Goal: Information Seeking & Learning: Find specific page/section

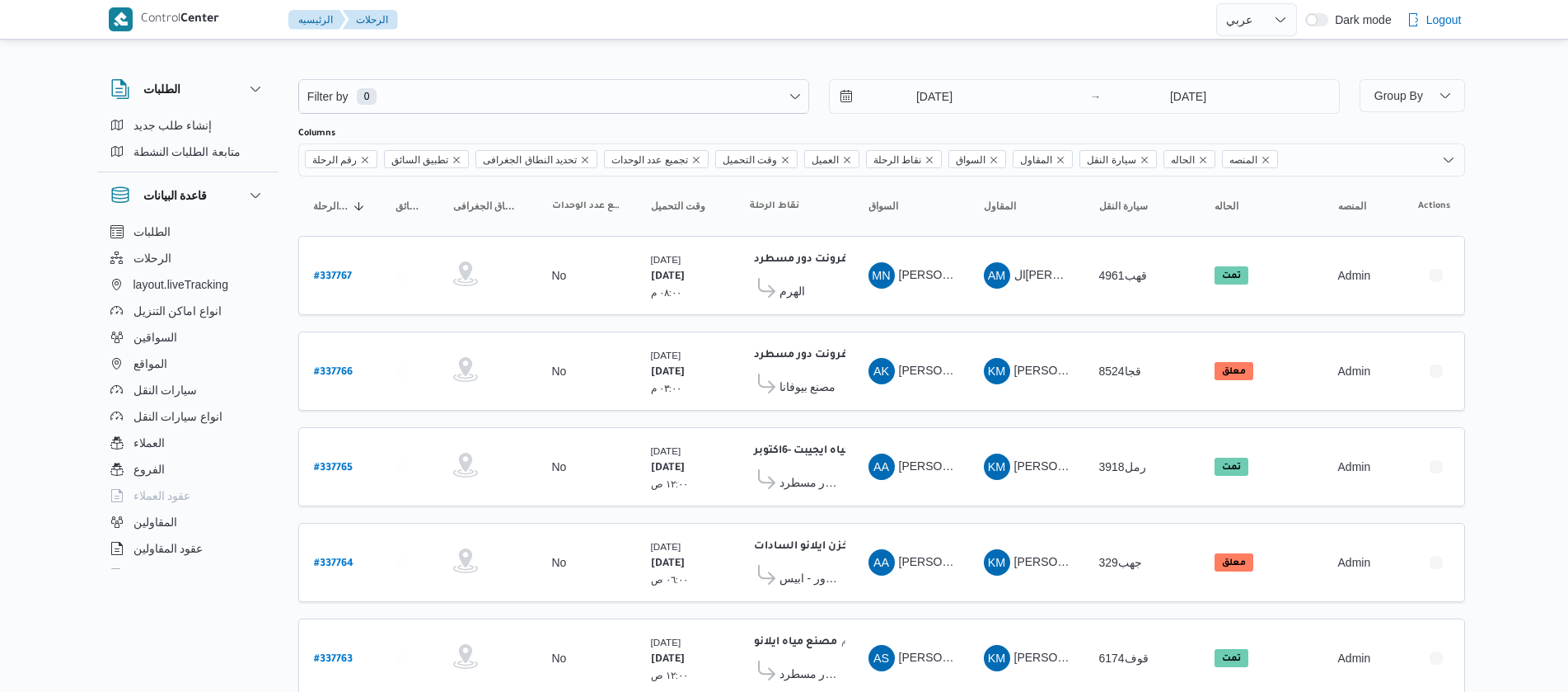
select select "ar"
click at [896, 97] on input "9/9/2025" at bounding box center [924, 96] width 187 height 33
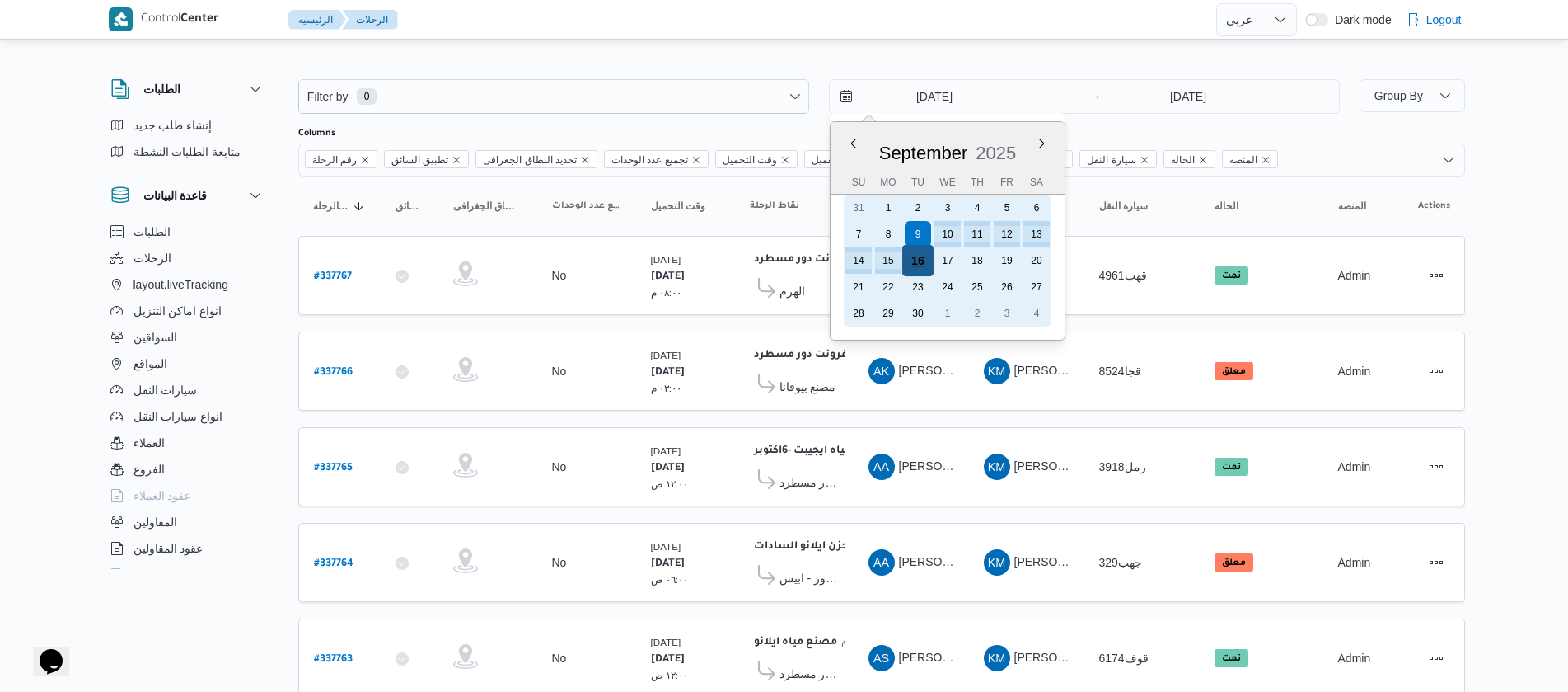
click at [914, 263] on div "16" at bounding box center [917, 260] width 31 height 31
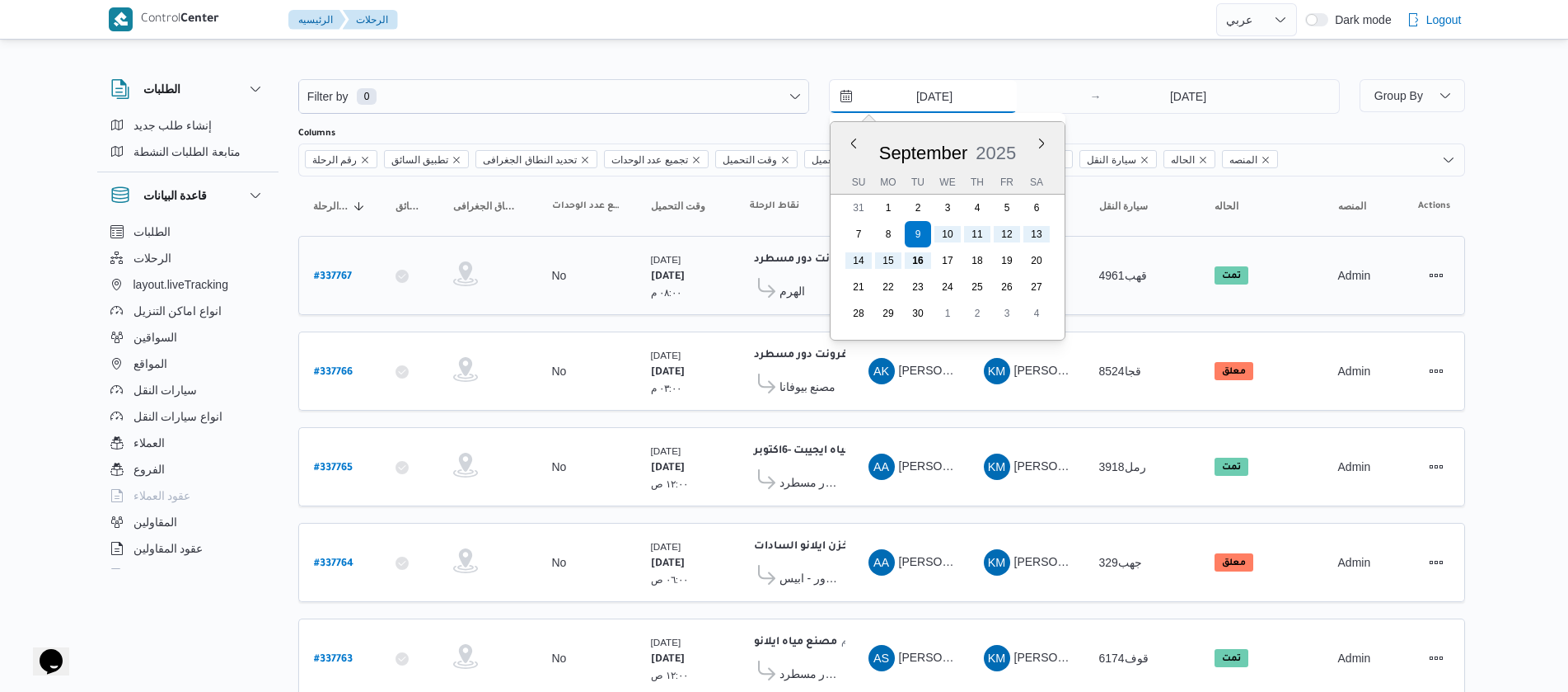
type input "16/9/2025"
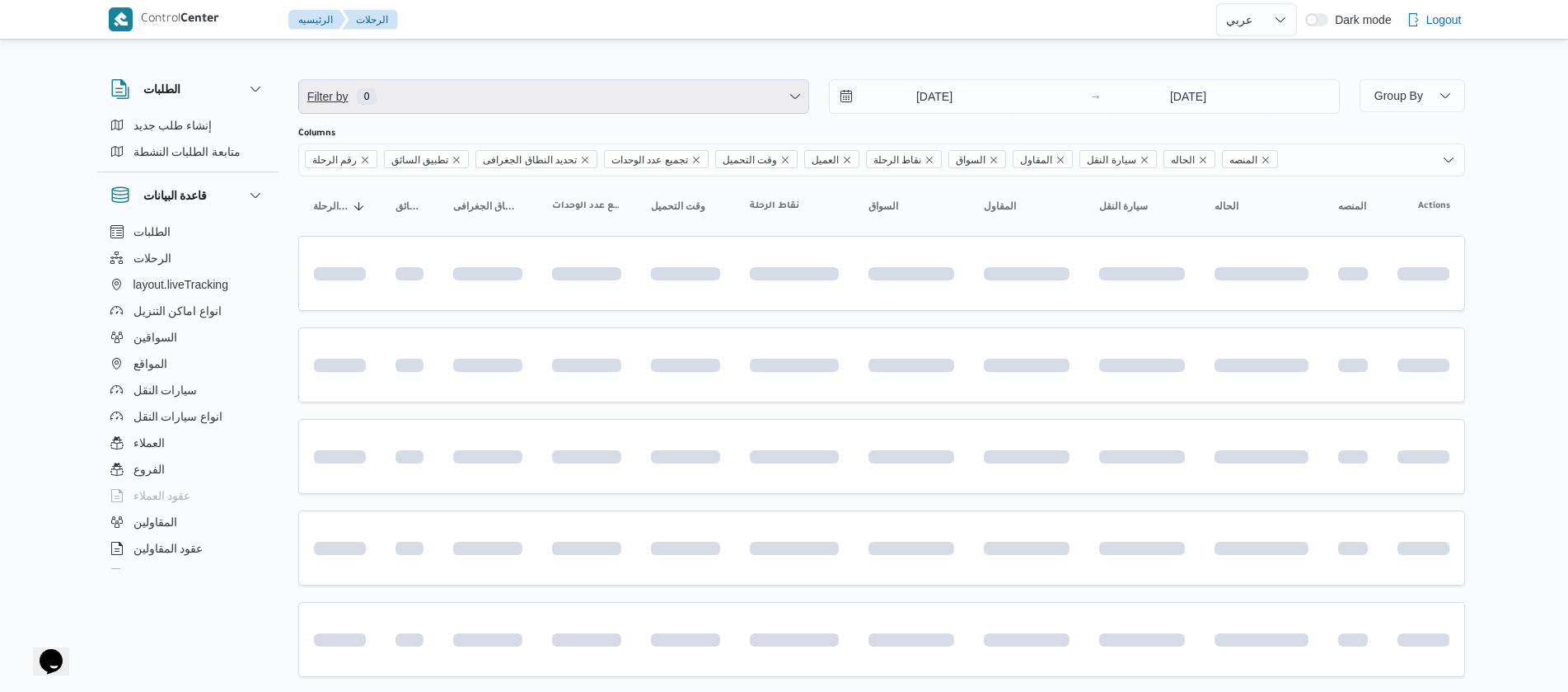
click at [443, 103] on span "Filter by 0" at bounding box center [554, 96] width 509 height 33
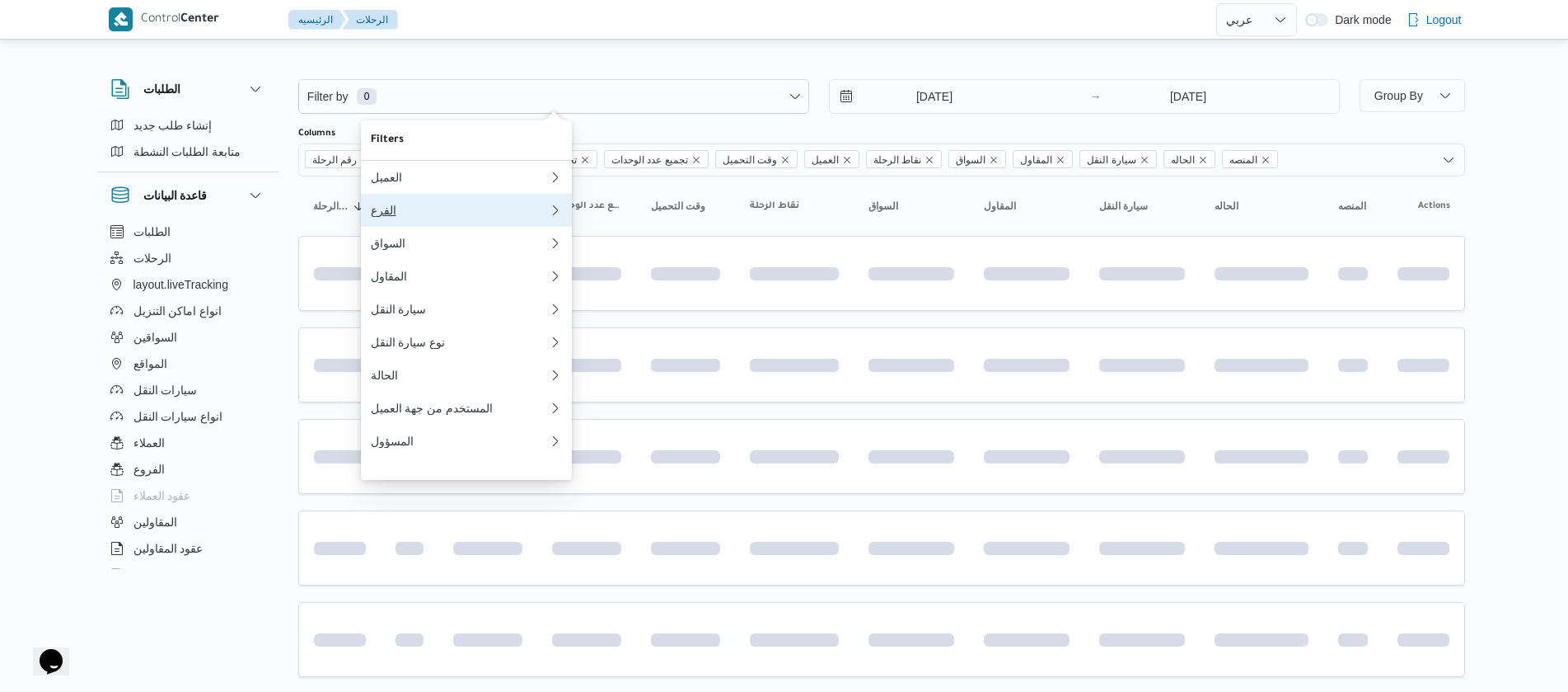
click at [391, 225] on button "الفرع" at bounding box center [466, 210] width 211 height 33
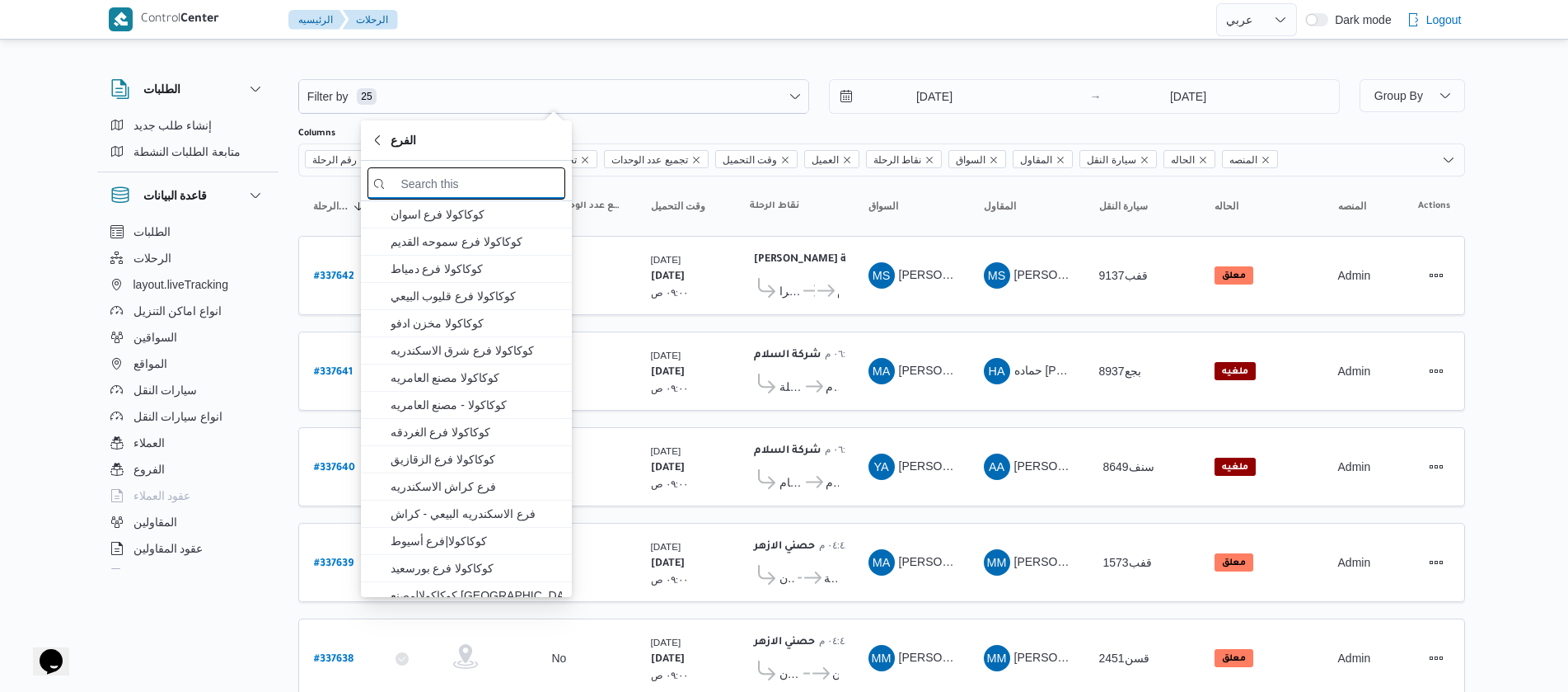
click at [486, 187] on input "search filters" at bounding box center [466, 183] width 197 height 32
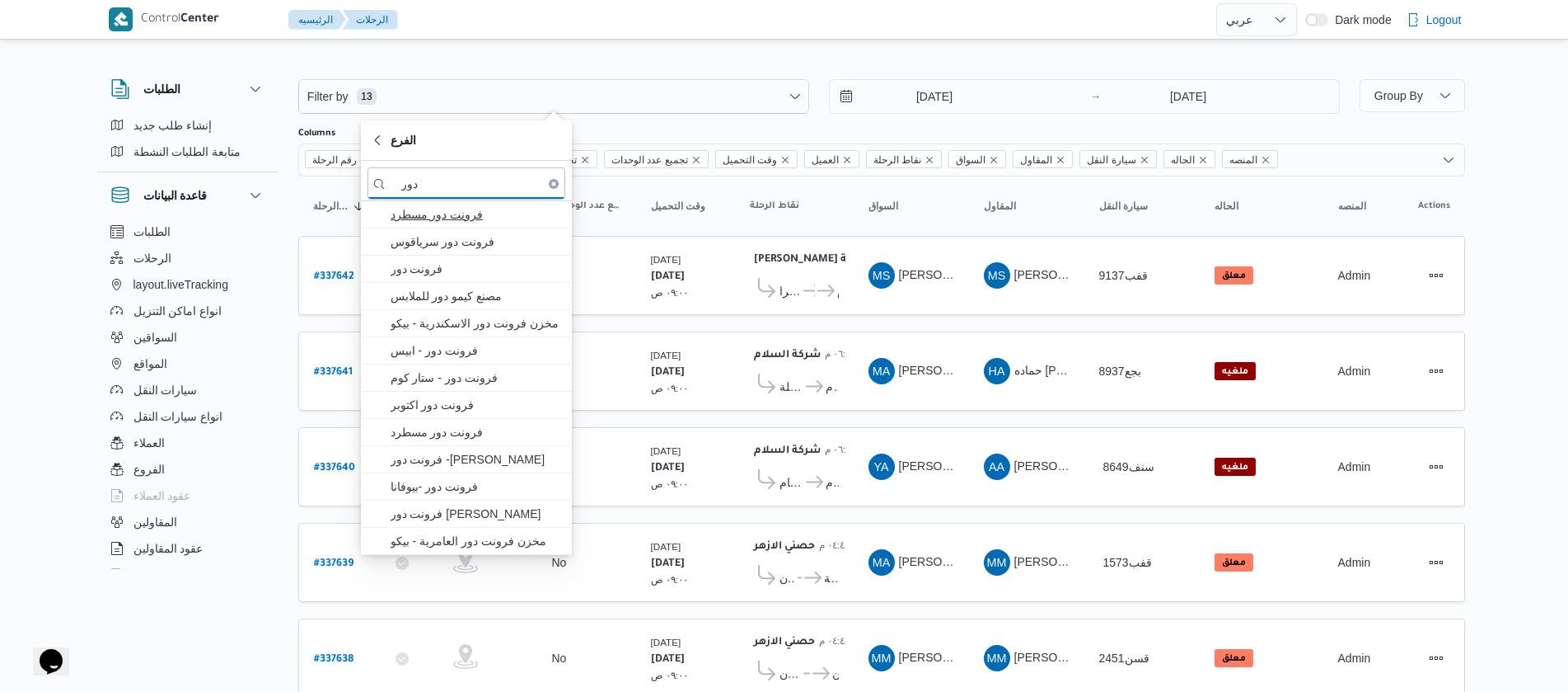
type input "دور"
click at [430, 218] on span "فرونت دور مسطرد" at bounding box center [476, 214] width 171 height 19
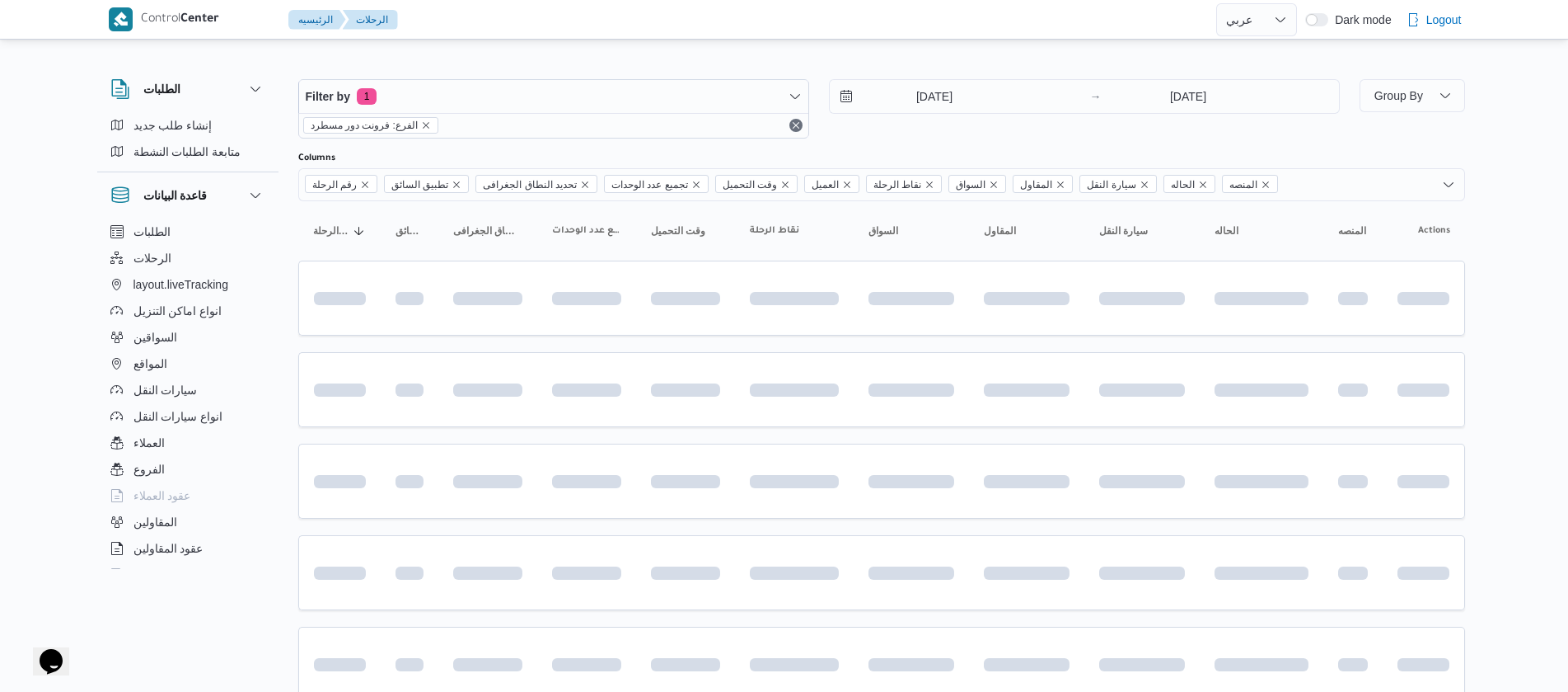
click at [289, 223] on div "الطلبات إنشاء طلب جديد متابعة الطلبات النشطة قاعدة البيانات الطلبات الرحلات lay…" at bounding box center [196, 321] width 197 height 510
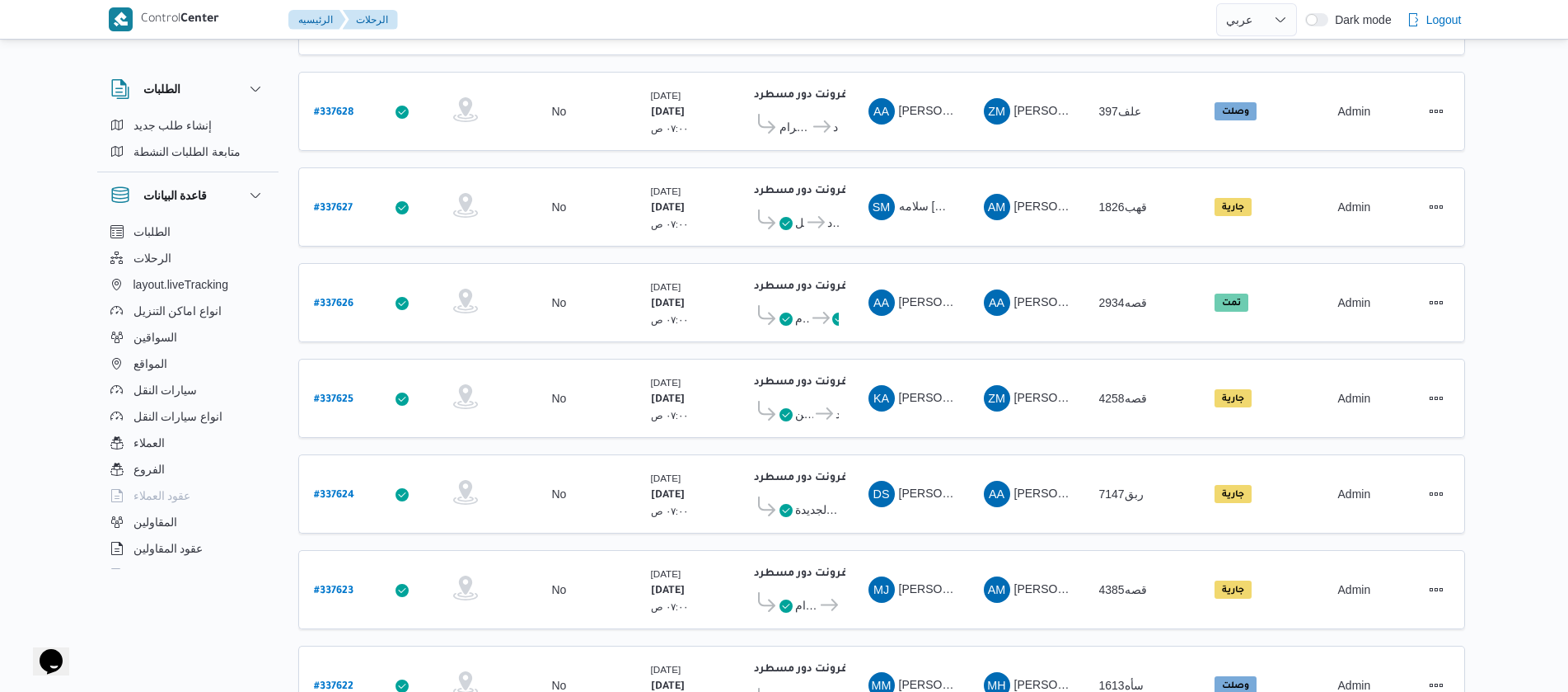
scroll to position [549, 0]
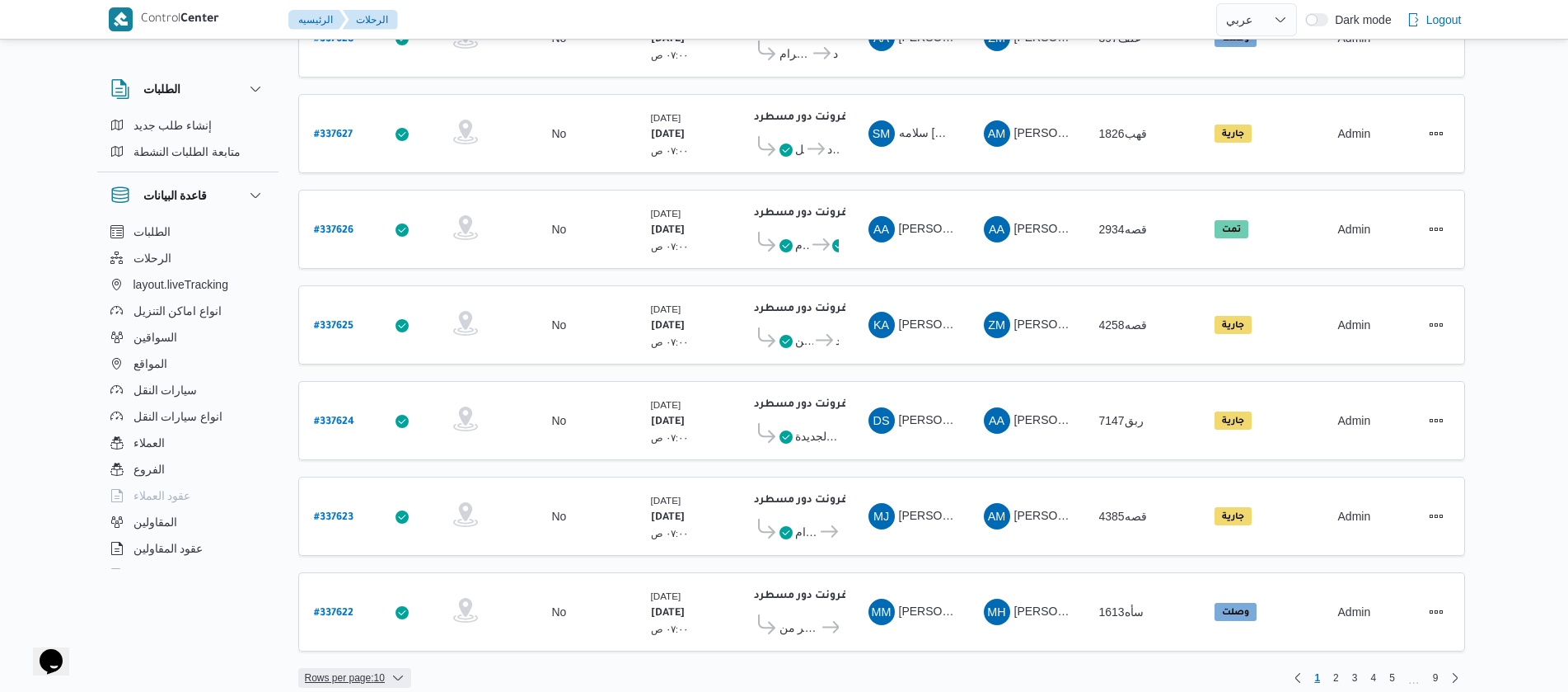
click at [386, 668] on span "Rows per page : 10" at bounding box center [355, 677] width 113 height 19
click at [346, 627] on span "20 rows" at bounding box center [365, 621] width 73 height 14
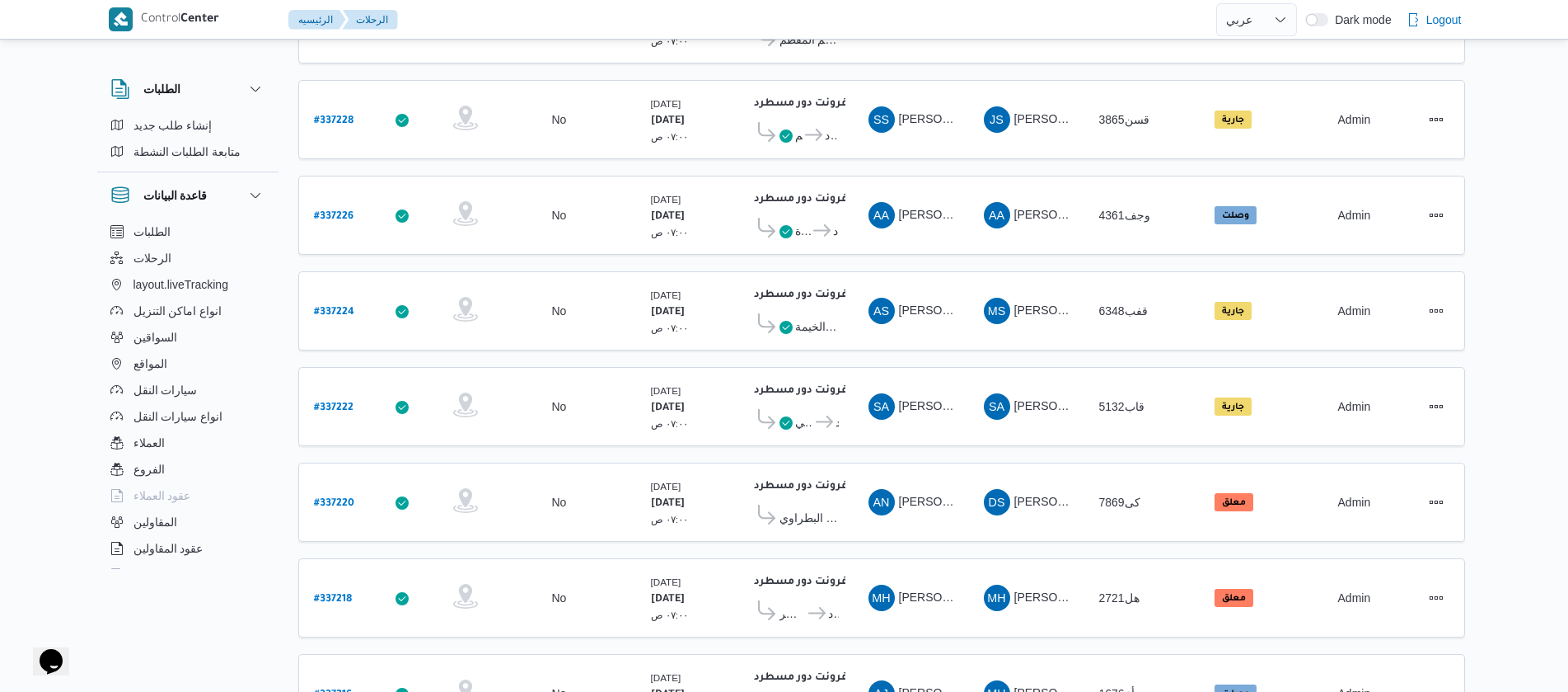
scroll to position [1489, 0]
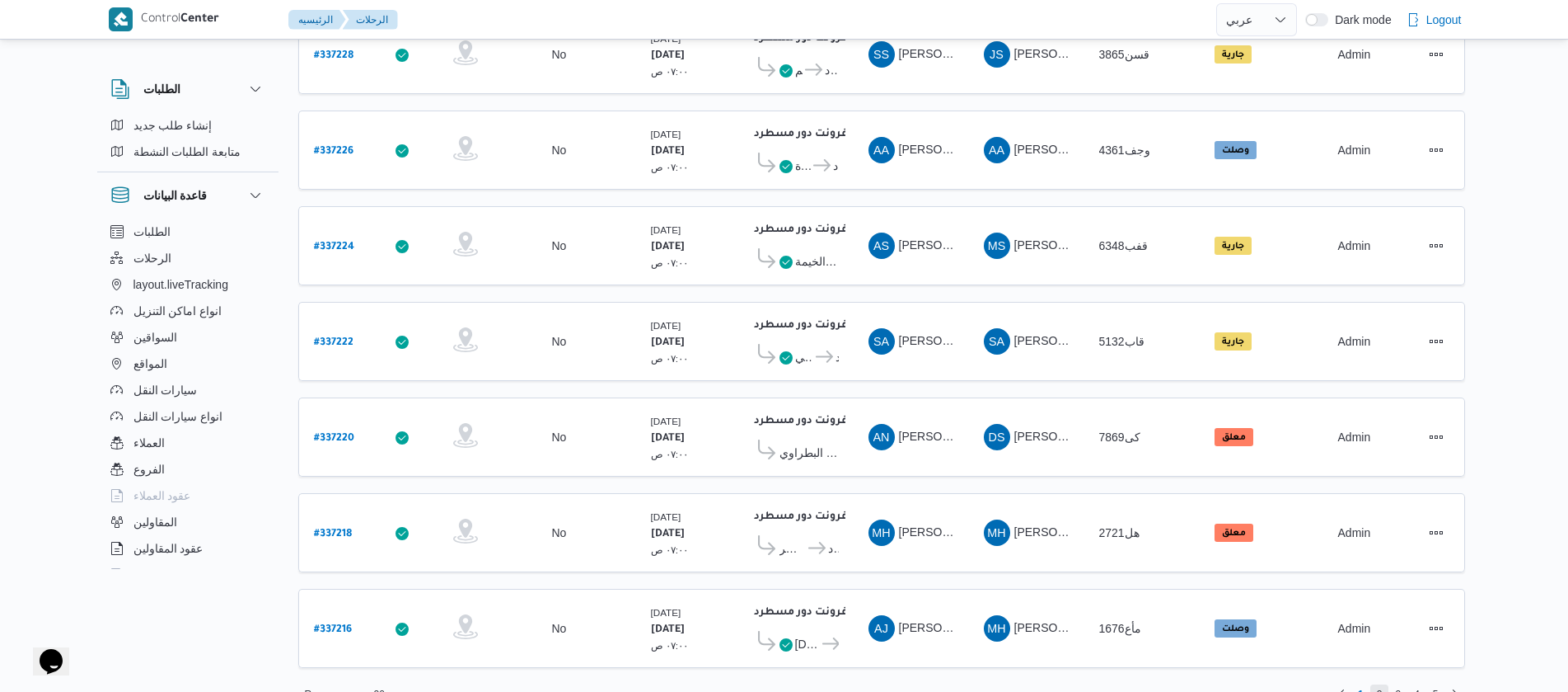
click at [1383, 684] on span "2" at bounding box center [1380, 694] width 19 height 19
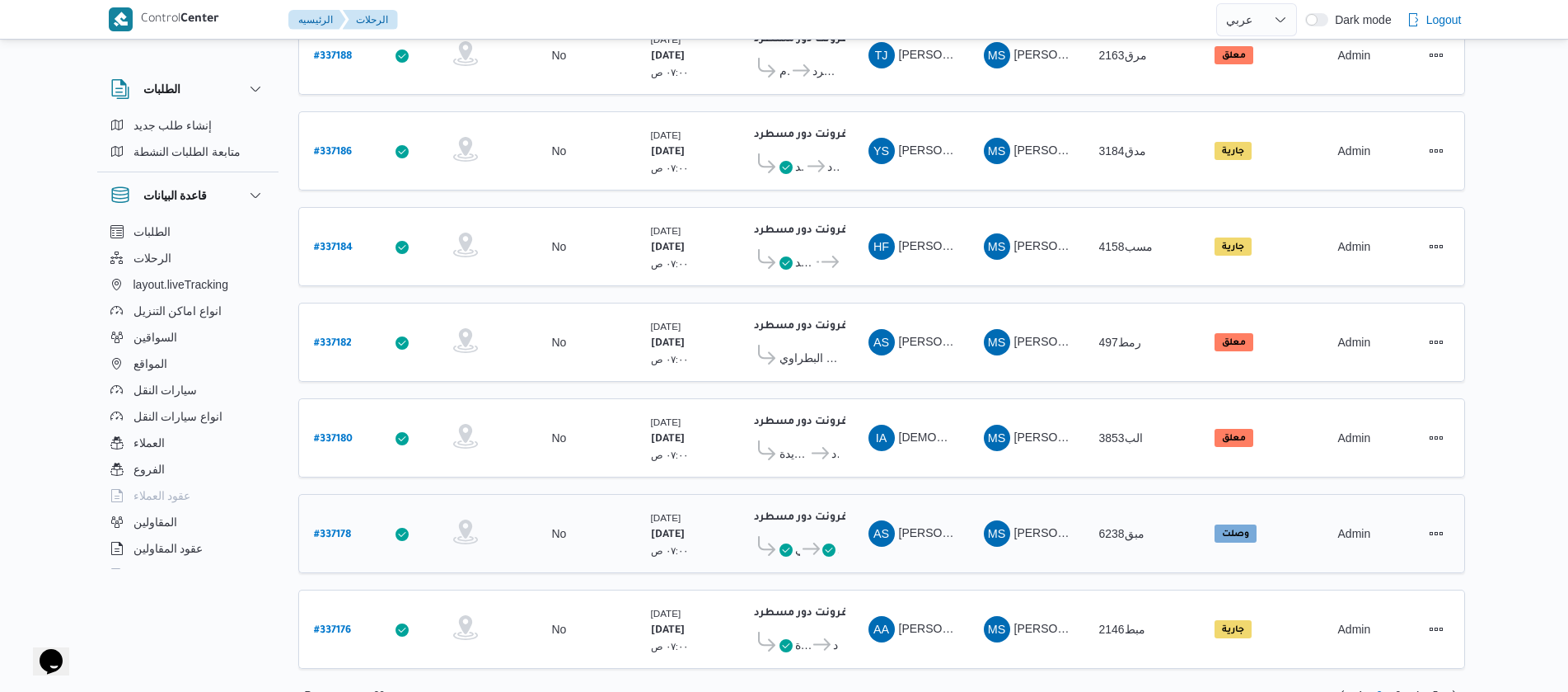
scroll to position [1489, 0]
click at [1398, 684] on span "3" at bounding box center [1398, 694] width 6 height 19
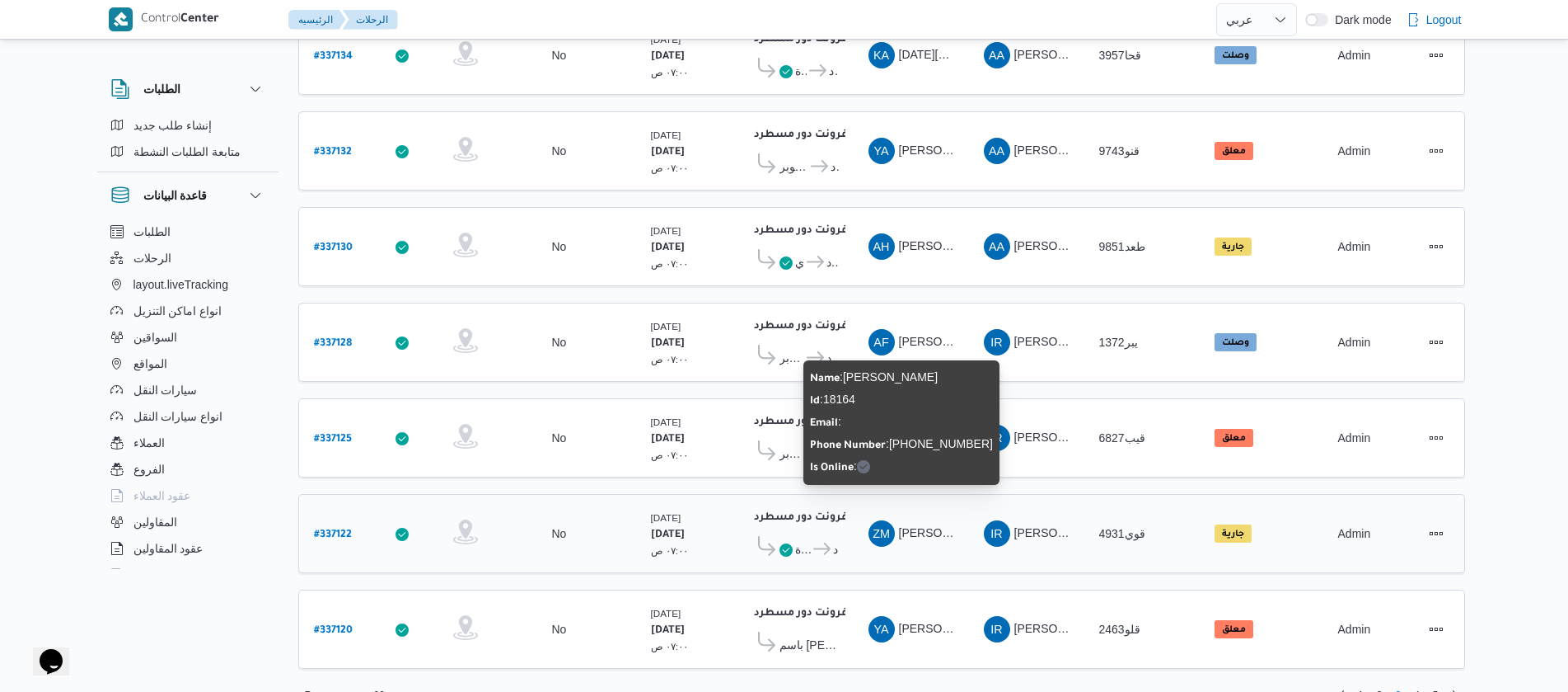
scroll to position [1489, 0]
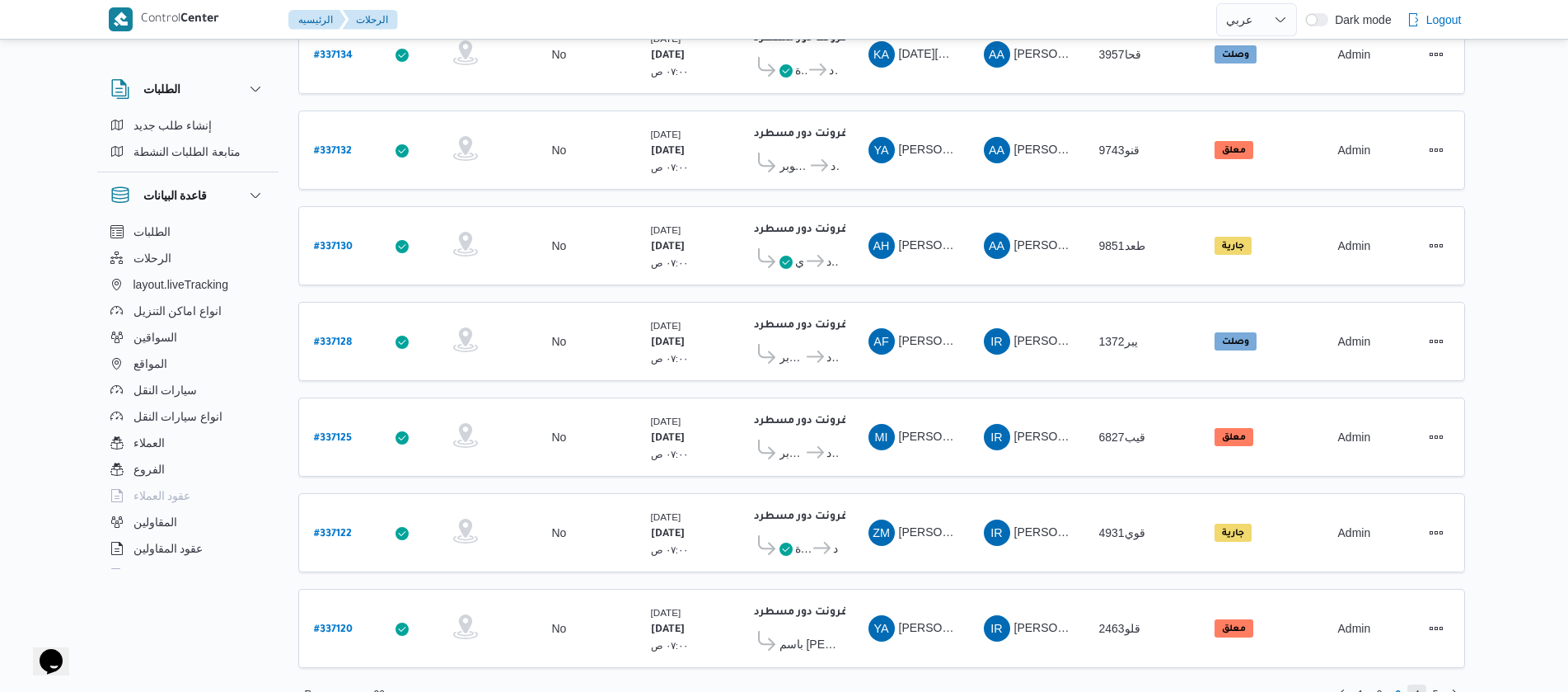
click at [1420, 684] on span "4" at bounding box center [1416, 694] width 19 height 19
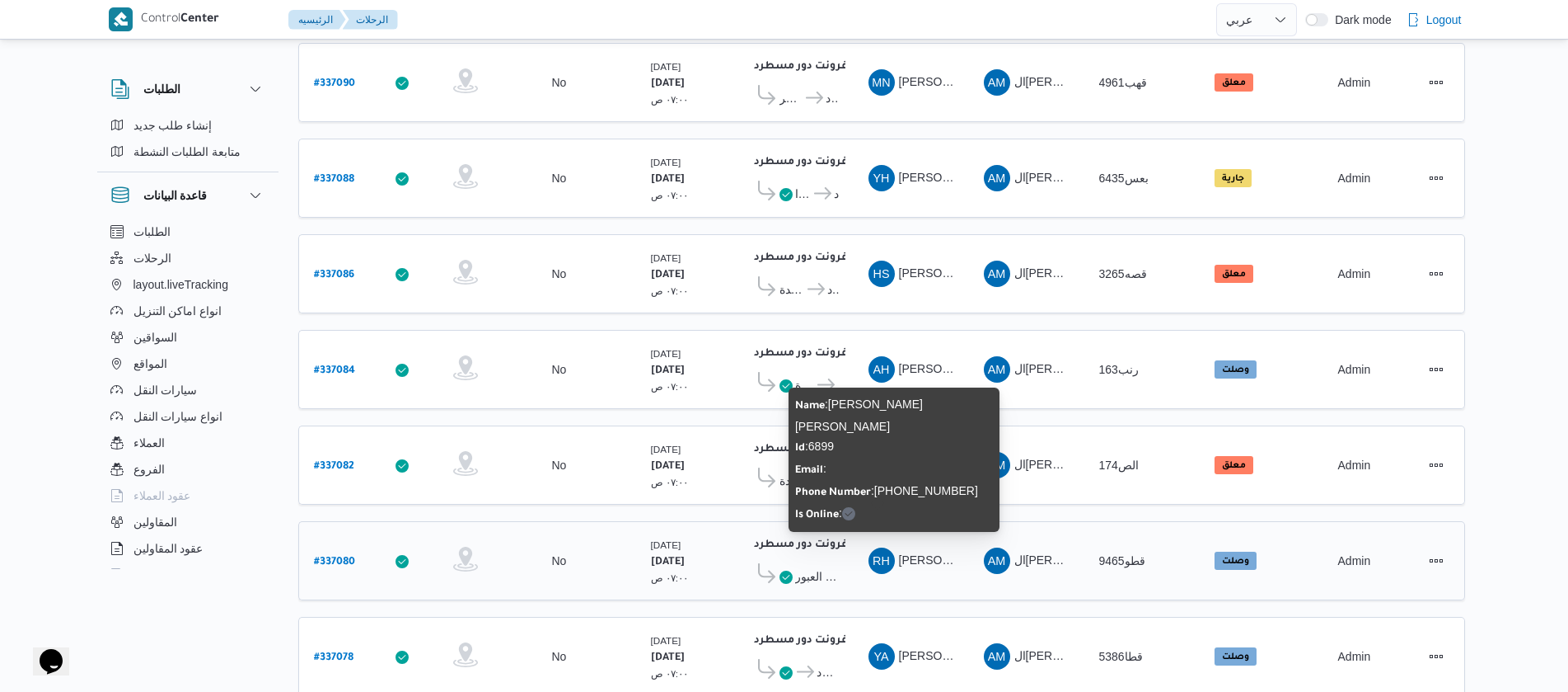
scroll to position [1489, 0]
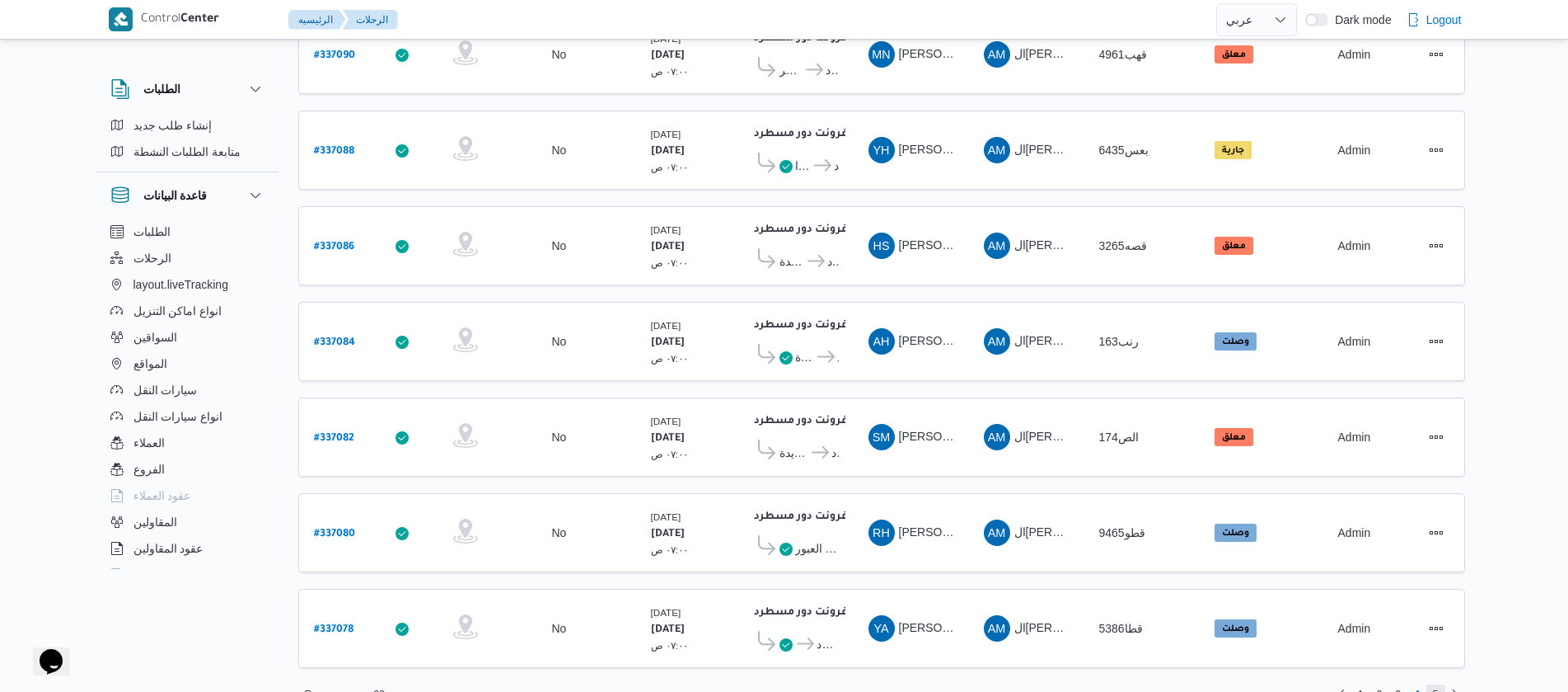
click at [1438, 684] on span "5" at bounding box center [1436, 694] width 6 height 19
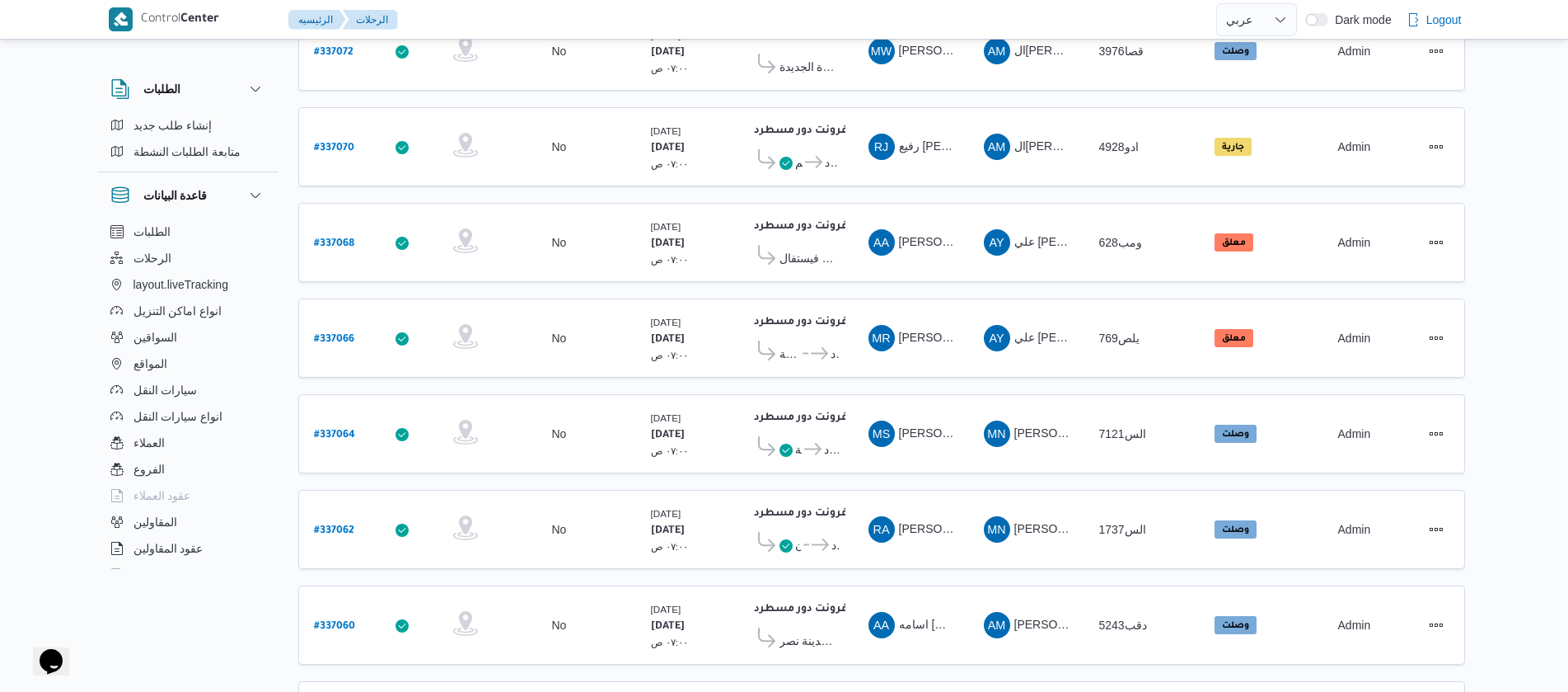
scroll to position [549, 0]
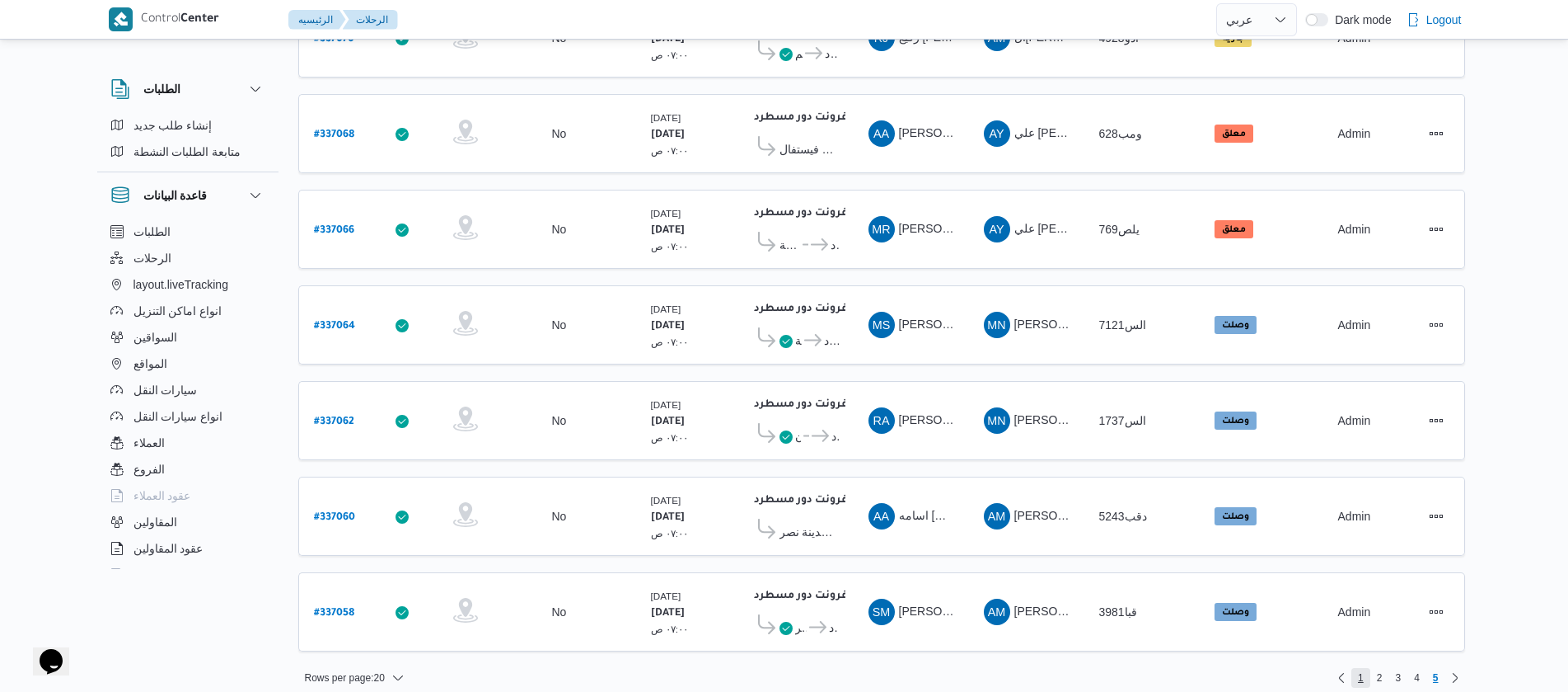
click at [1357, 668] on span "1" at bounding box center [1361, 677] width 19 height 19
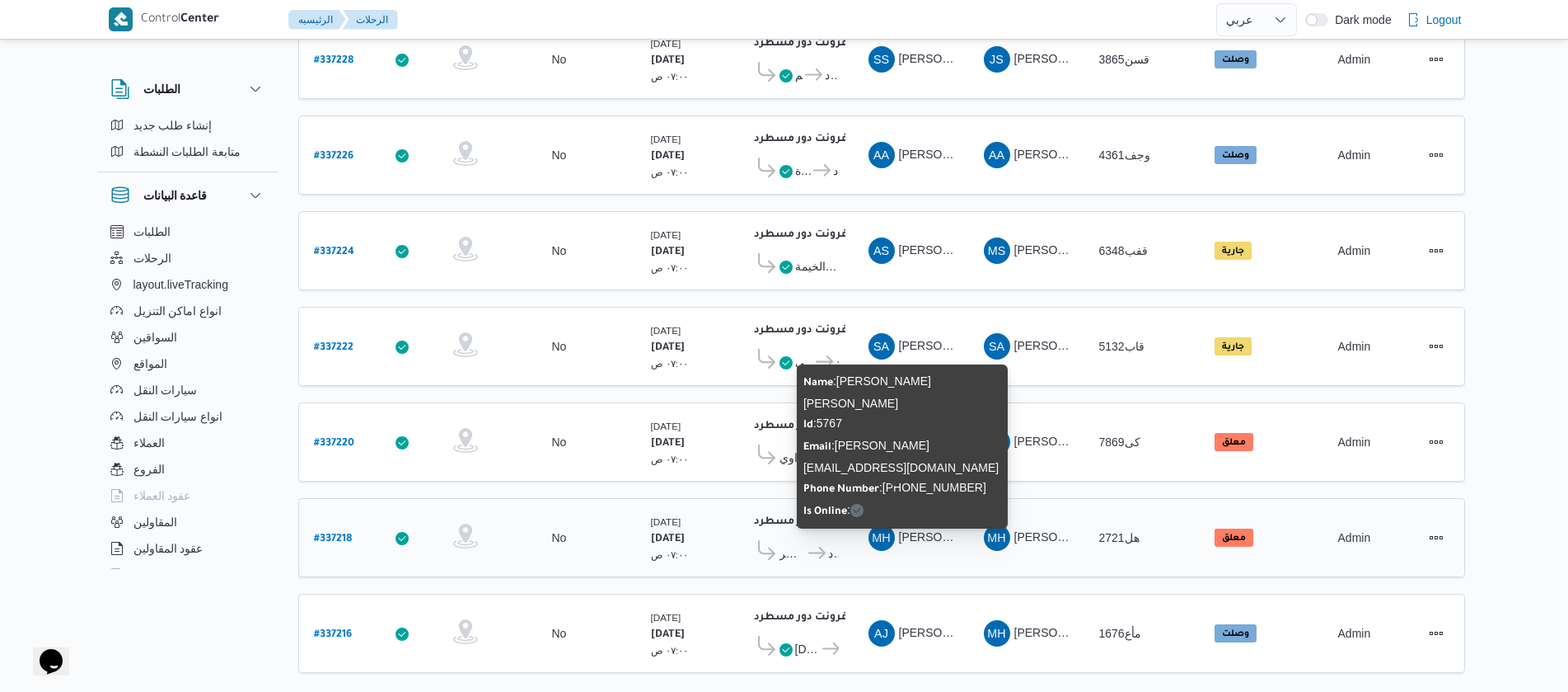
scroll to position [1489, 0]
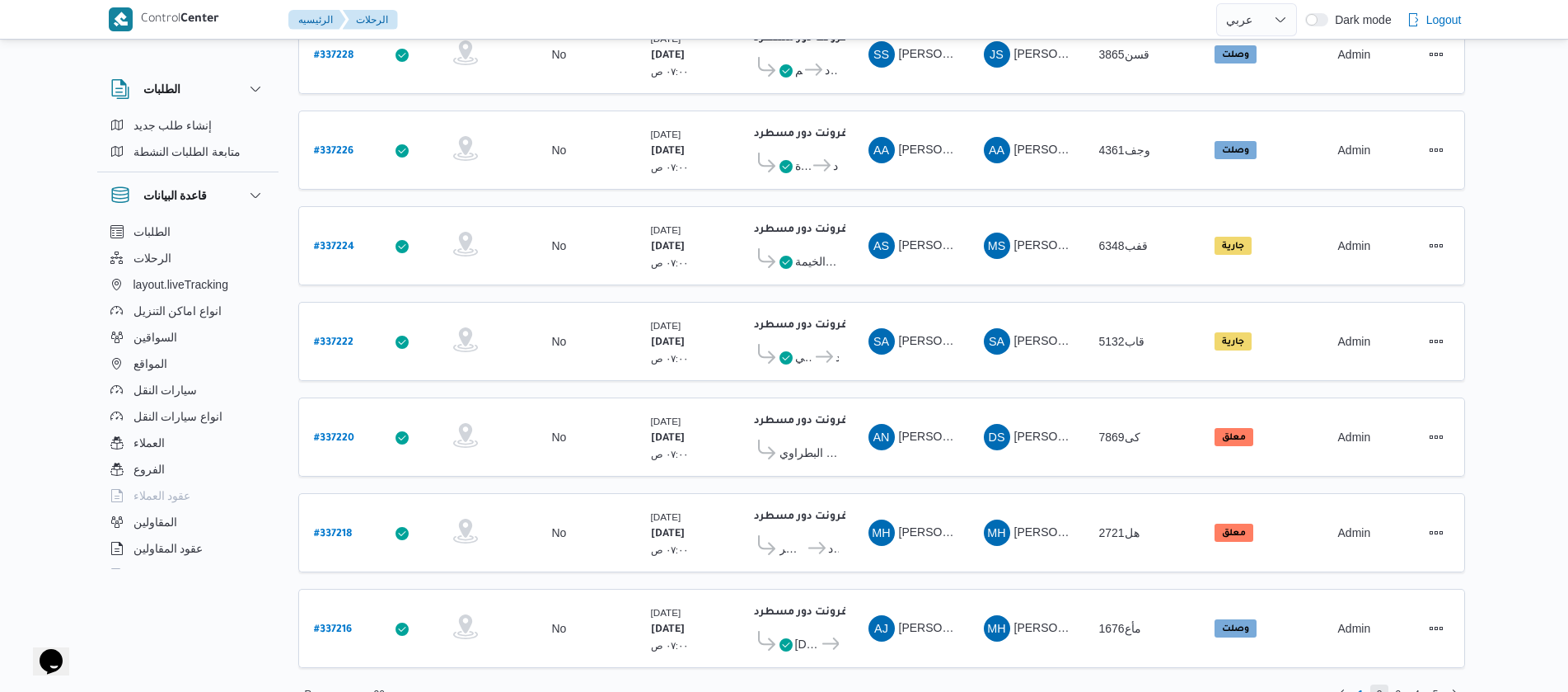
click at [1380, 684] on span "2" at bounding box center [1379, 694] width 6 height 19
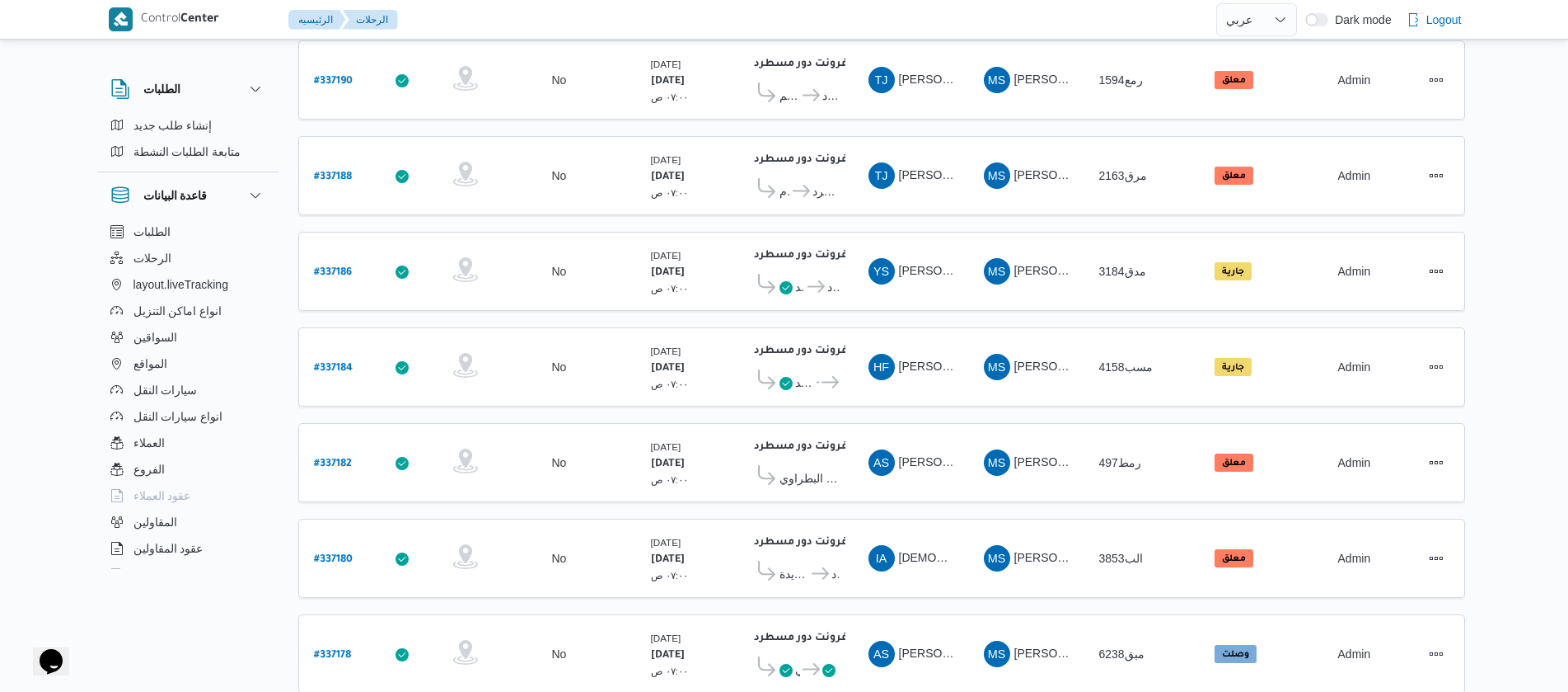
scroll to position [1489, 0]
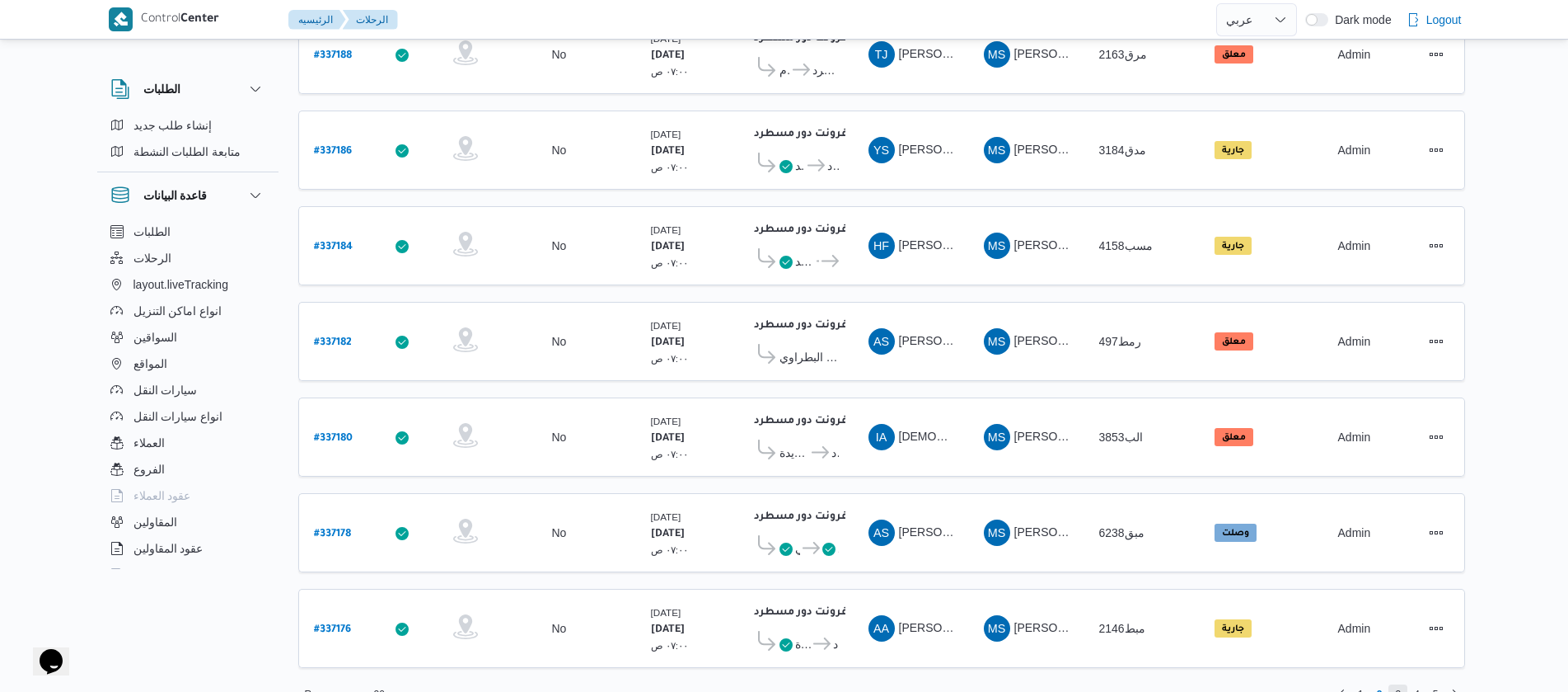
click at [1404, 684] on span "3" at bounding box center [1398, 694] width 19 height 19
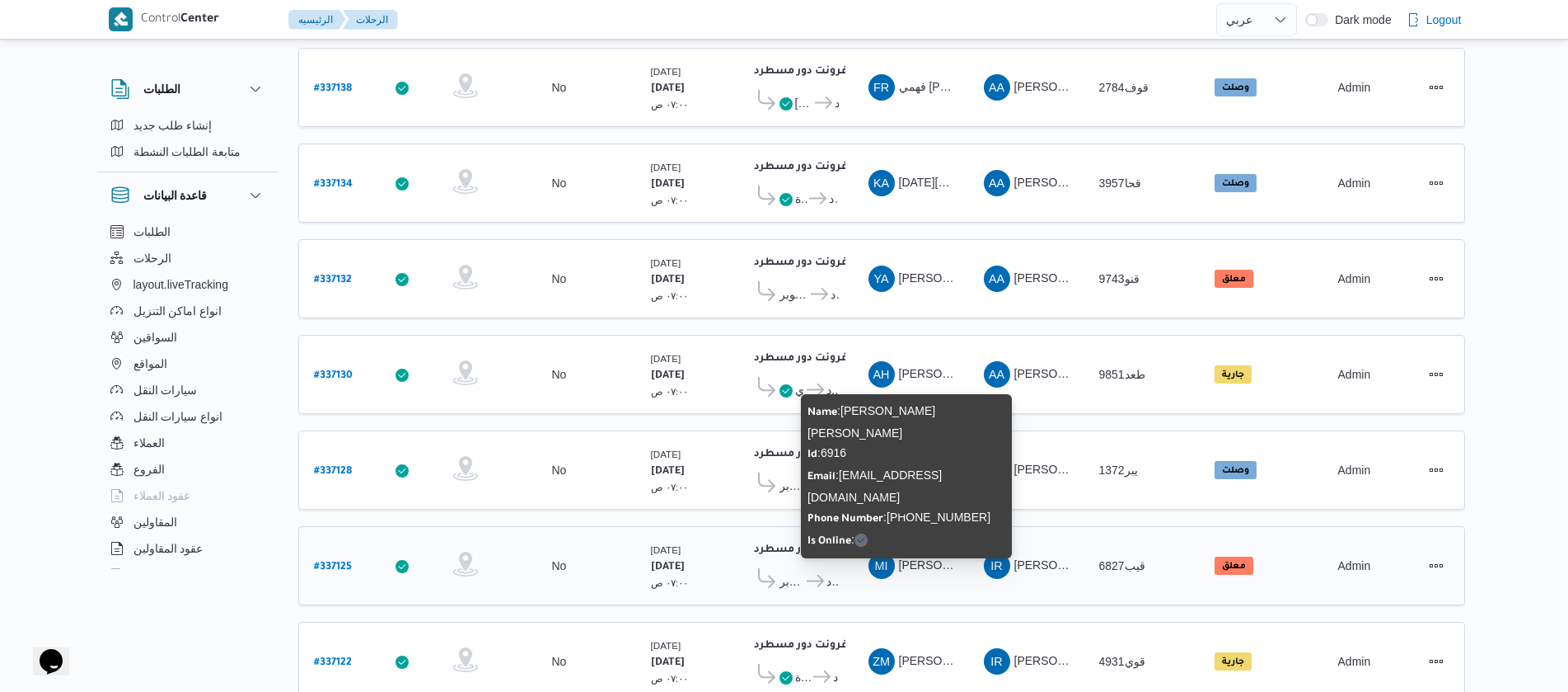
scroll to position [1489, 0]
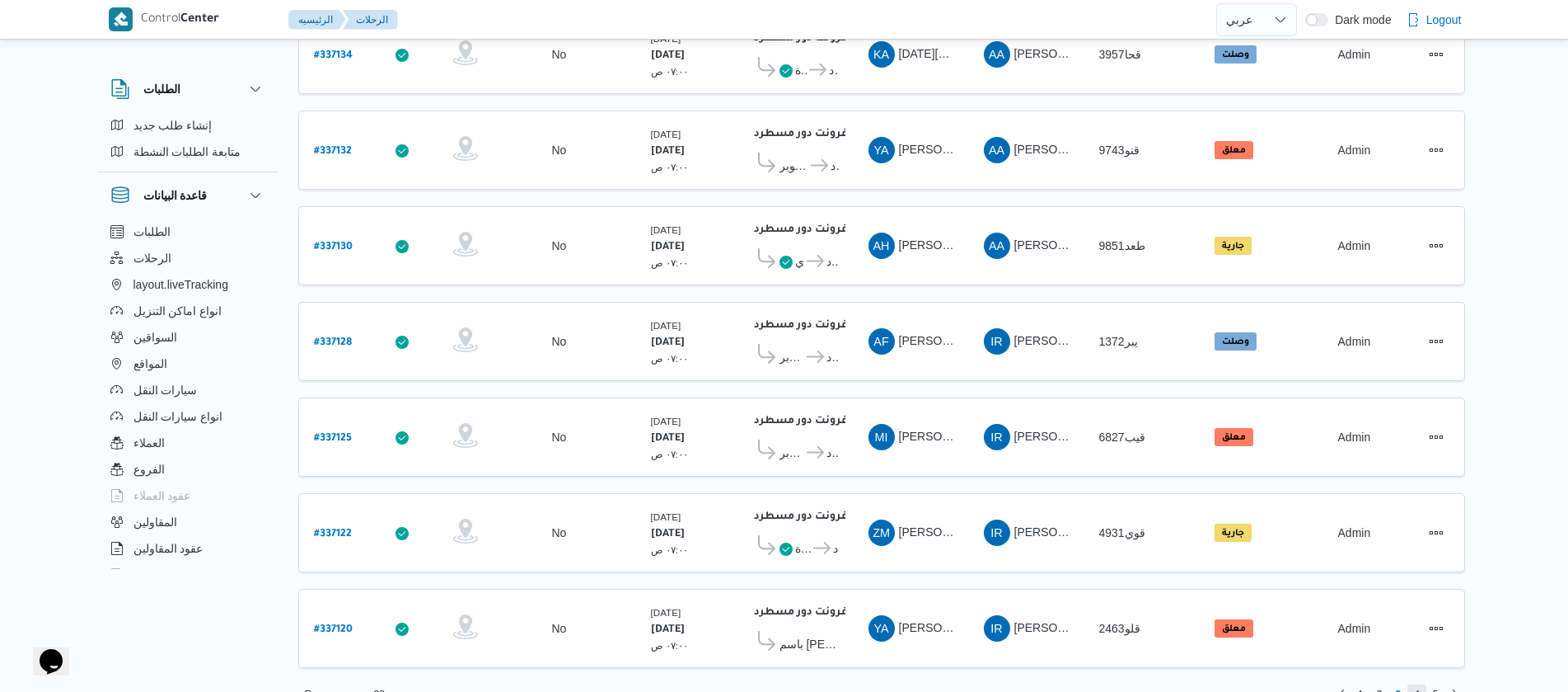
click at [1419, 684] on span "4" at bounding box center [1416, 694] width 6 height 19
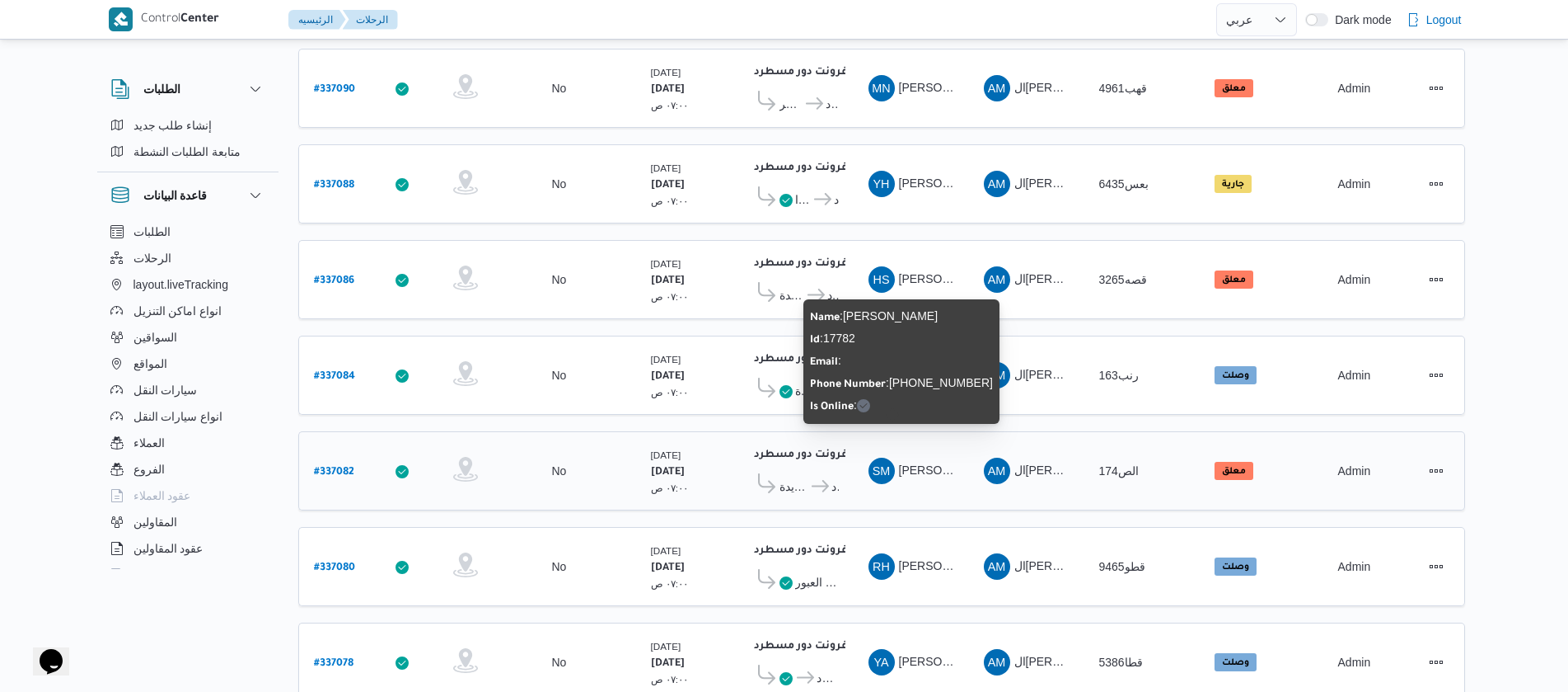
scroll to position [1489, 0]
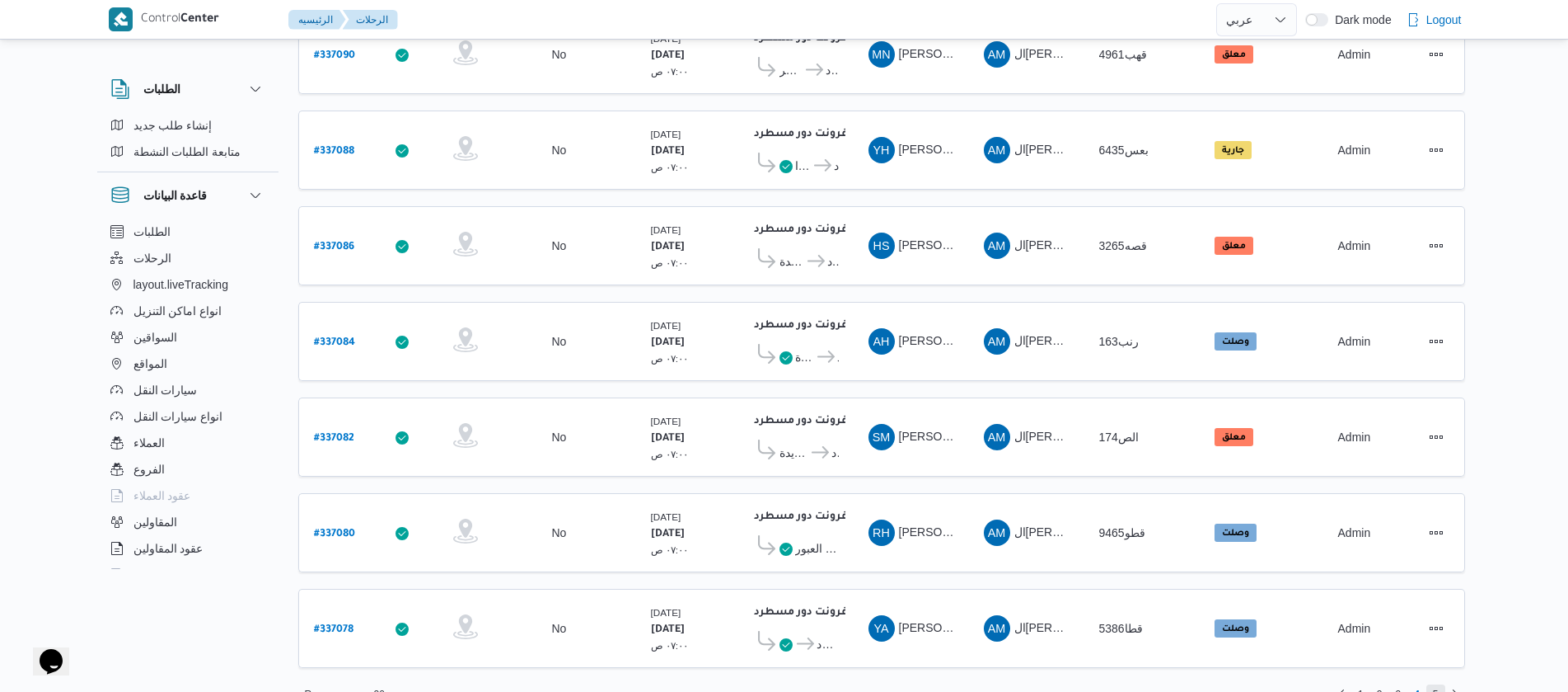
click at [1436, 684] on span "5" at bounding box center [1436, 694] width 6 height 19
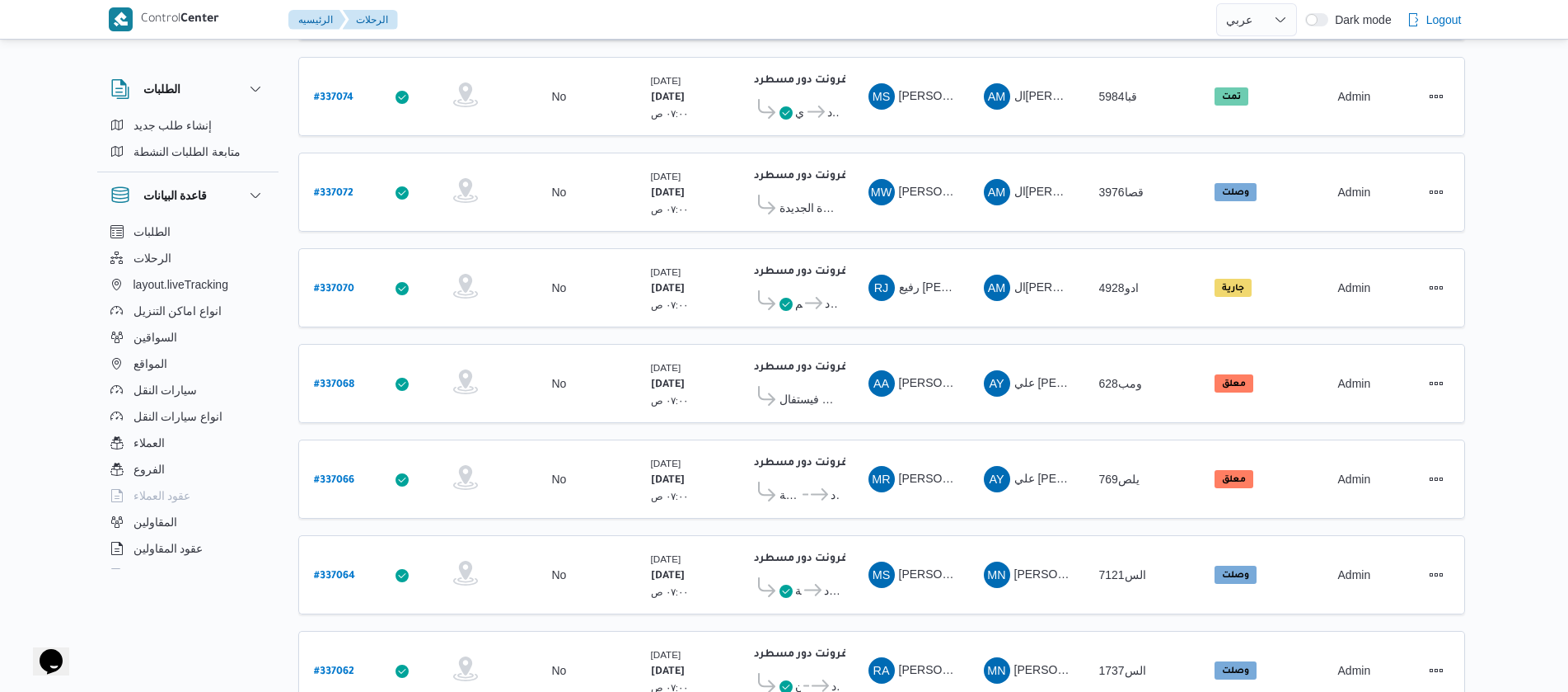
scroll to position [549, 0]
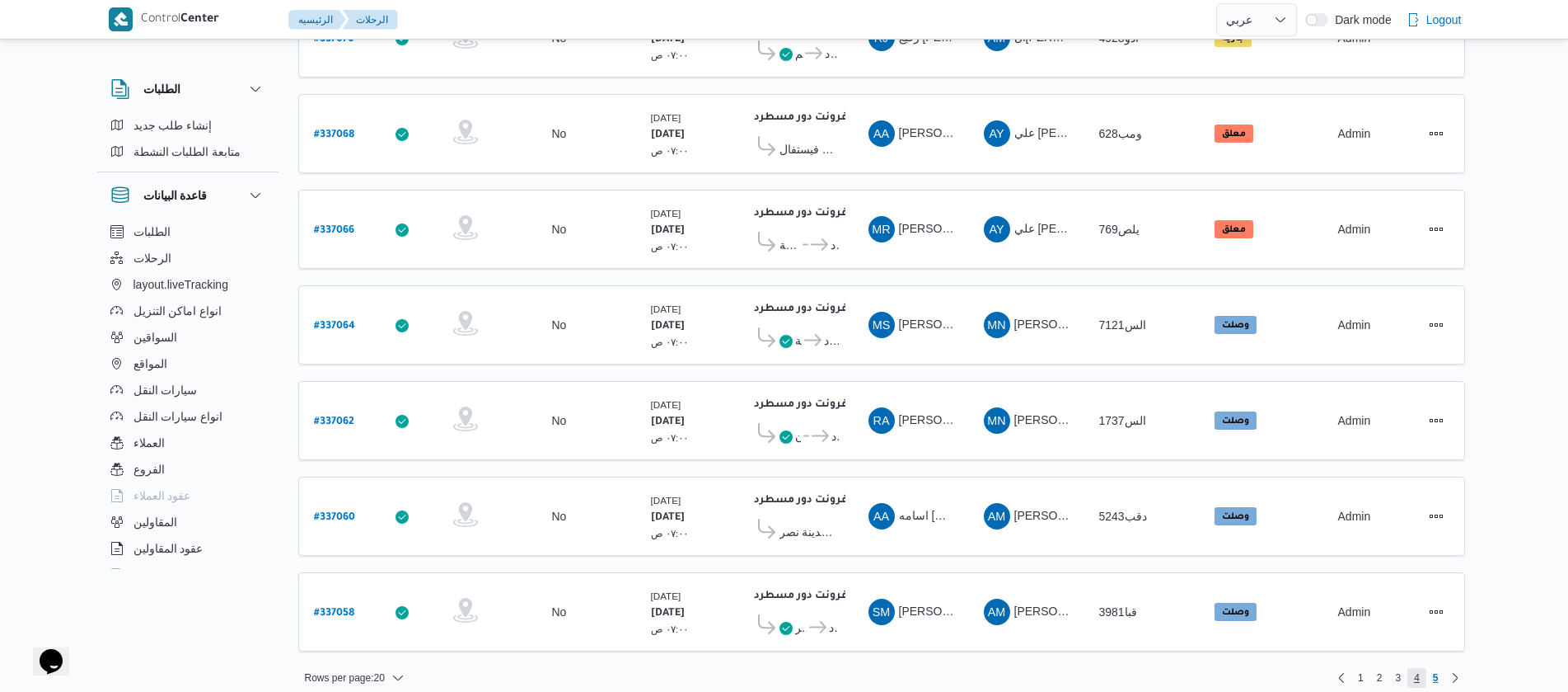
click at [1421, 668] on span "4" at bounding box center [1416, 677] width 19 height 19
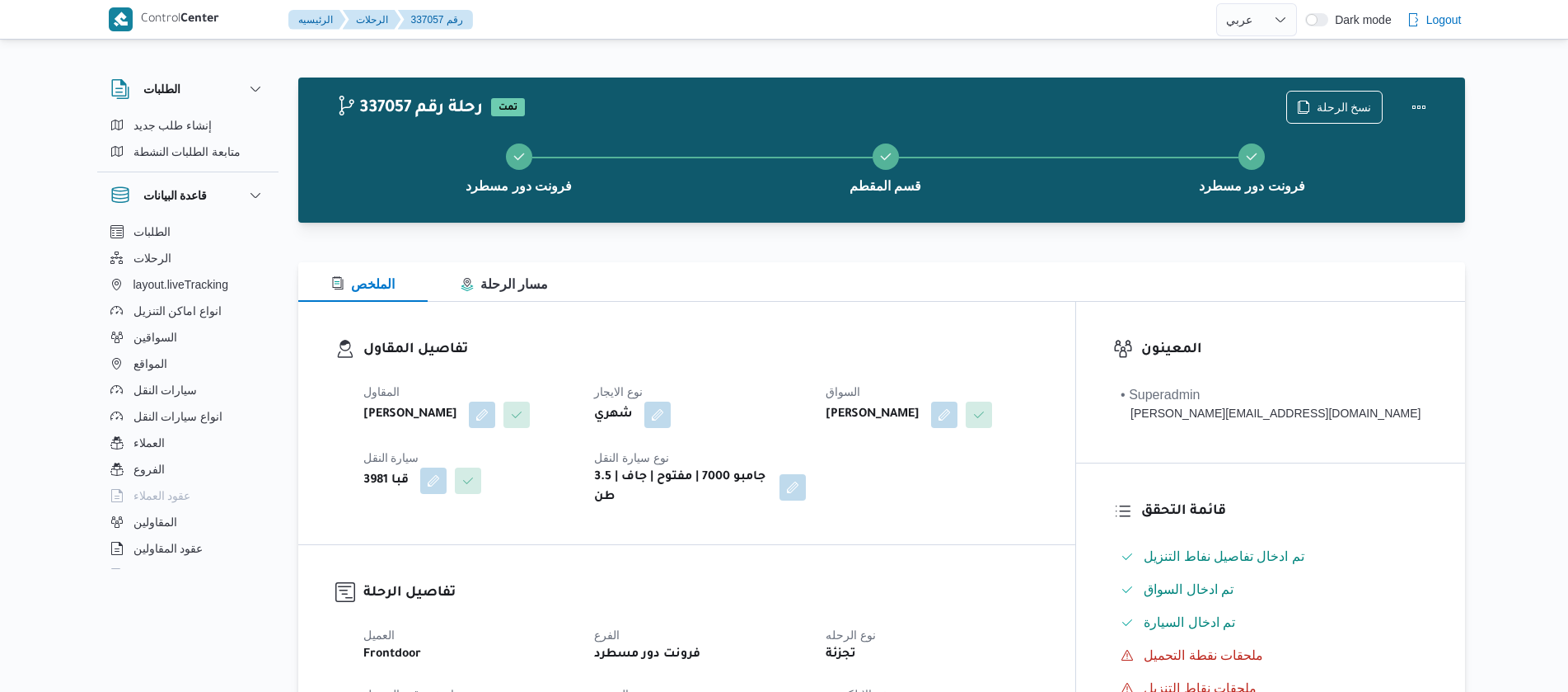
select select "ar"
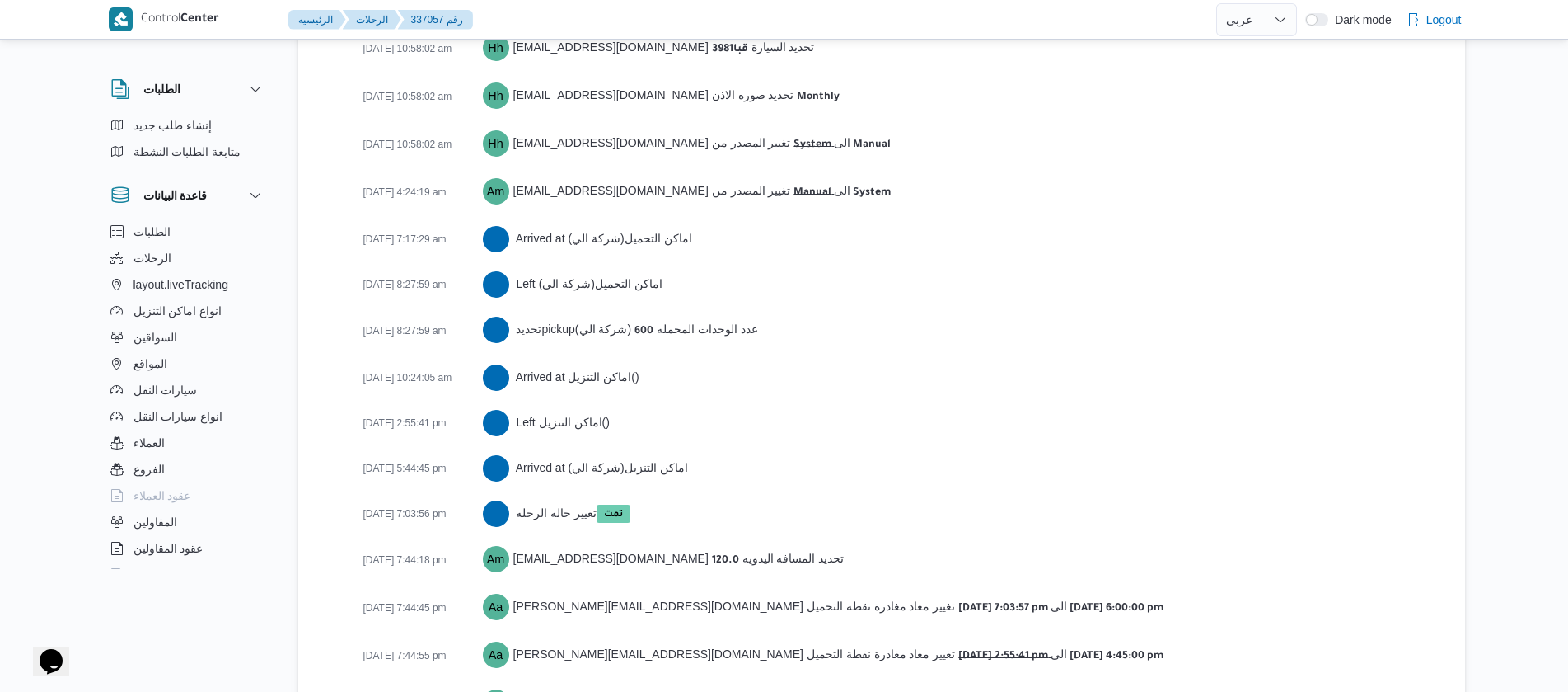
scroll to position [2655, 0]
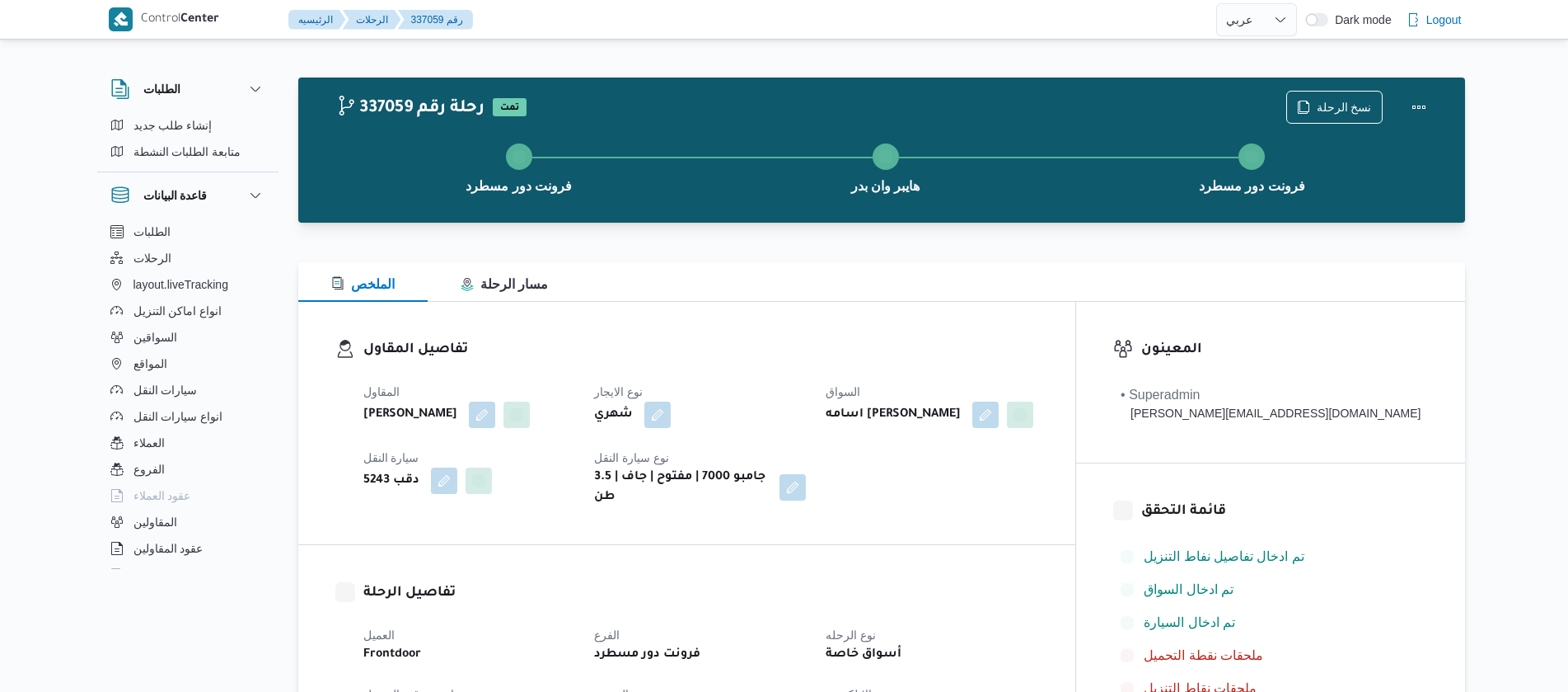
select select "ar"
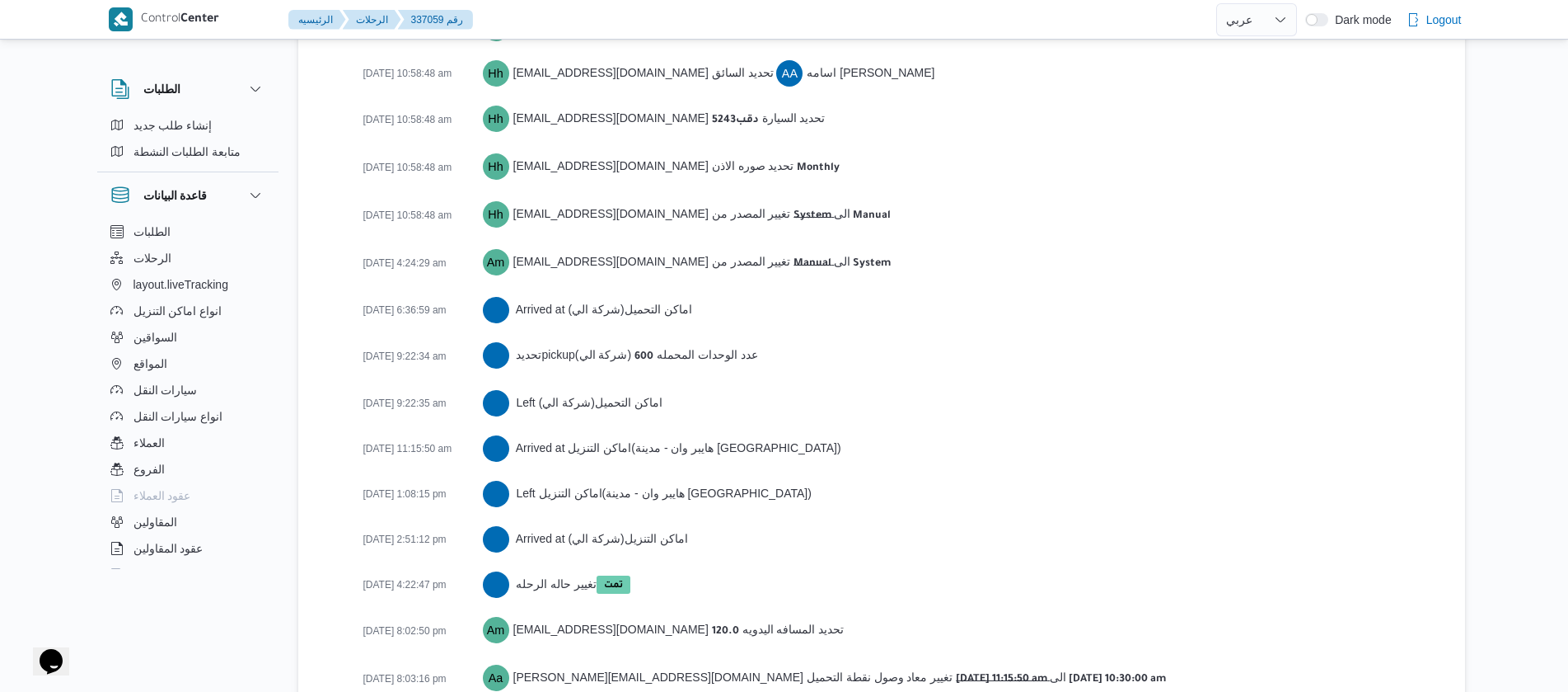
scroll to position [2700, 0]
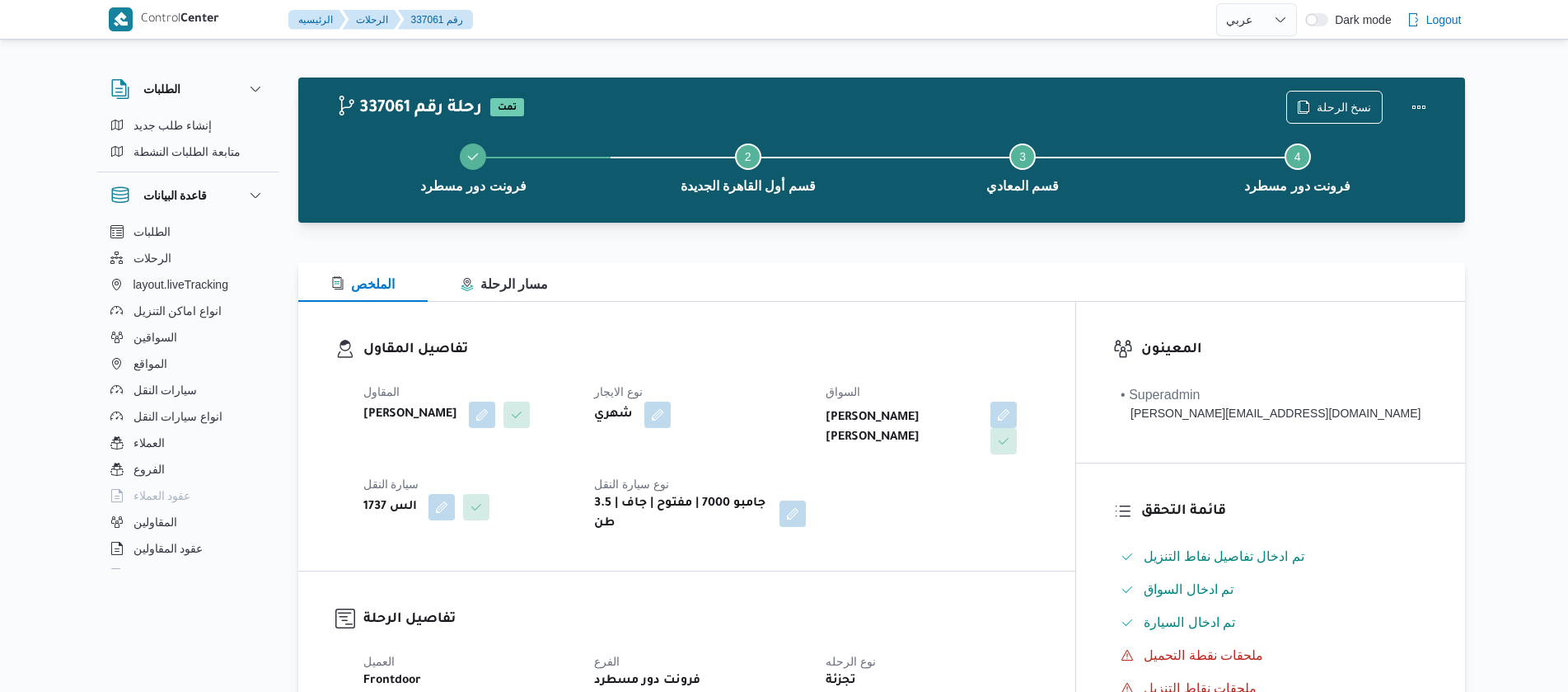
select select "ar"
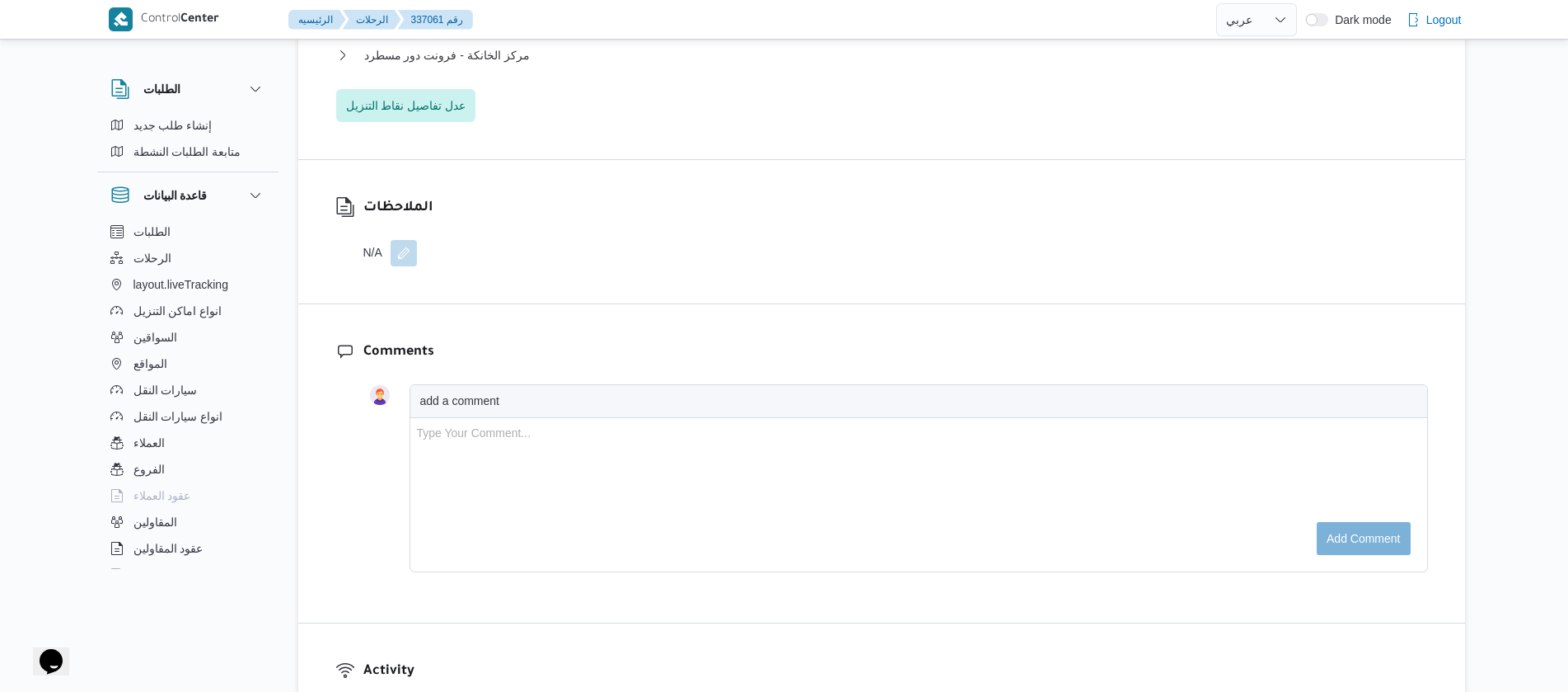
scroll to position [2745, 0]
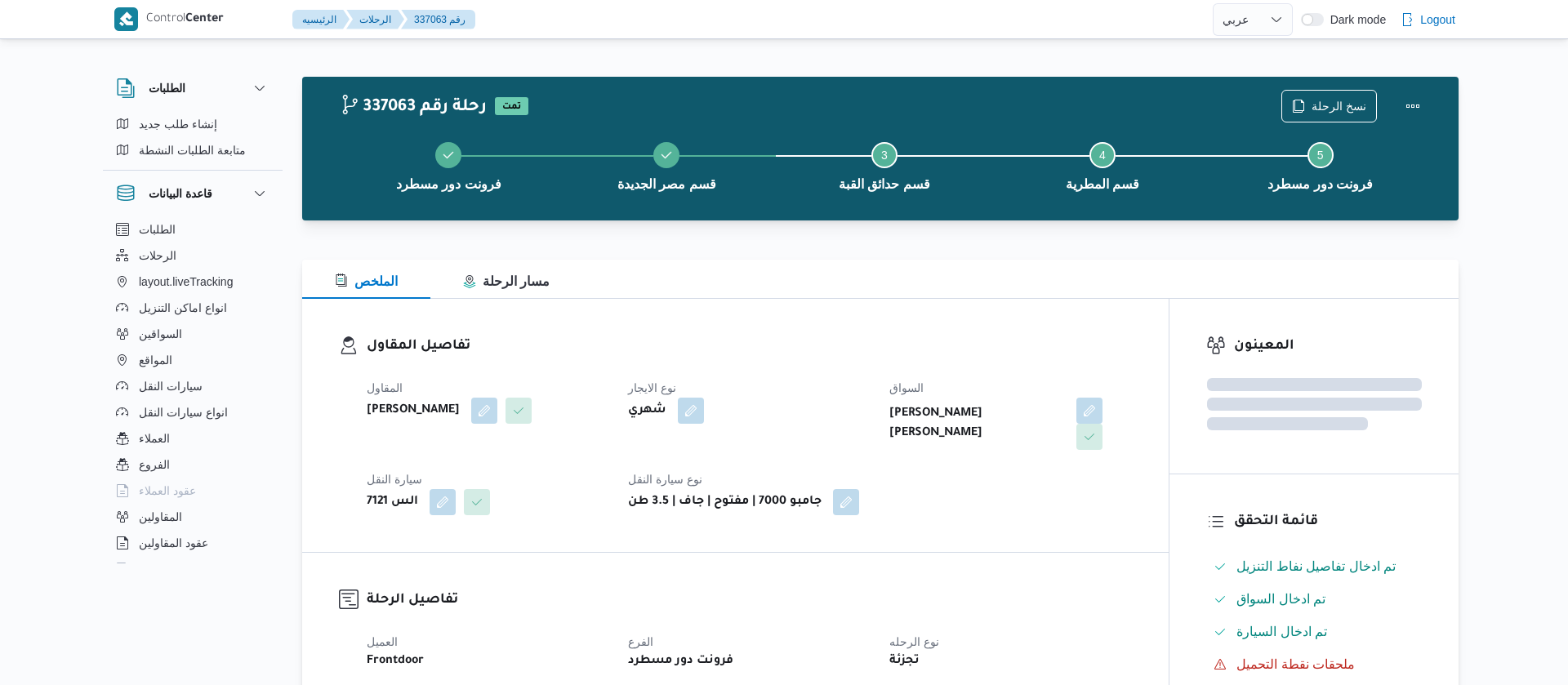
select select "ar"
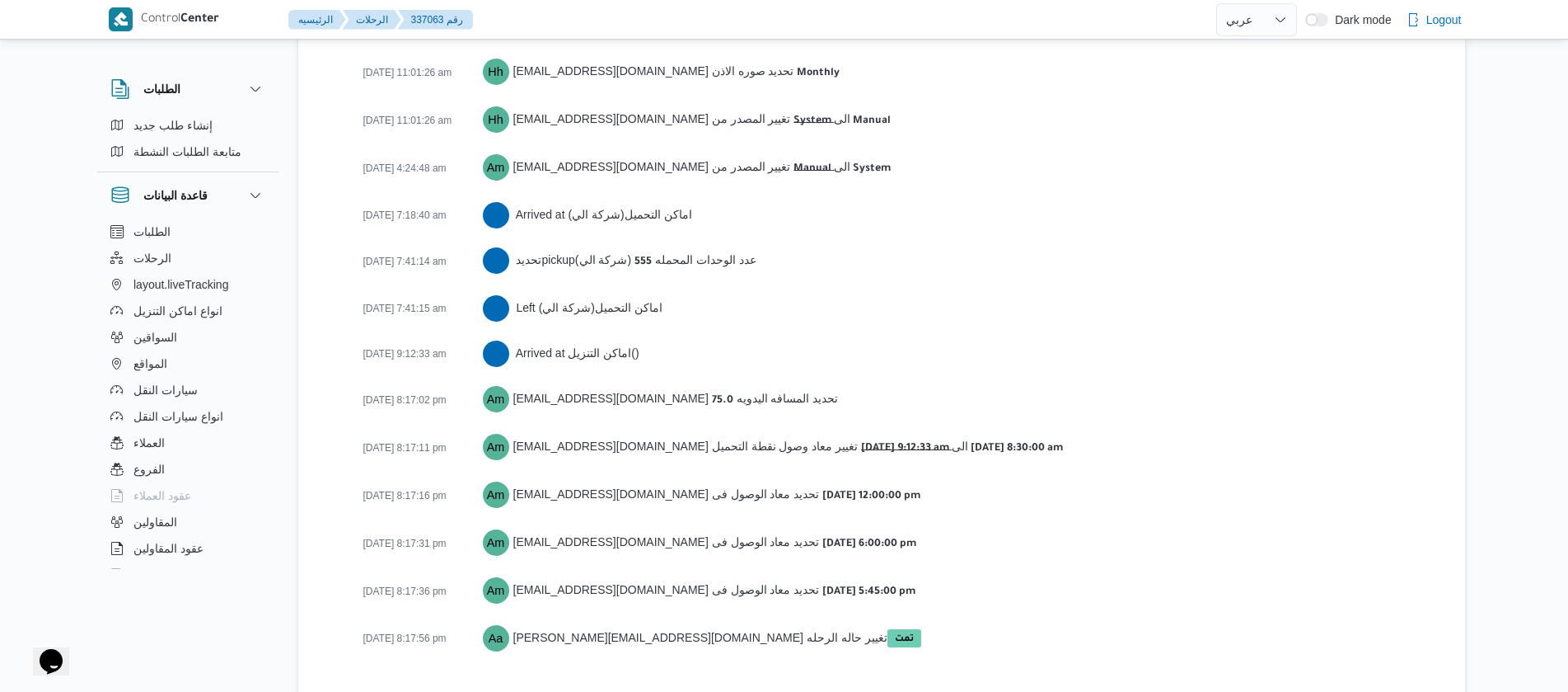
scroll to position [2768, 0]
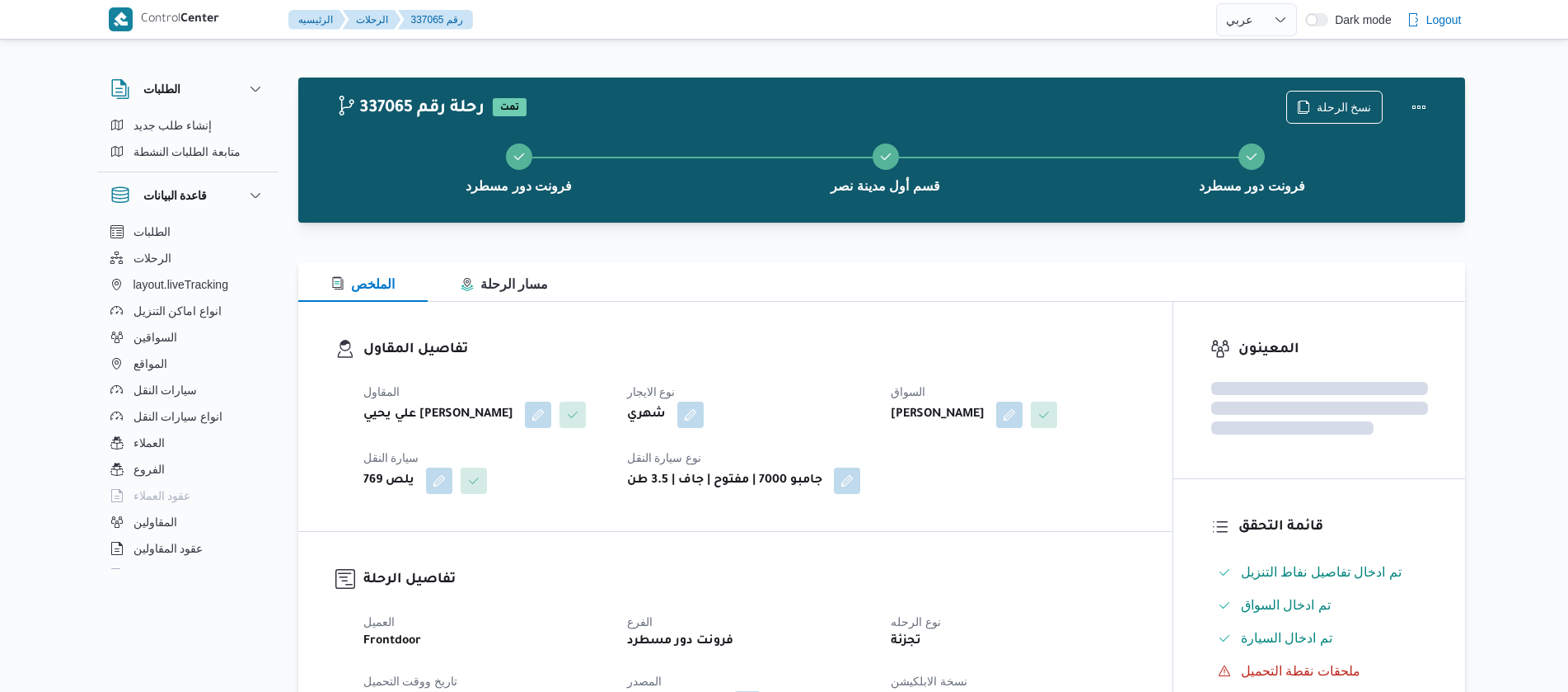
select select "ar"
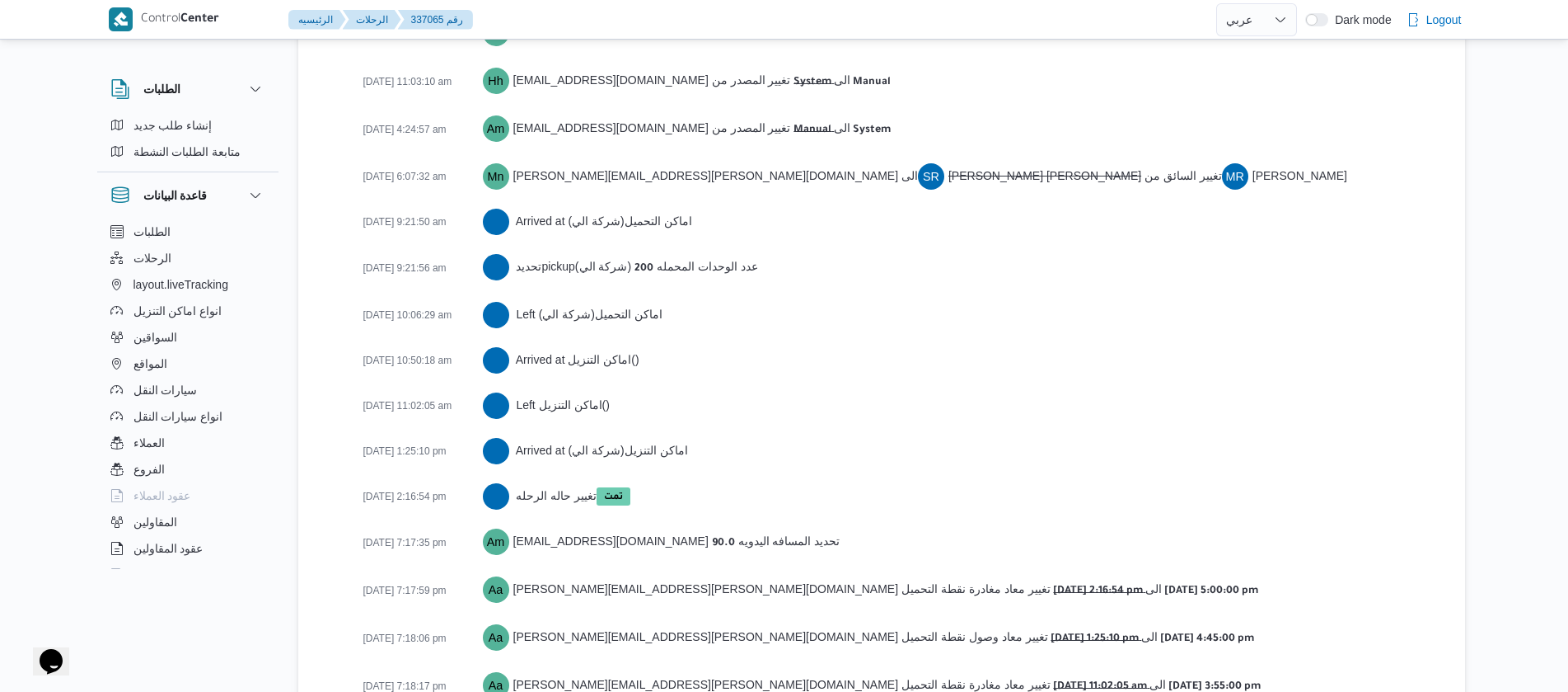
scroll to position [2700, 0]
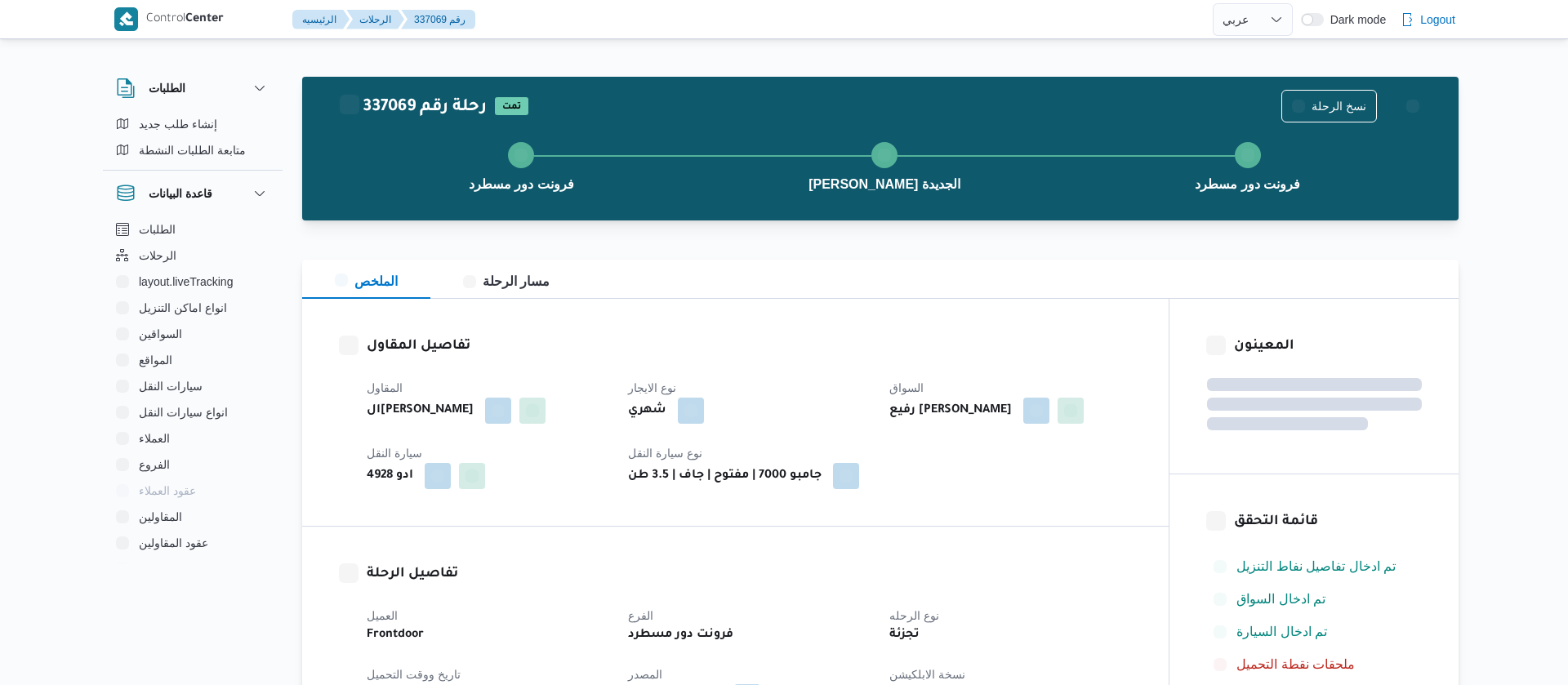
select select "ar"
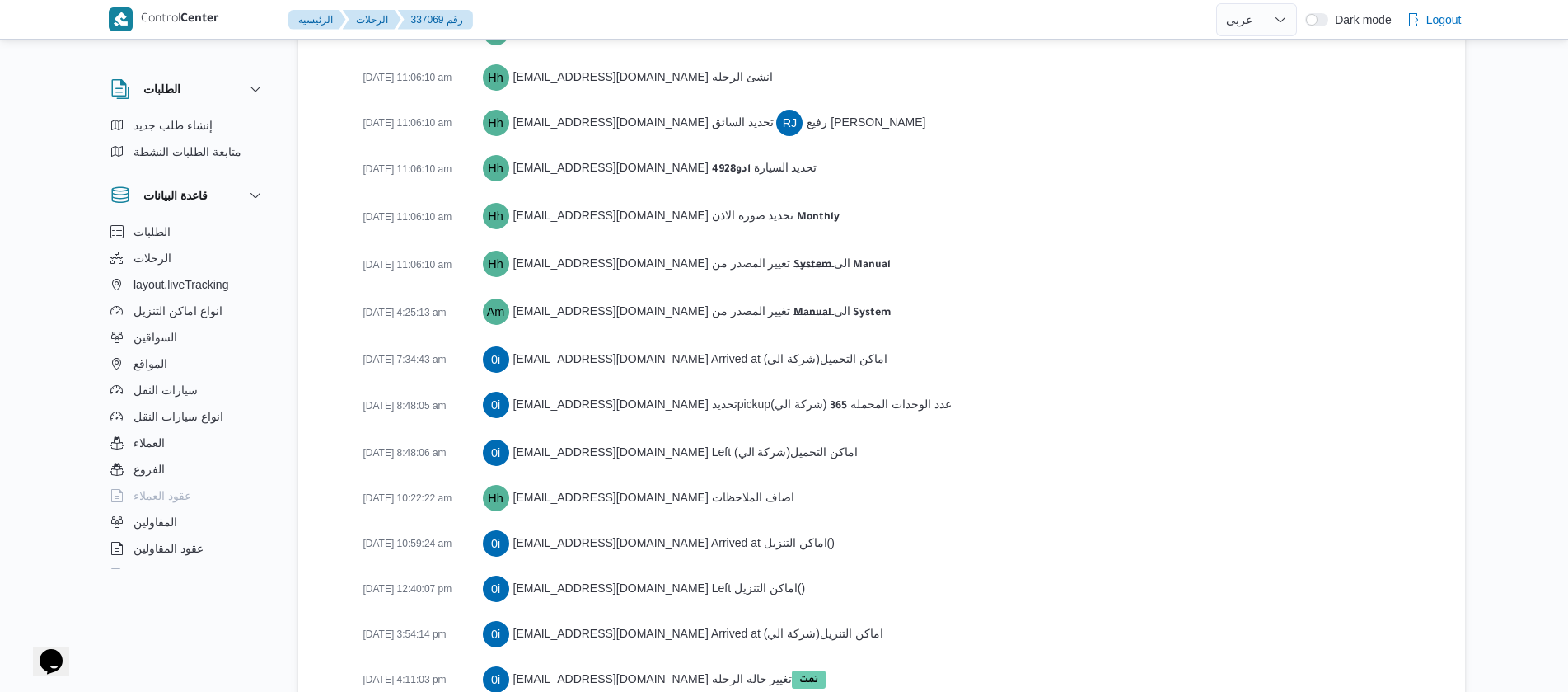
scroll to position [2654, 0]
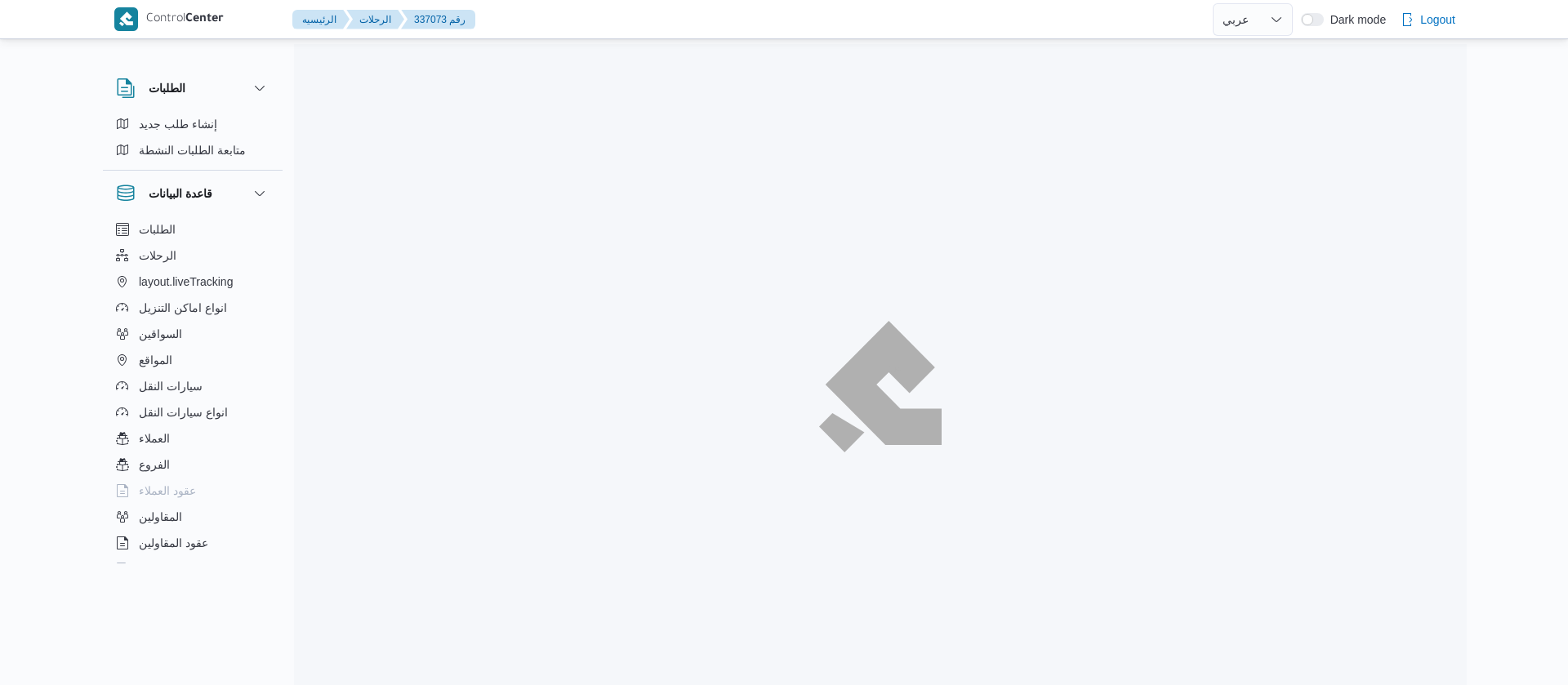
select select "ar"
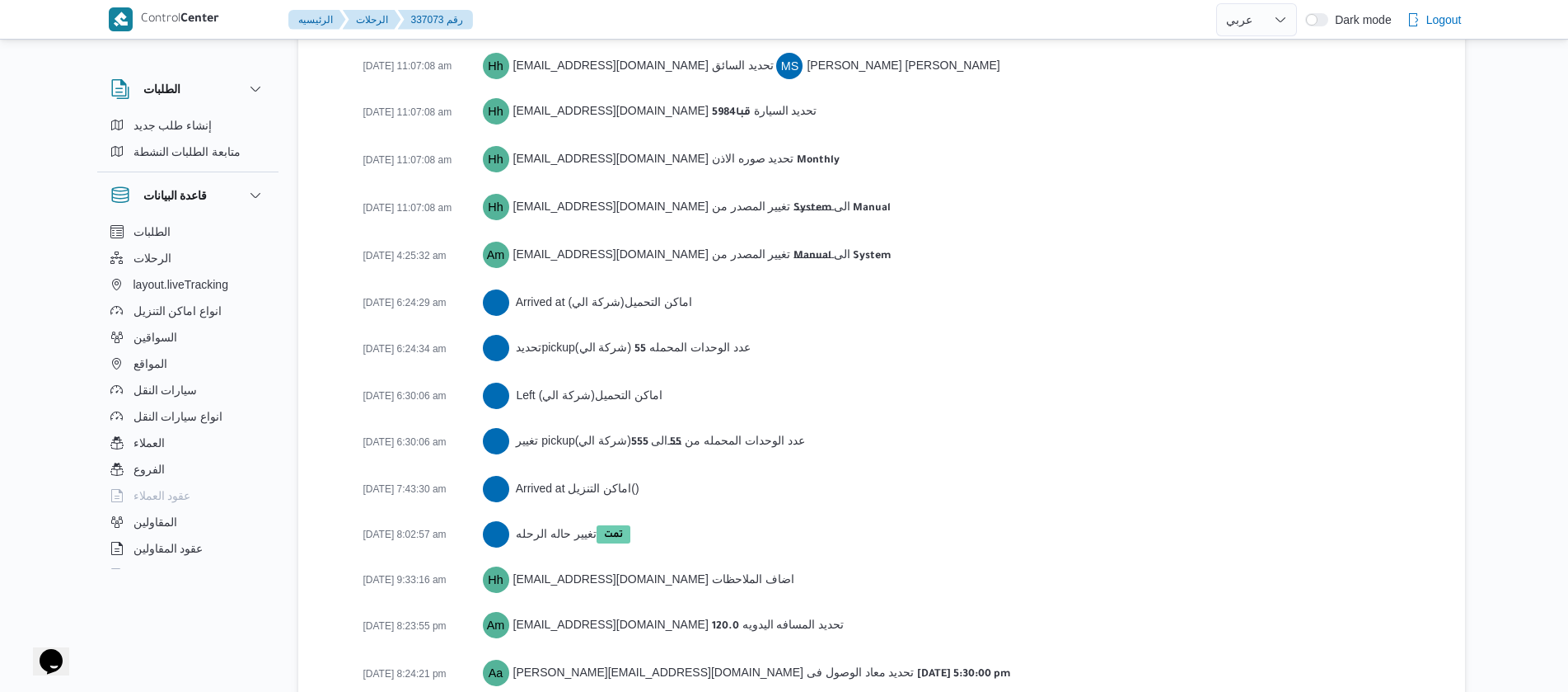
scroll to position [2655, 0]
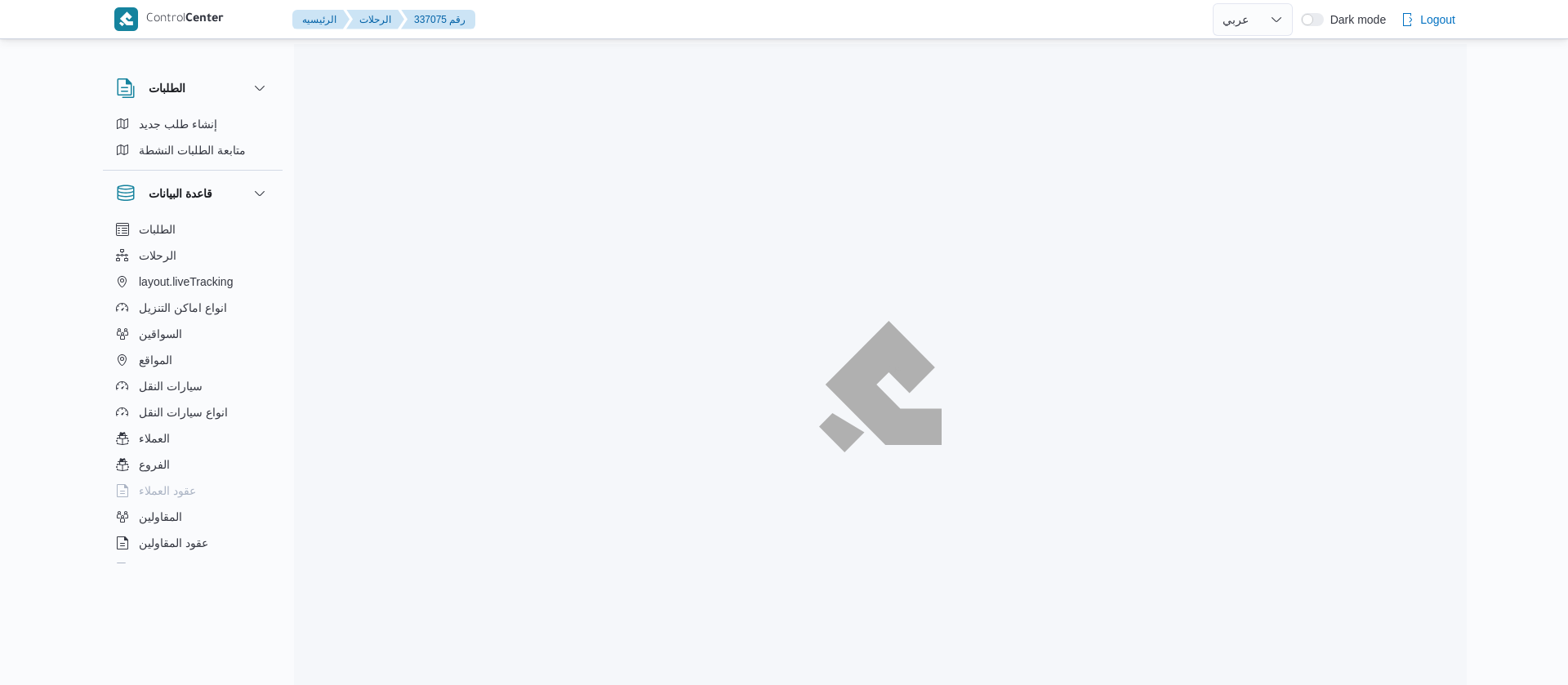
select select "ar"
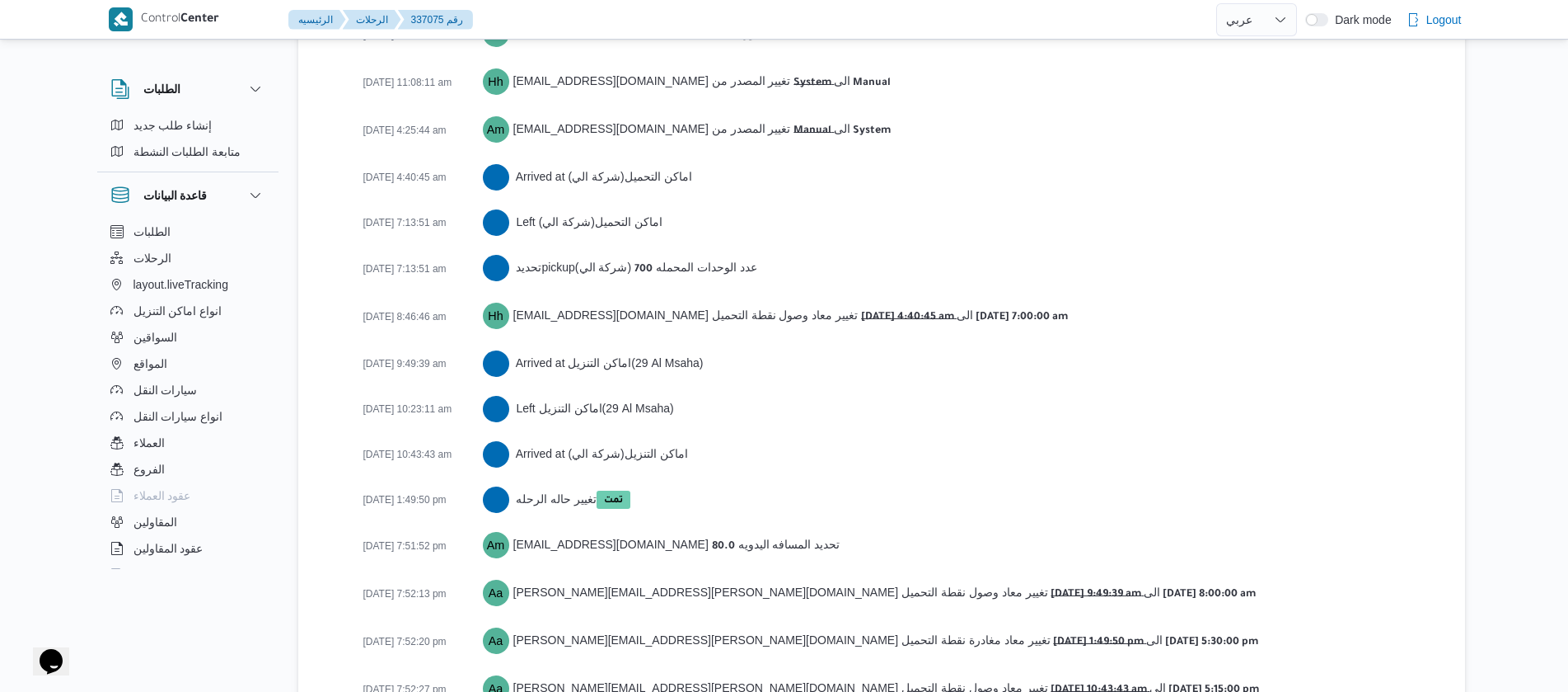
scroll to position [2747, 0]
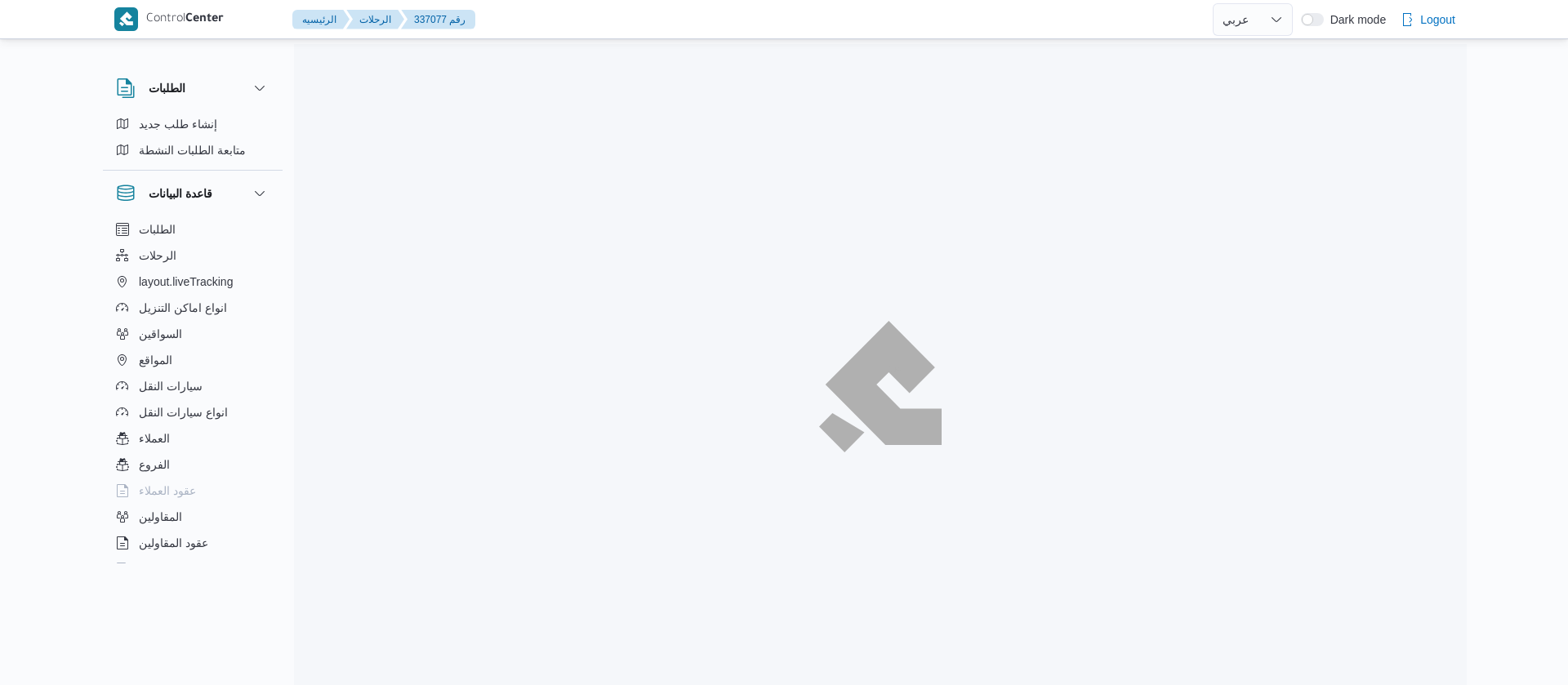
select select "ar"
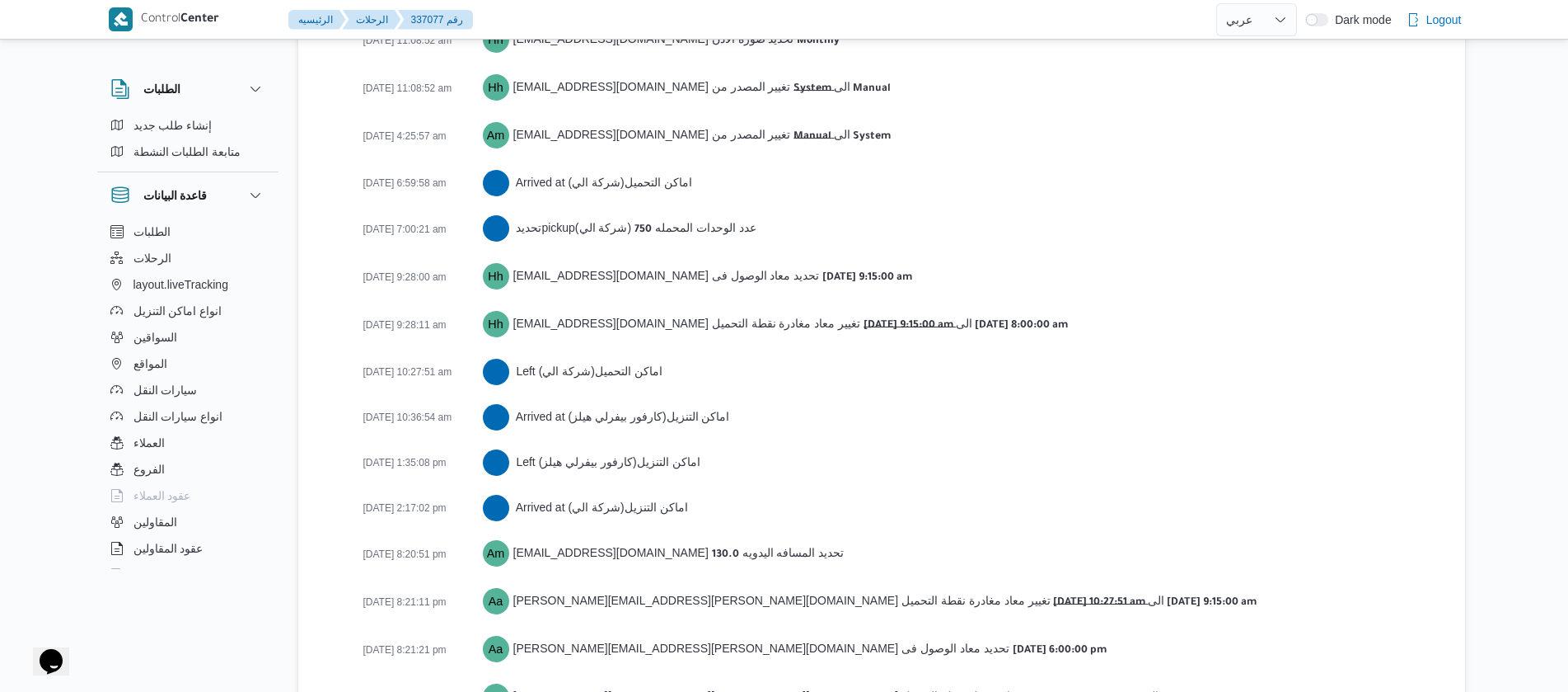
scroll to position [2793, 0]
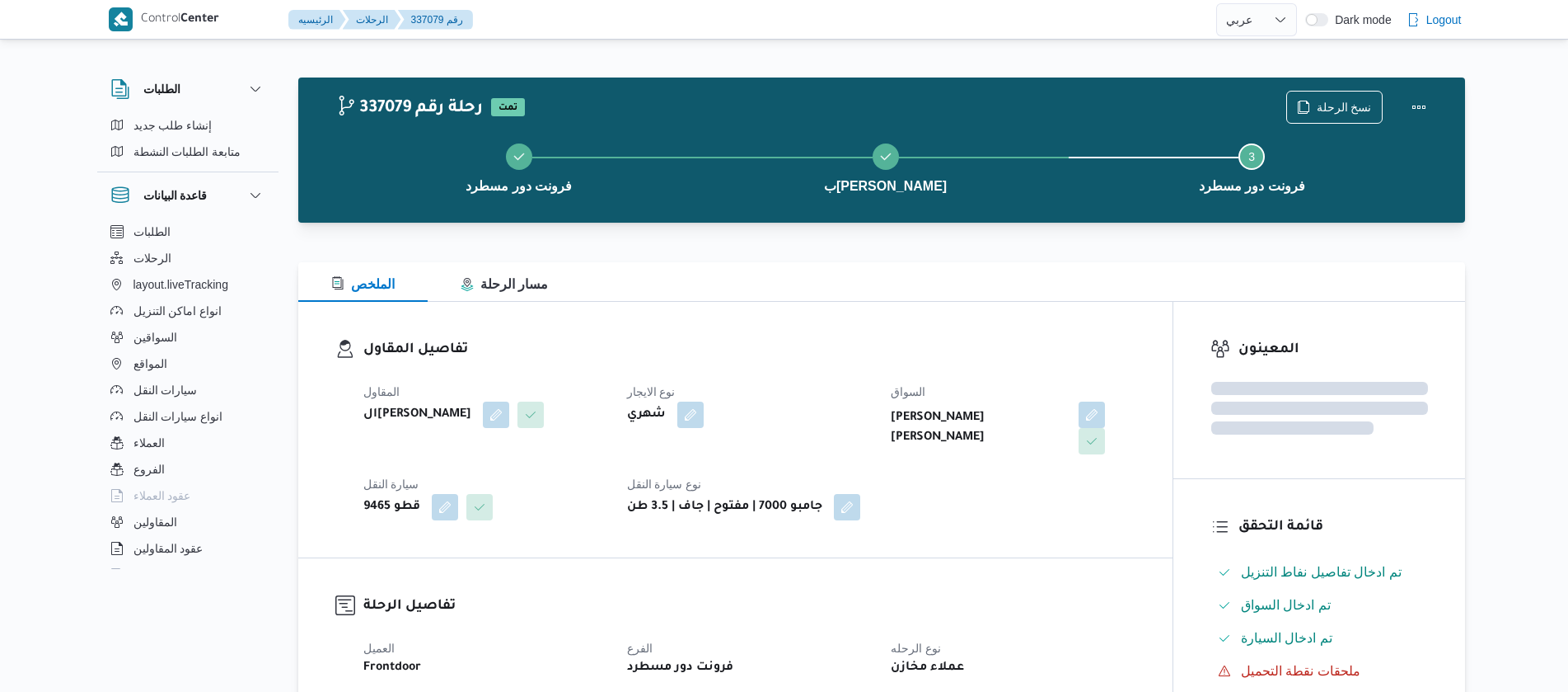
select select "ar"
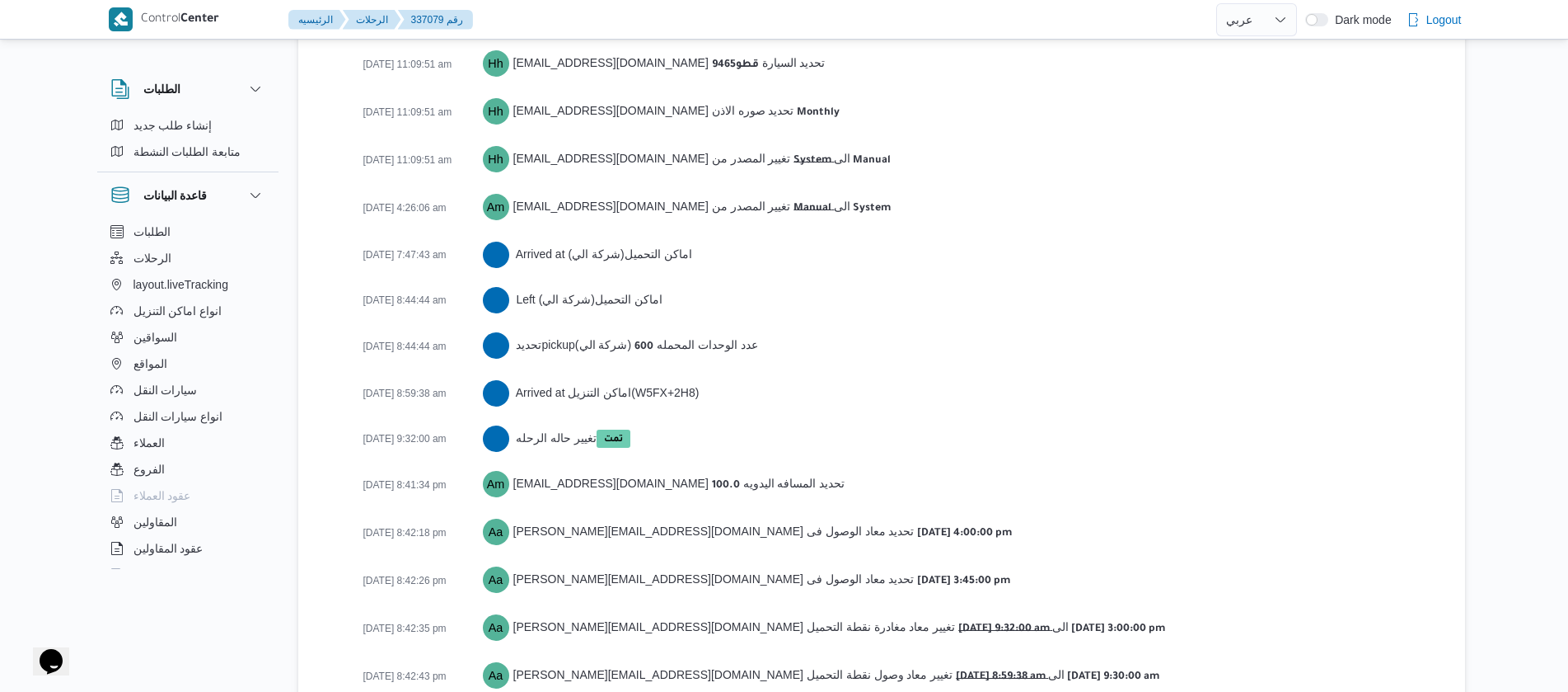
scroll to position [2609, 0]
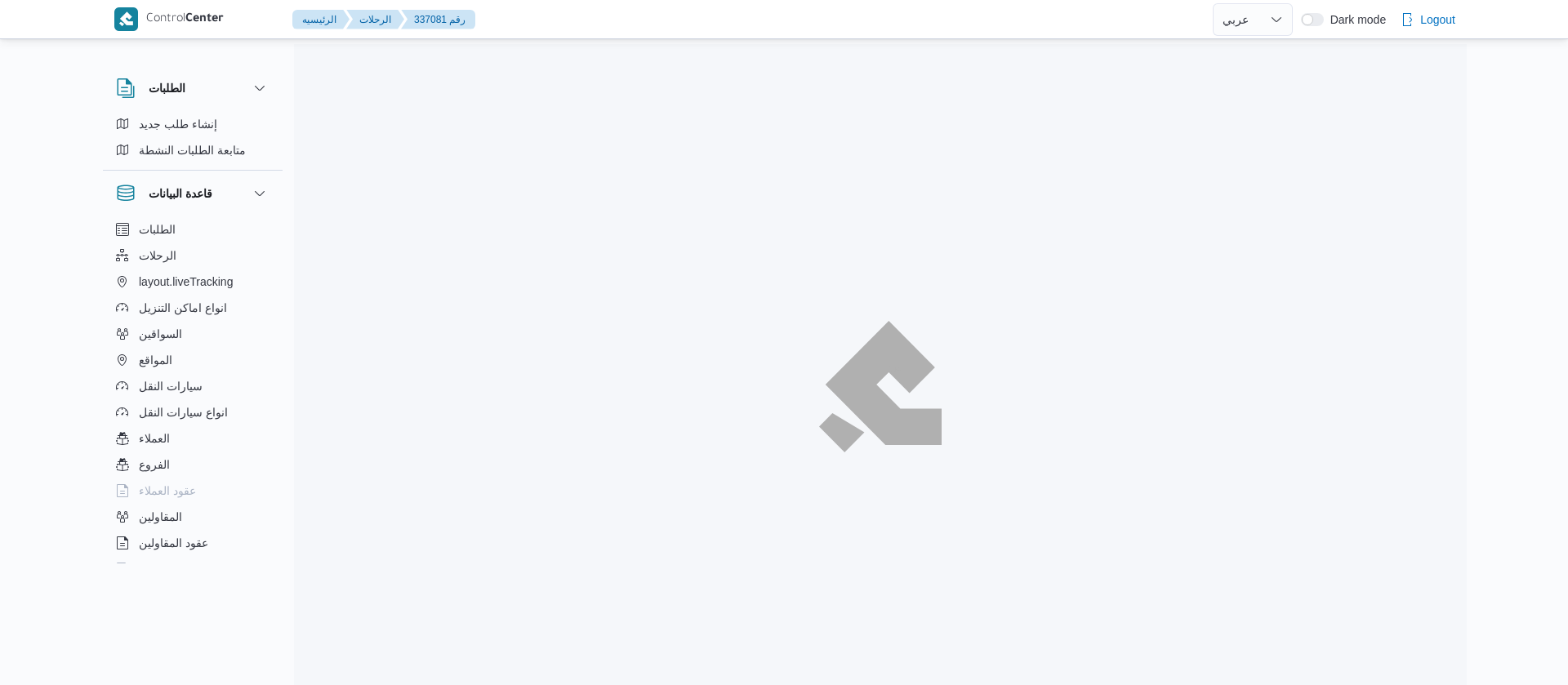
select select "ar"
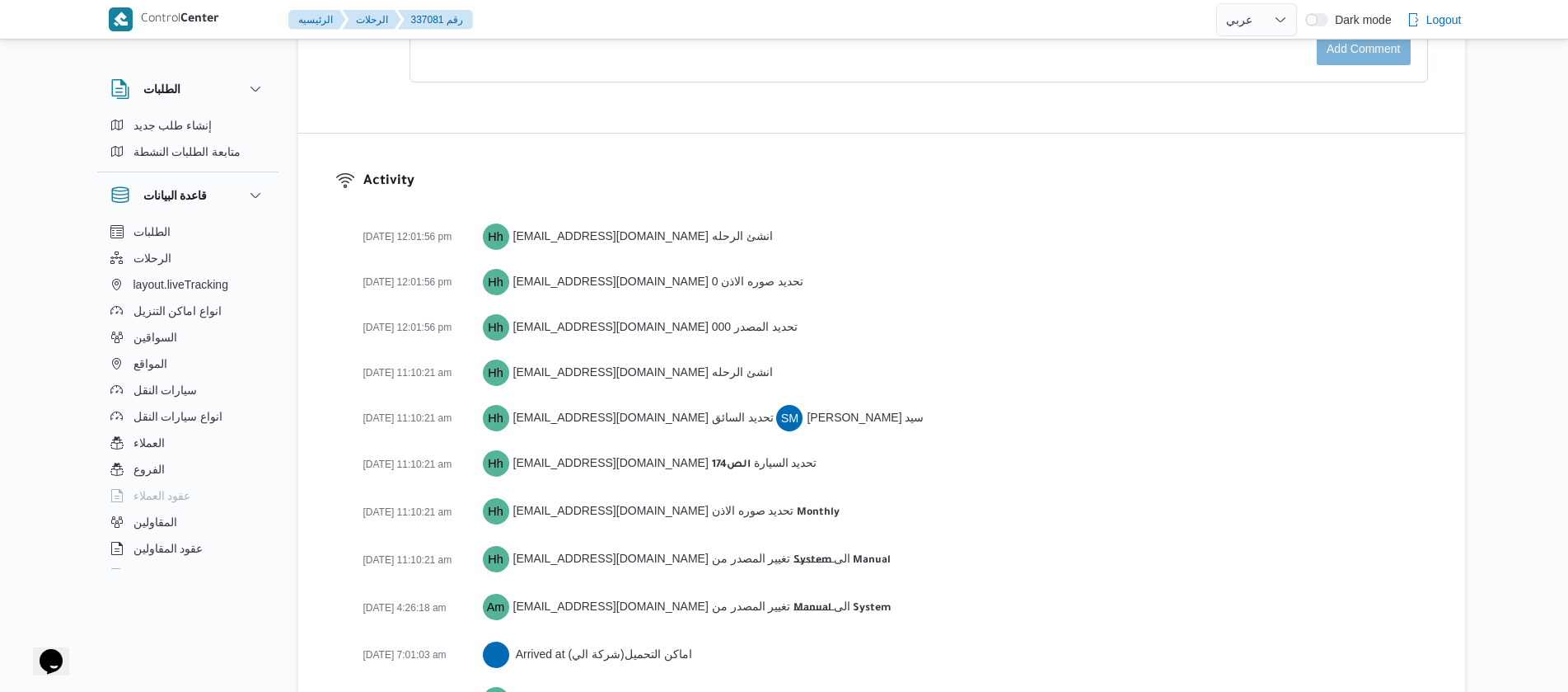
scroll to position [2563, 0]
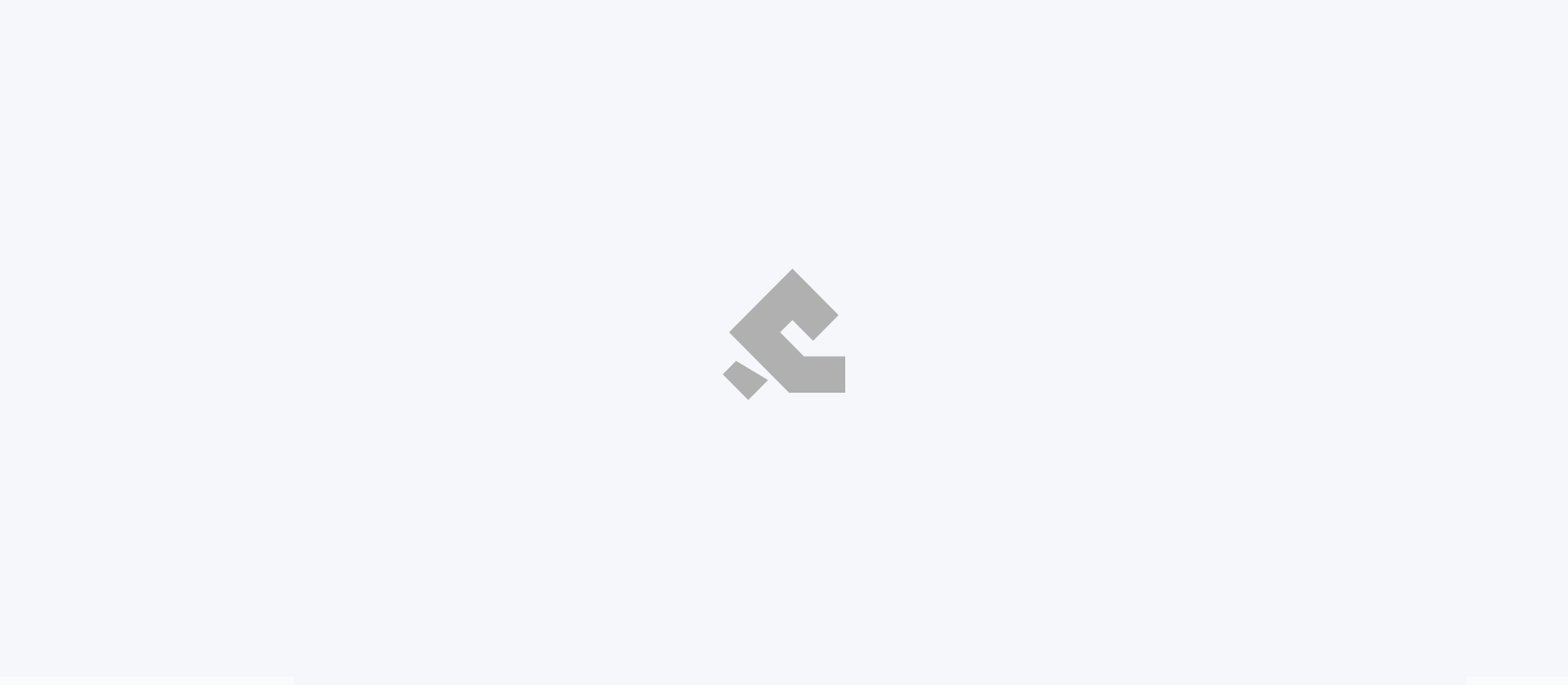
select select "ar"
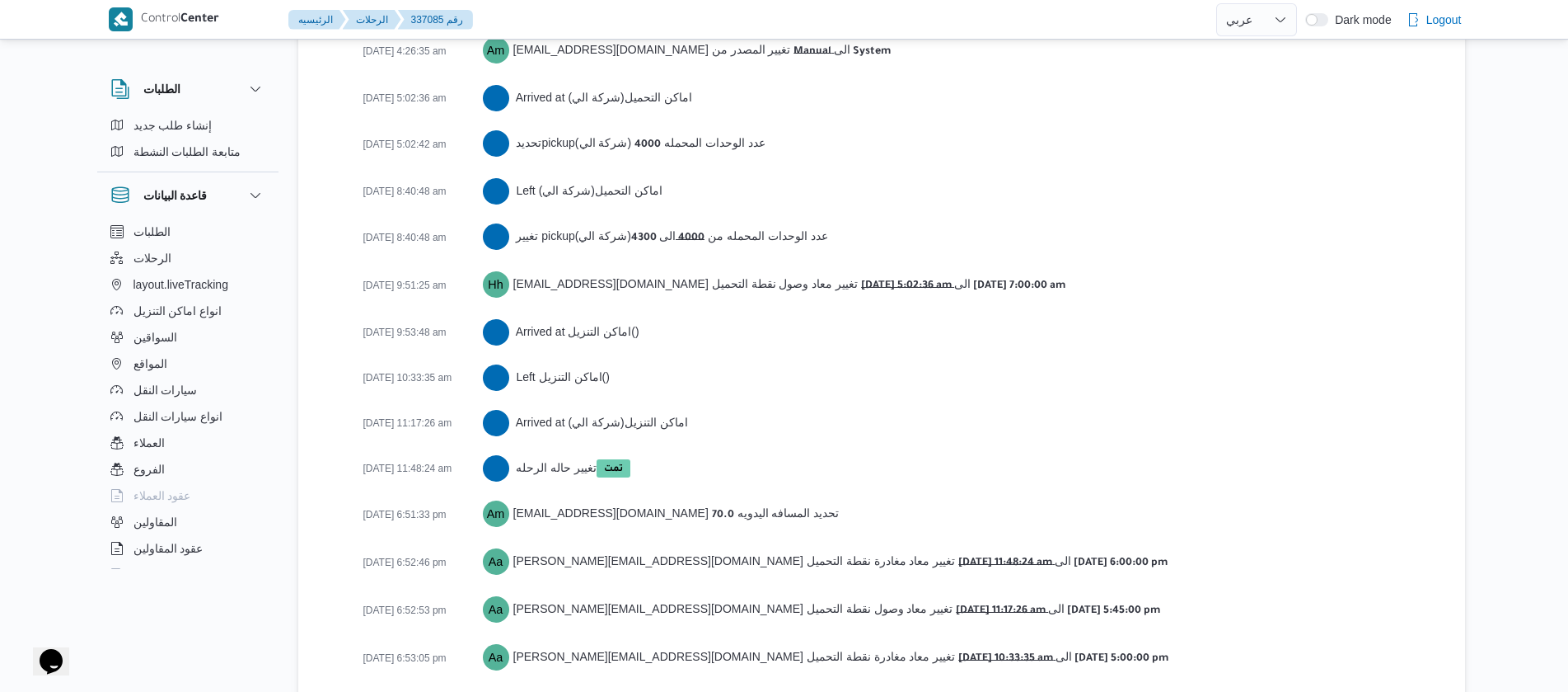
scroll to position [2773, 0]
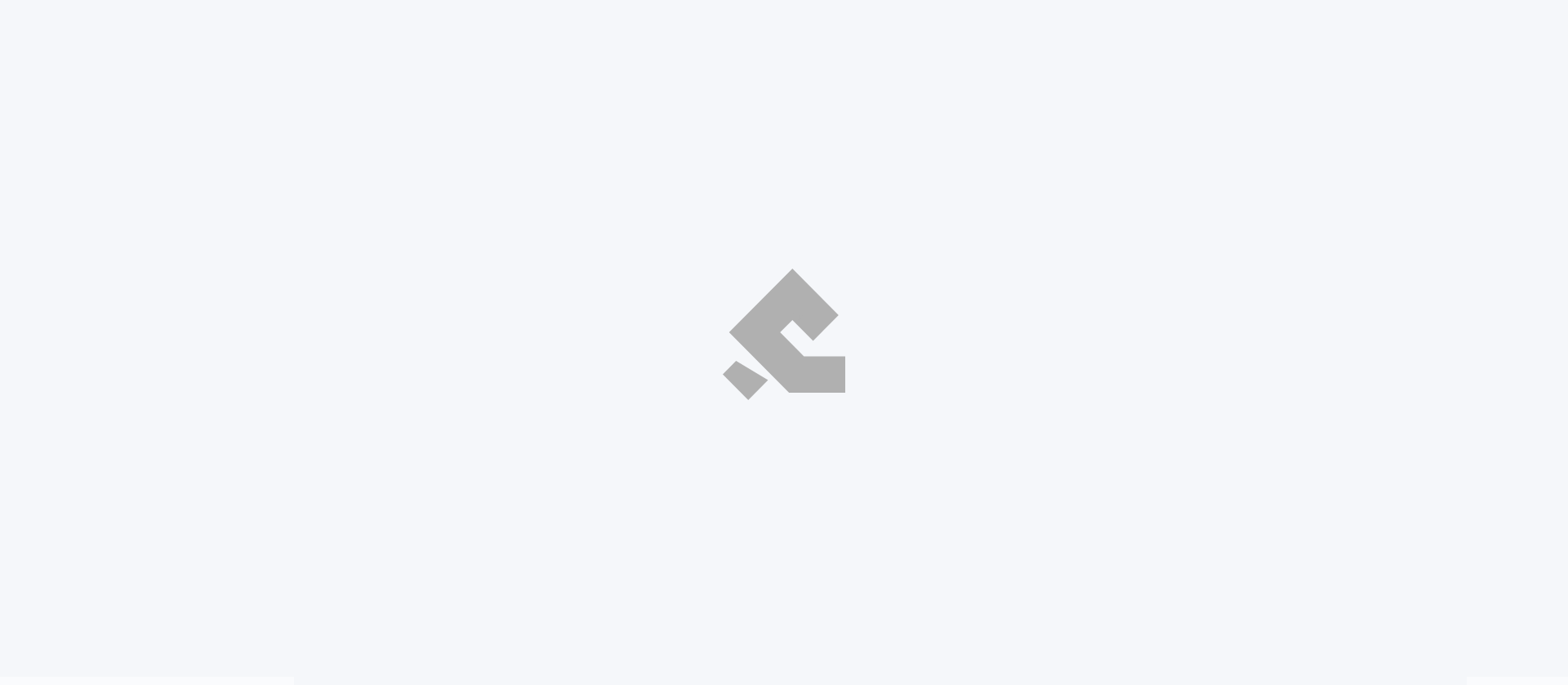
select select "ar"
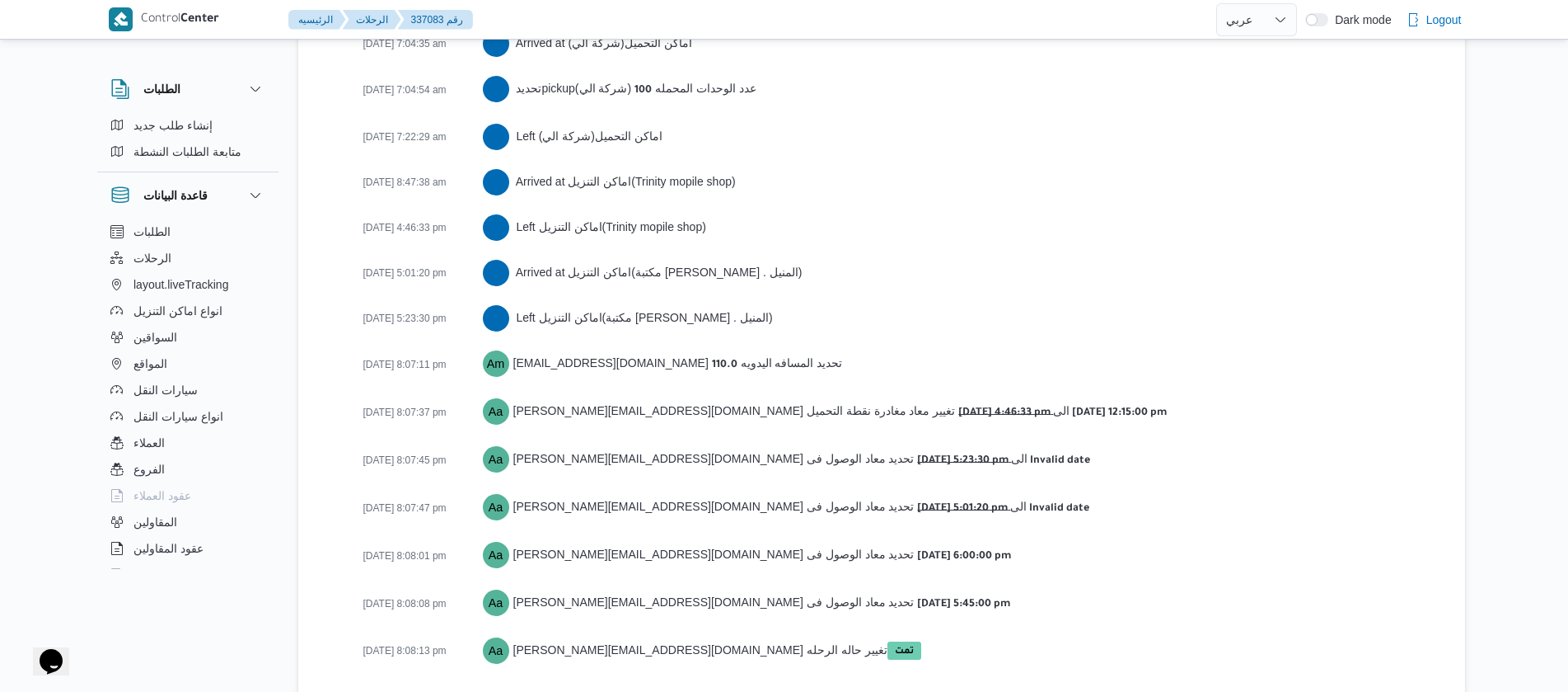
scroll to position [2949, 0]
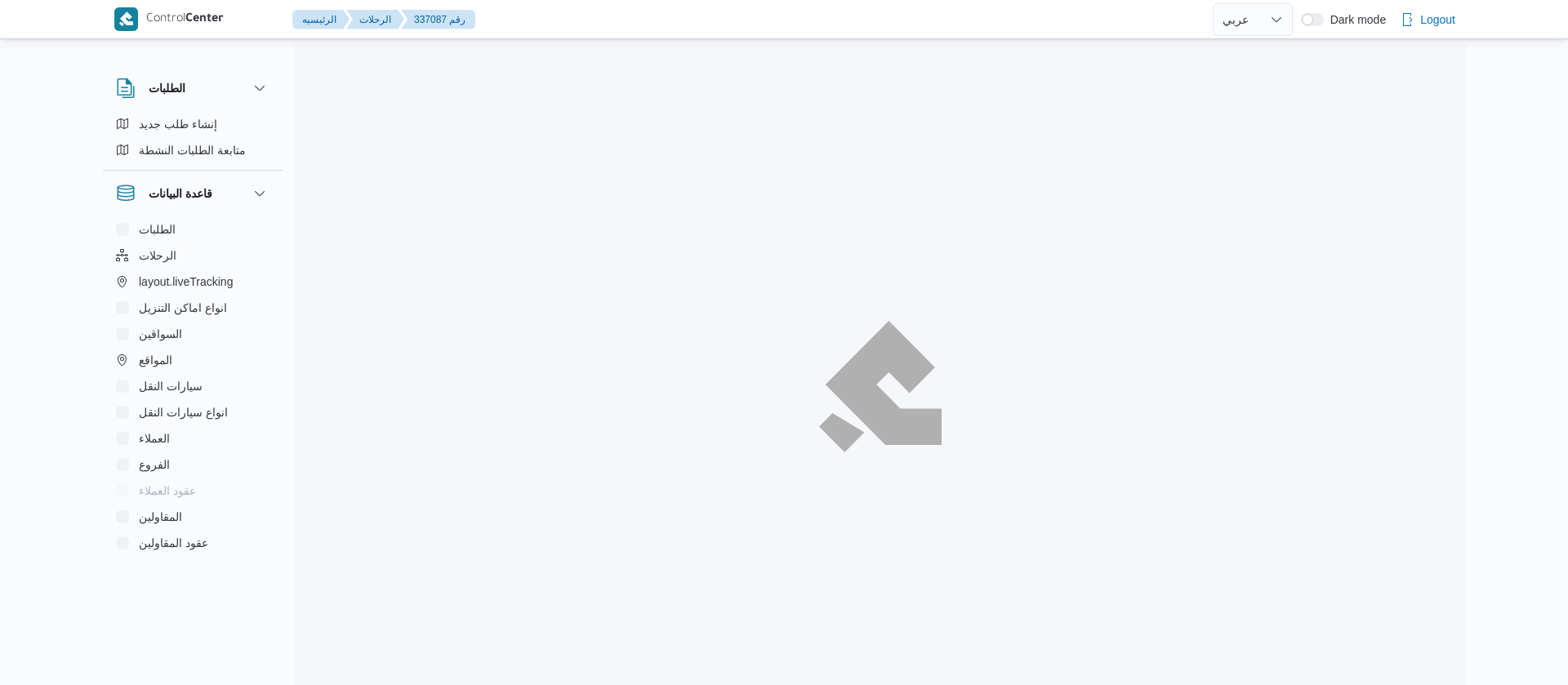
select select "ar"
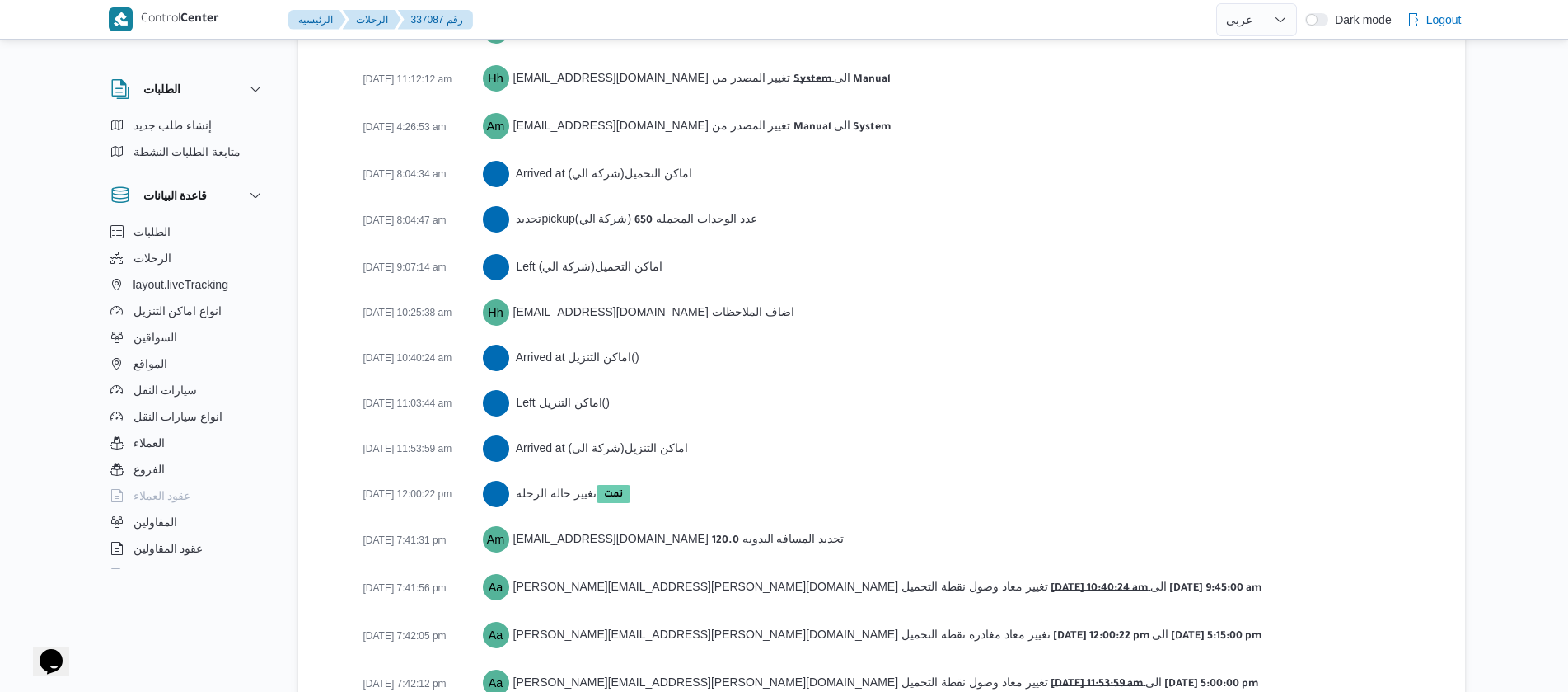
scroll to position [2746, 0]
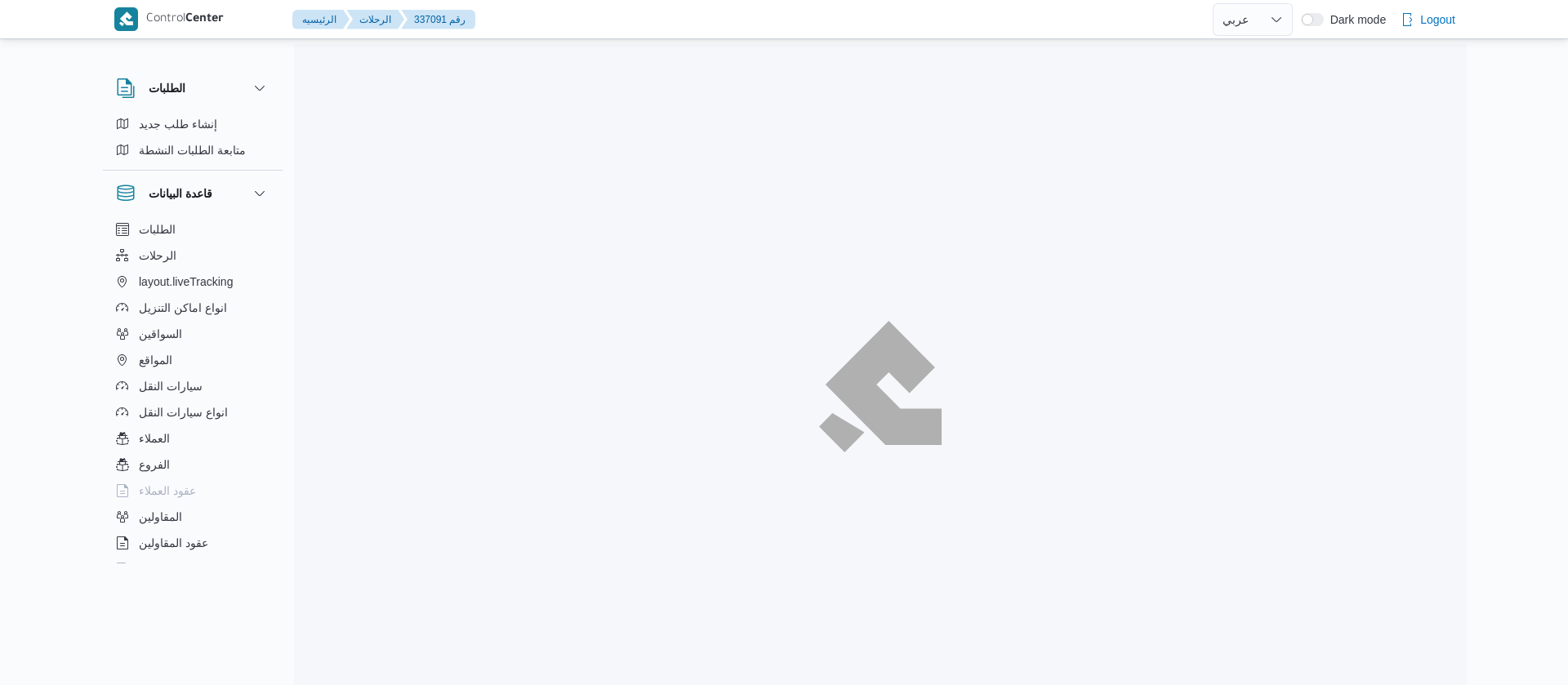
select select "ar"
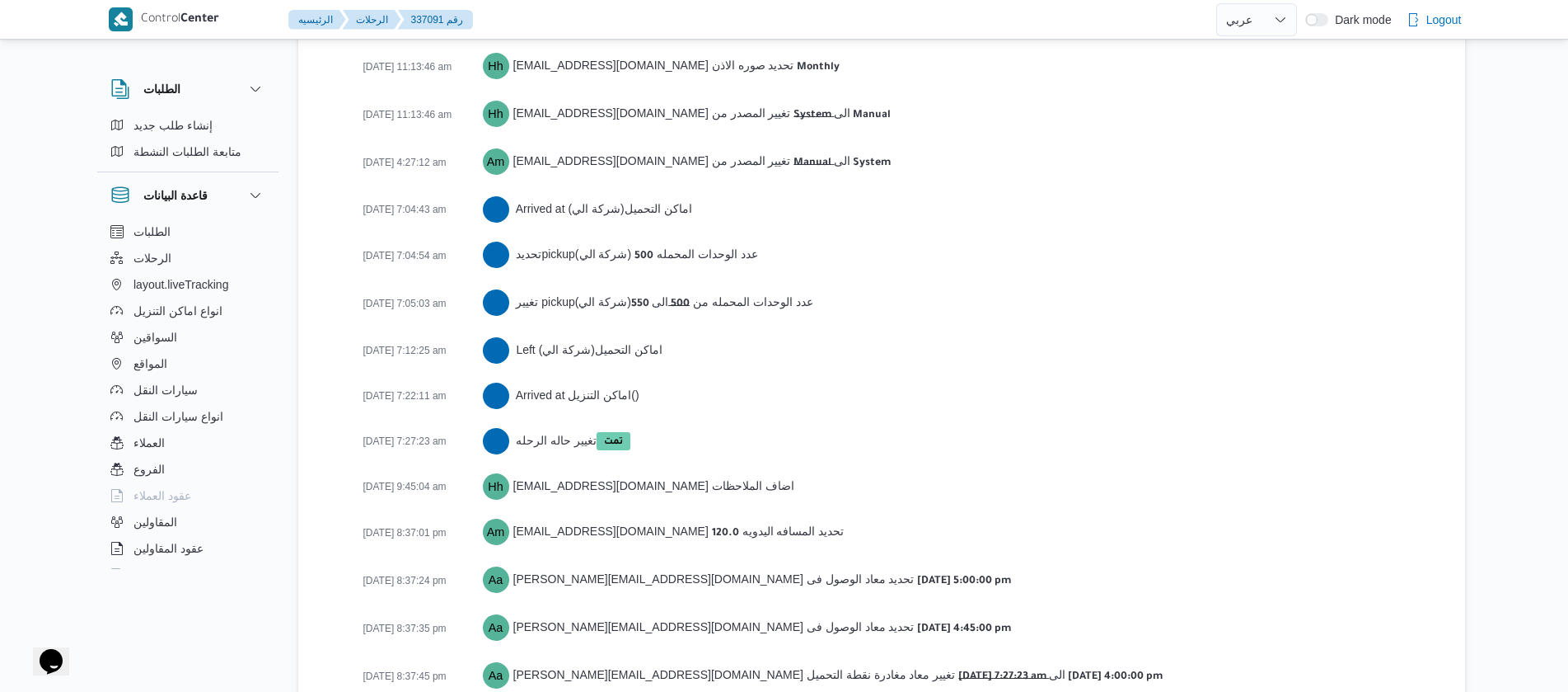
scroll to position [2655, 0]
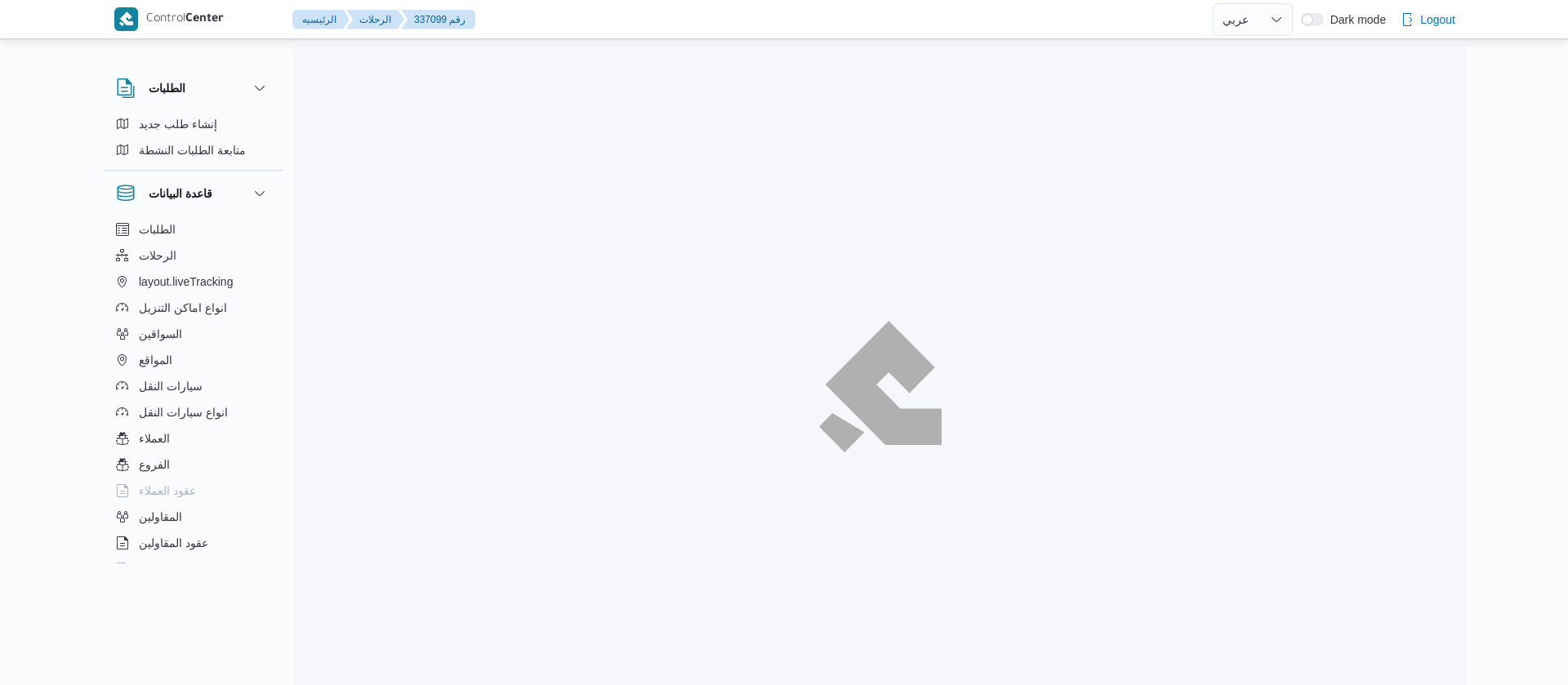
select select "ar"
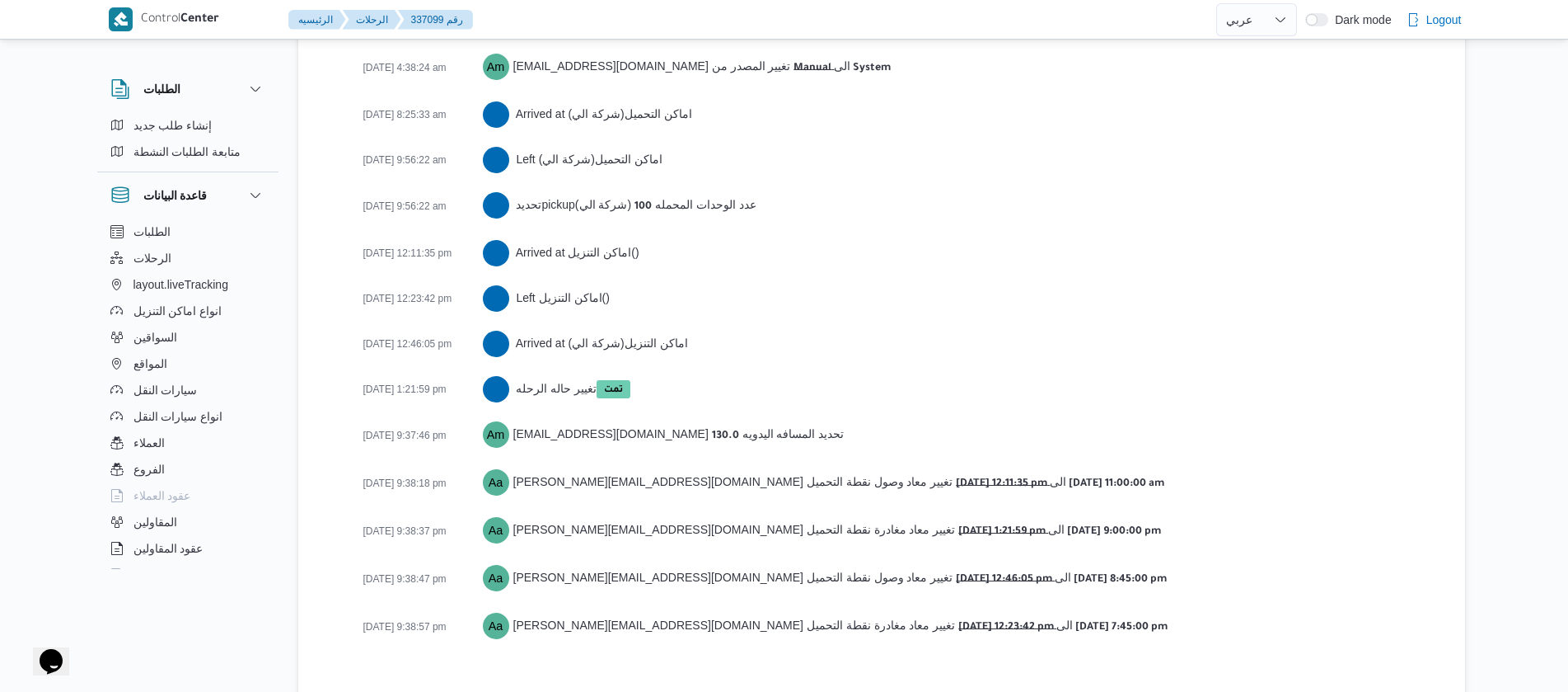
scroll to position [2727, 0]
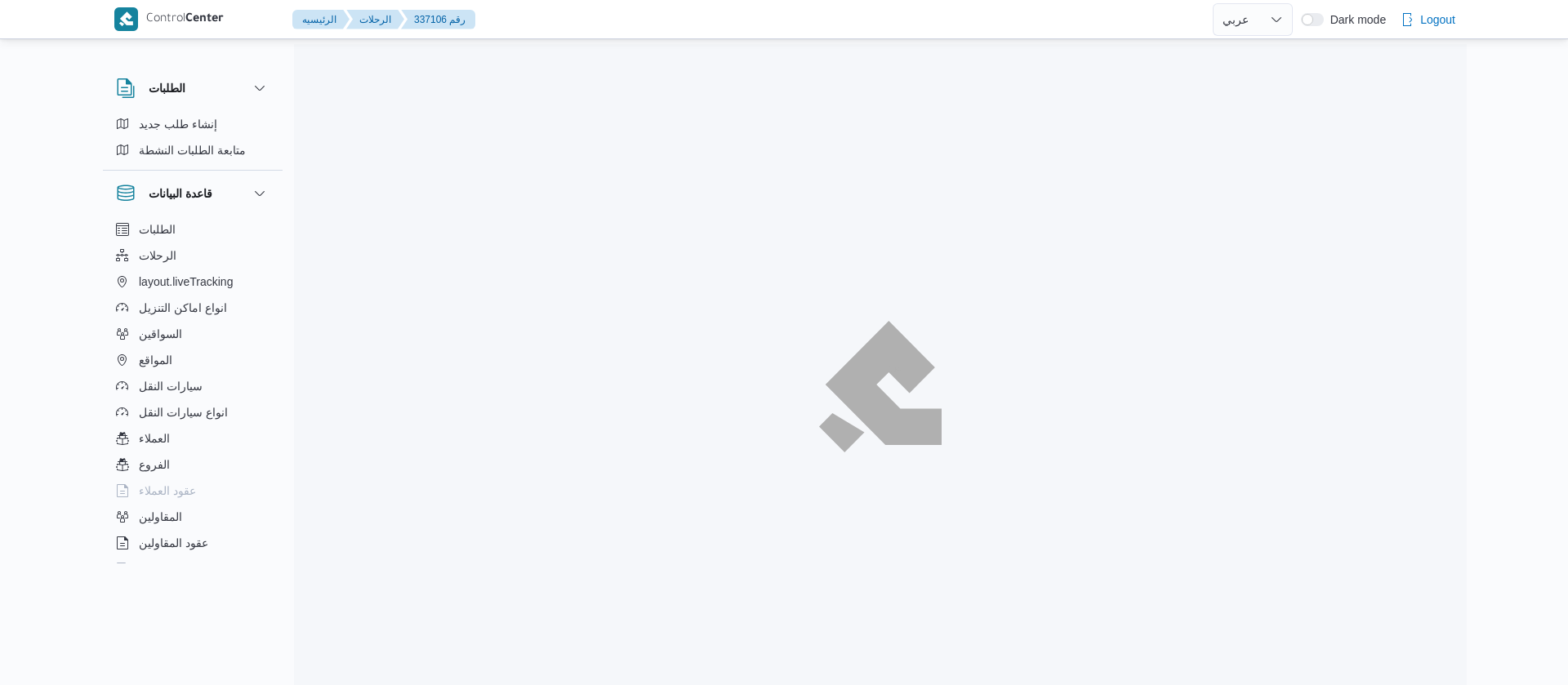
select select "ar"
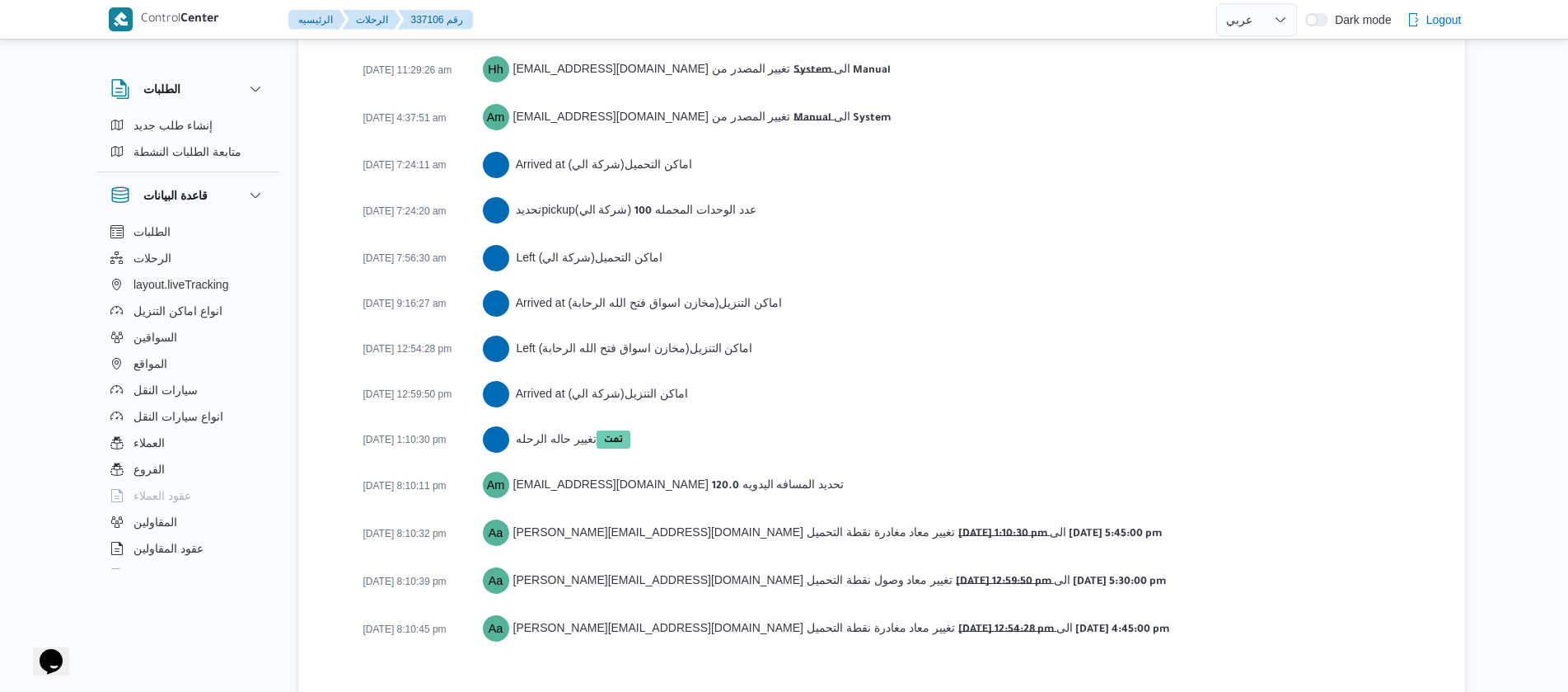
scroll to position [2681, 0]
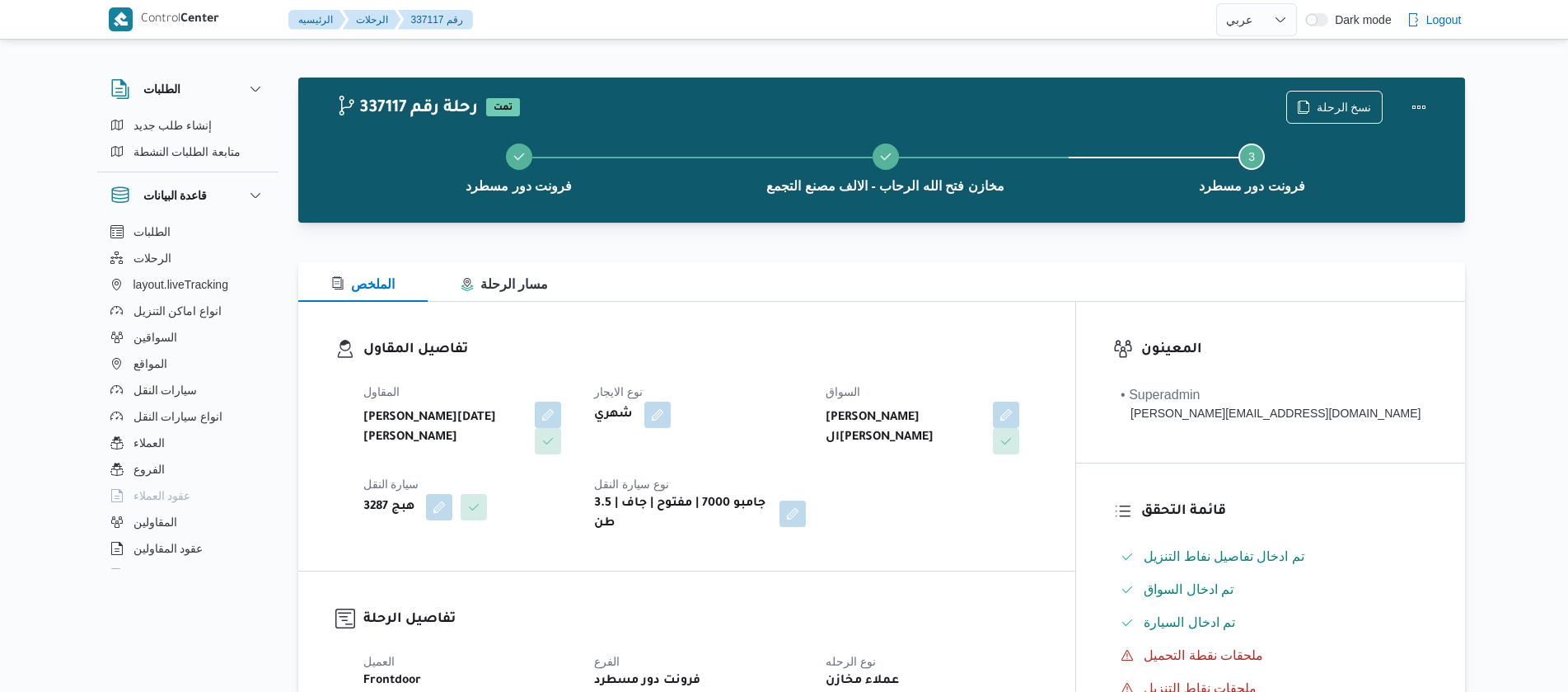
select select "ar"
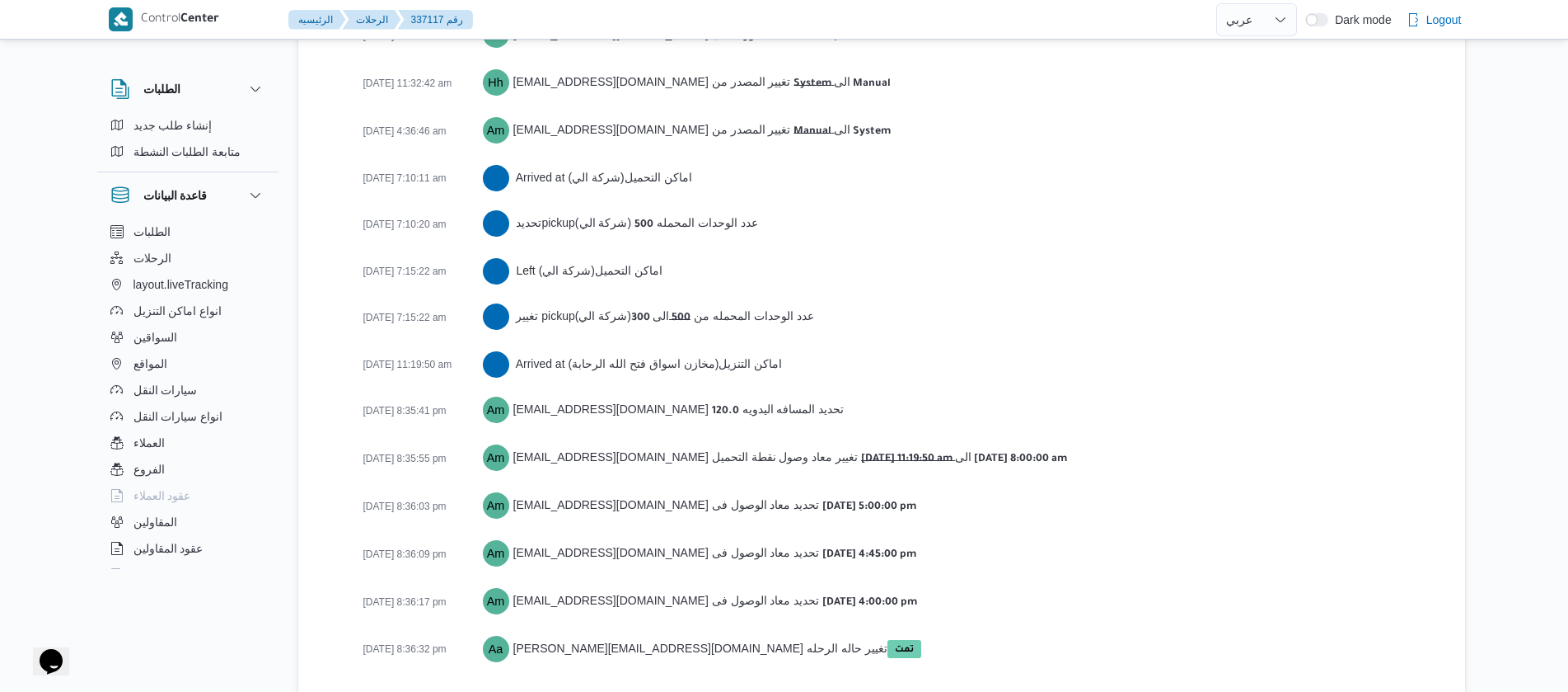
scroll to position [2682, 0]
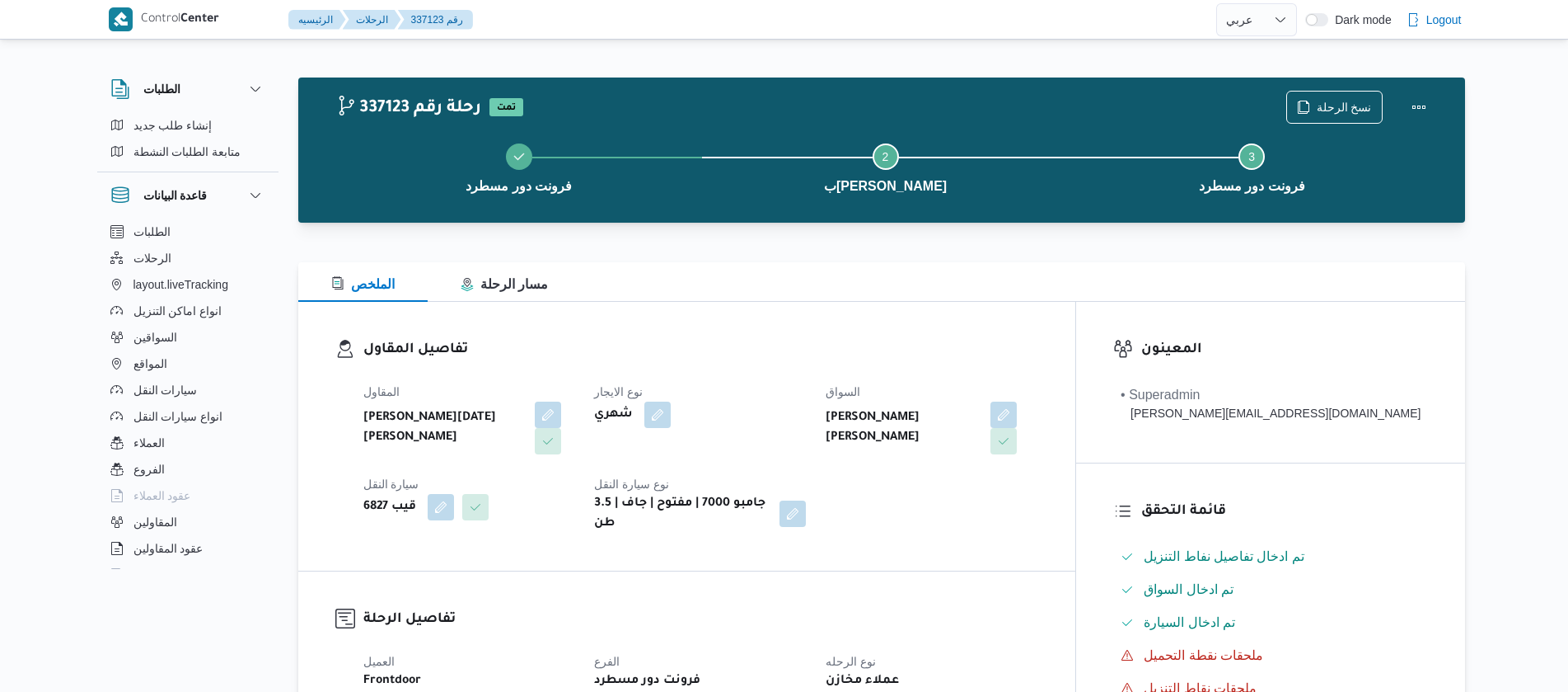
select select "ar"
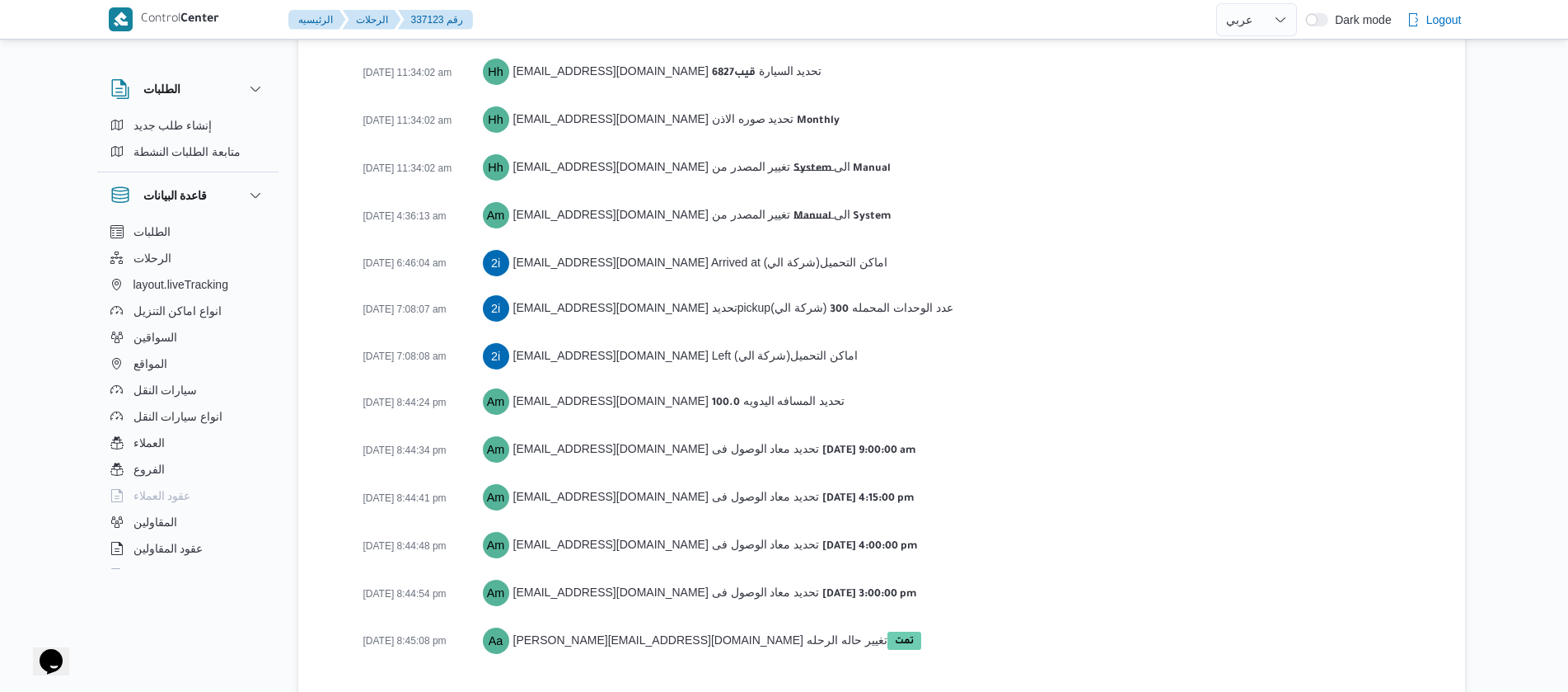
scroll to position [2589, 0]
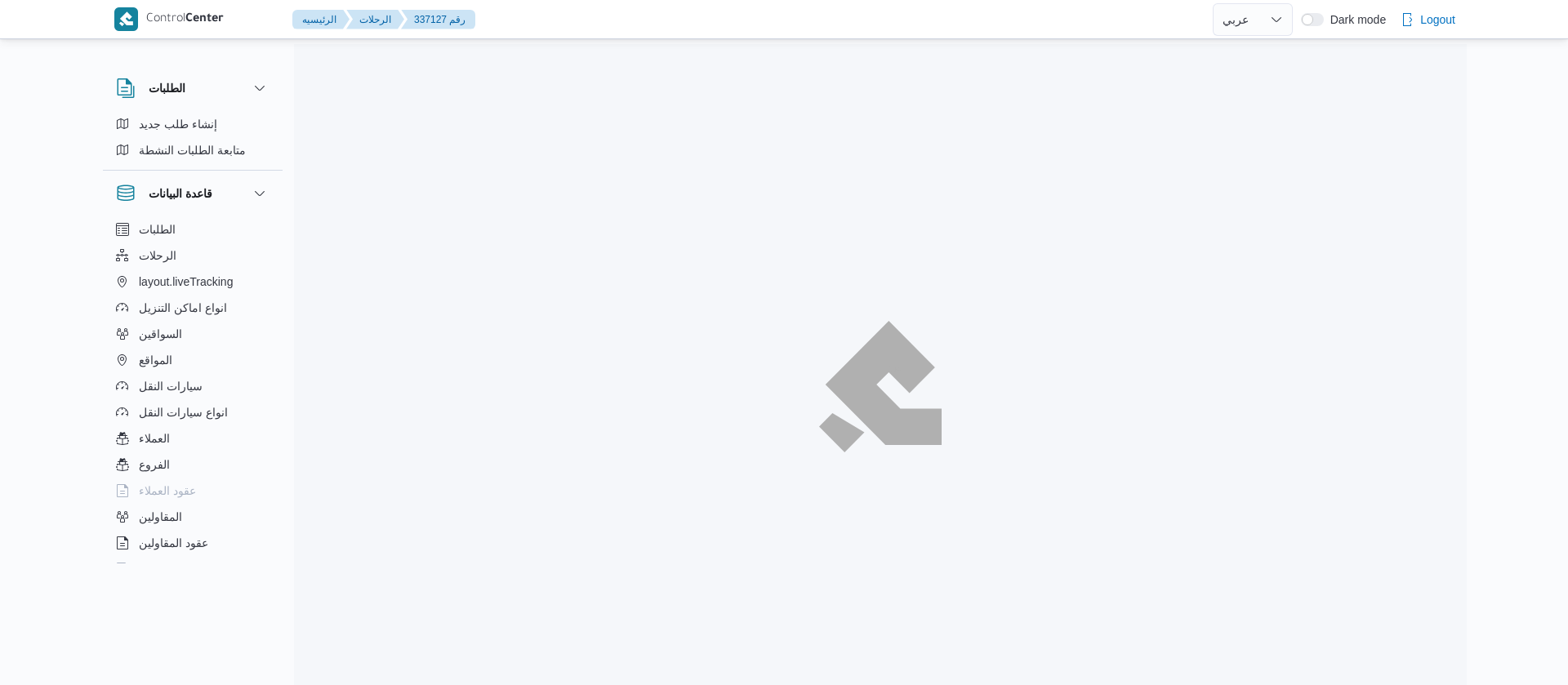
select select "ar"
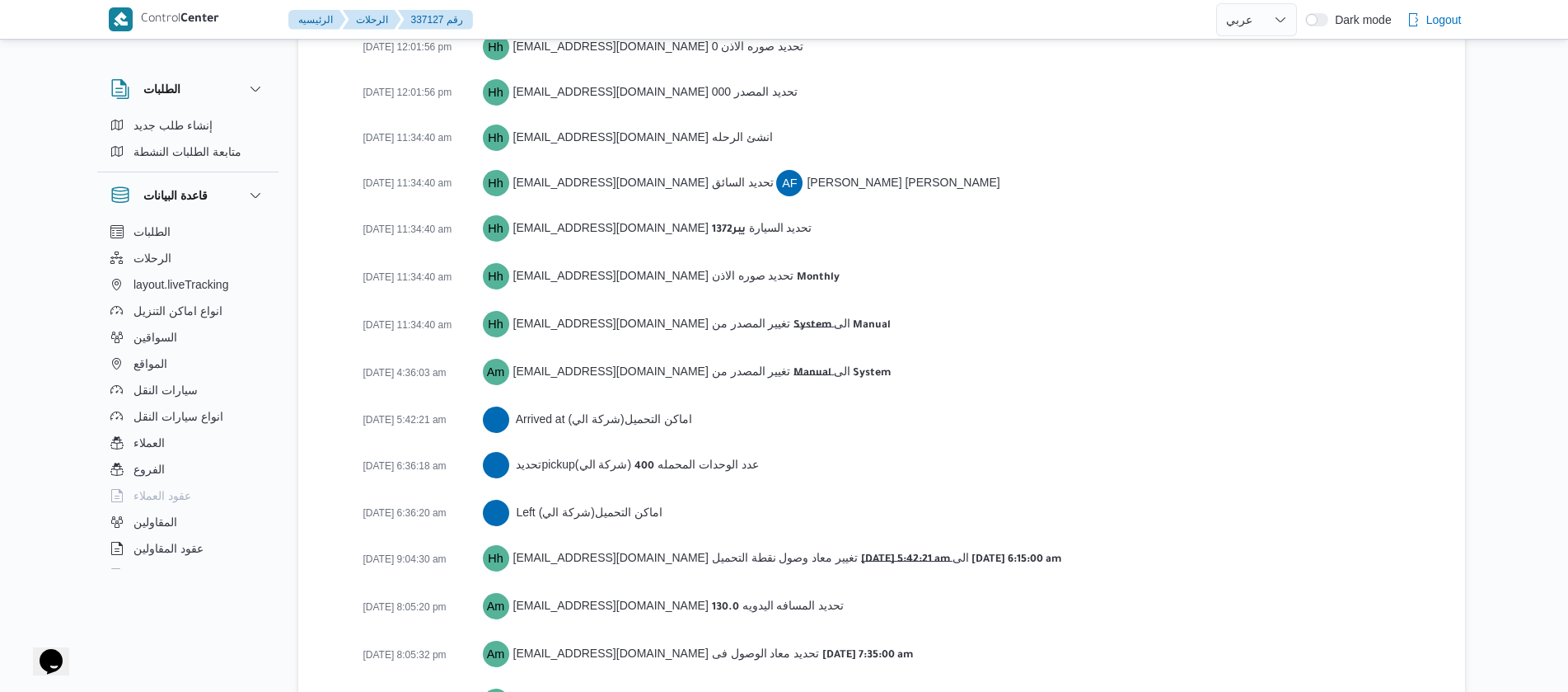
scroll to position [2636, 0]
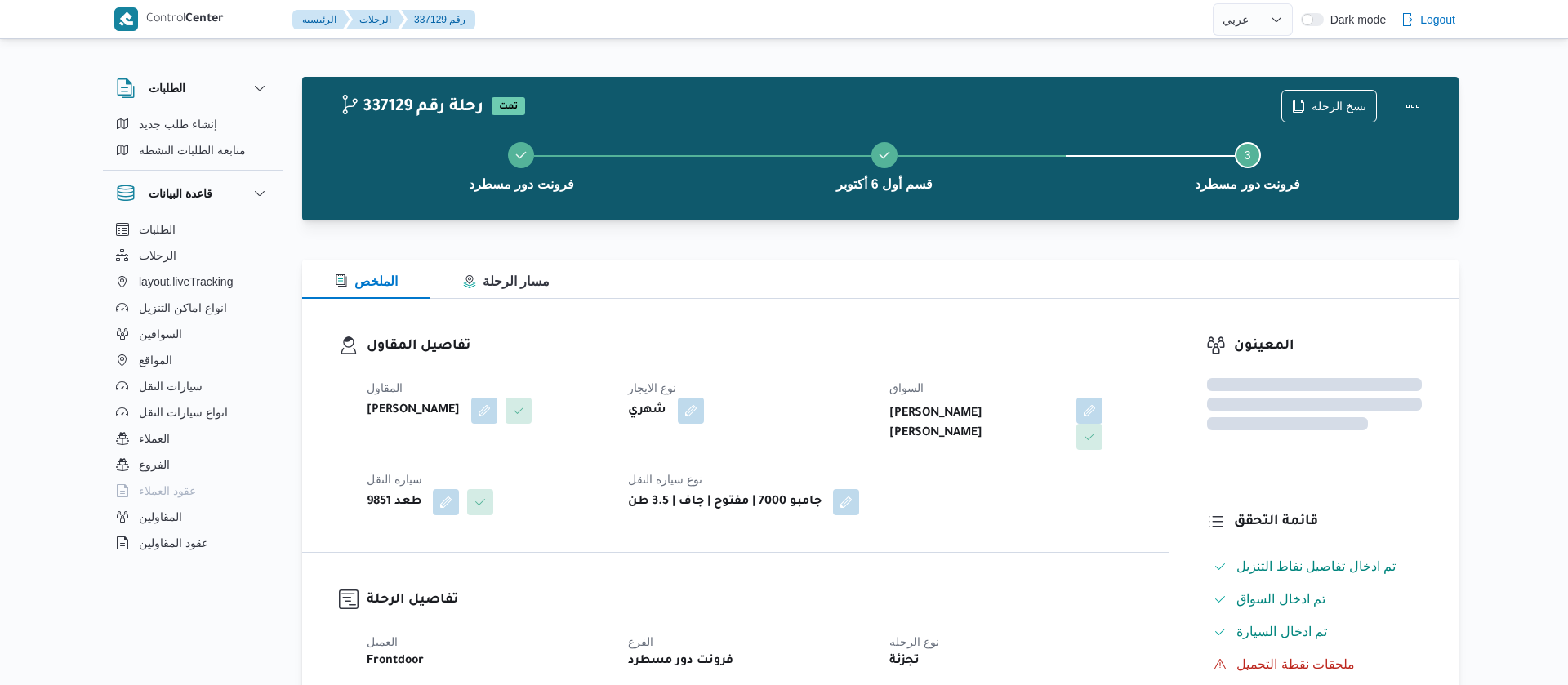
select select "ar"
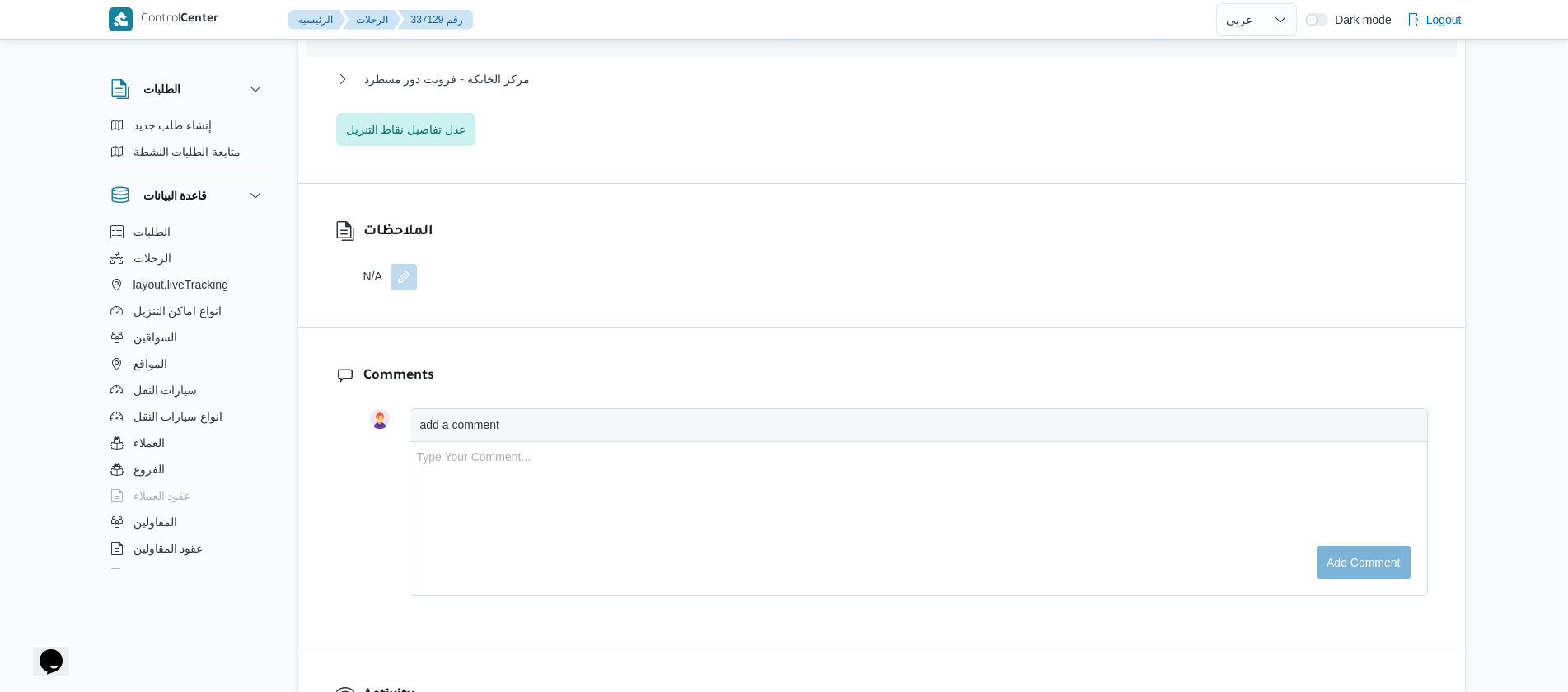
scroll to position [1991, 0]
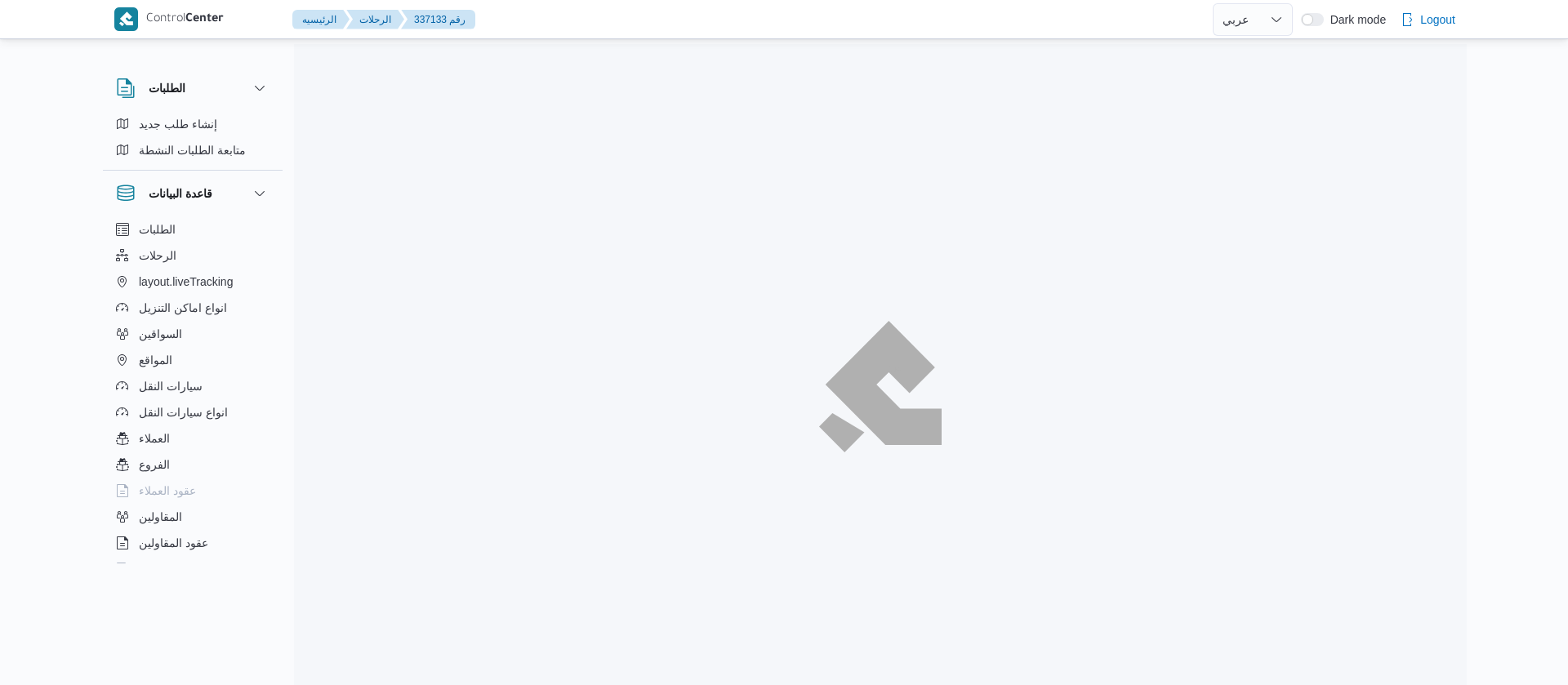
select select "ar"
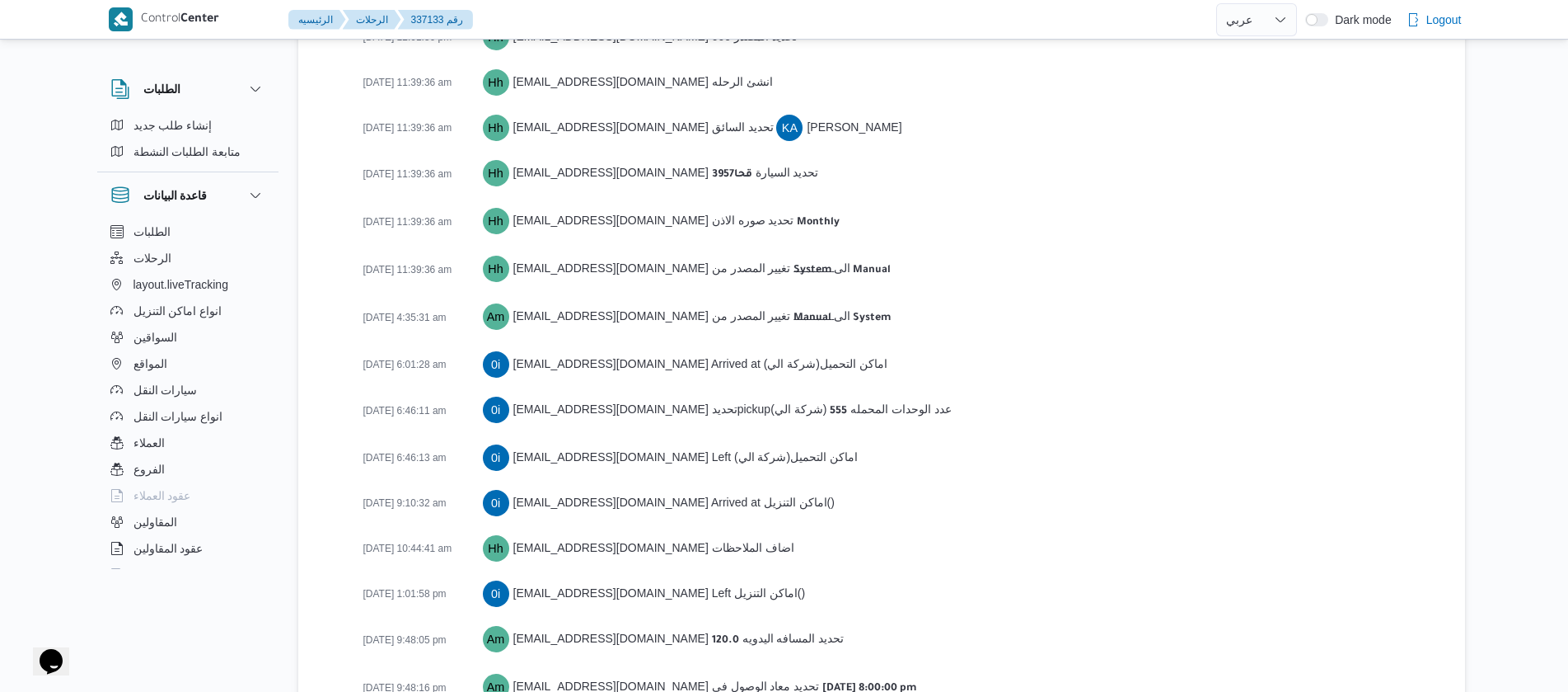
scroll to position [2622, 0]
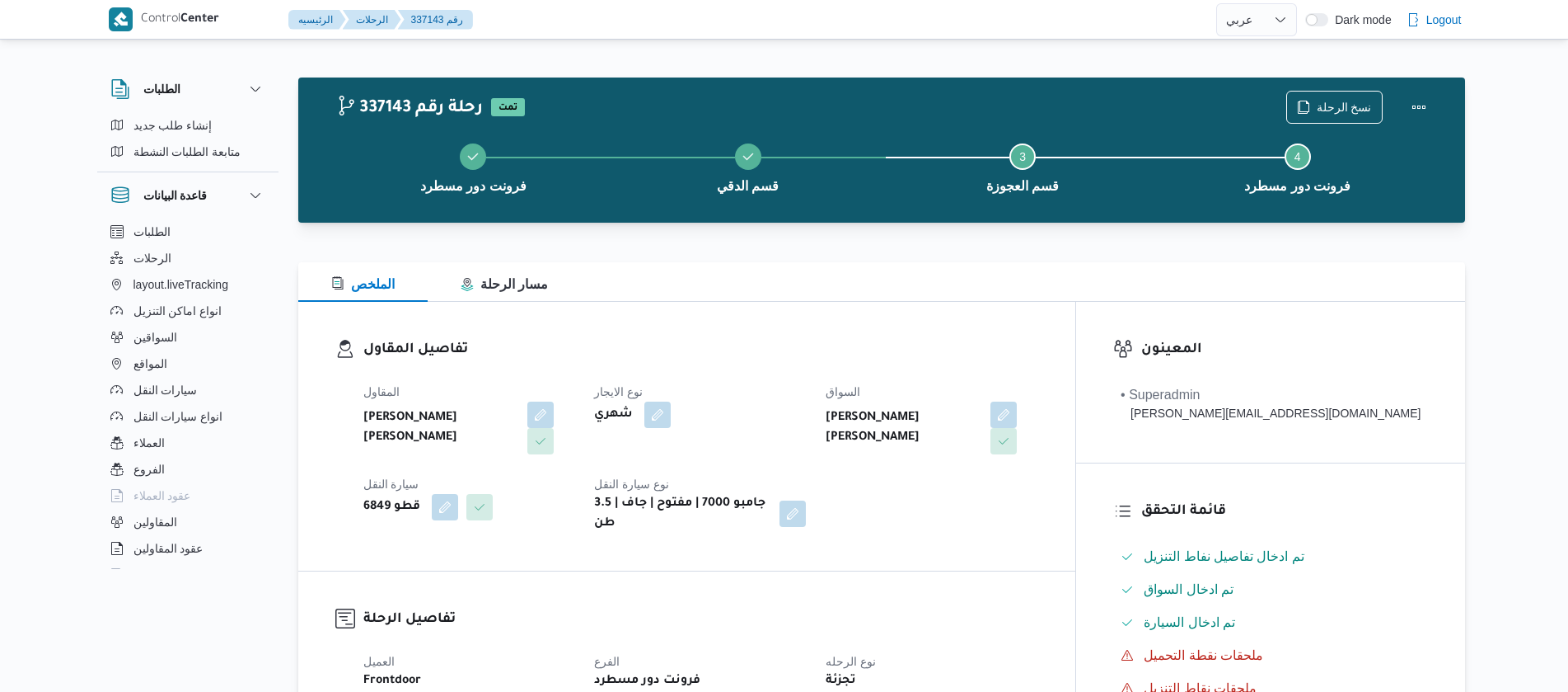
select select "ar"
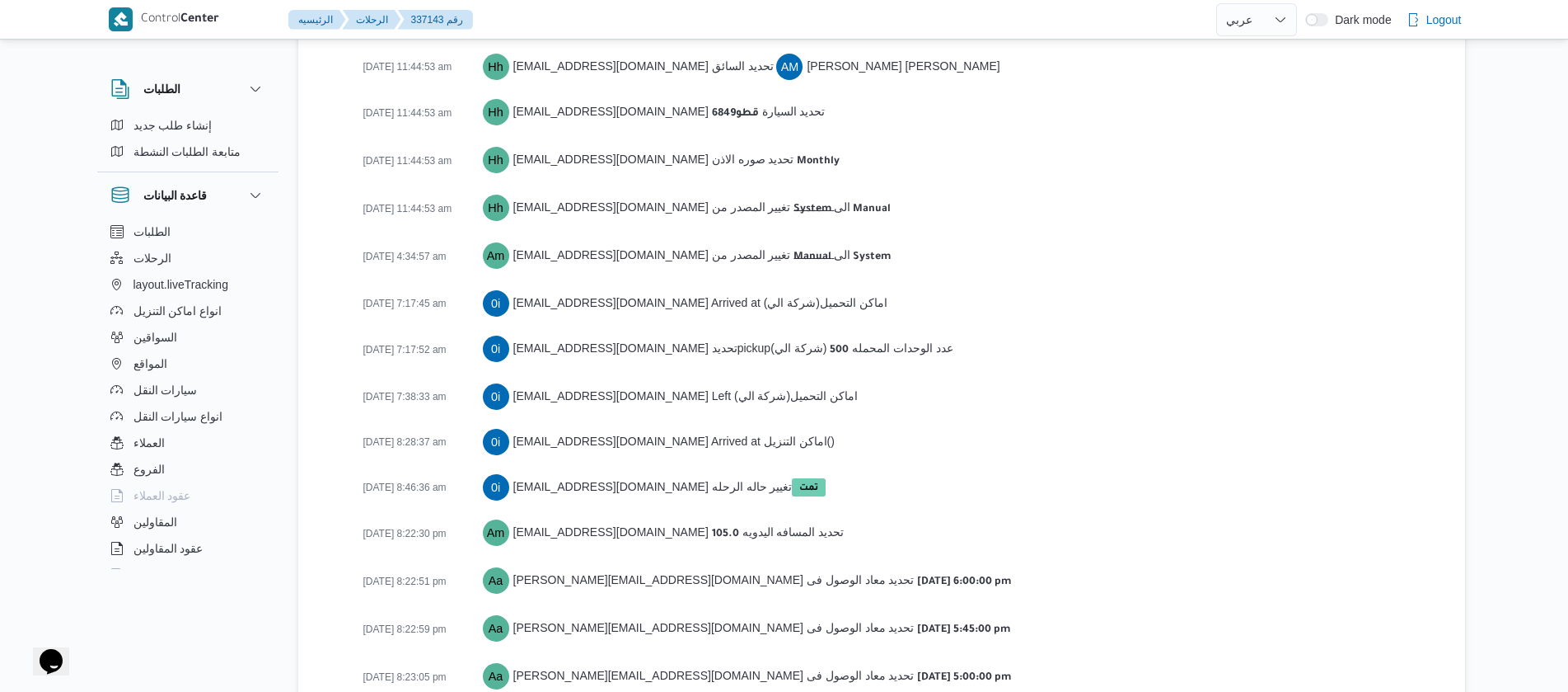
scroll to position [2597, 0]
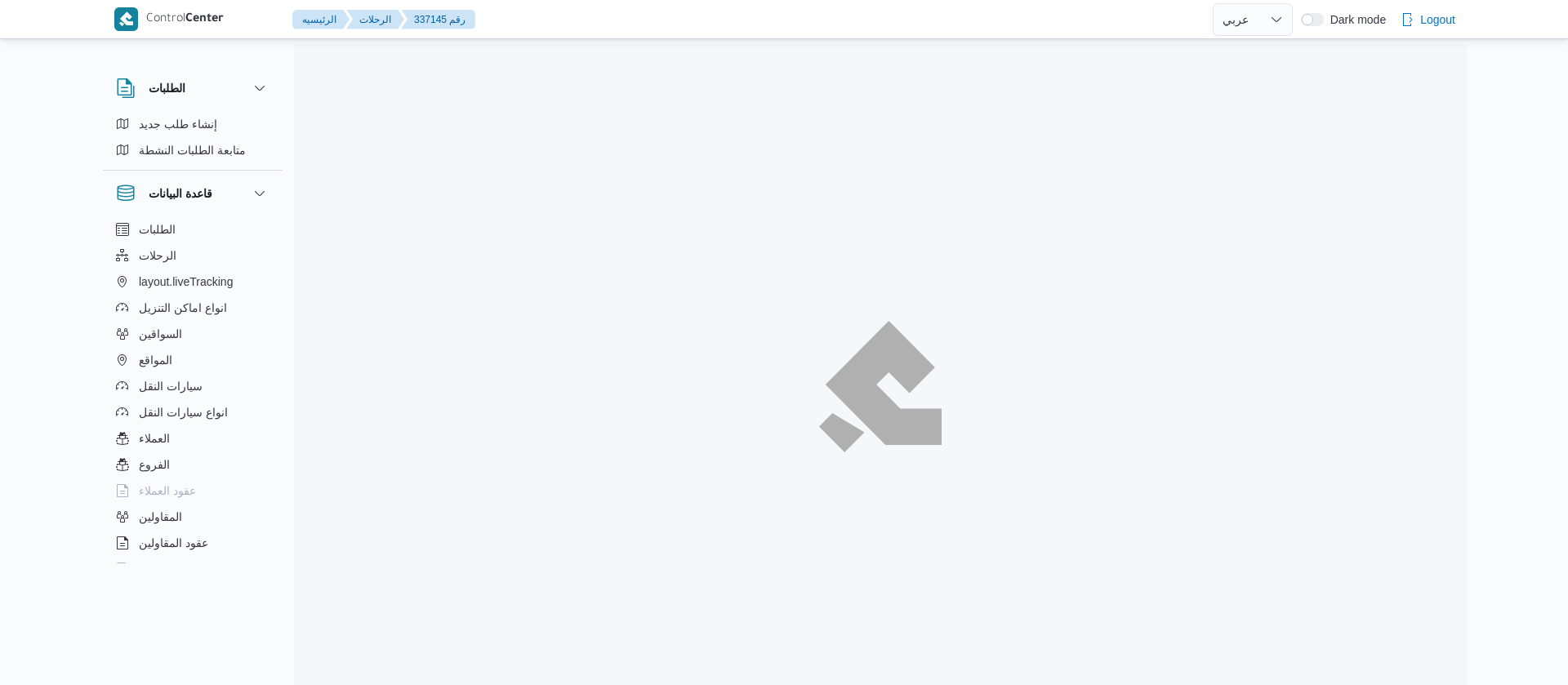
select select "ar"
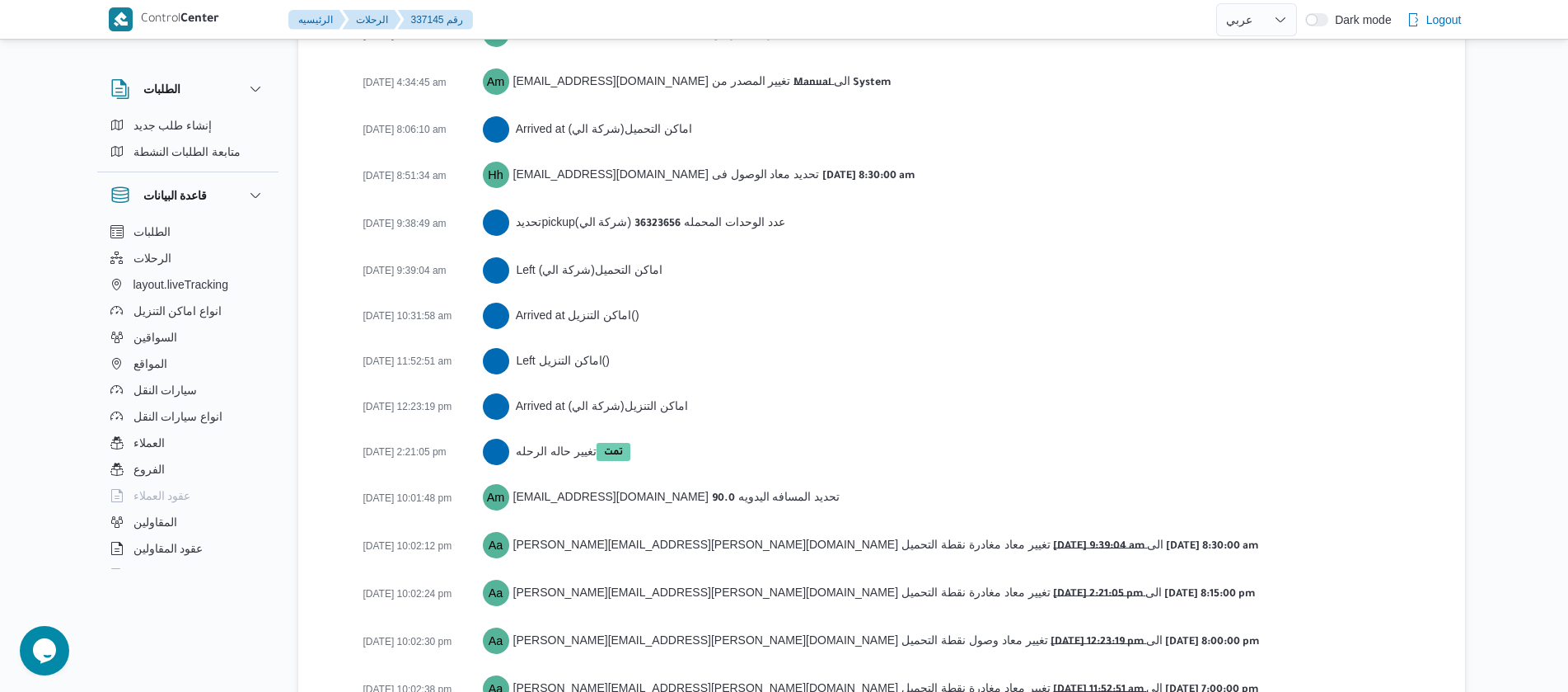
scroll to position [2609, 0]
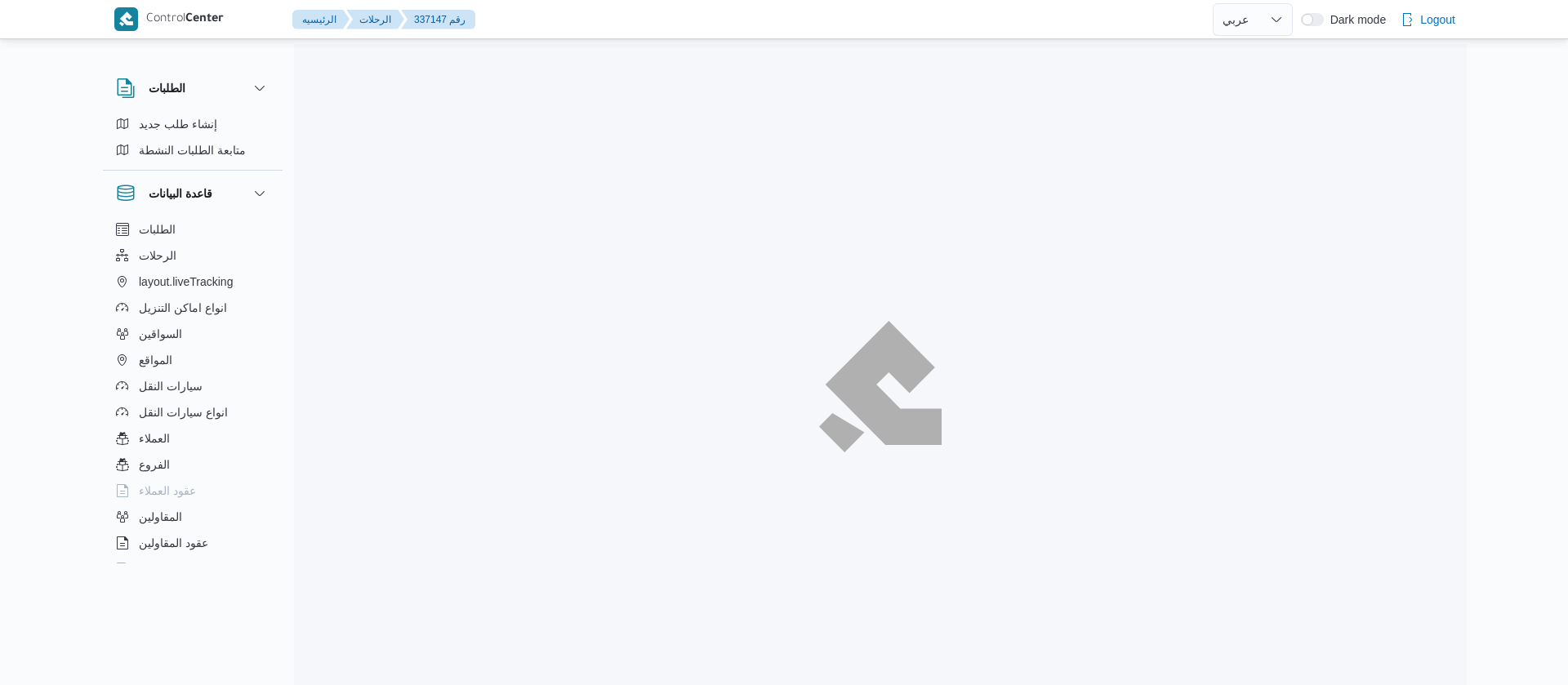
select select "ar"
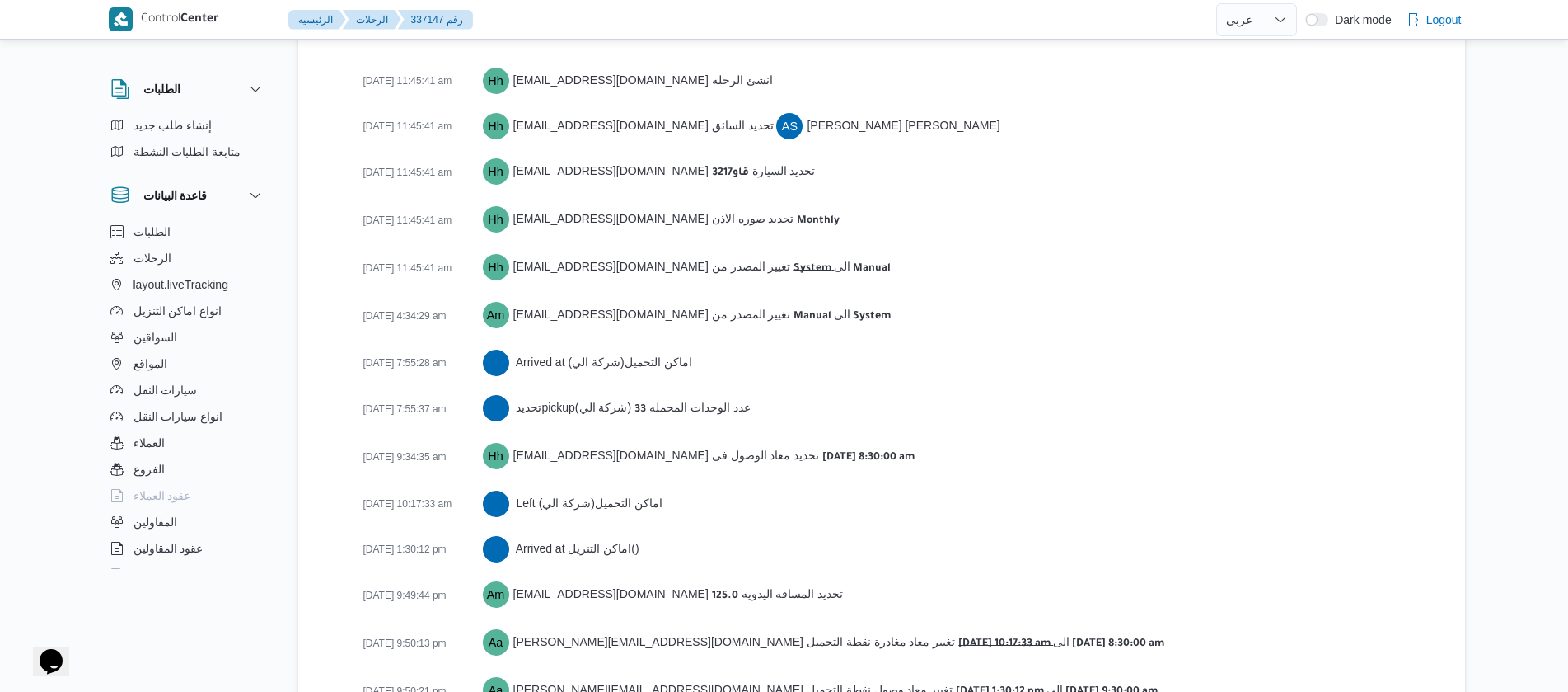
scroll to position [2317, 0]
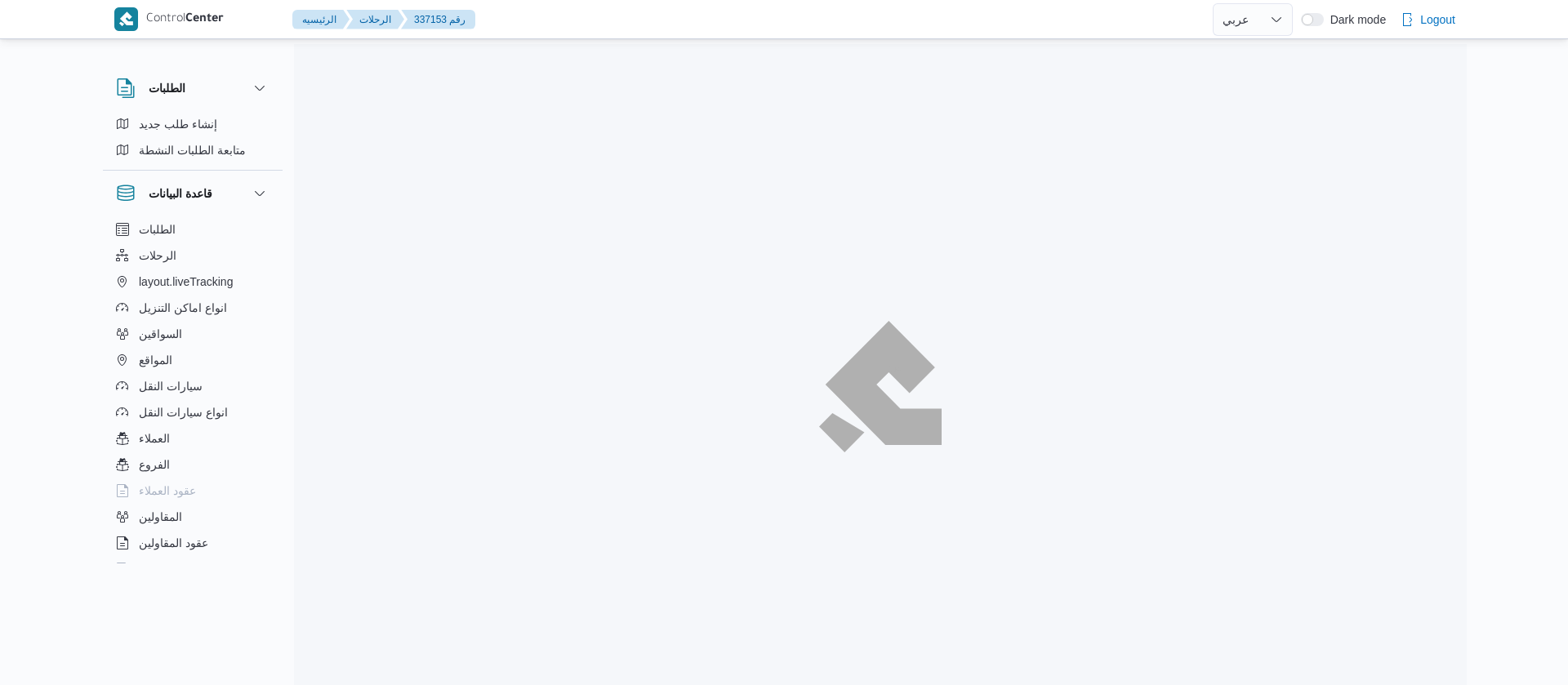
select select "ar"
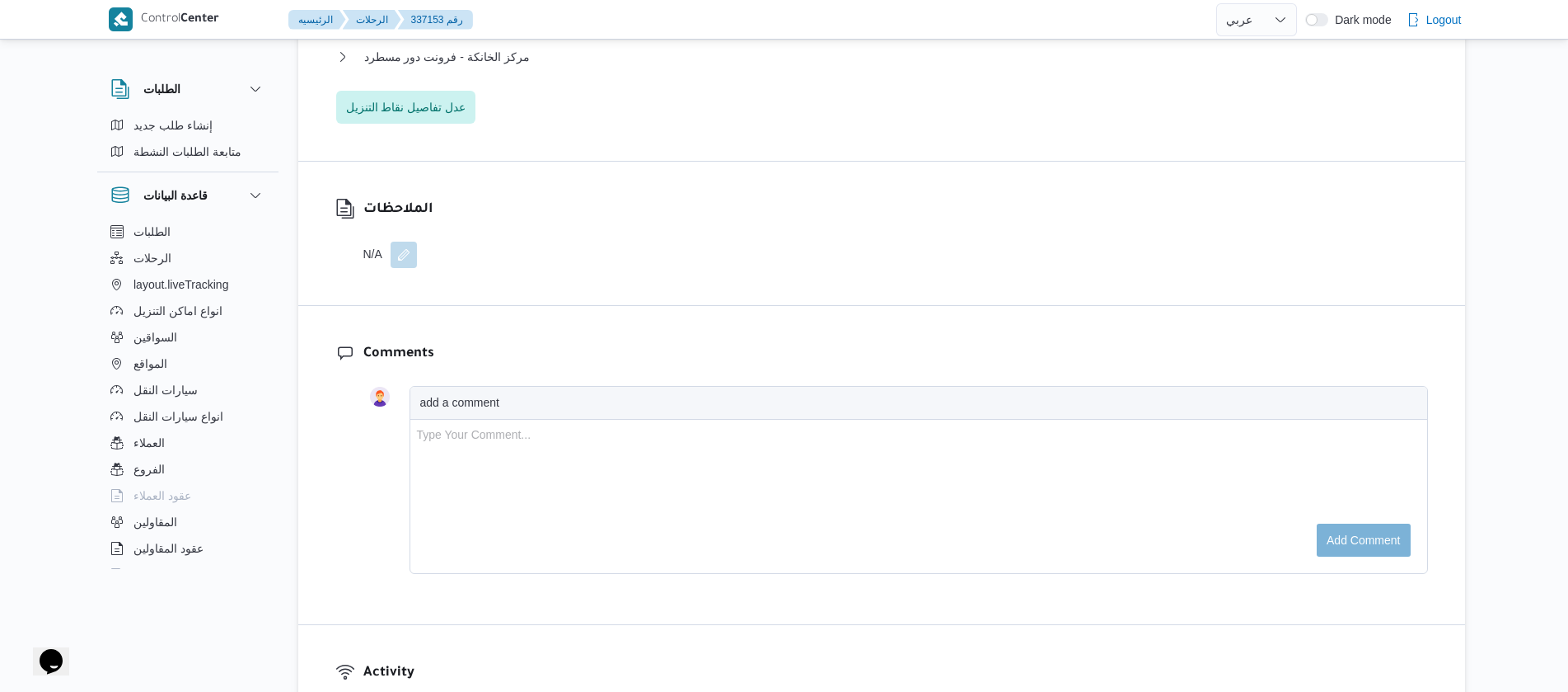
scroll to position [2697, 0]
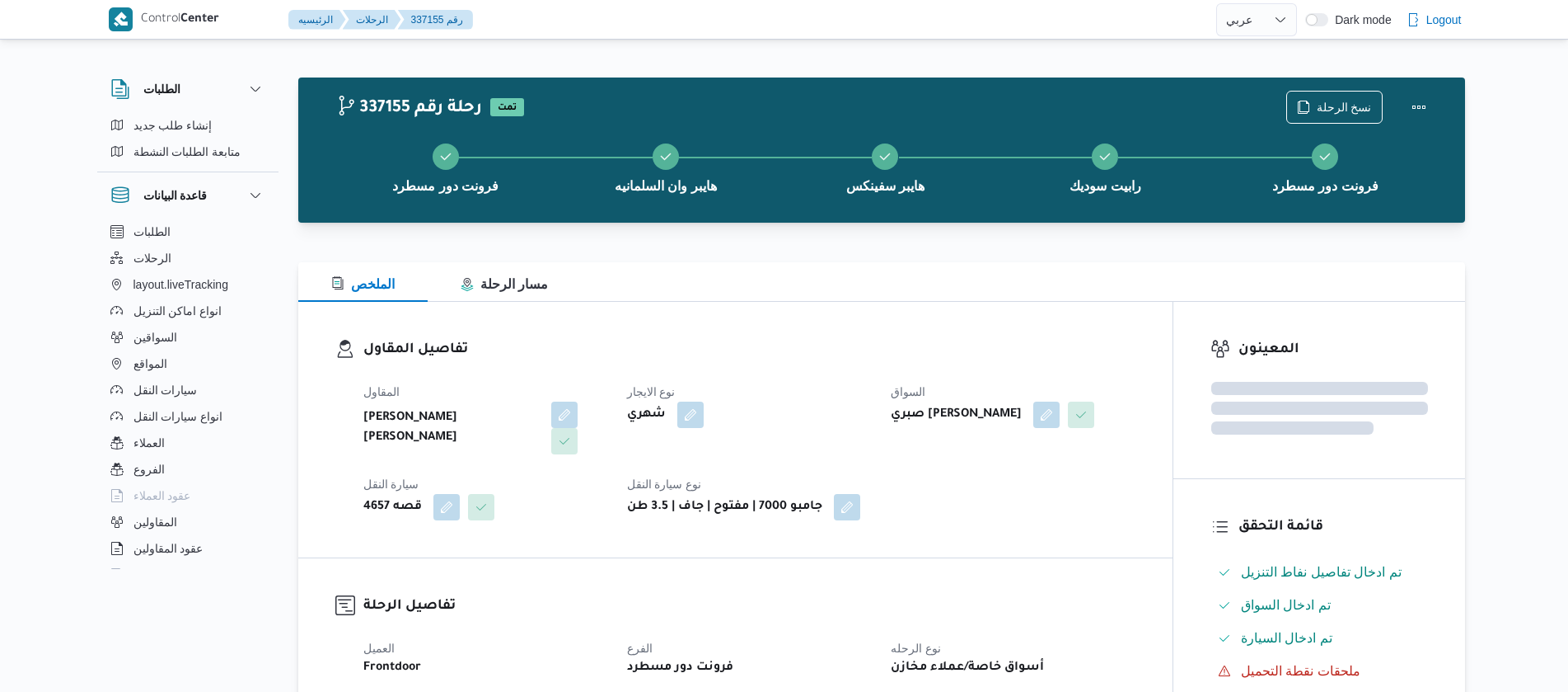
select select "ar"
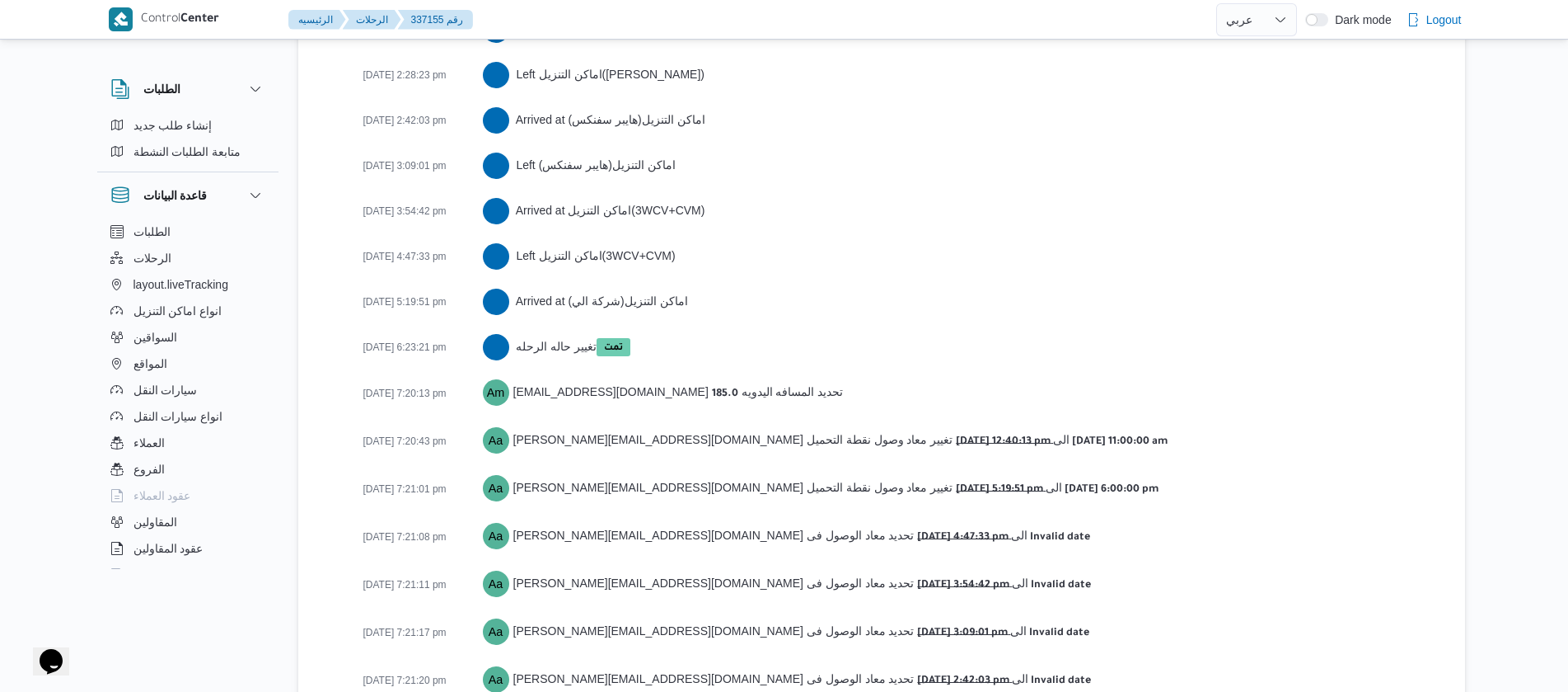
scroll to position [3063, 0]
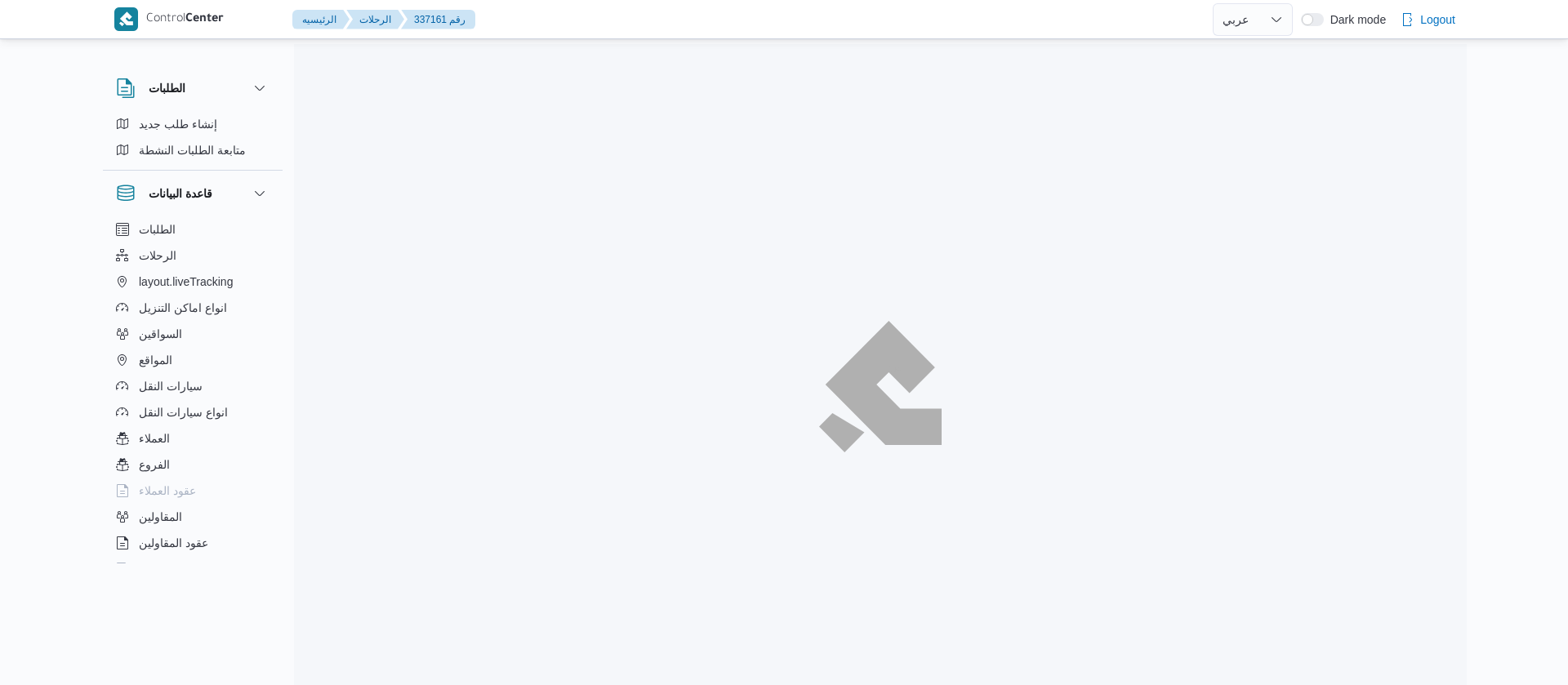
select select "ar"
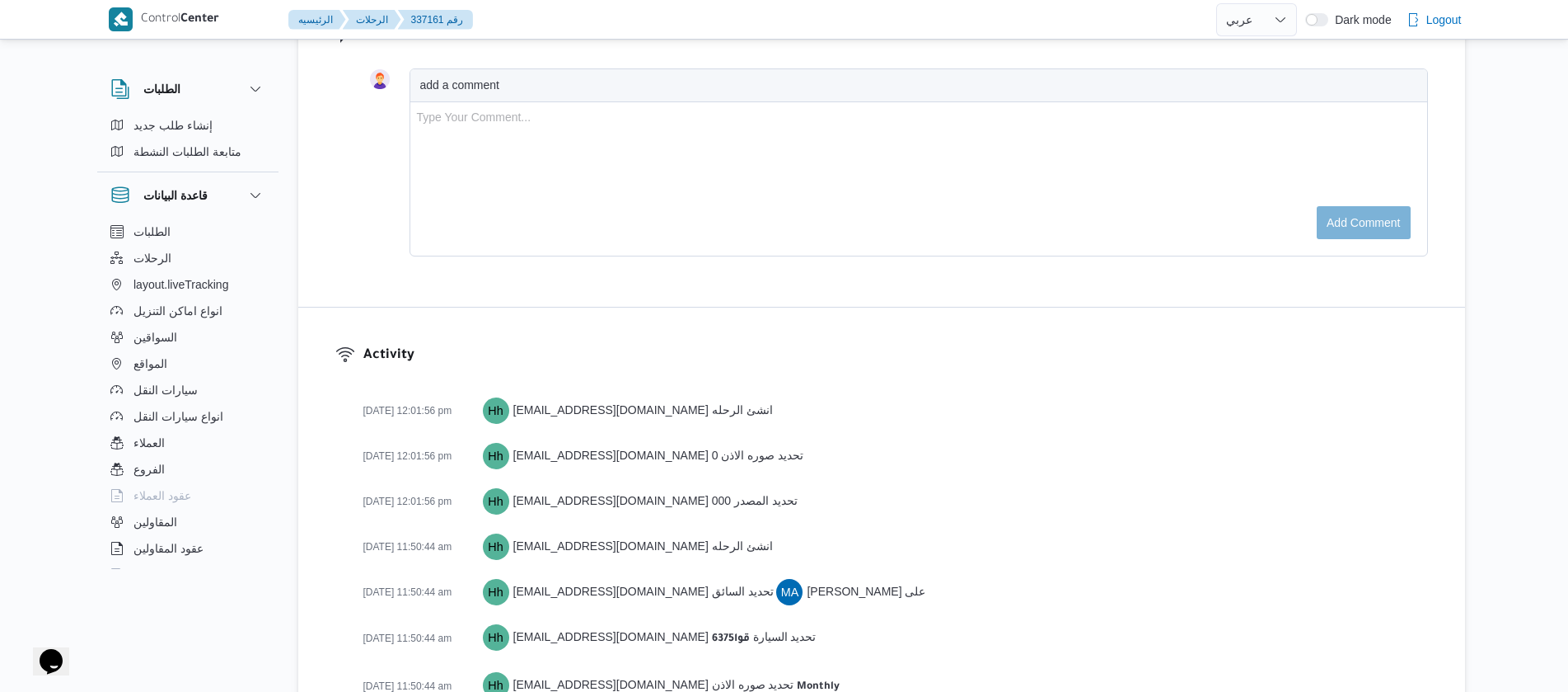
scroll to position [2544, 0]
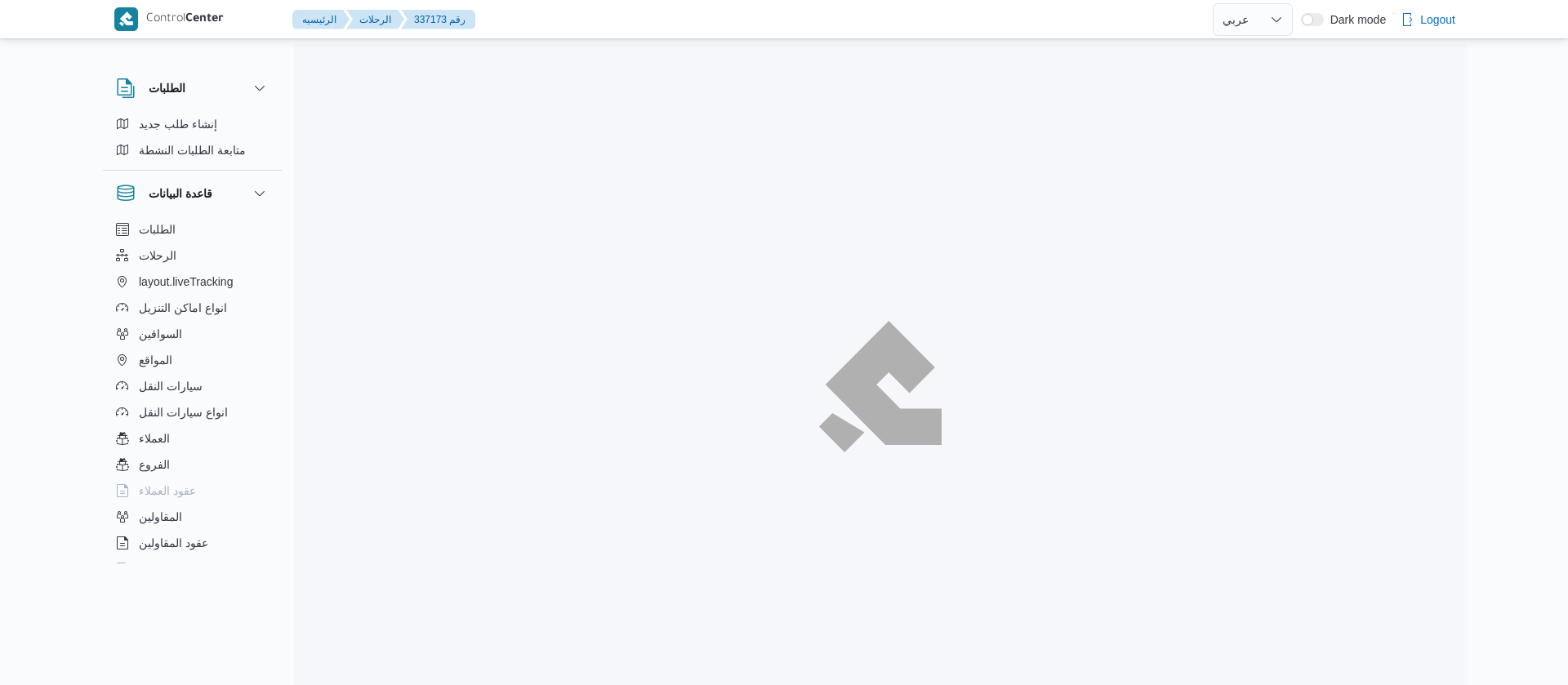
select select "ar"
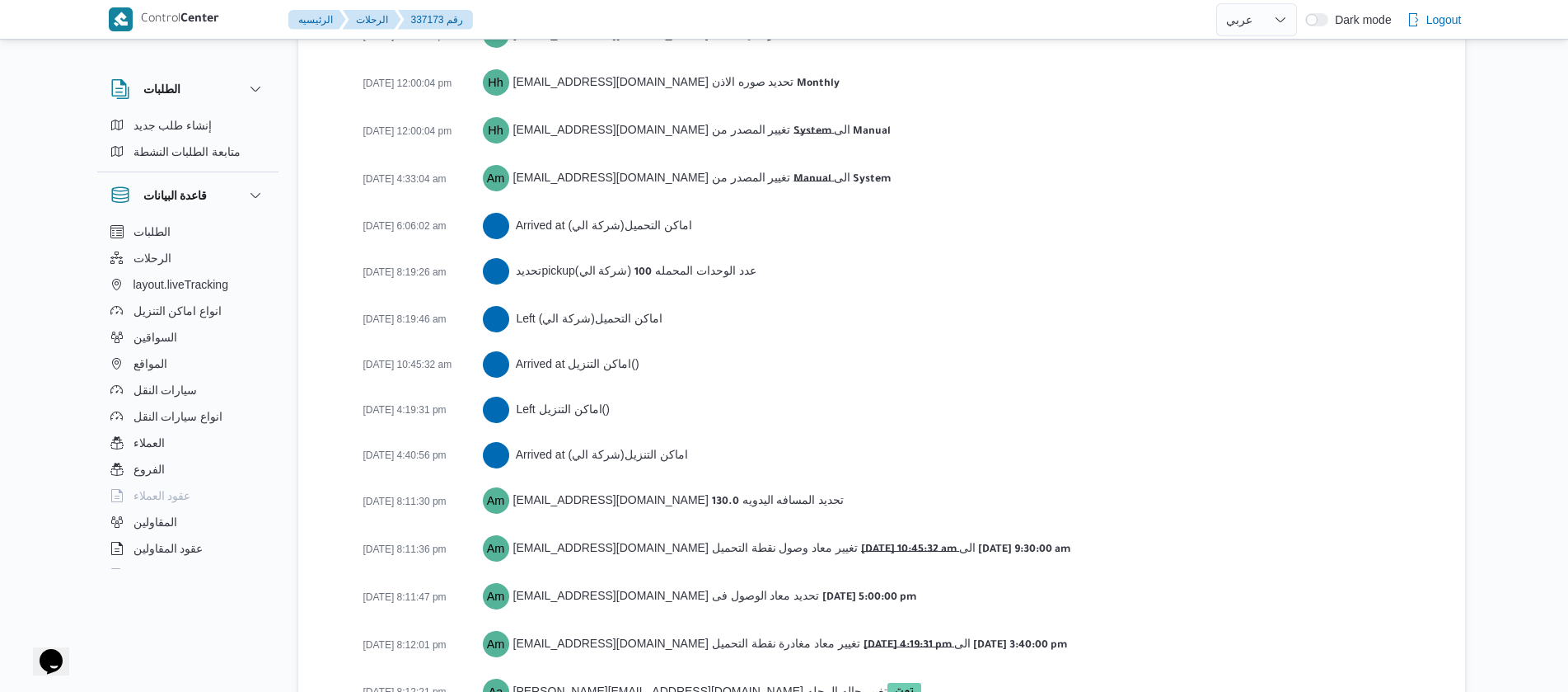
scroll to position [2681, 0]
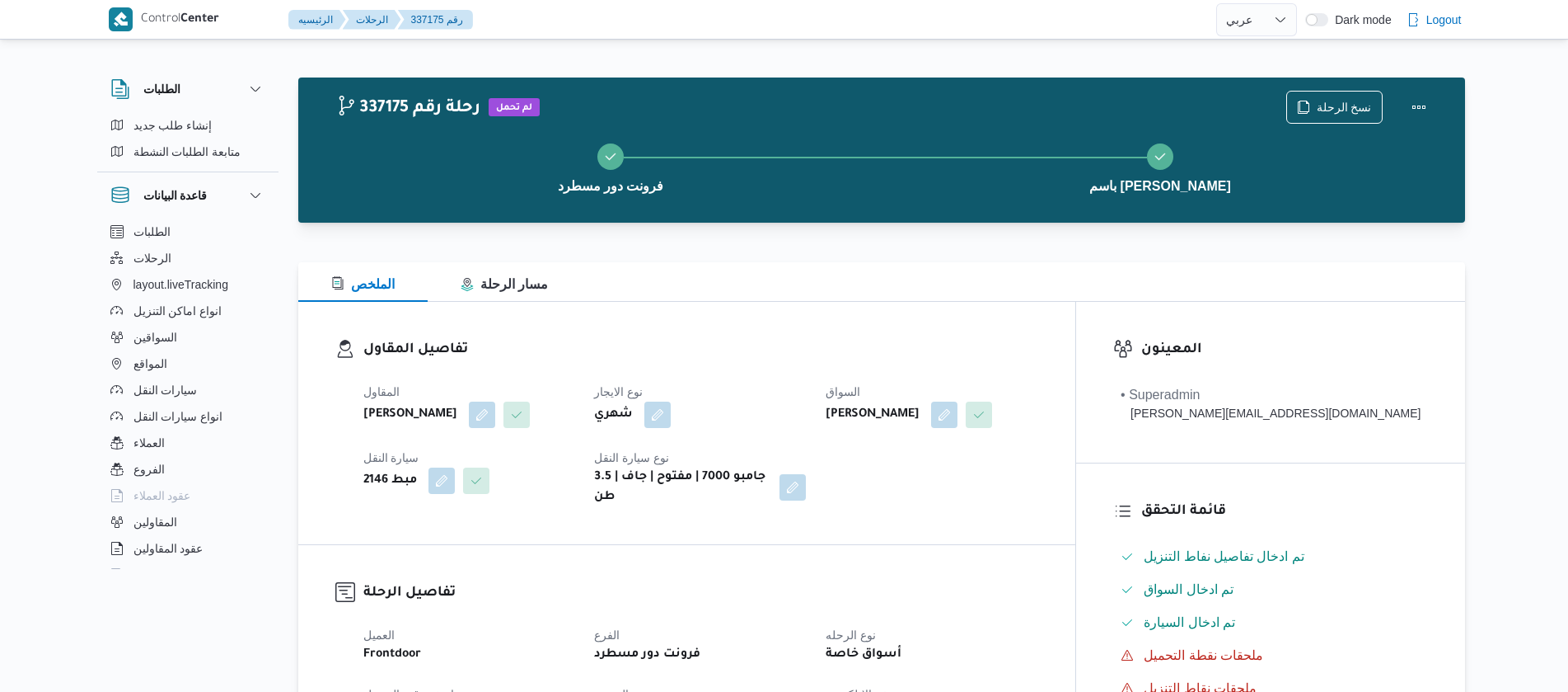
select select "ar"
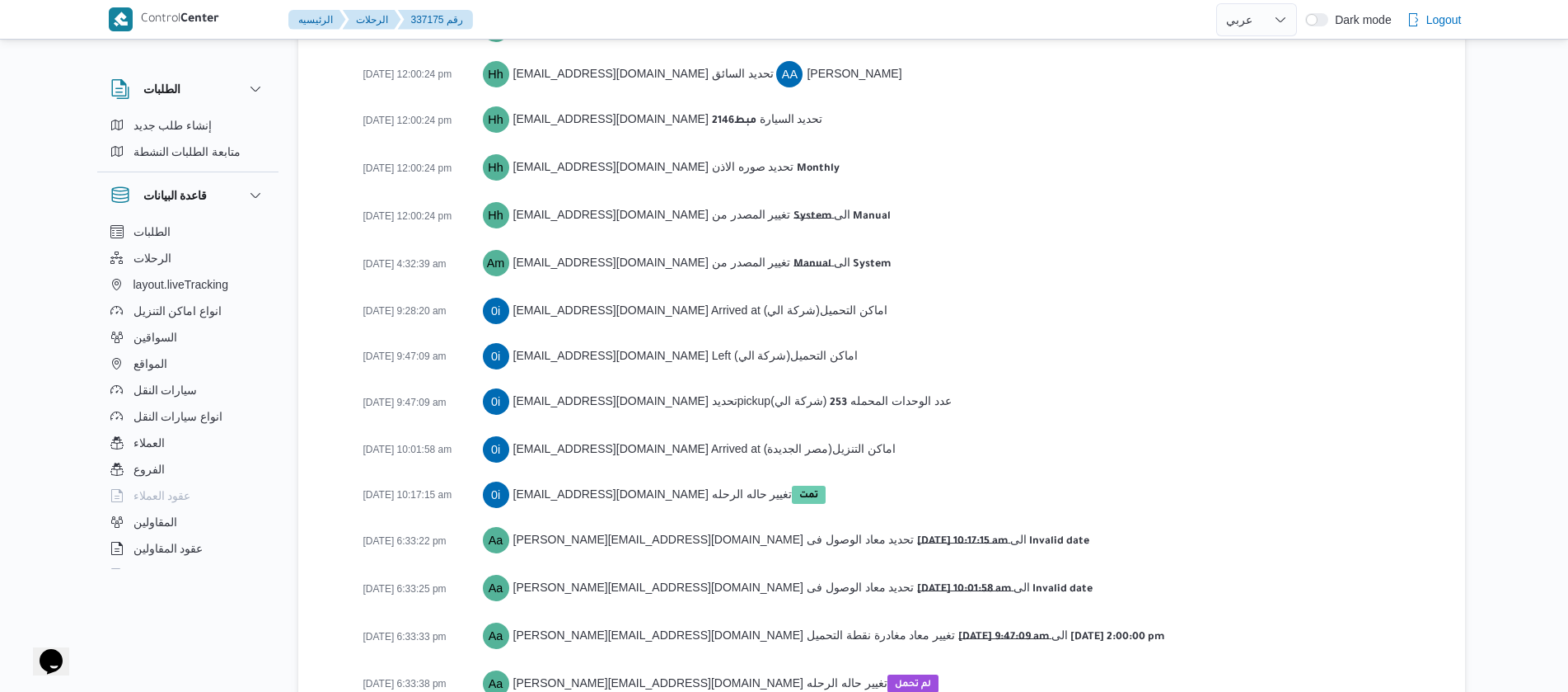
scroll to position [2545, 0]
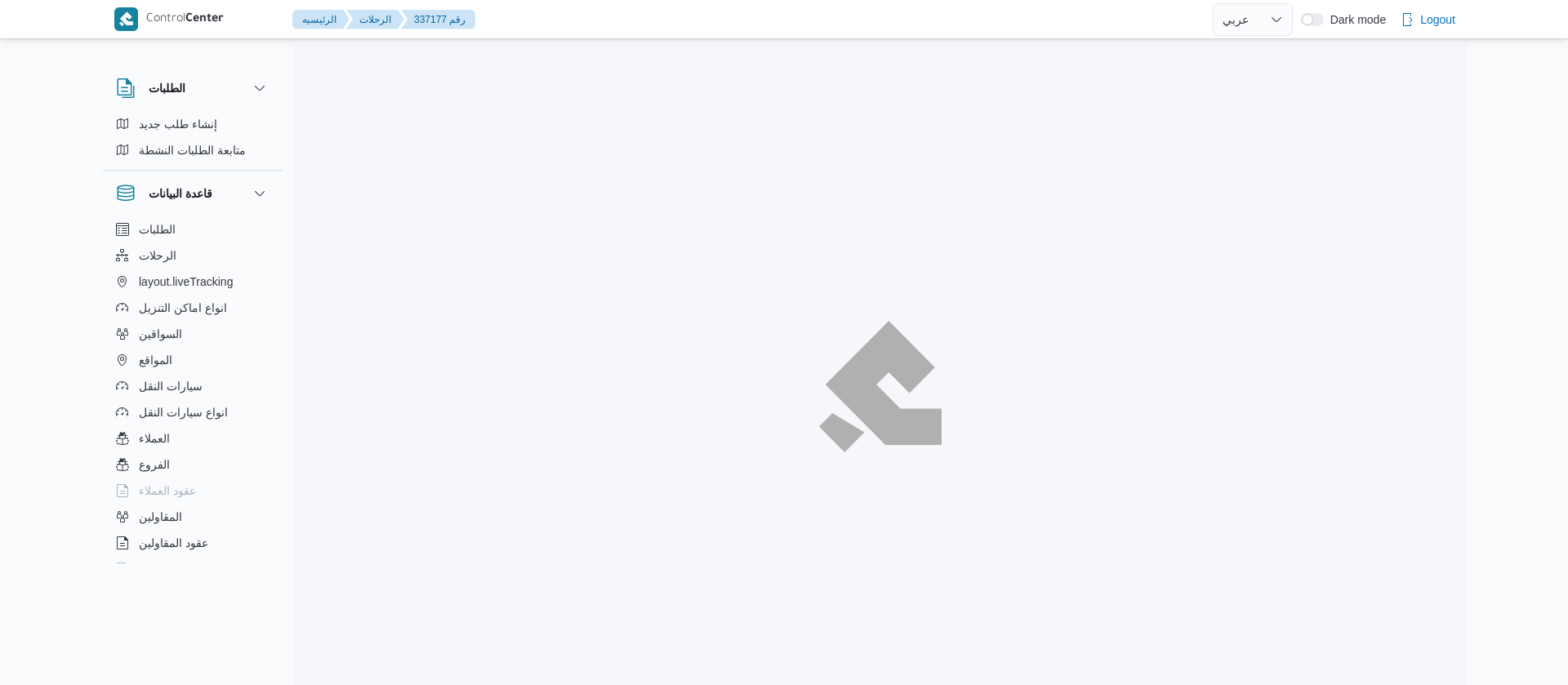
select select "ar"
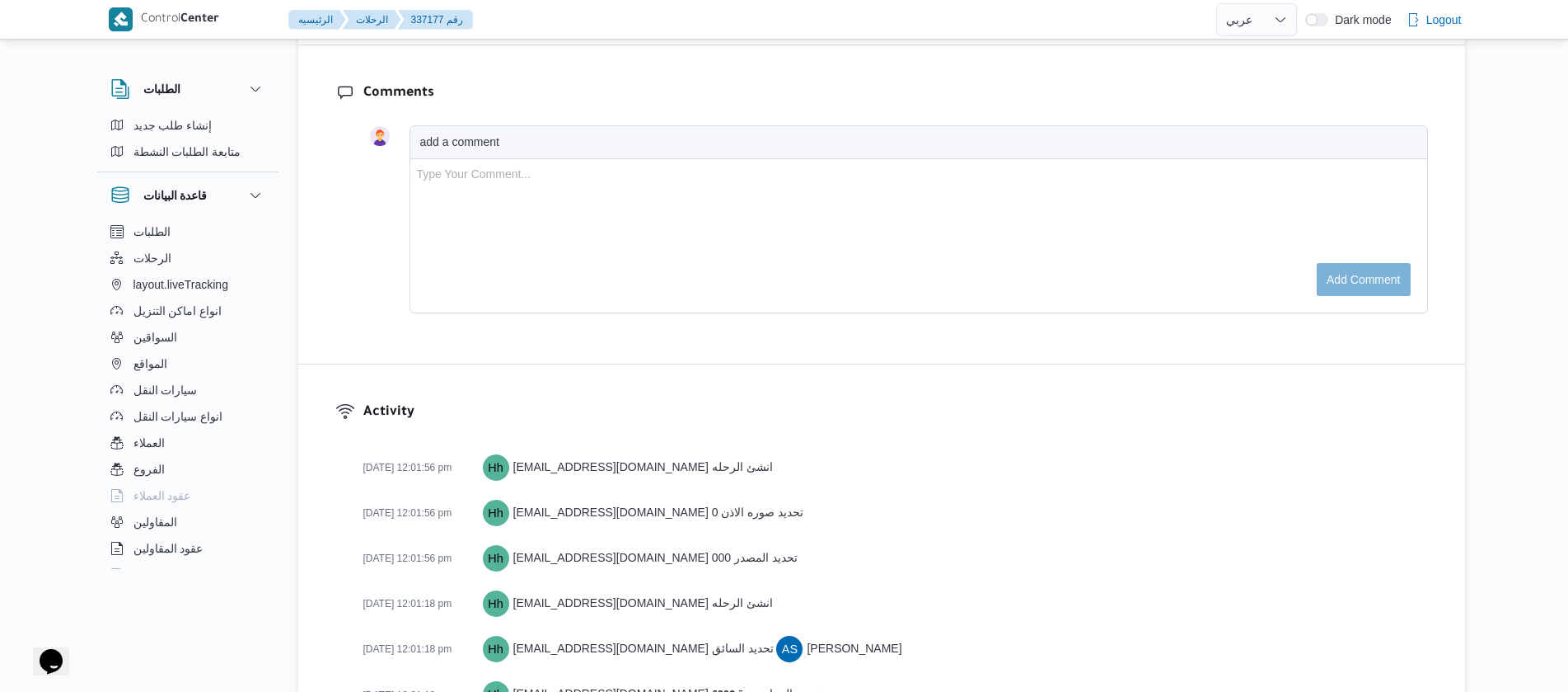
scroll to position [2908, 0]
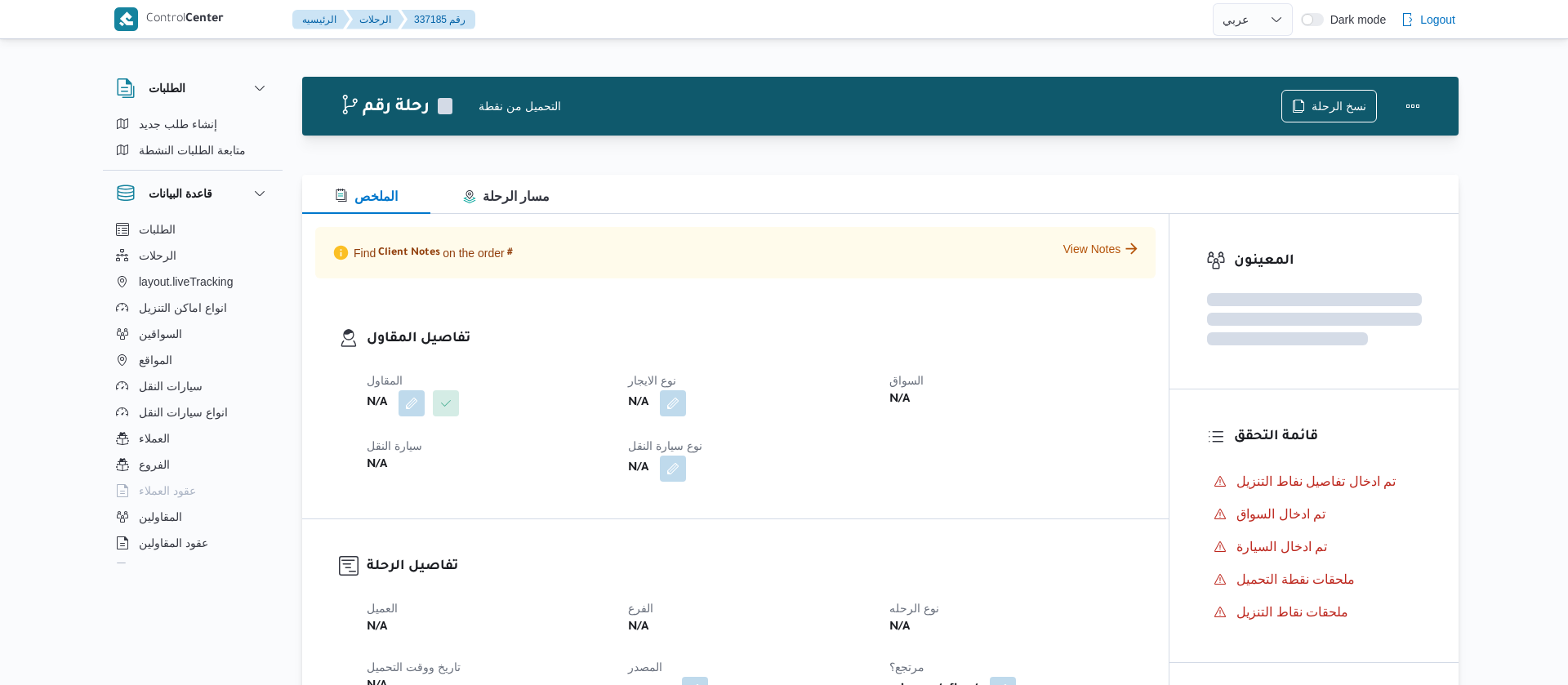
select select "ar"
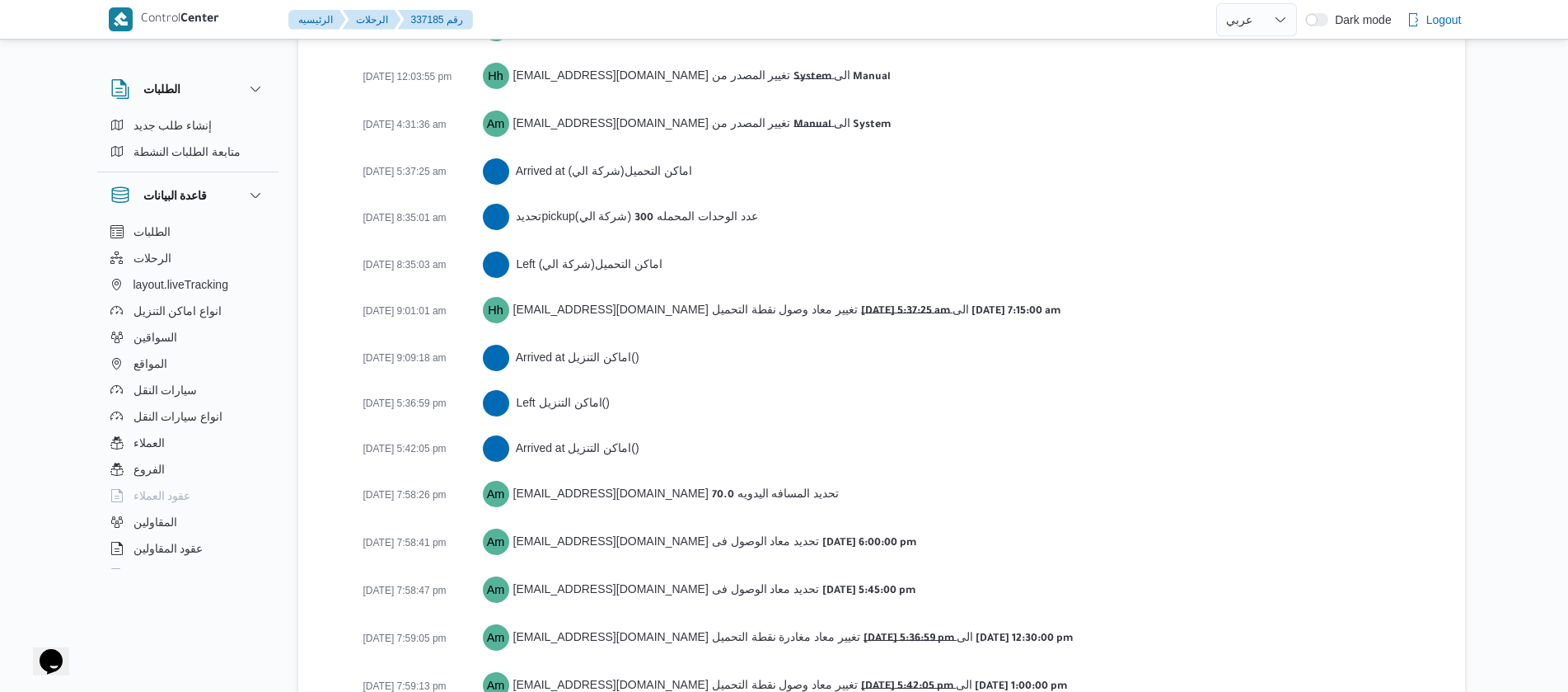
scroll to position [2863, 0]
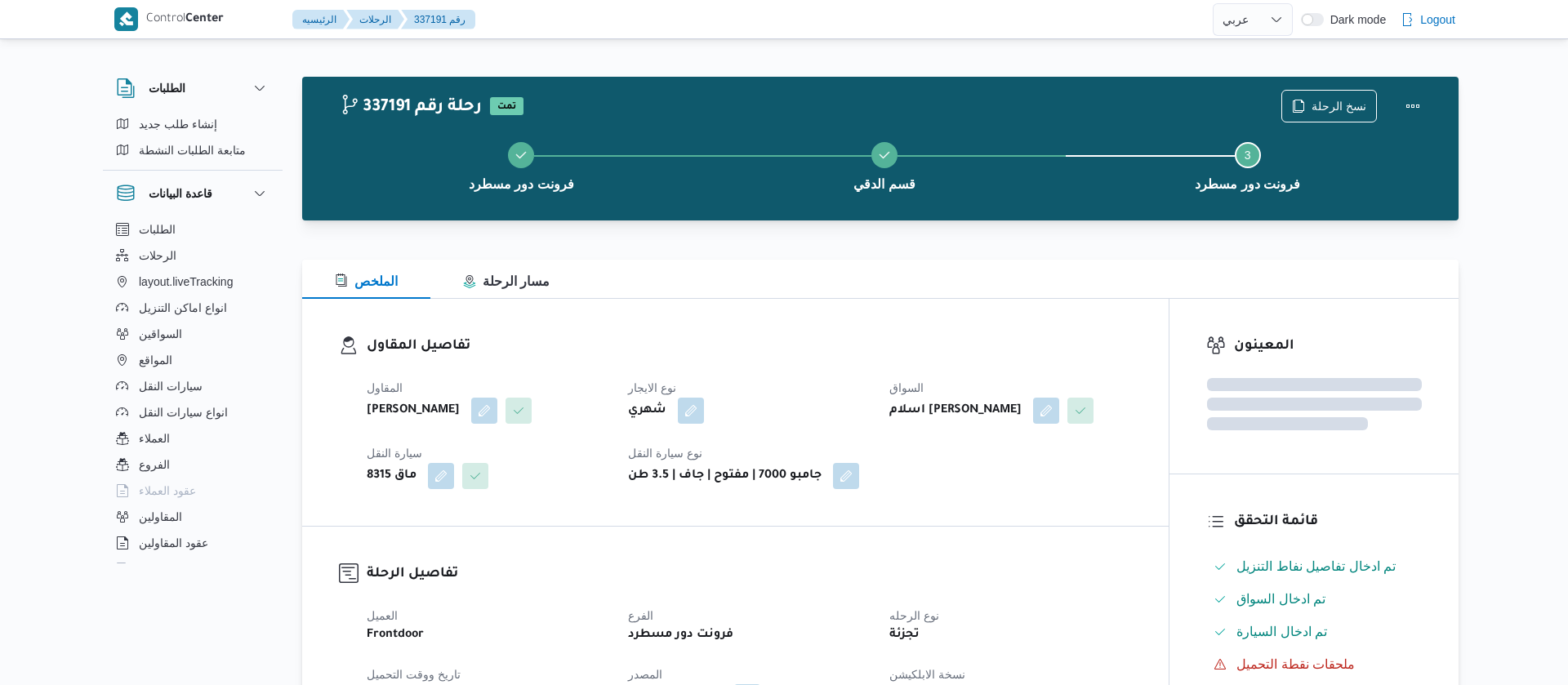
select select "ar"
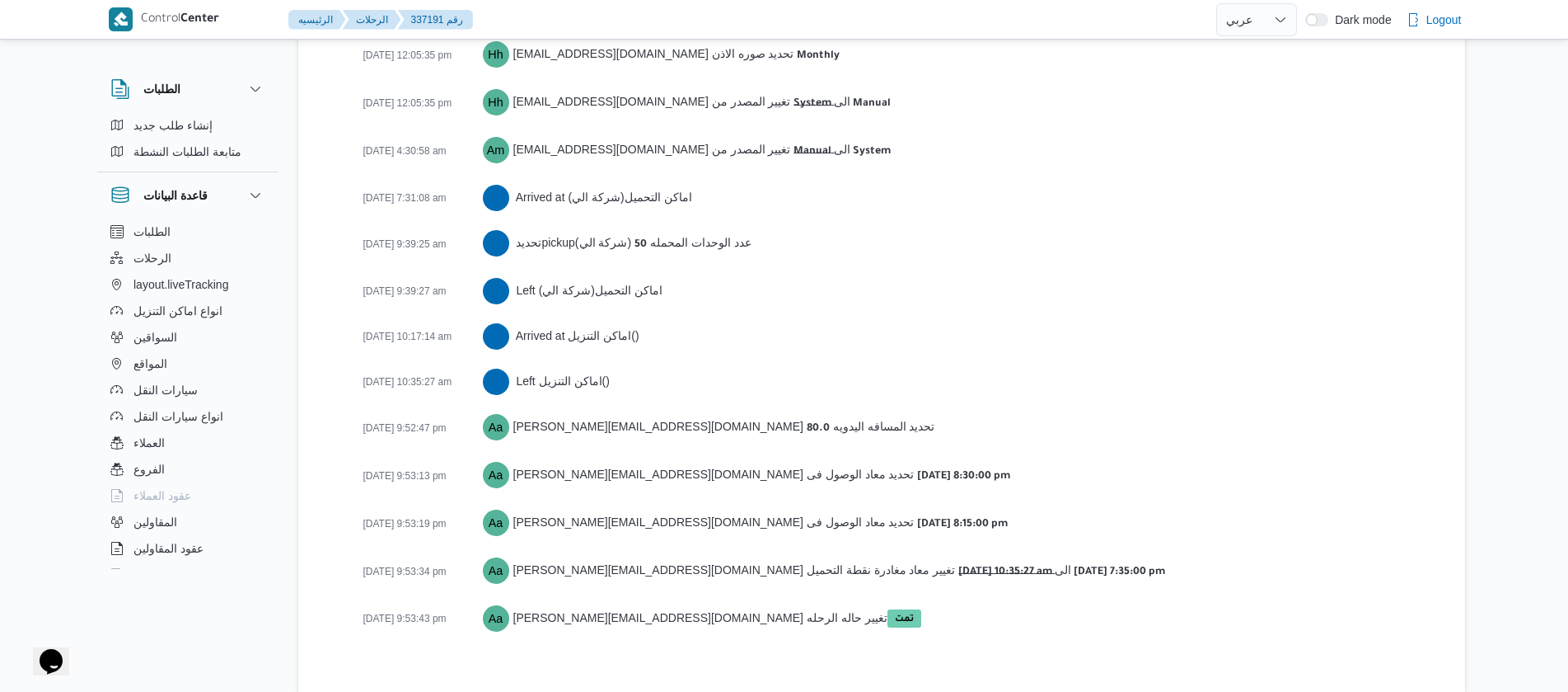
scroll to position [2635, 0]
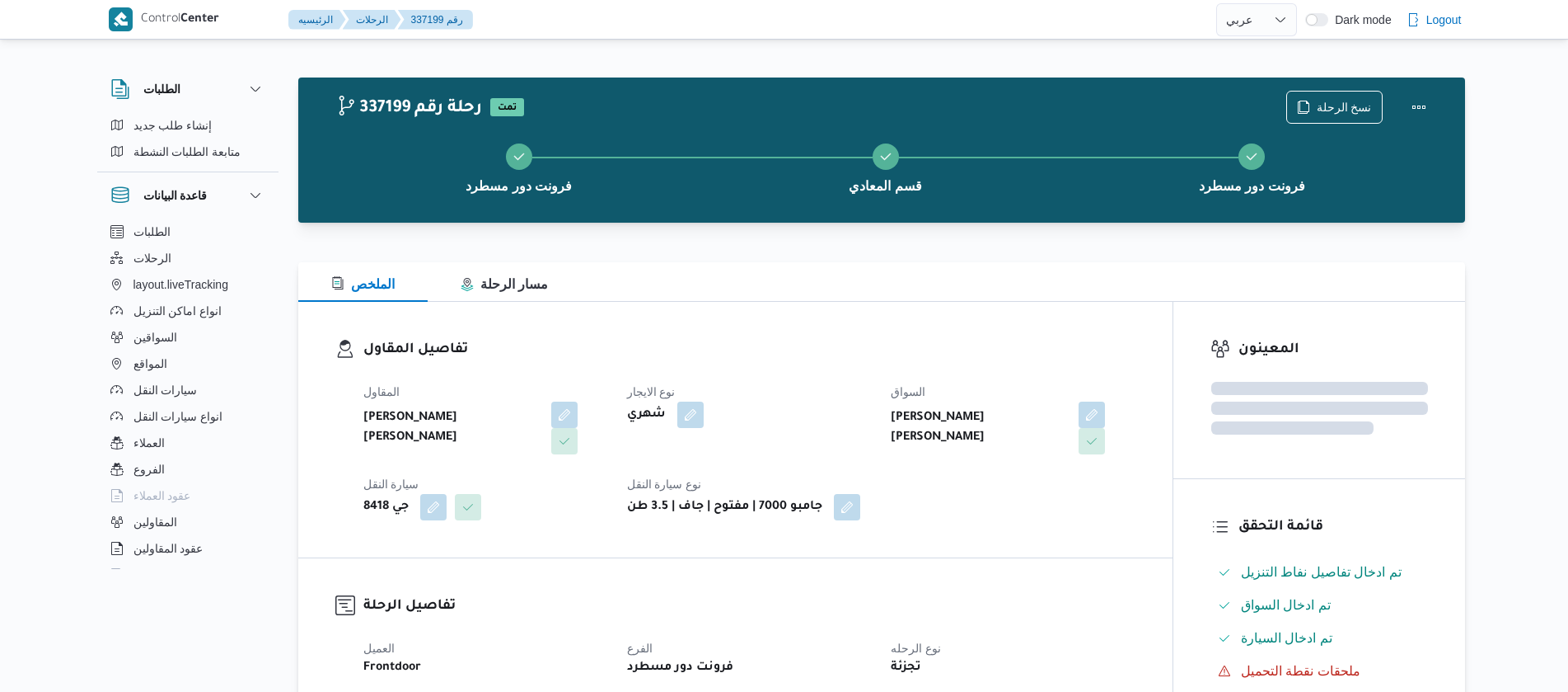
select select "ar"
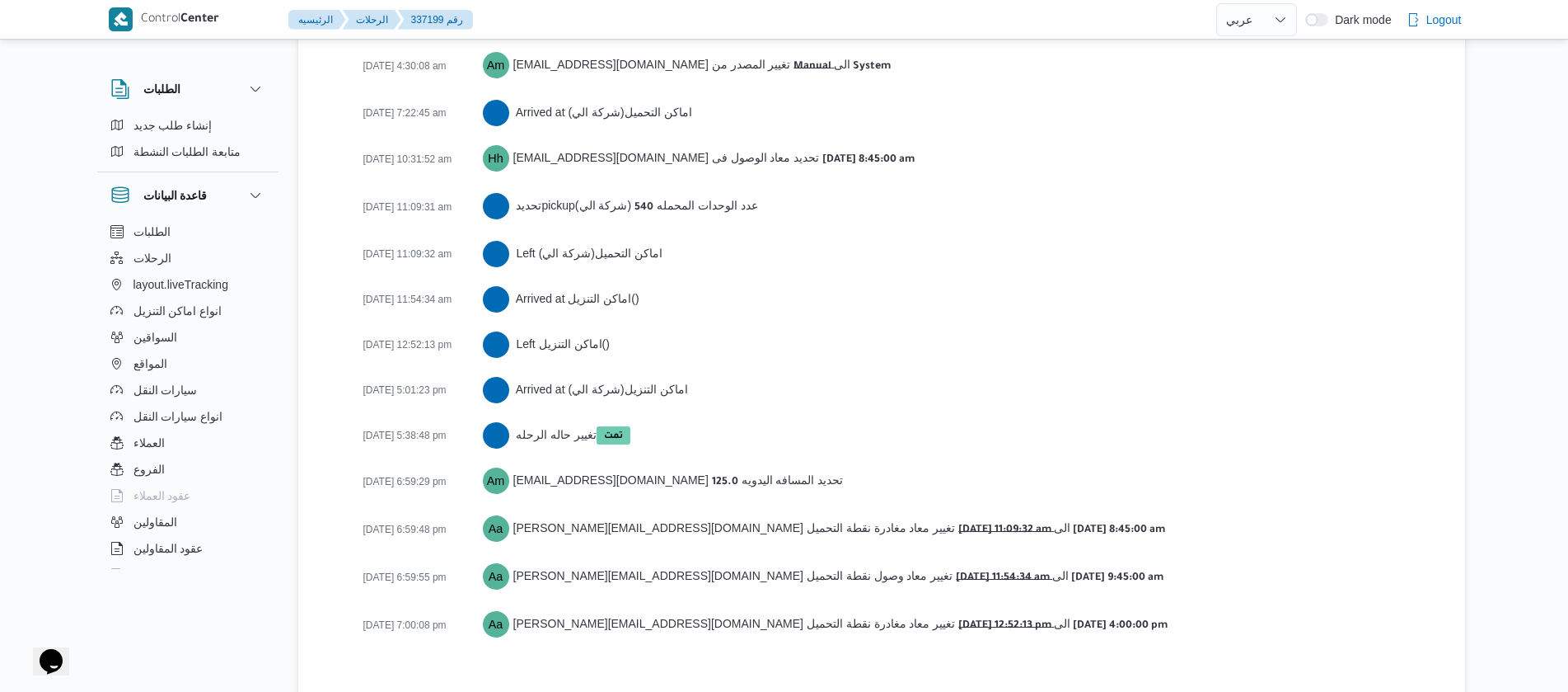
scroll to position [2727, 0]
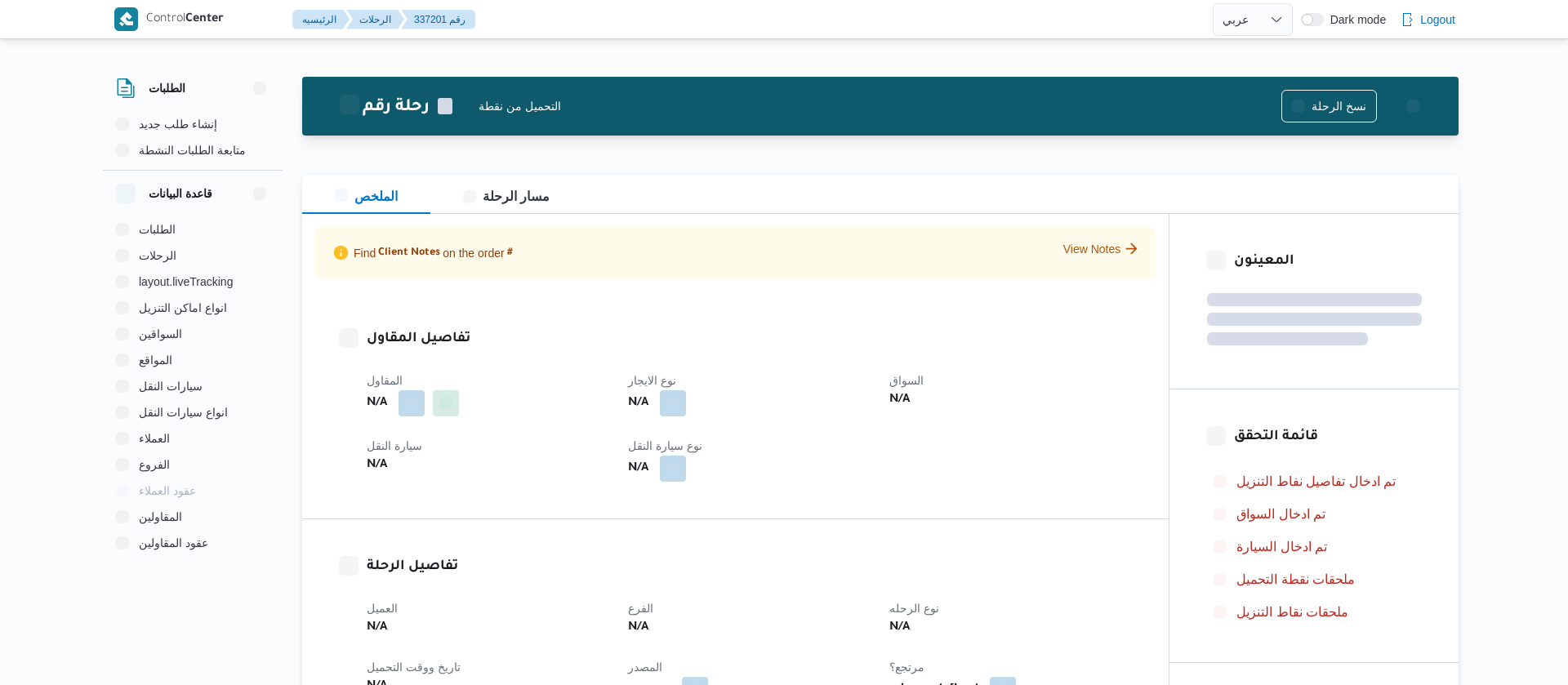
select select "ar"
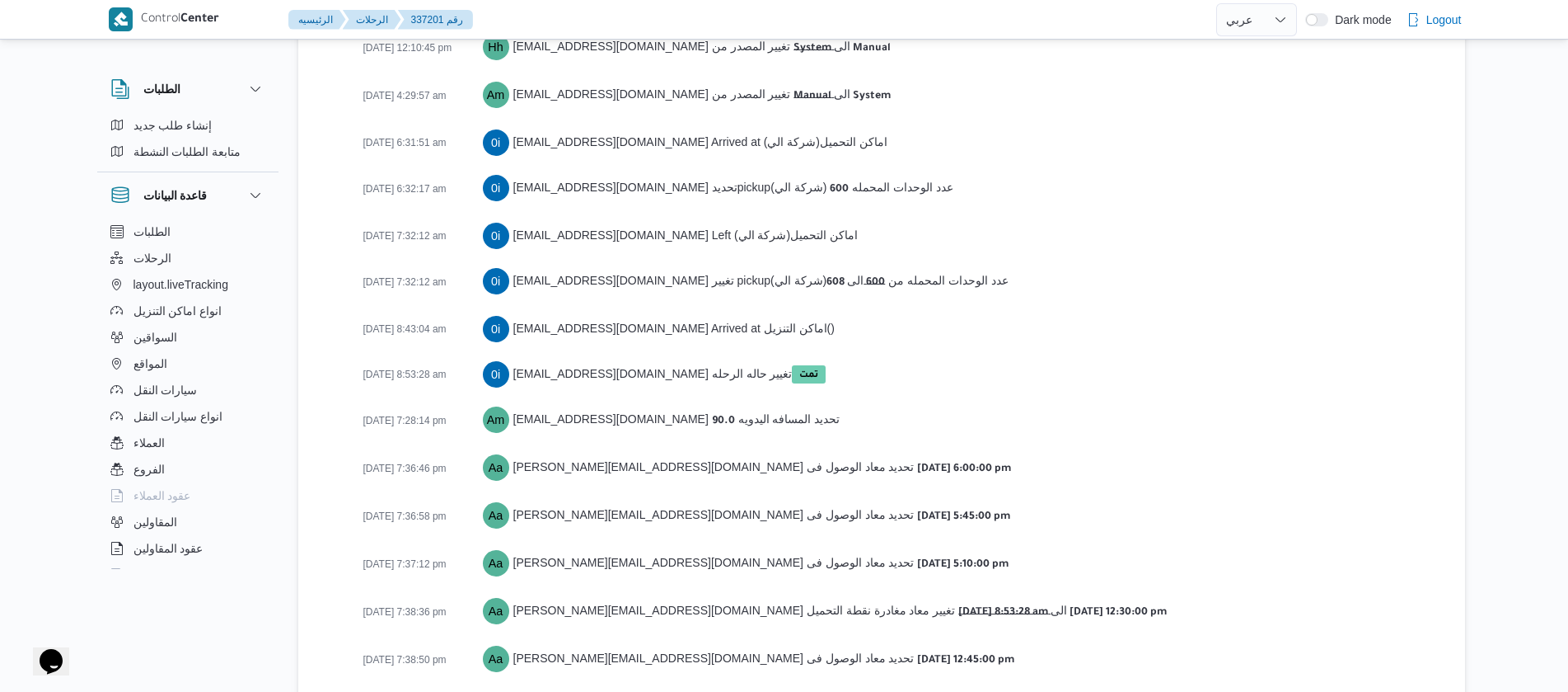
scroll to position [2771, 0]
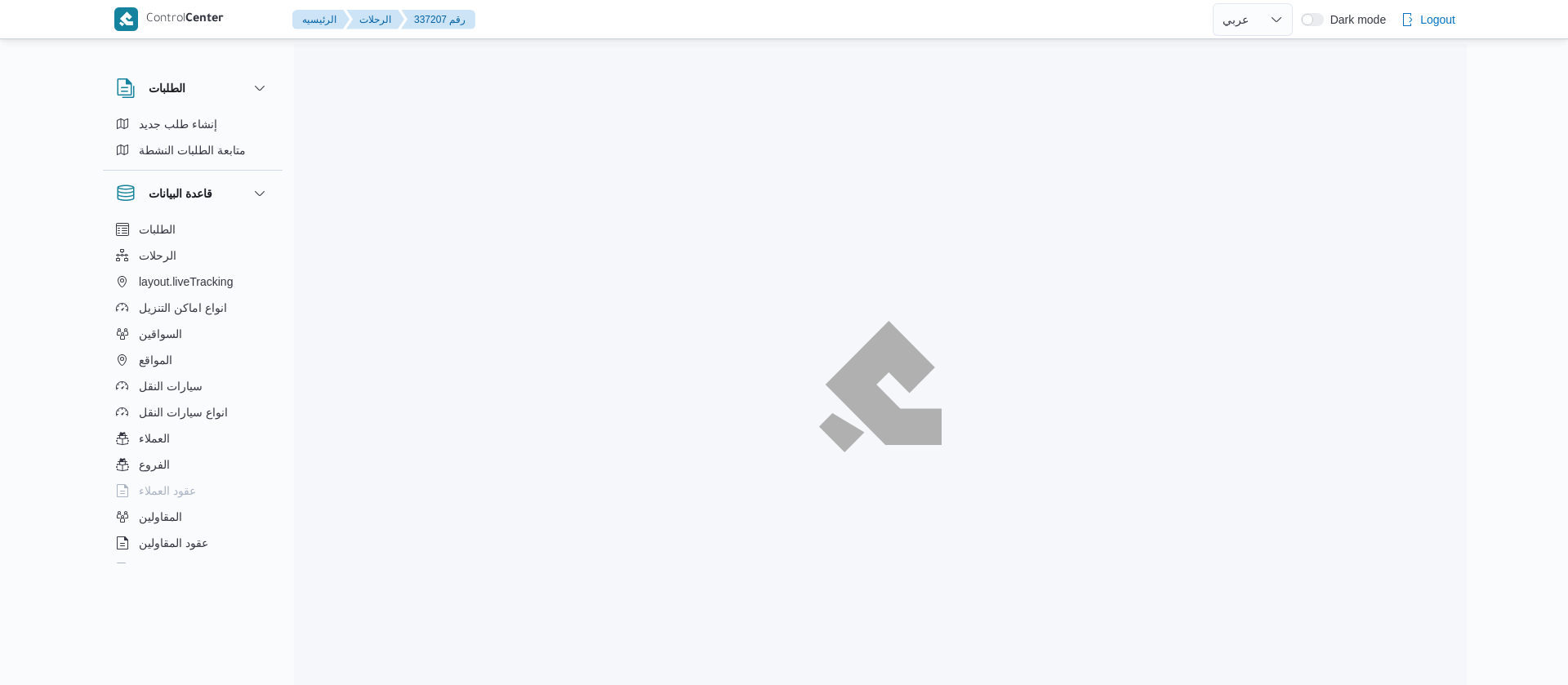
select select "ar"
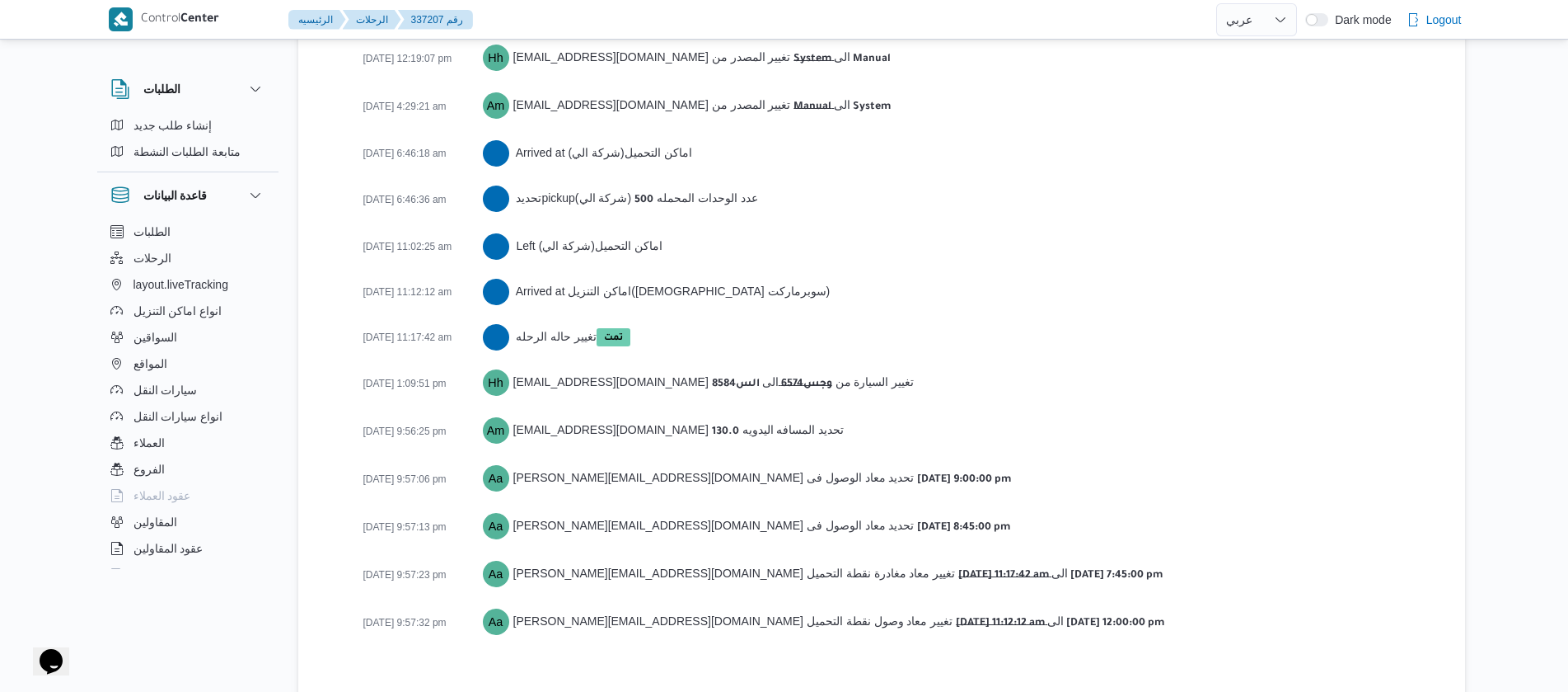
scroll to position [2682, 0]
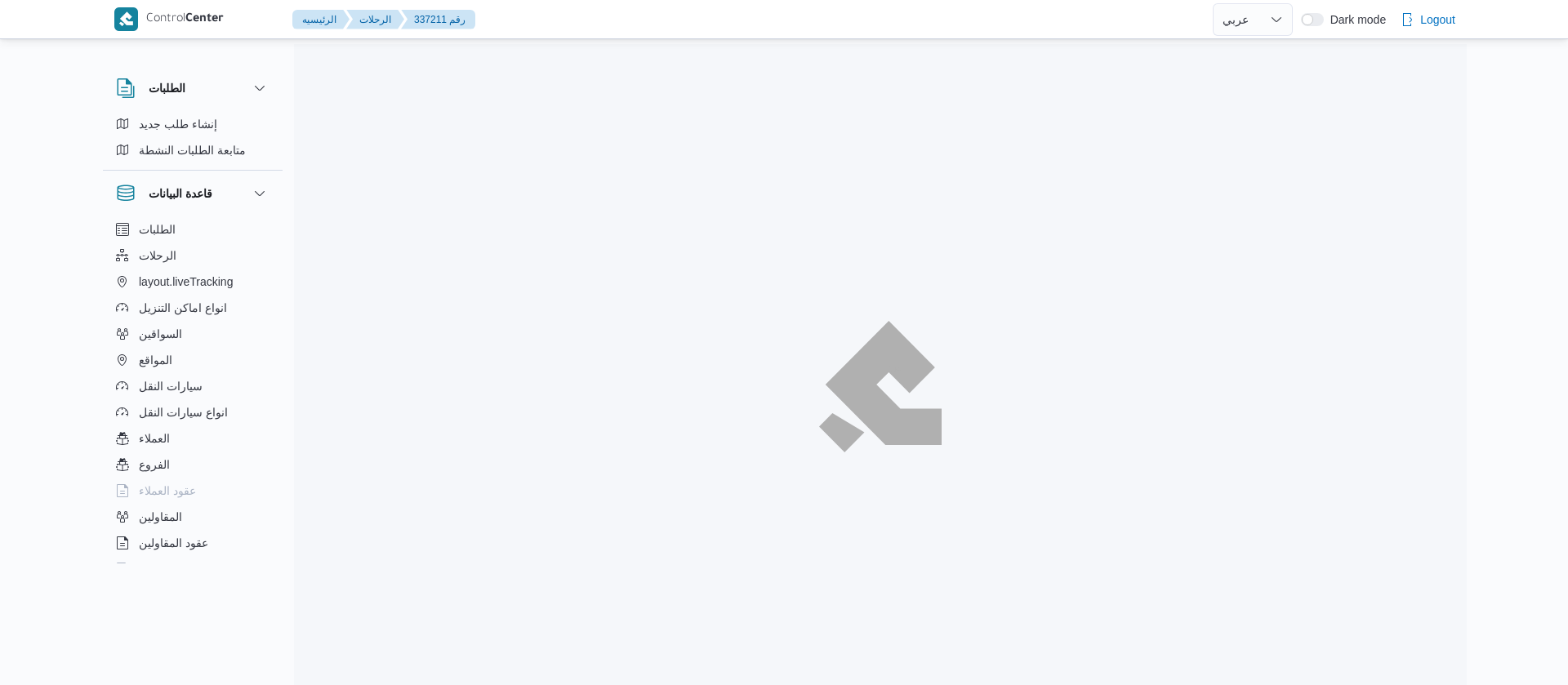
select select "ar"
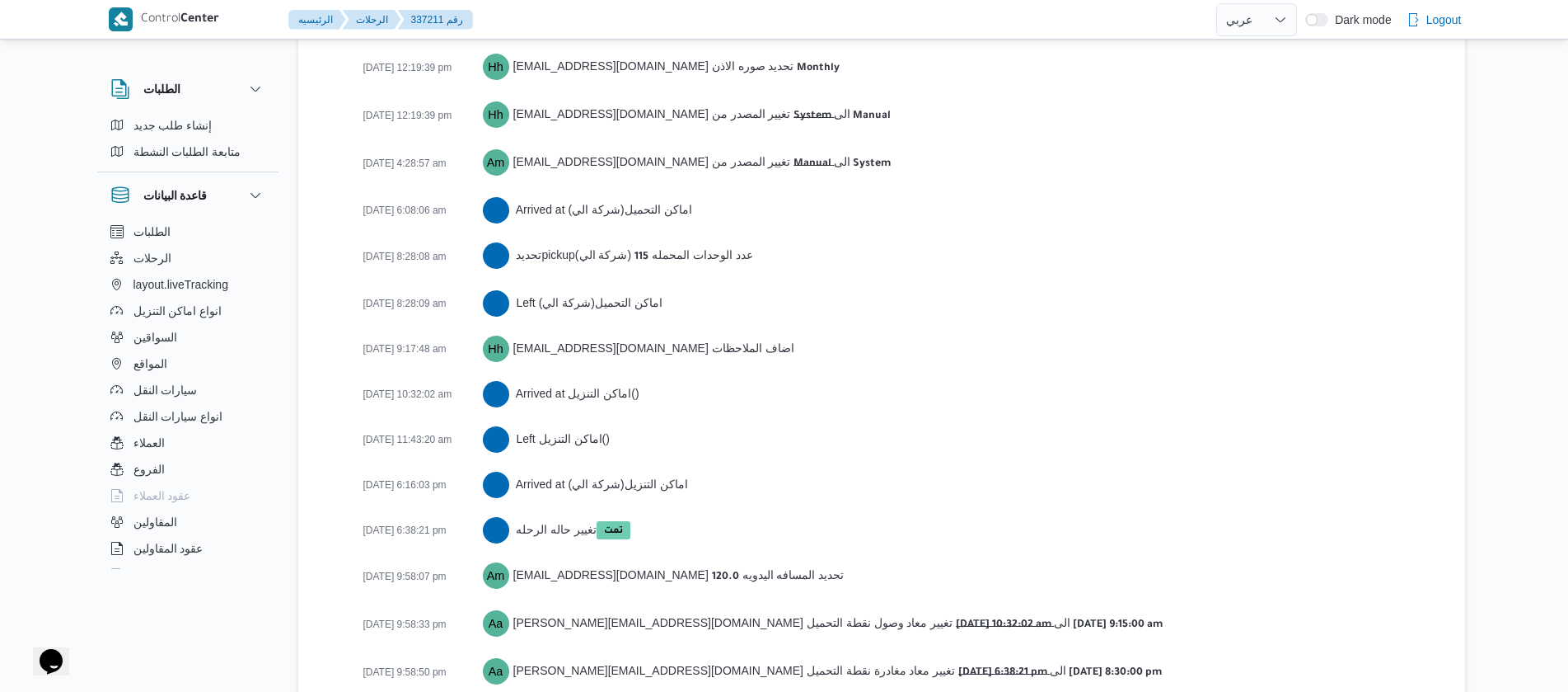
scroll to position [2746, 0]
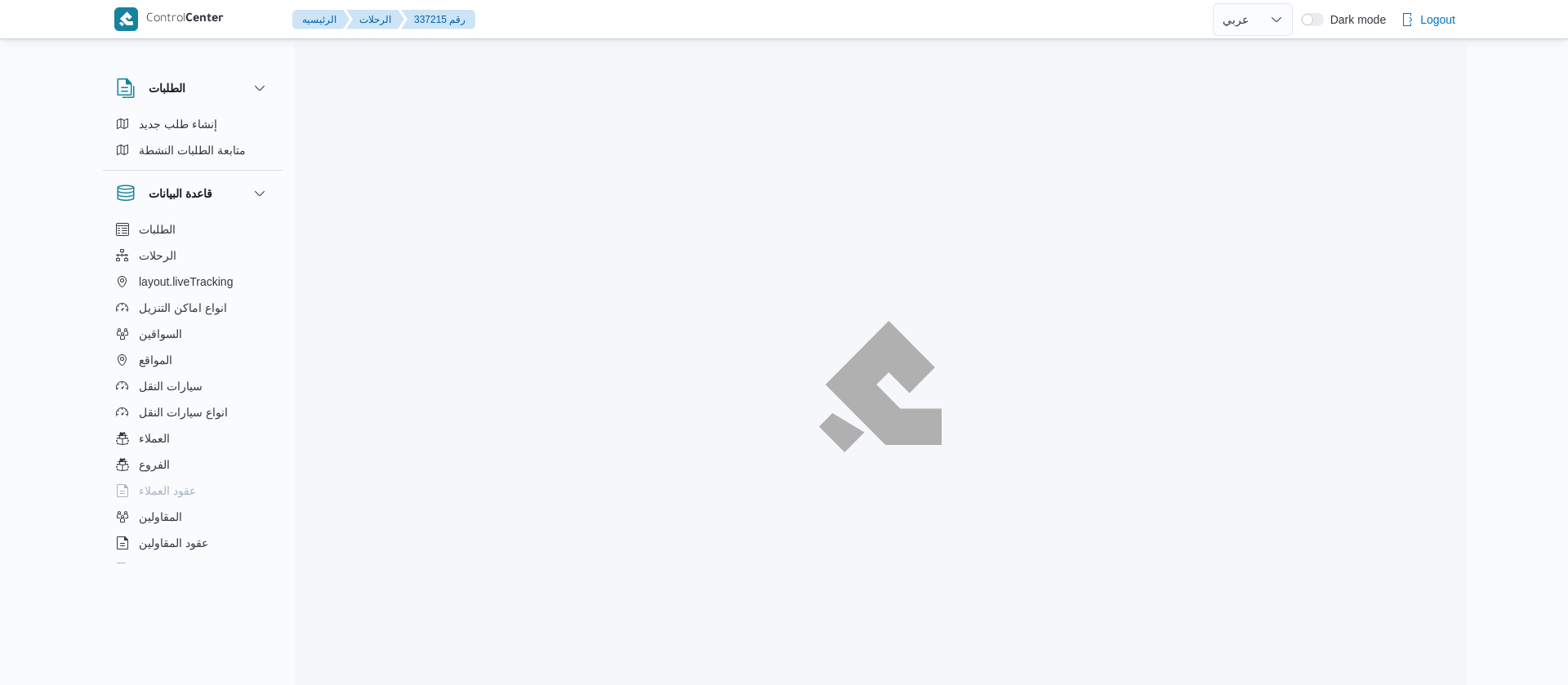
select select "ar"
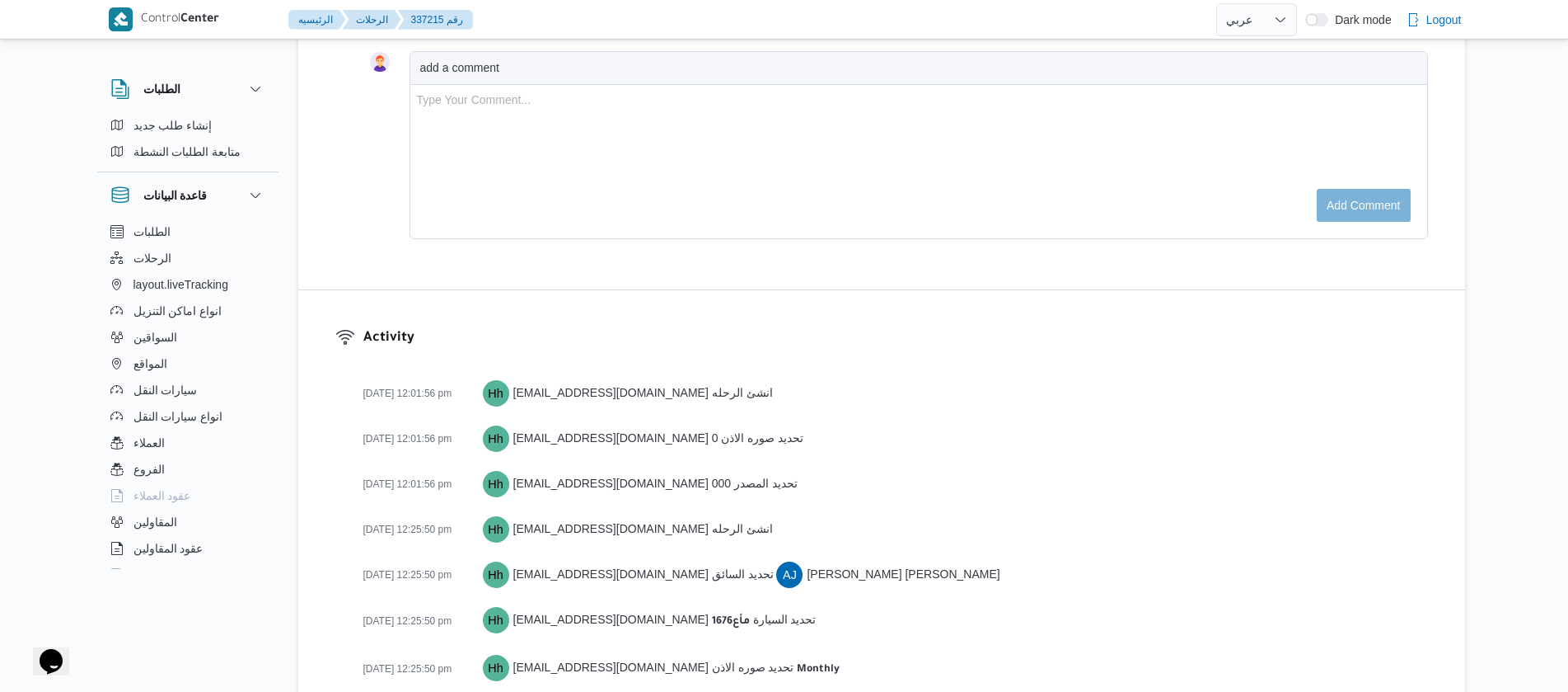
scroll to position [2290, 0]
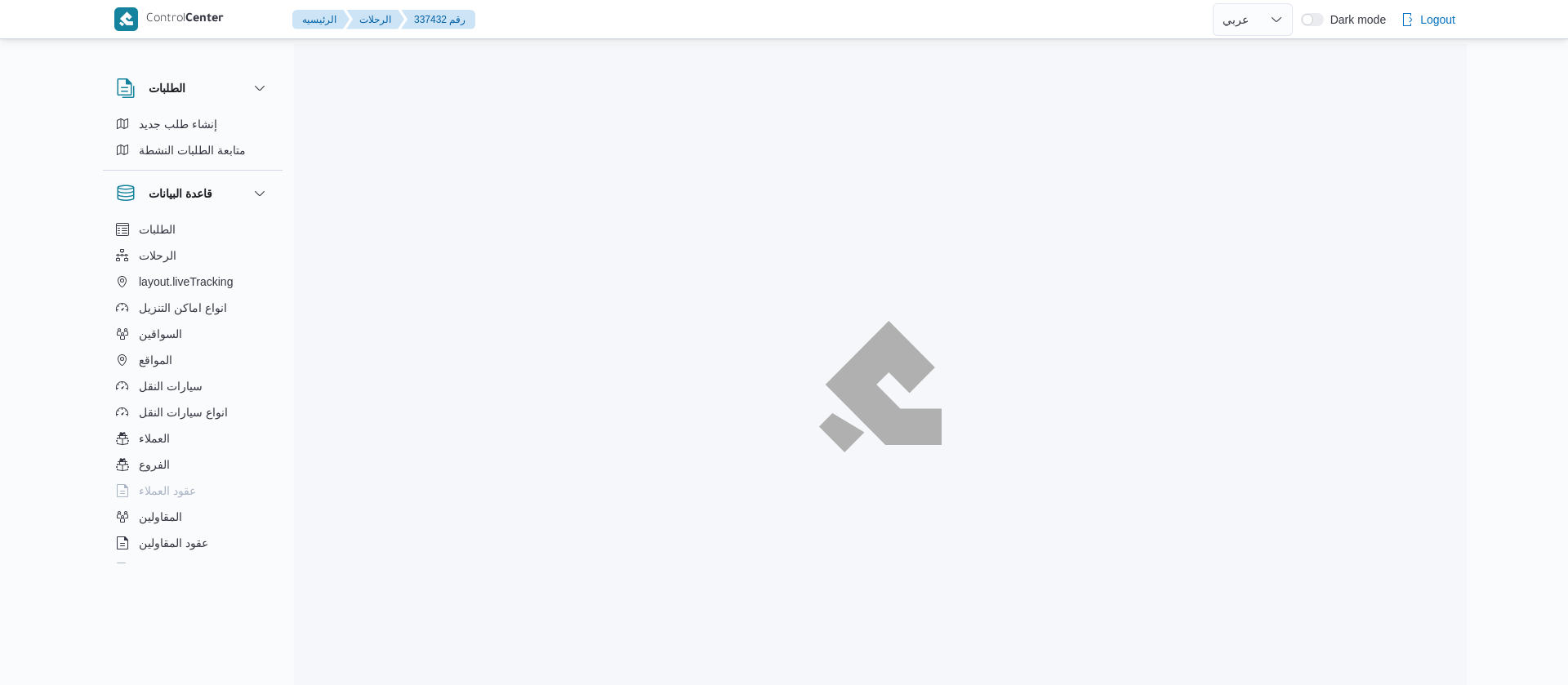
select select "ar"
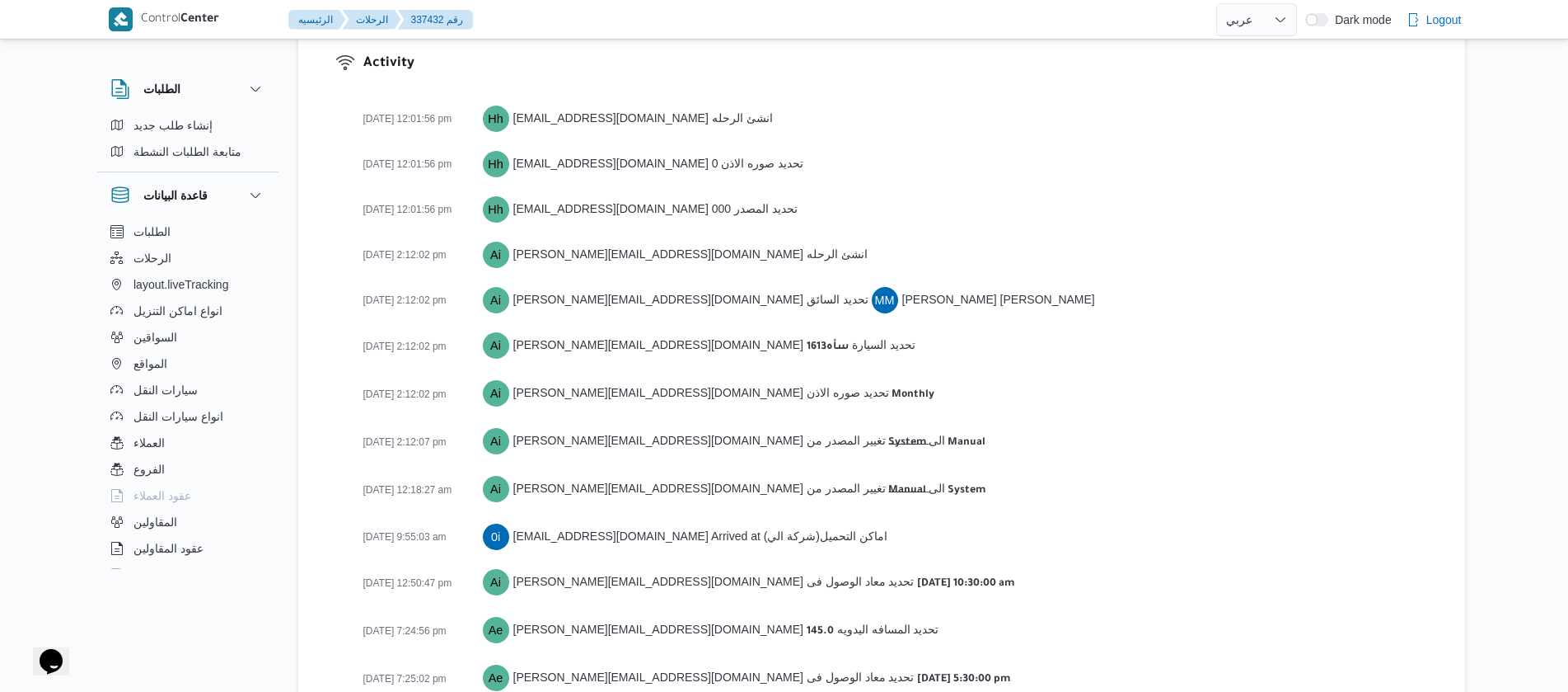
scroll to position [2379, 0]
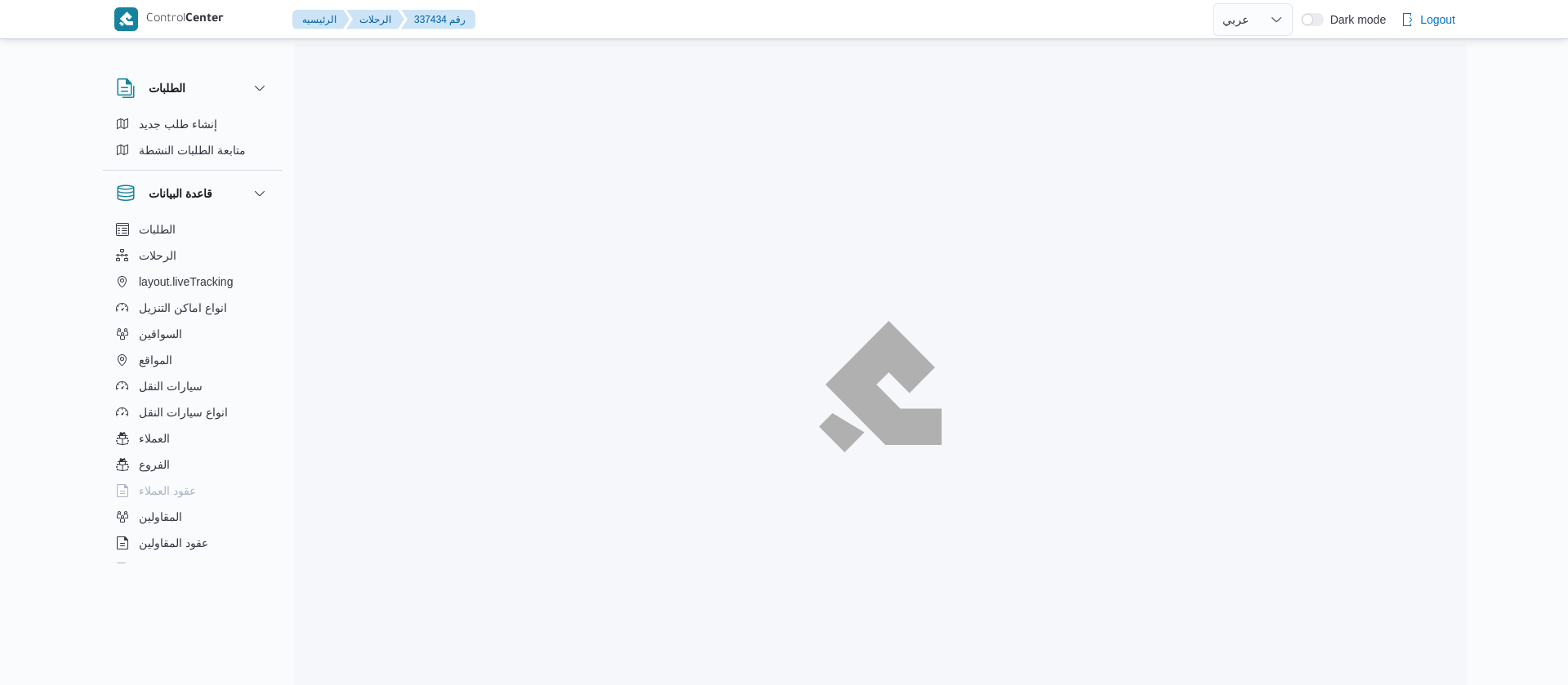
select select "ar"
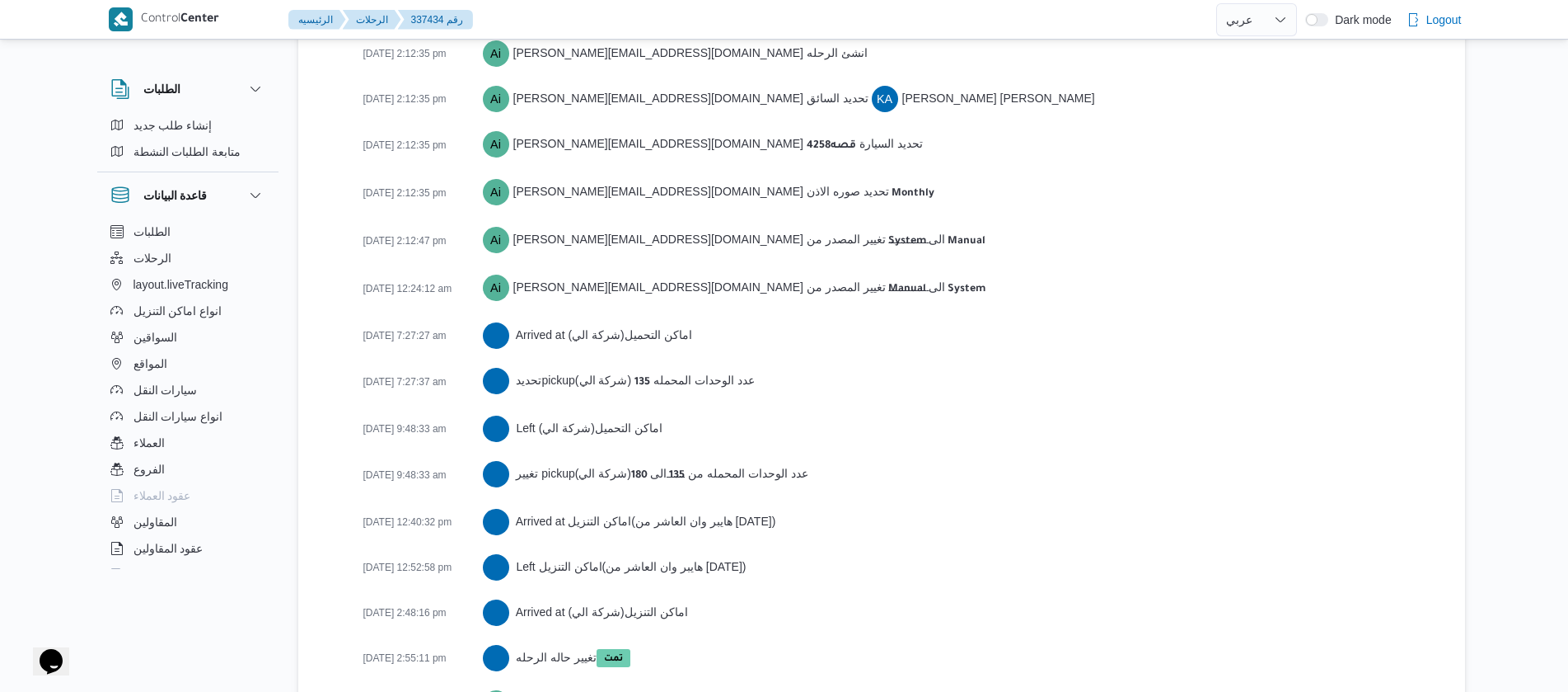
scroll to position [2609, 0]
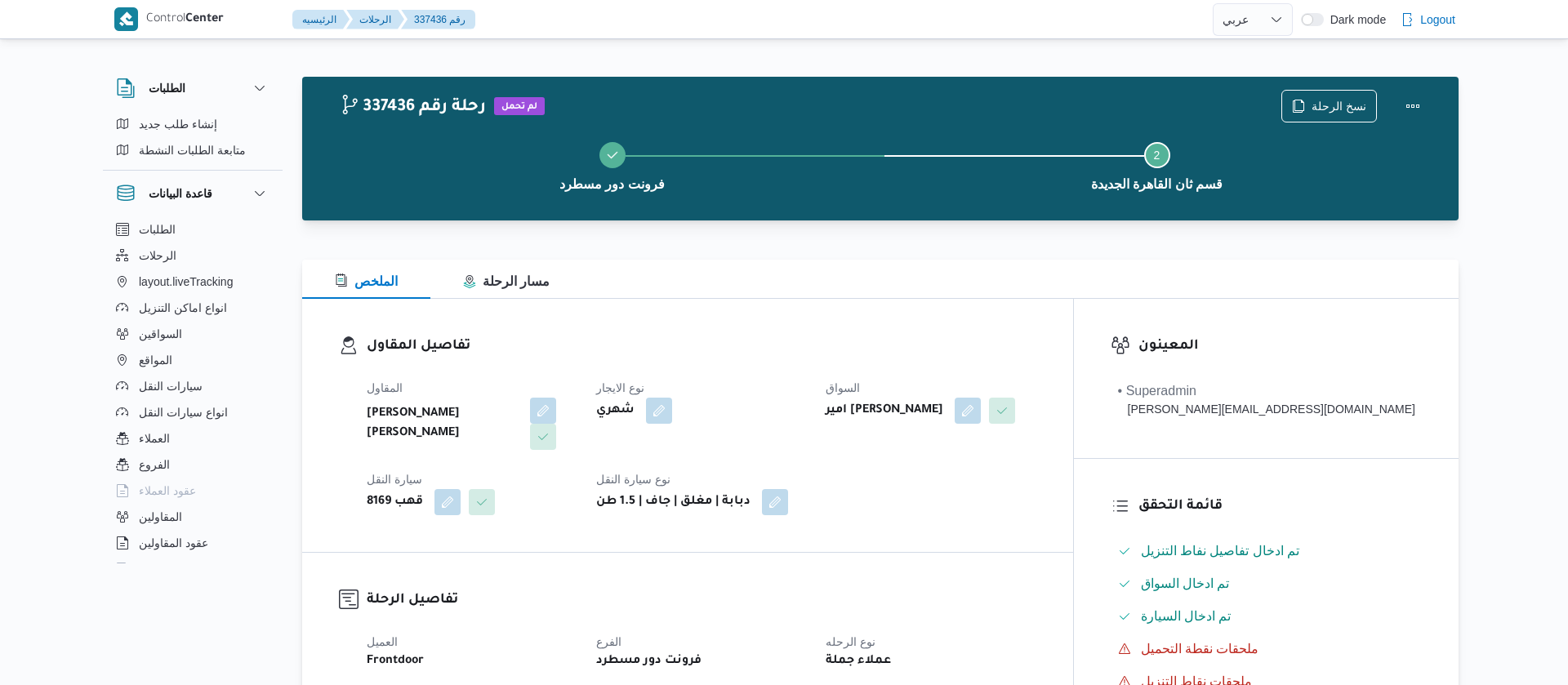
select select "ar"
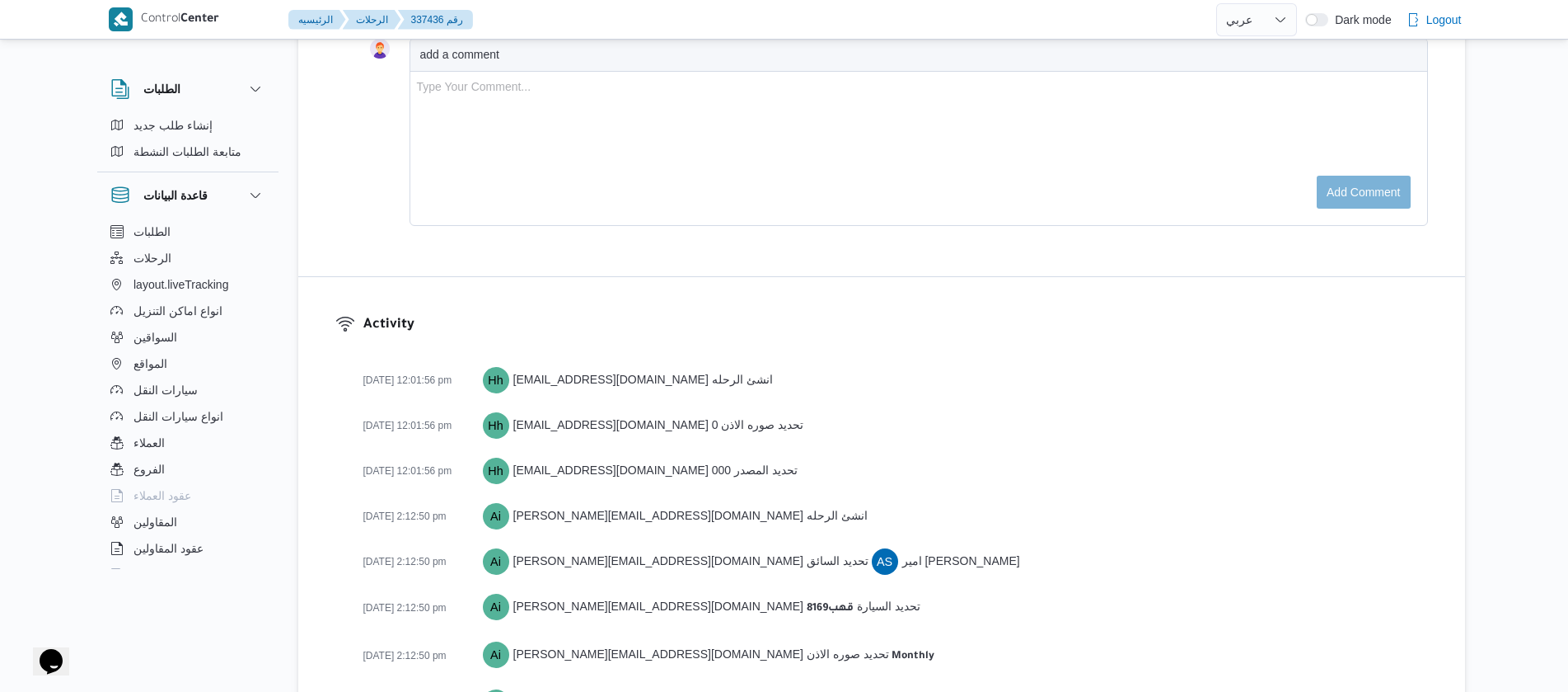
scroll to position [2361, 0]
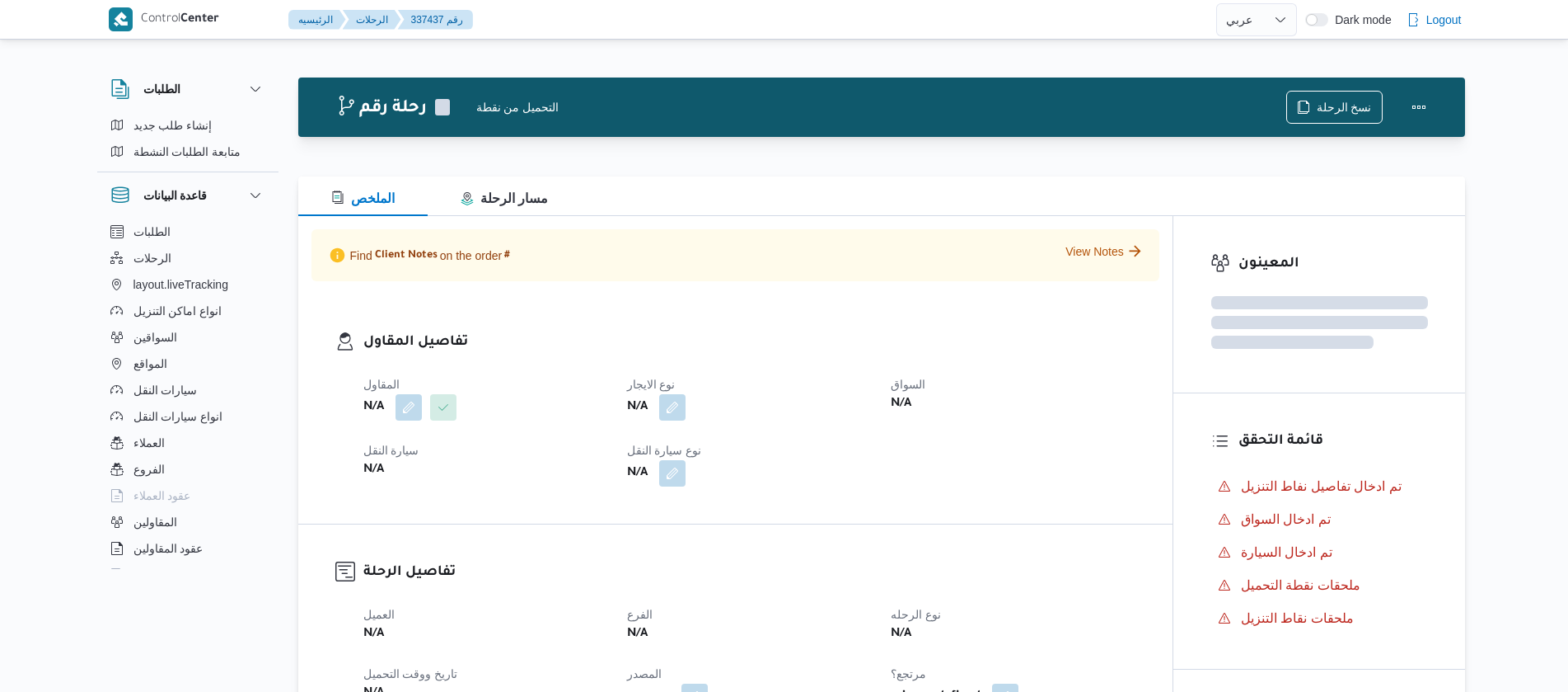
select select "ar"
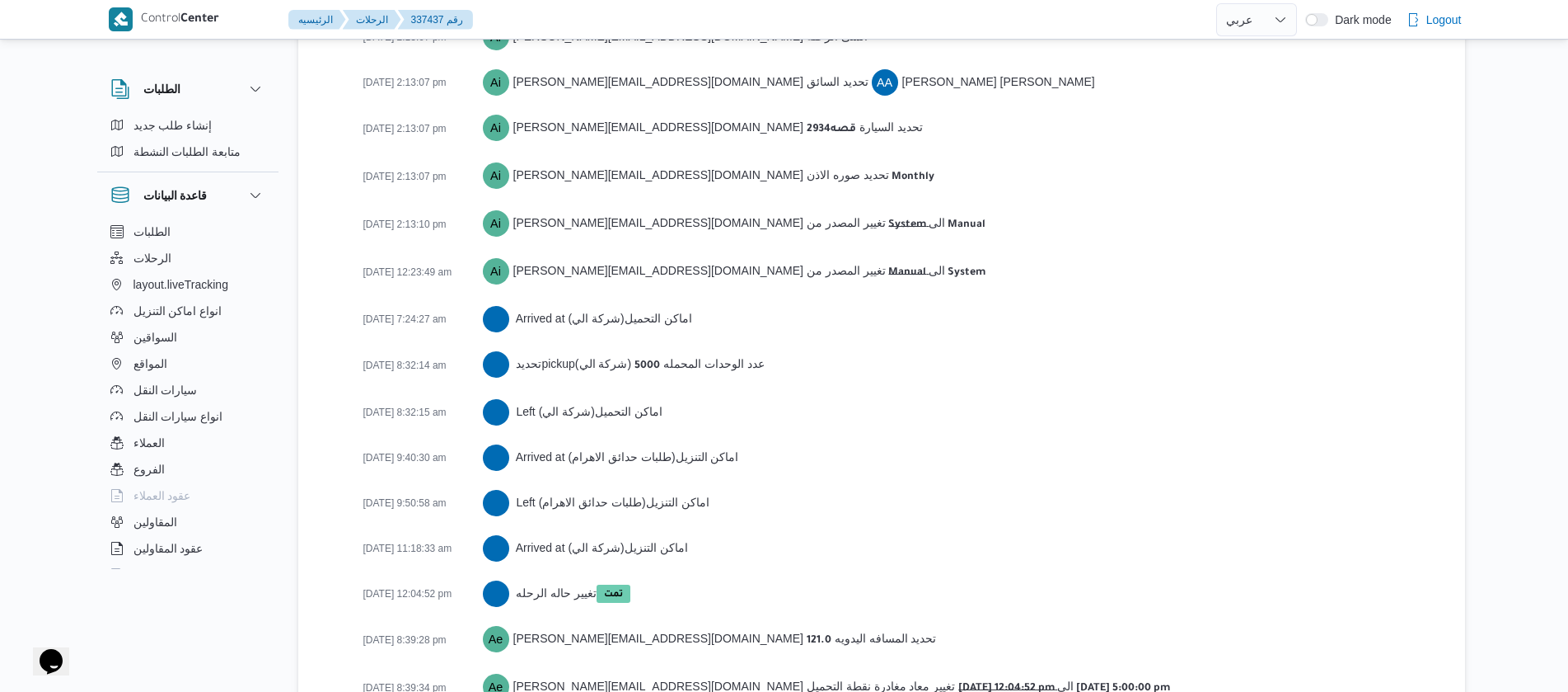
scroll to position [2588, 0]
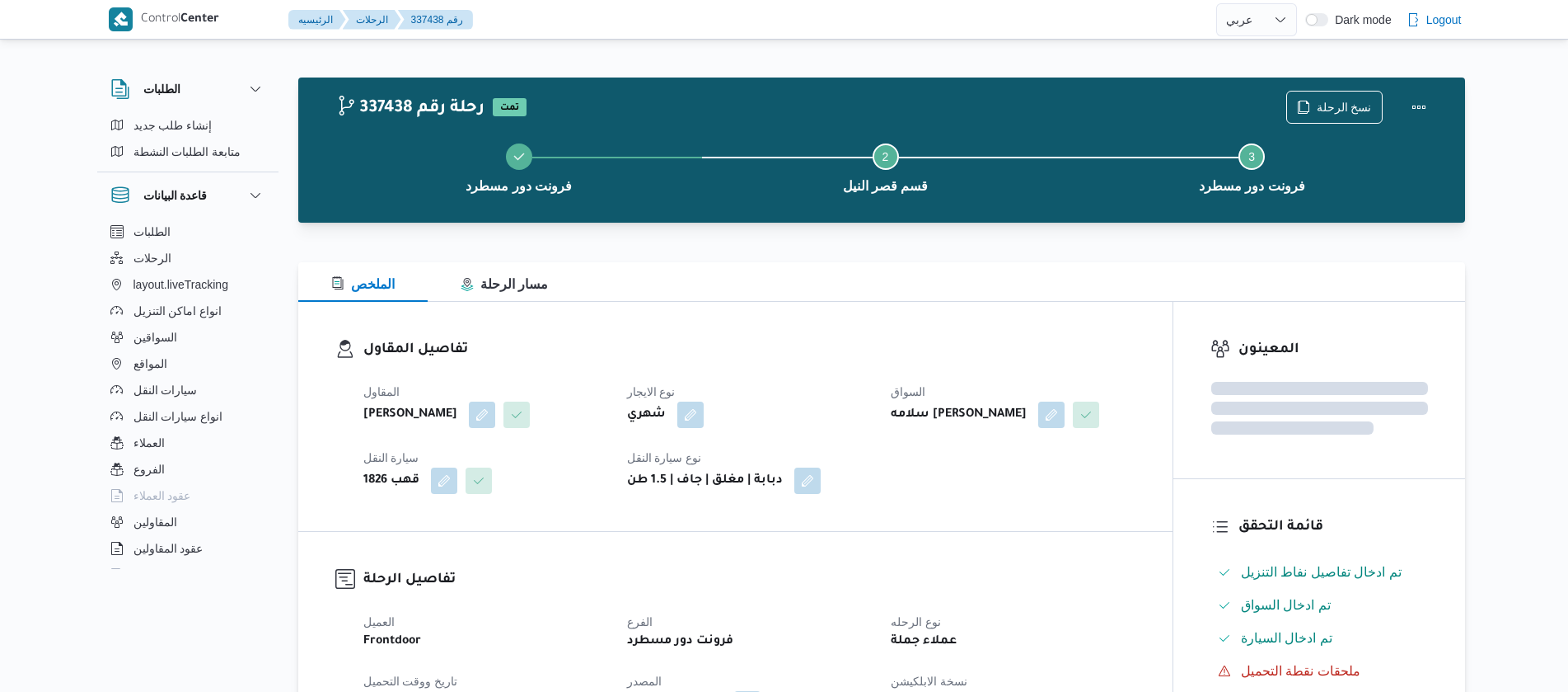
select select "ar"
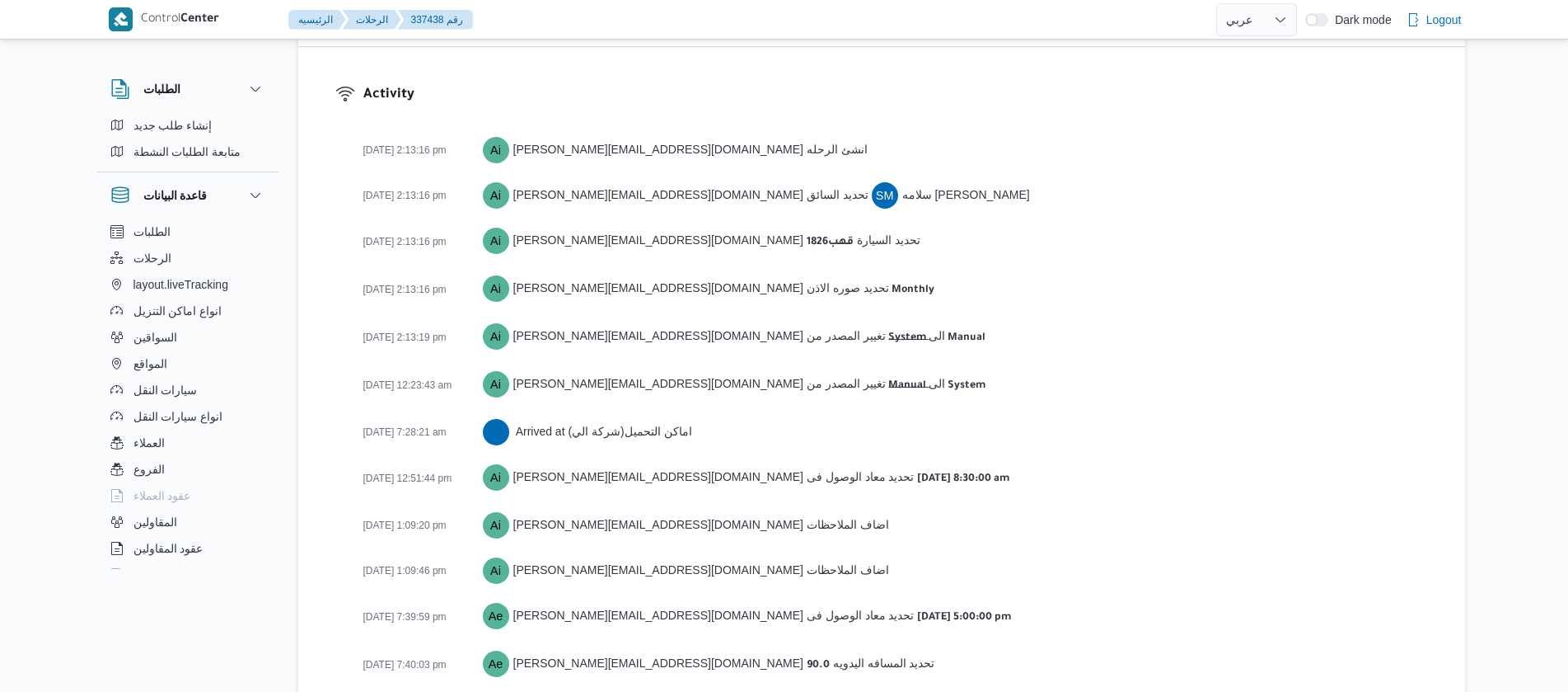
scroll to position [2333, 0]
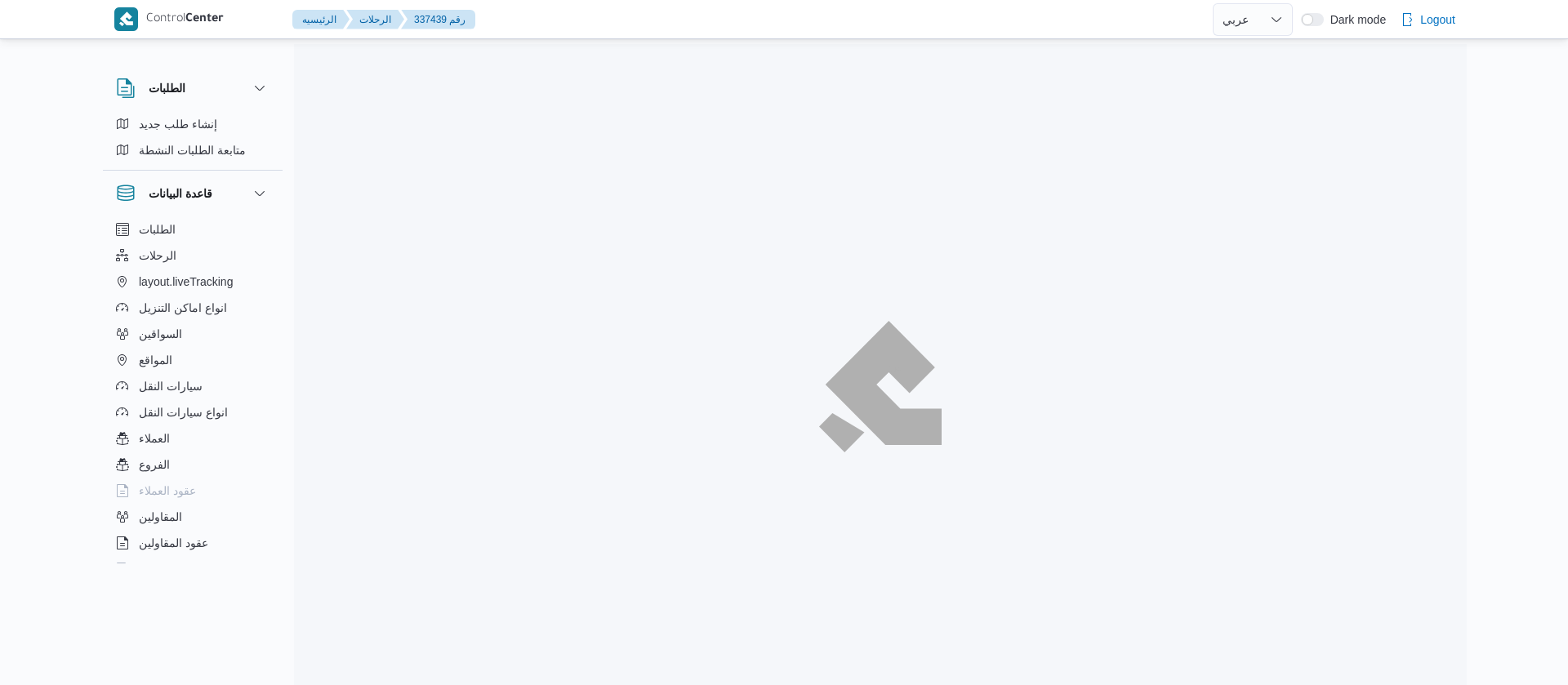
select select "ar"
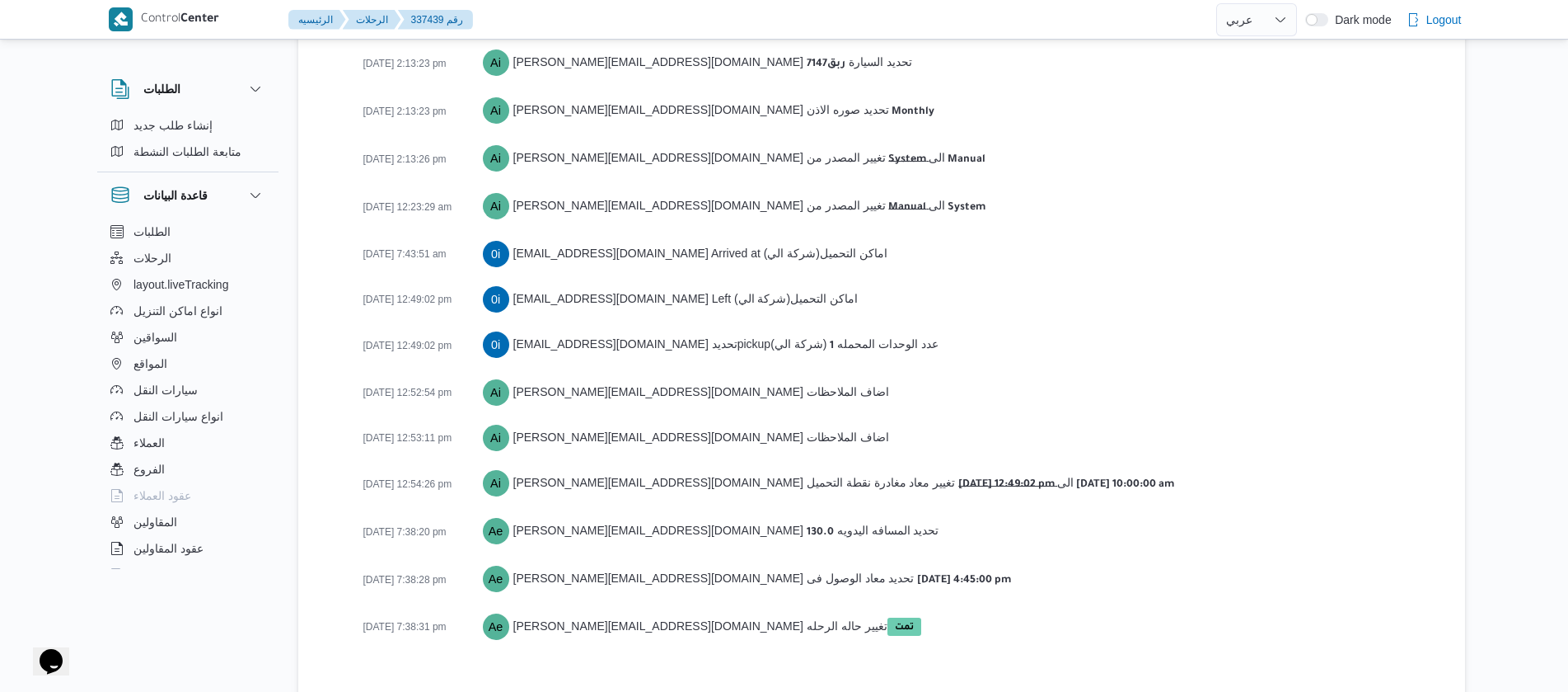
scroll to position [2588, 0]
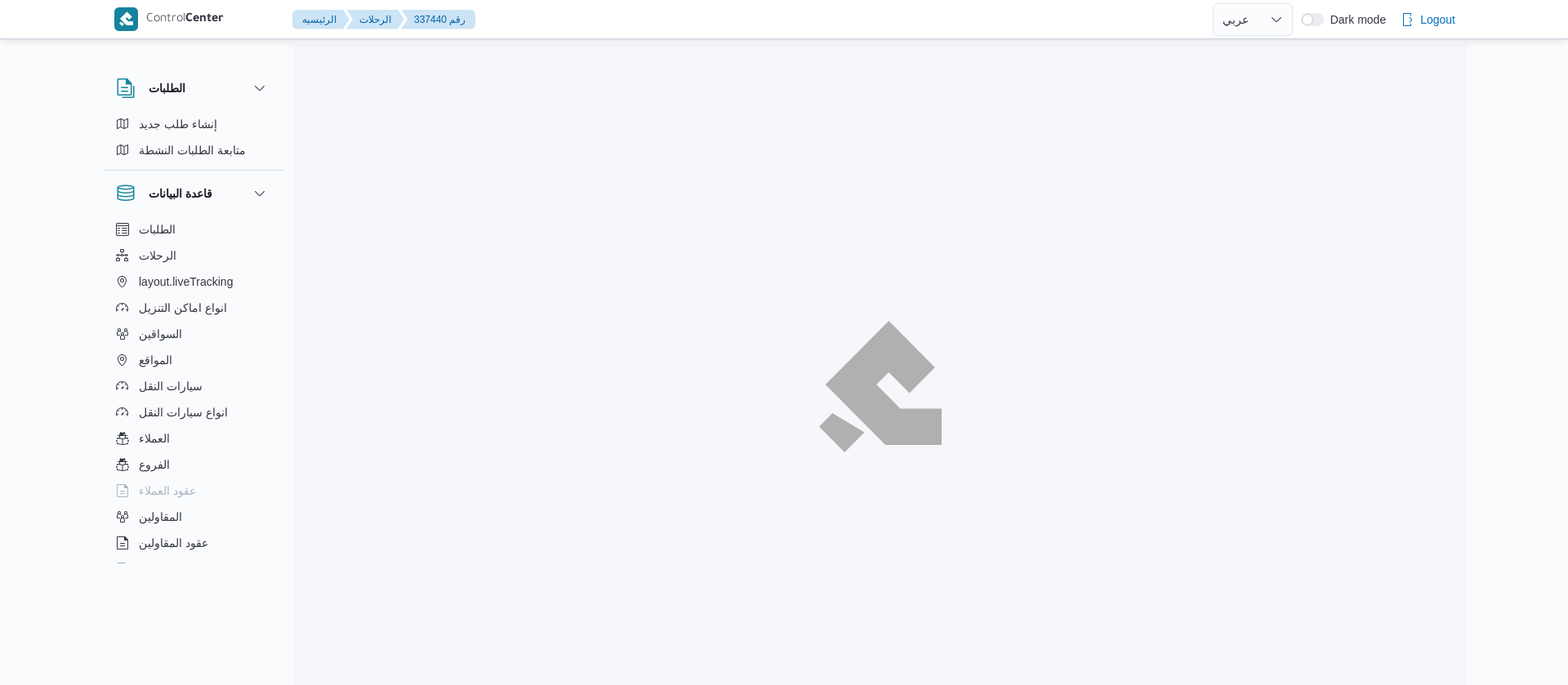
select select "ar"
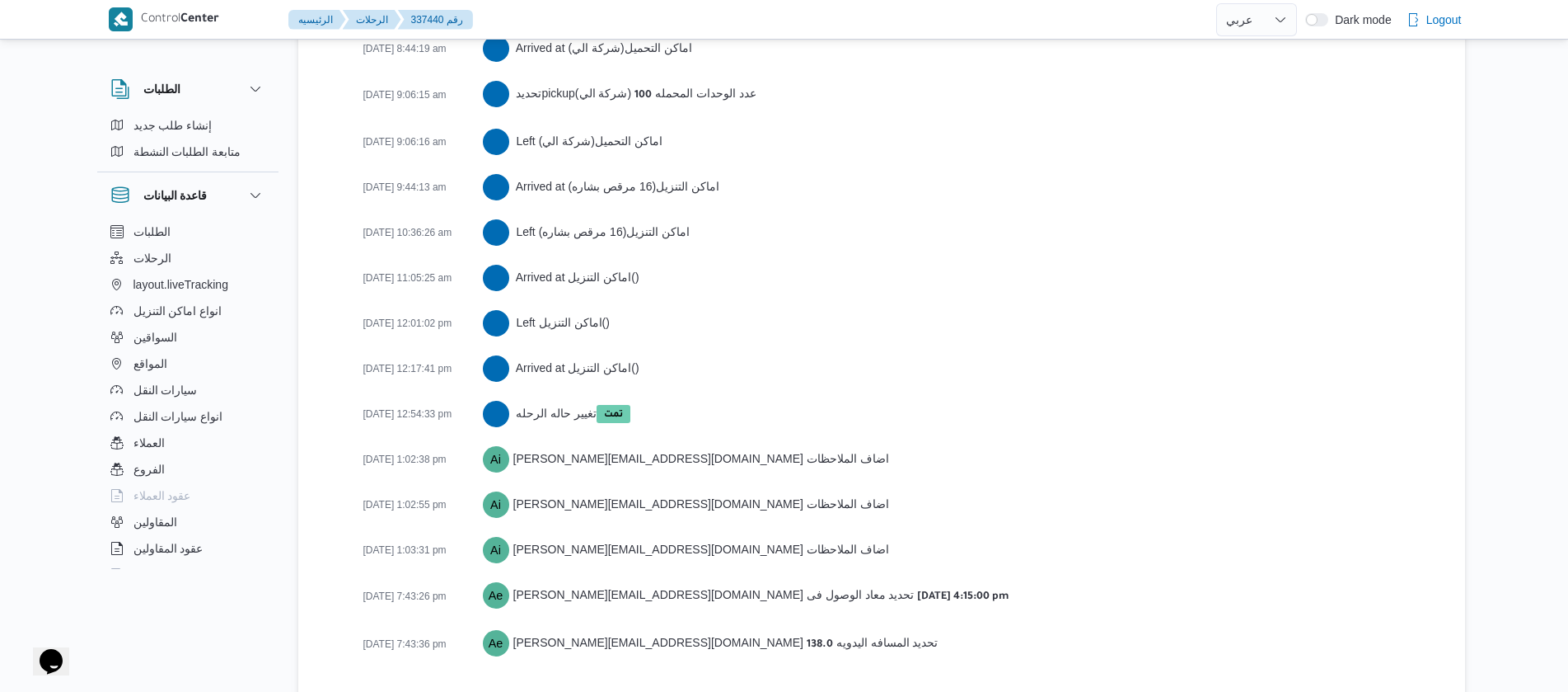
scroll to position [2965, 0]
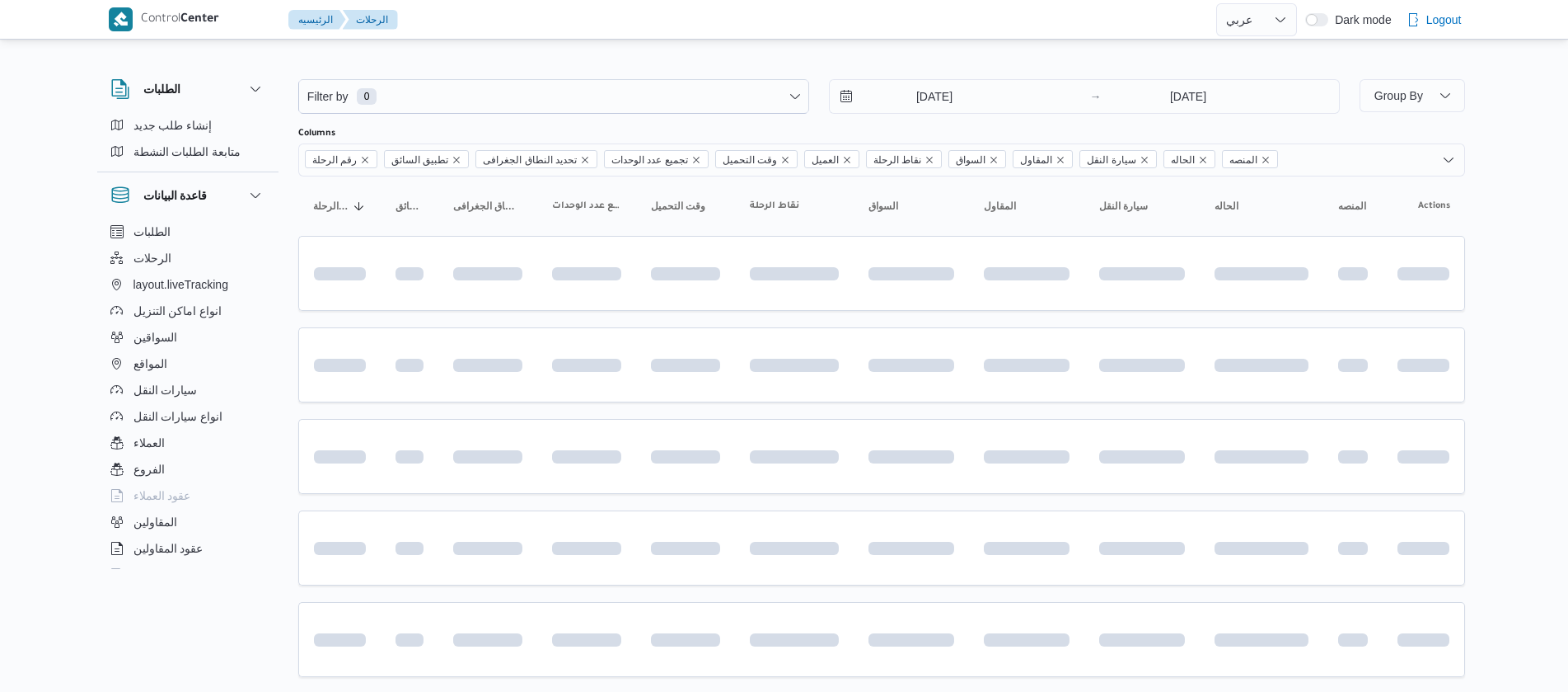
select select "ar"
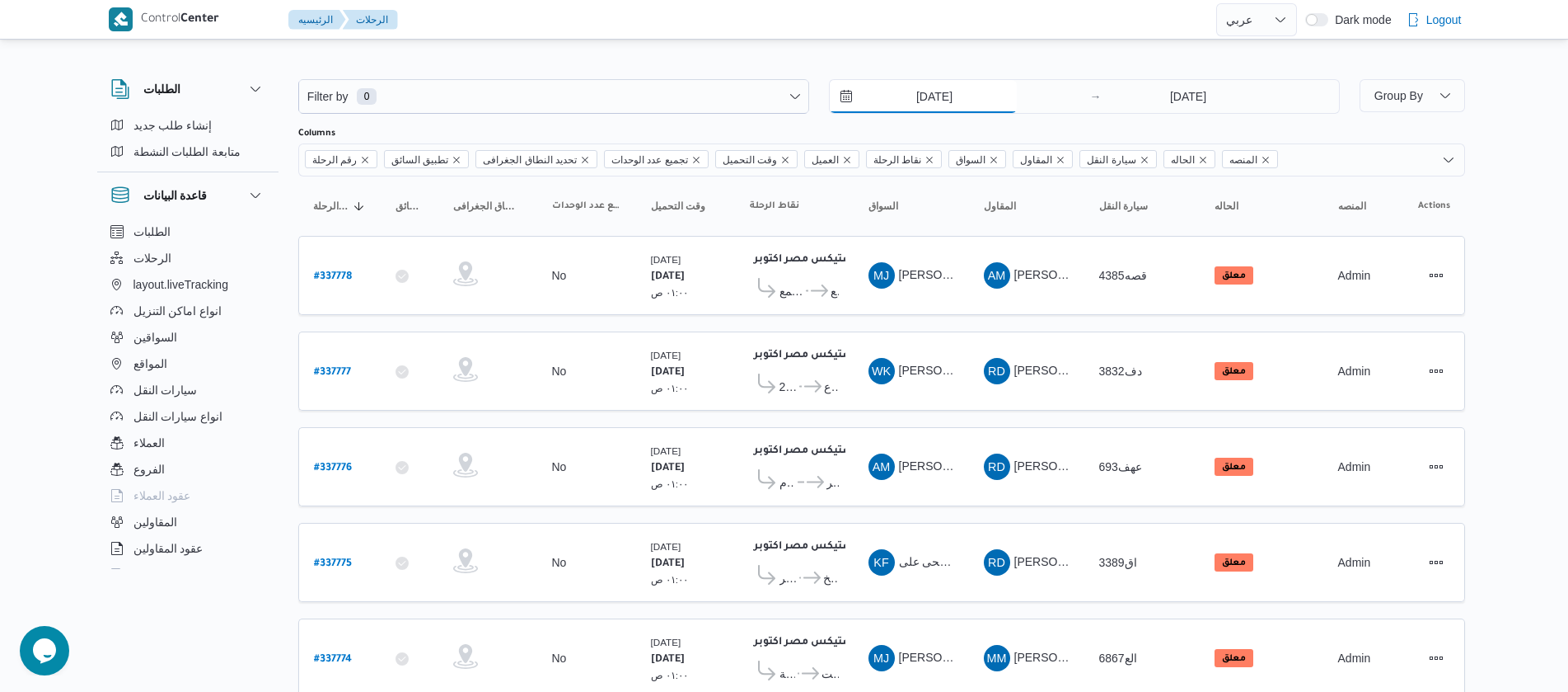
click at [899, 87] on input "9/9/2025" at bounding box center [924, 96] width 187 height 33
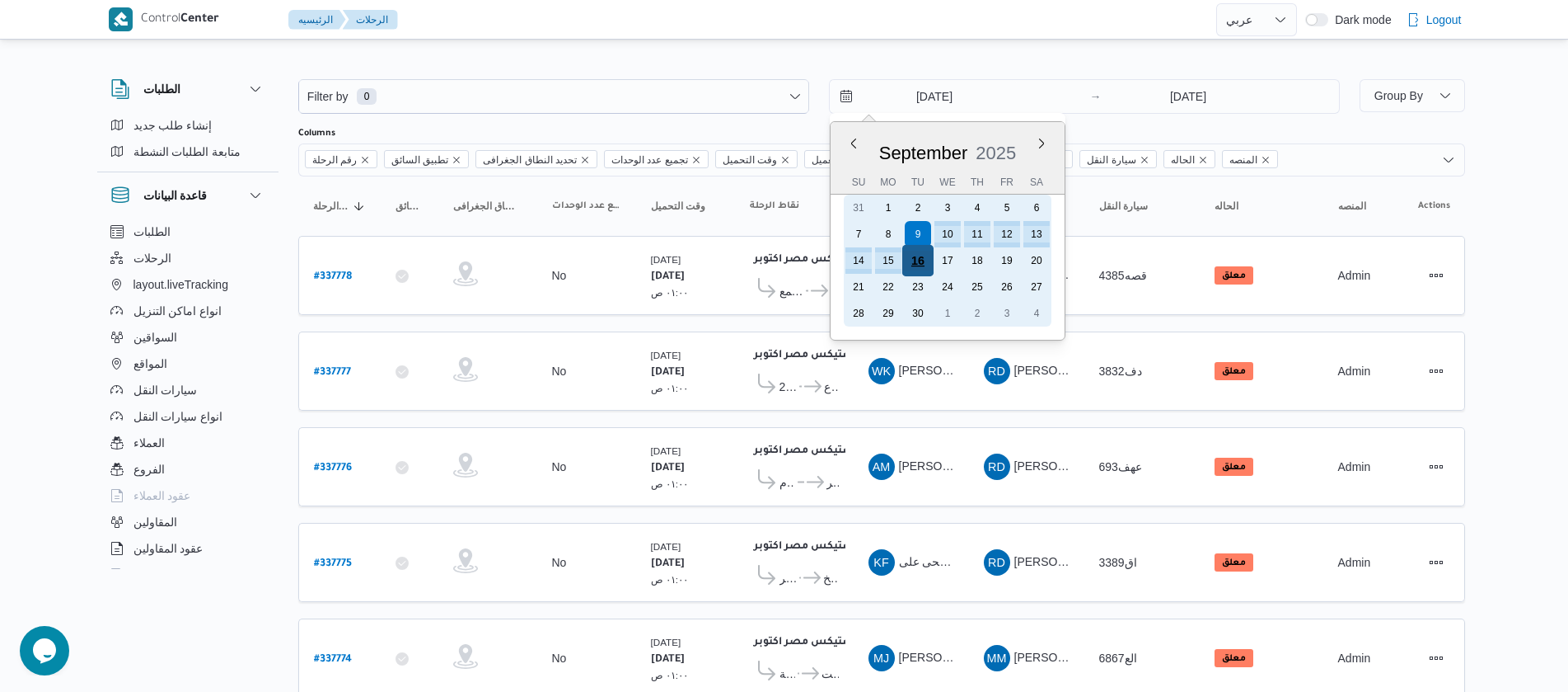
click at [919, 256] on div "16" at bounding box center [917, 260] width 31 height 31
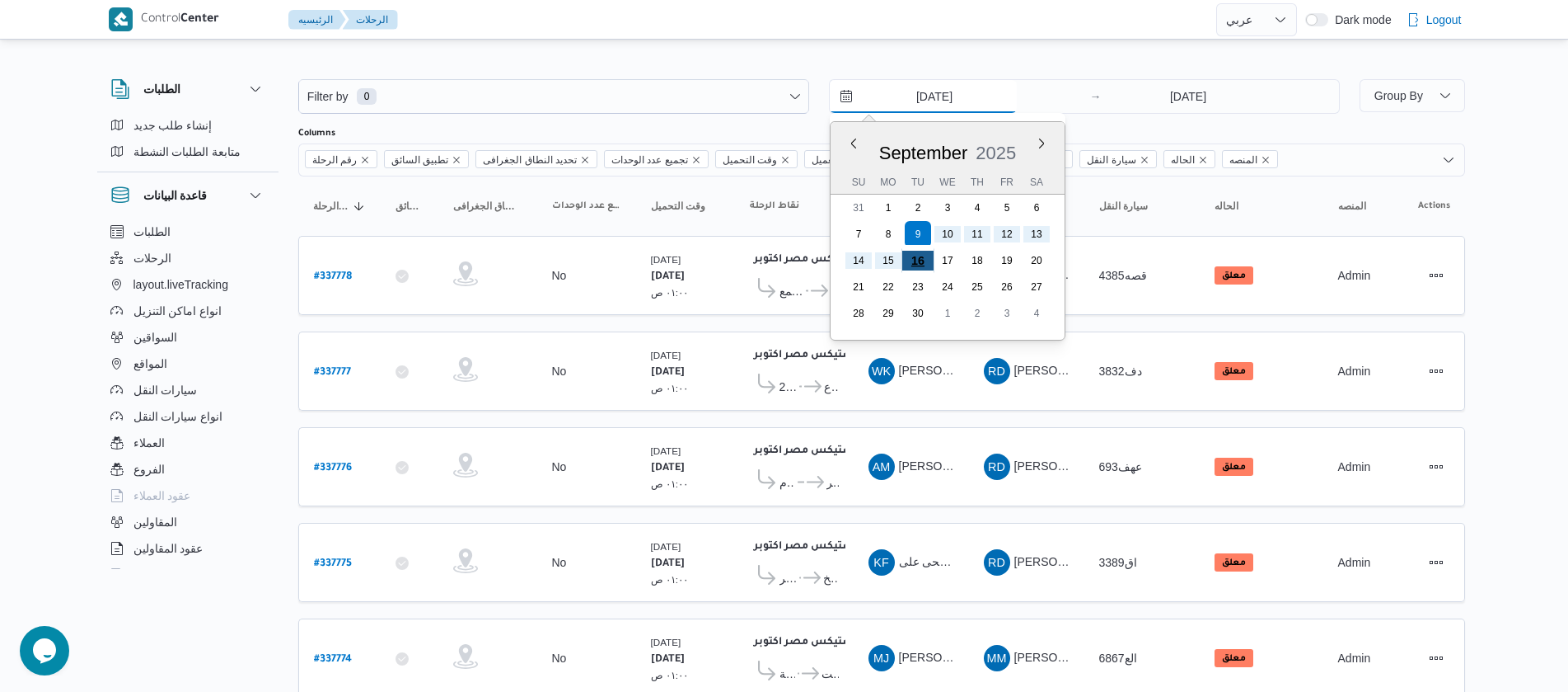
type input "16/9/2025"
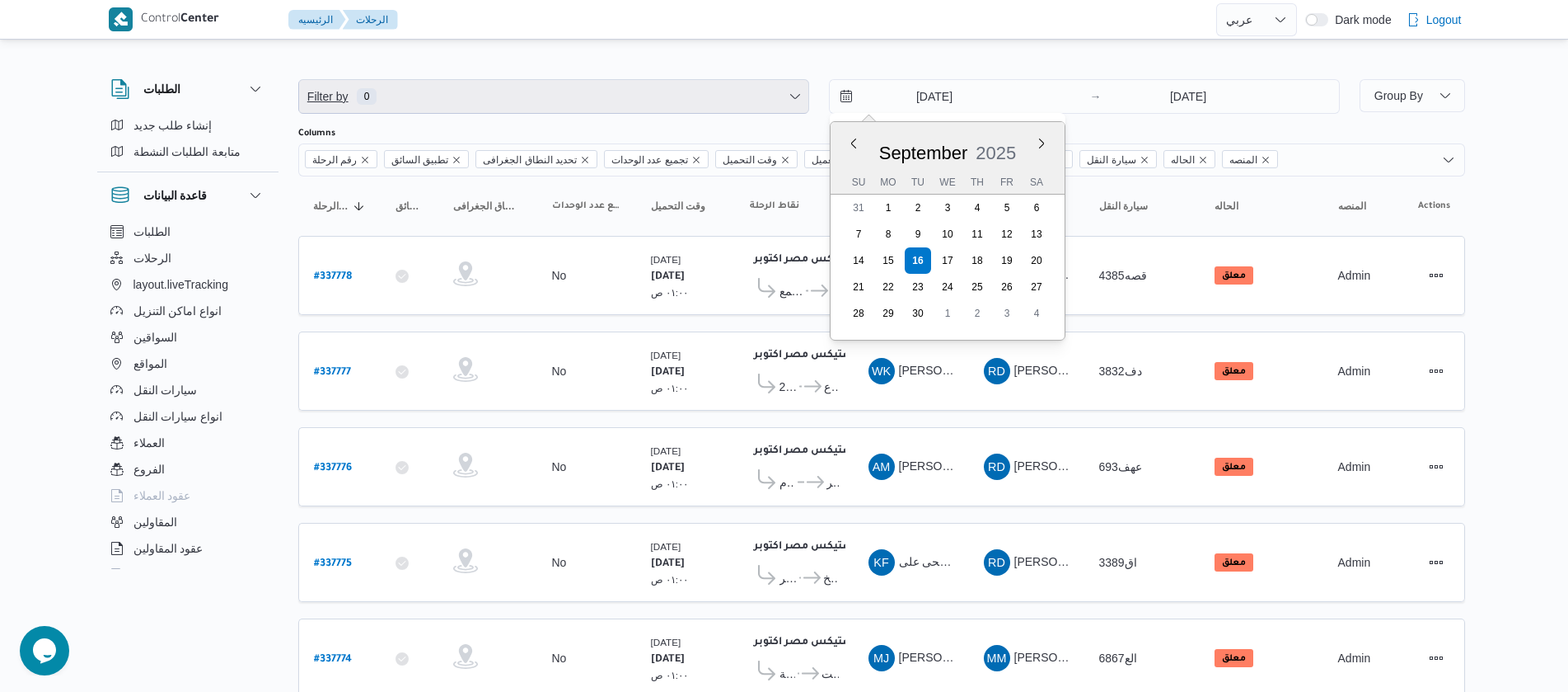
click at [461, 101] on span "Filter by 0" at bounding box center [554, 96] width 509 height 33
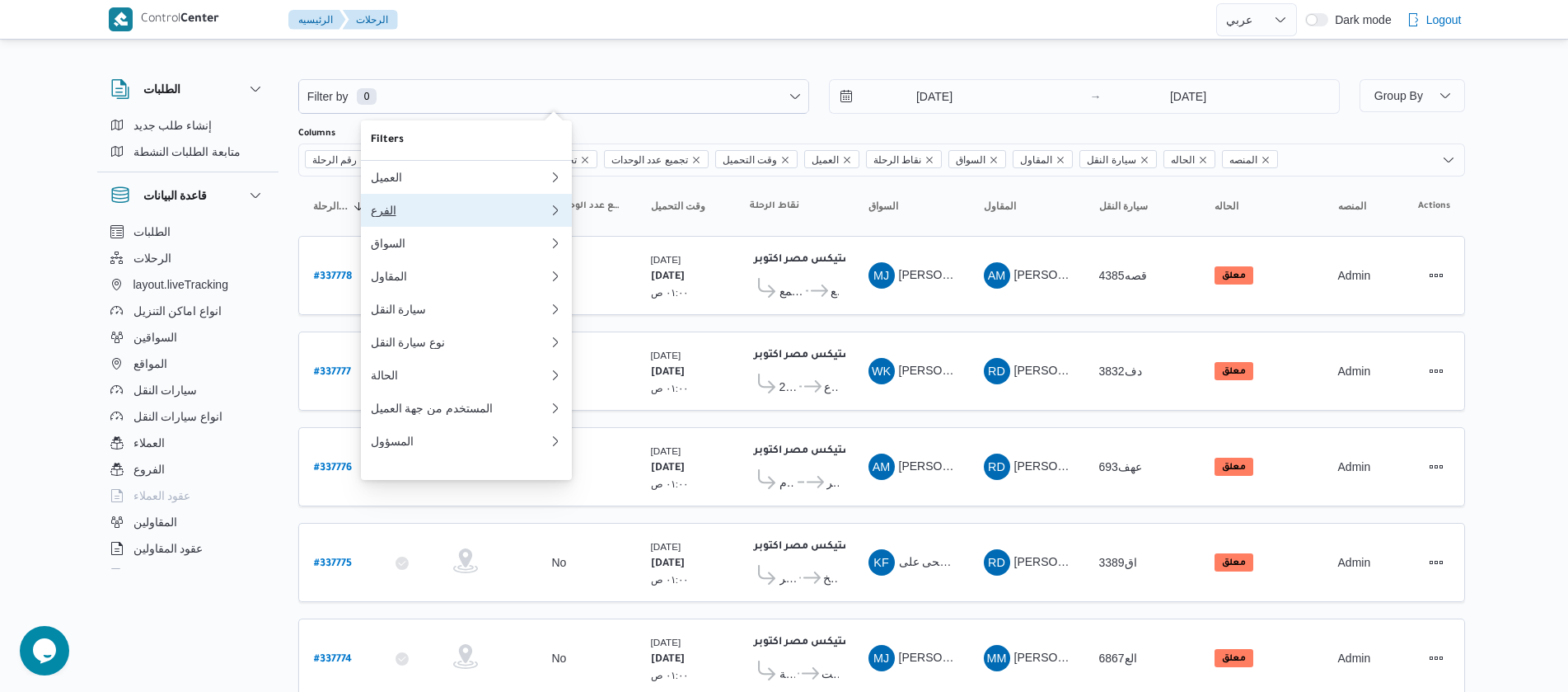
click at [416, 217] on div "الفرع" at bounding box center [460, 210] width 178 height 14
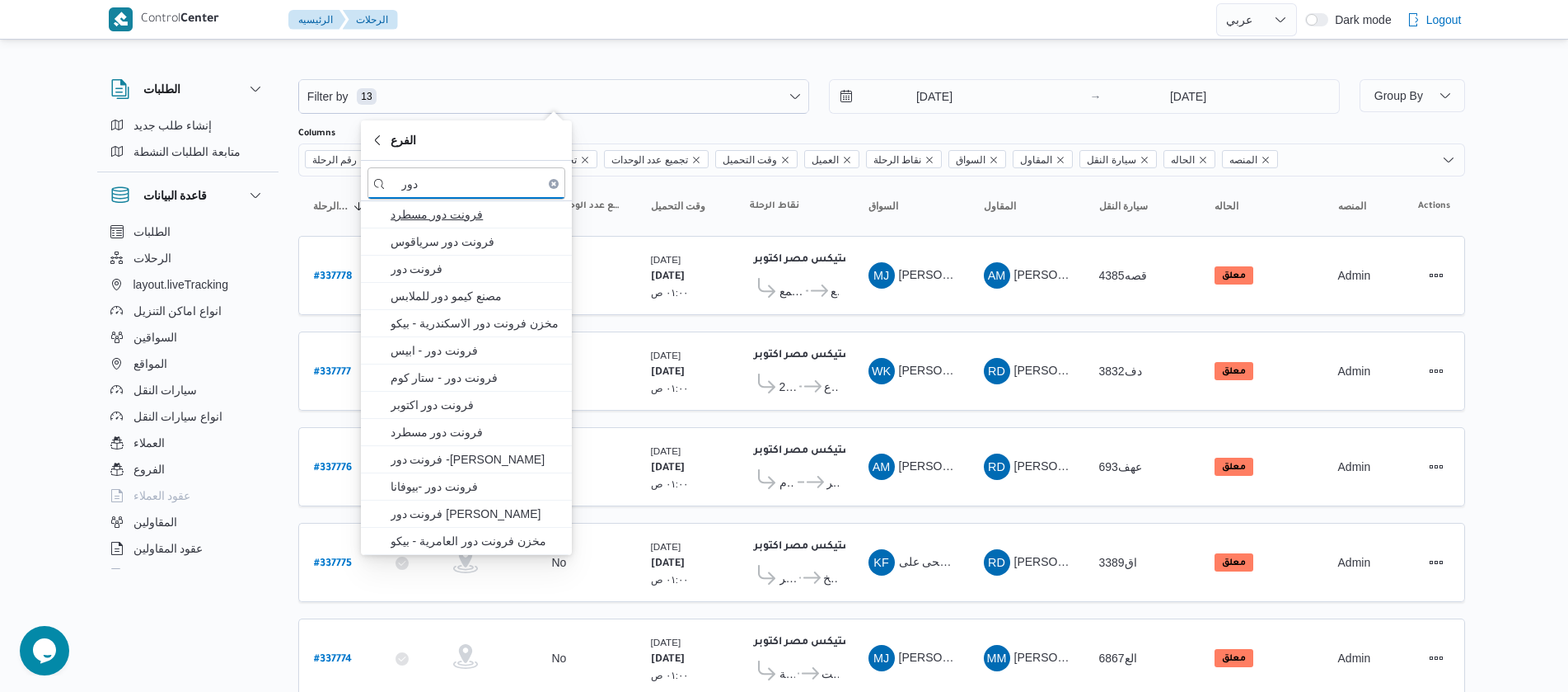
type input "دور"
click at [452, 221] on span "فرونت دور مسطرد" at bounding box center [476, 214] width 171 height 19
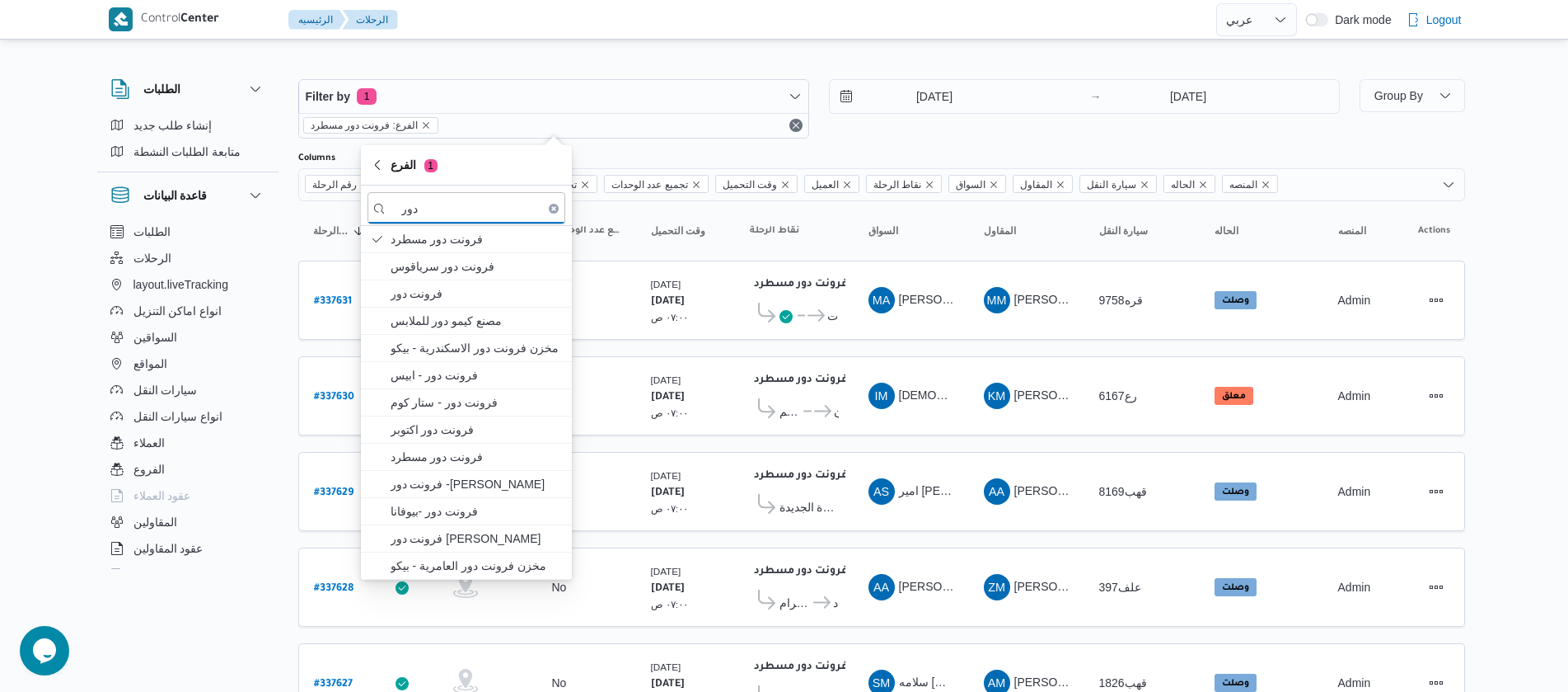
click at [288, 228] on div "الطلبات إنشاء طلب جديد متابعة الطلبات النشطة قاعدة البيانات الطلبات الرحلات lay…" at bounding box center [196, 321] width 197 height 510
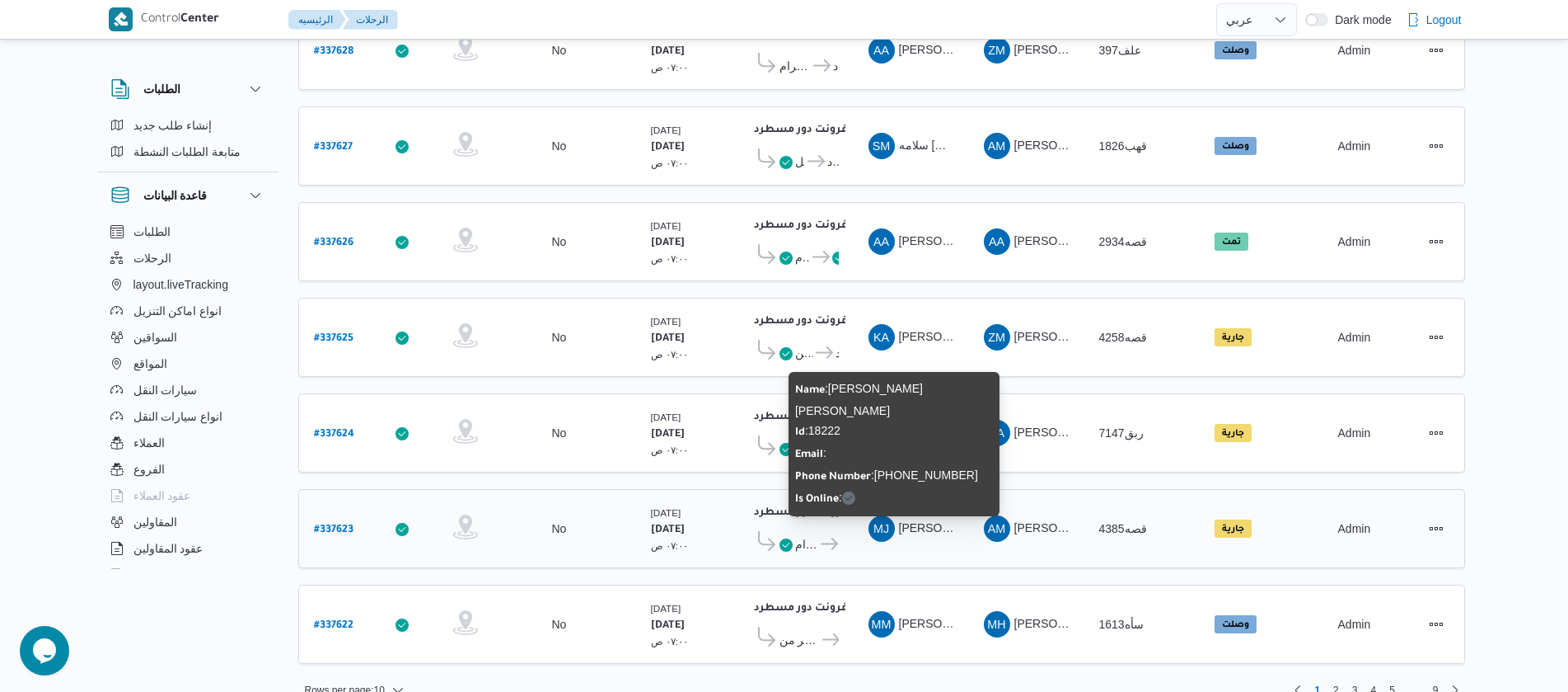
scroll to position [549, 0]
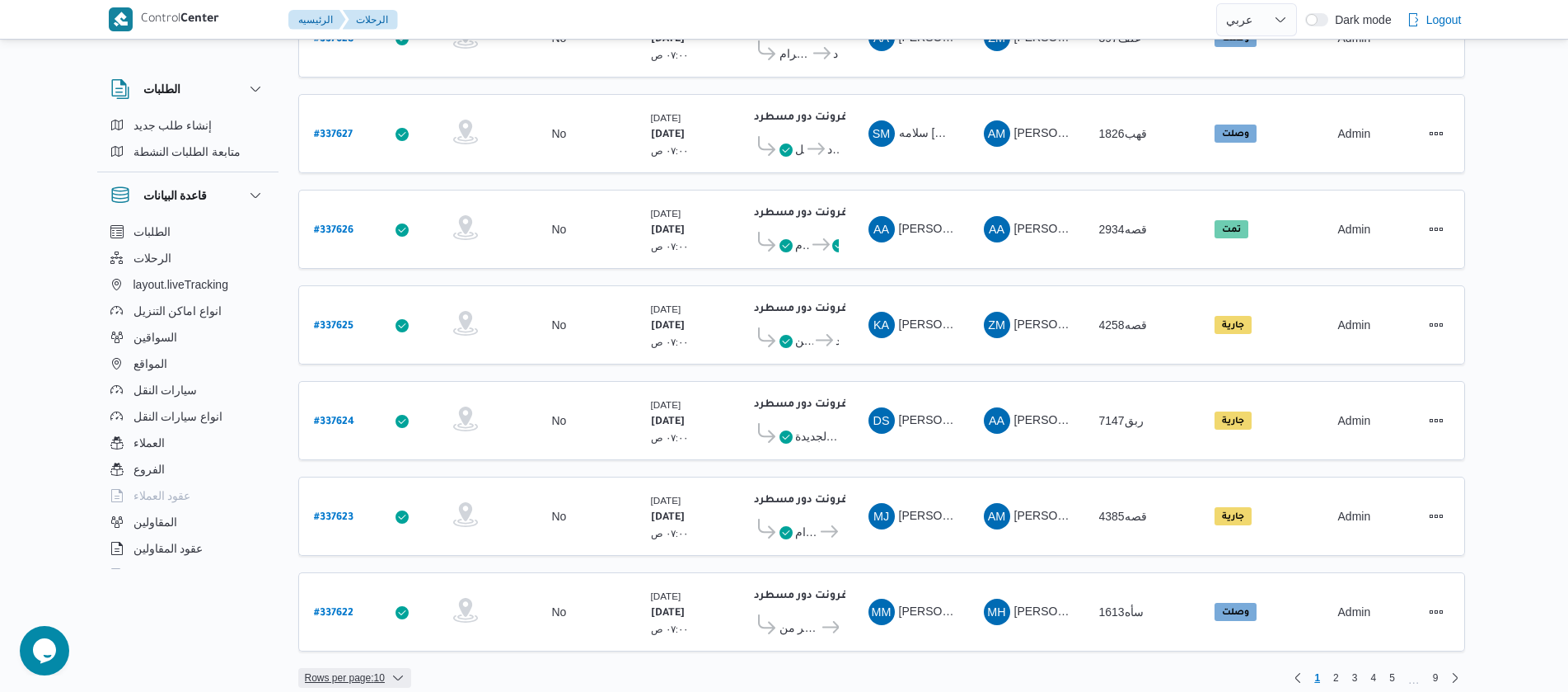
click at [366, 668] on span "Rows per page : 10" at bounding box center [344, 677] width 80 height 19
click at [369, 627] on span "20 rows" at bounding box center [374, 621] width 53 height 14
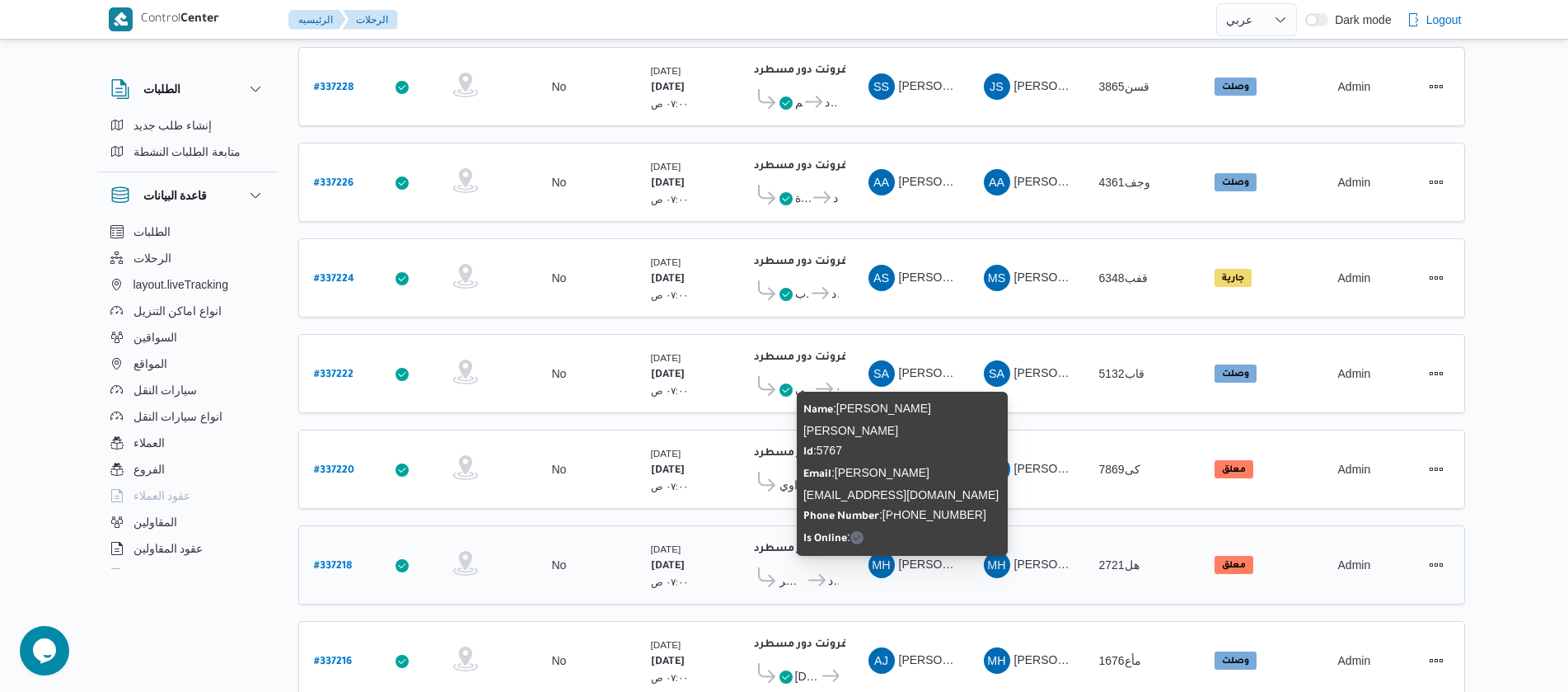
scroll to position [1489, 0]
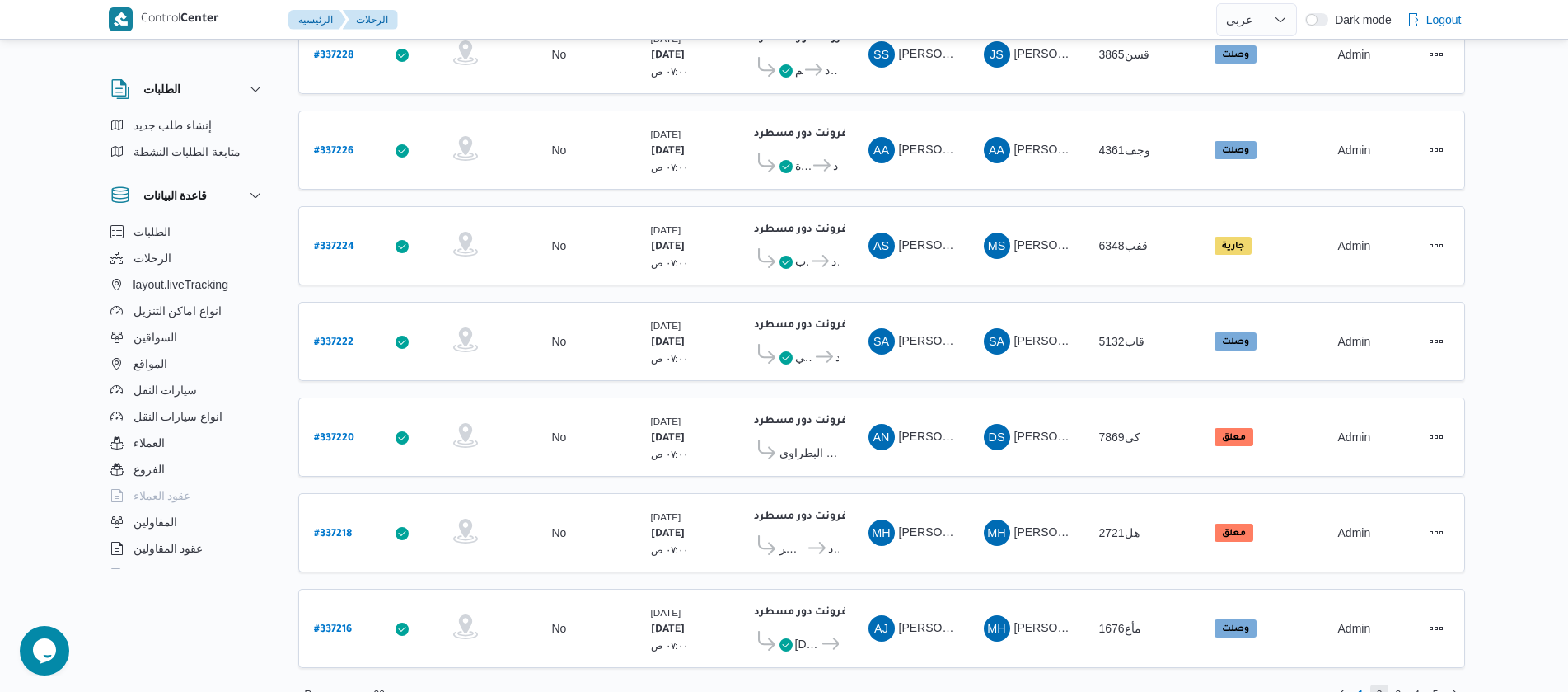
click at [1374, 684] on span "2" at bounding box center [1380, 694] width 19 height 19
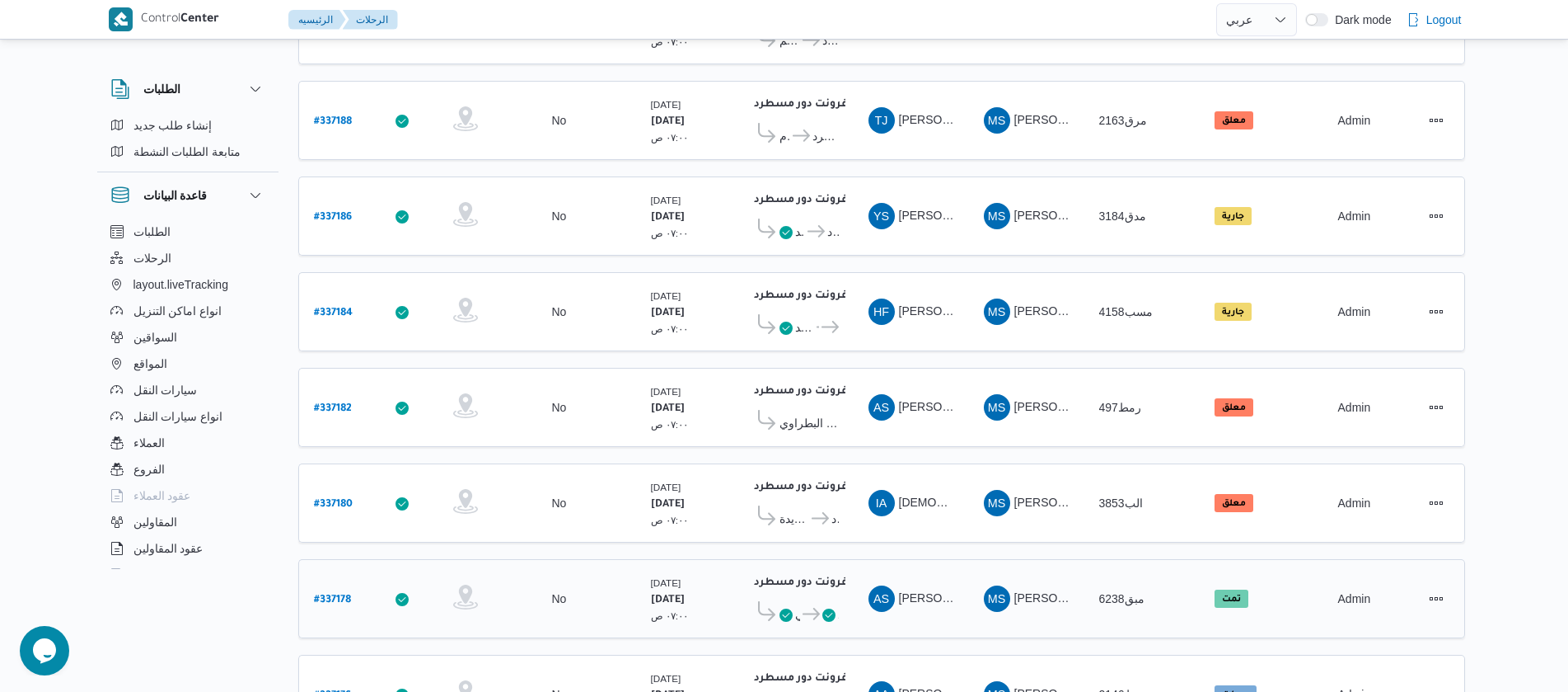
scroll to position [1484, 0]
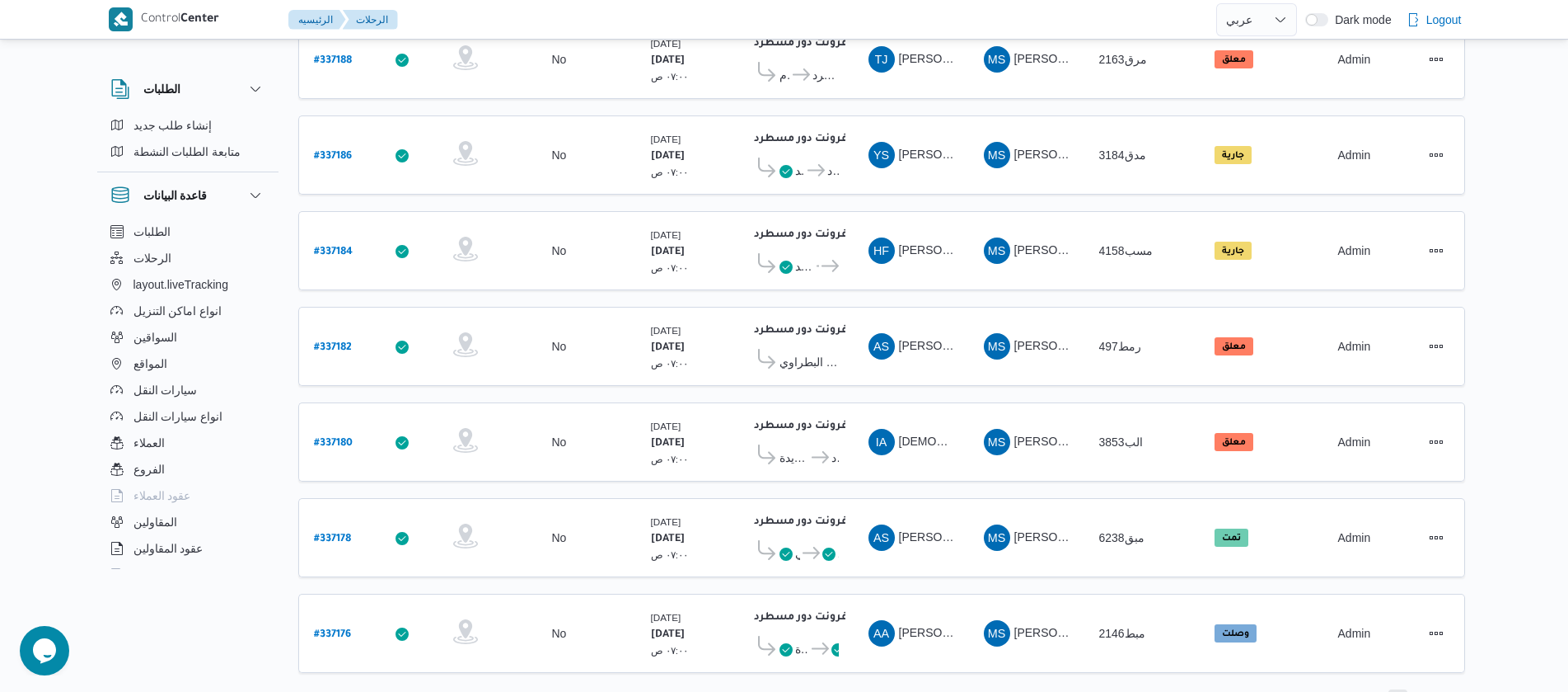
click at [1391, 689] on span "3" at bounding box center [1398, 699] width 19 height 19
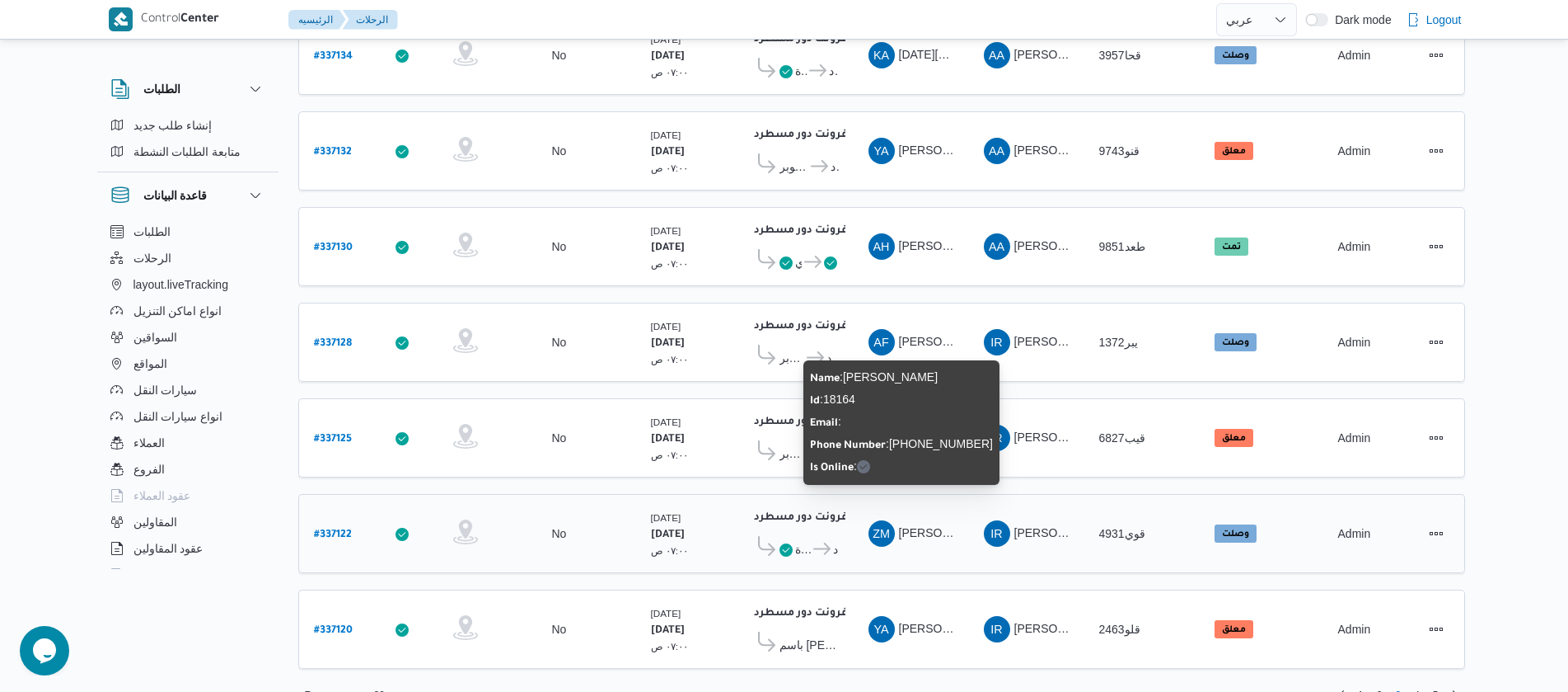
scroll to position [1489, 0]
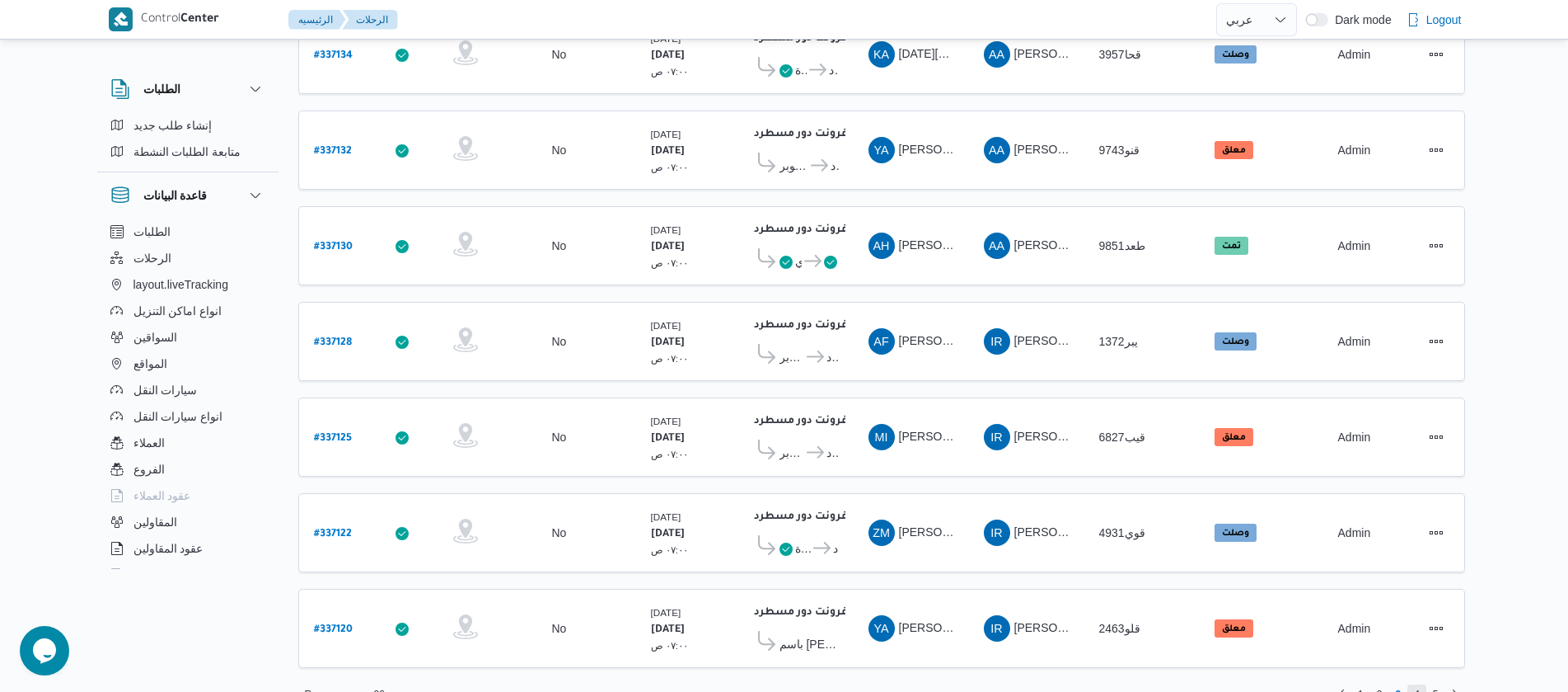
click at [1411, 684] on span "4" at bounding box center [1416, 694] width 19 height 19
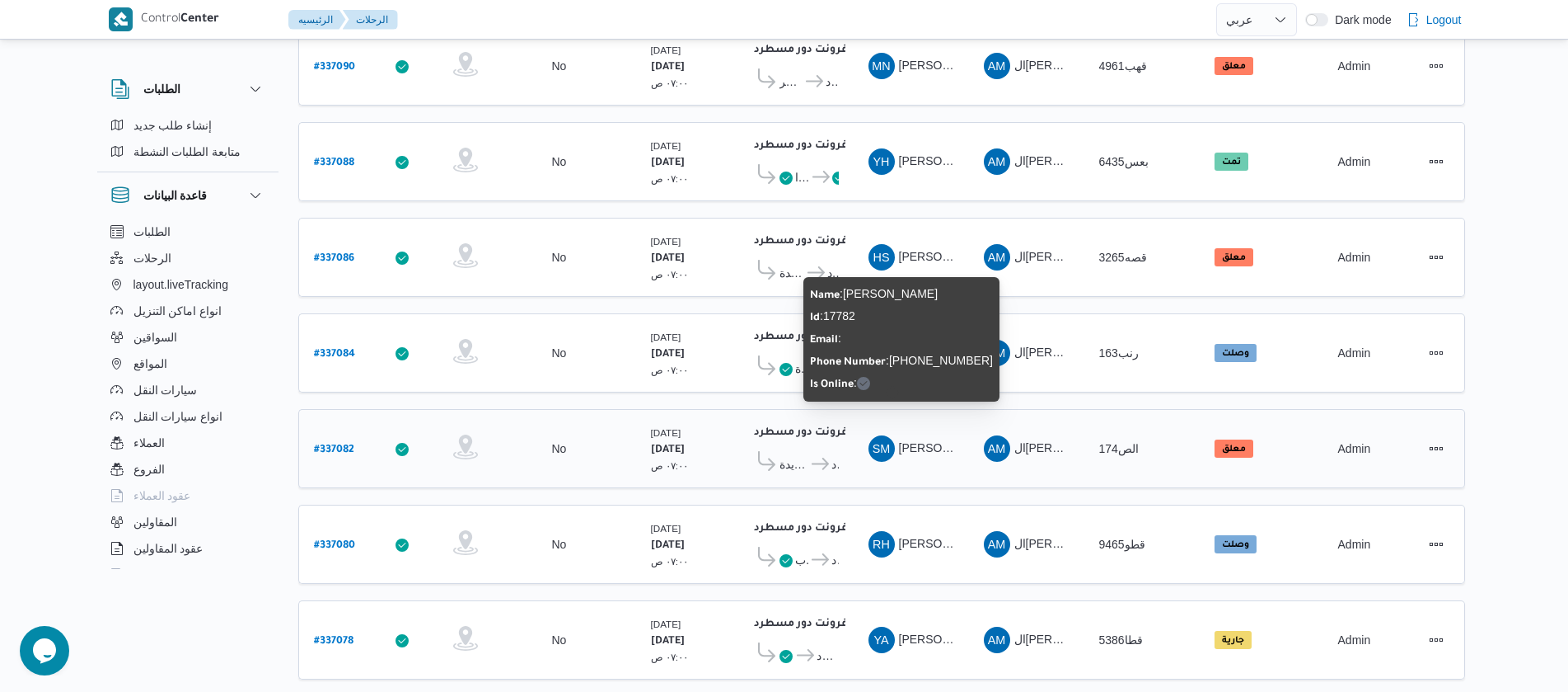
scroll to position [1489, 0]
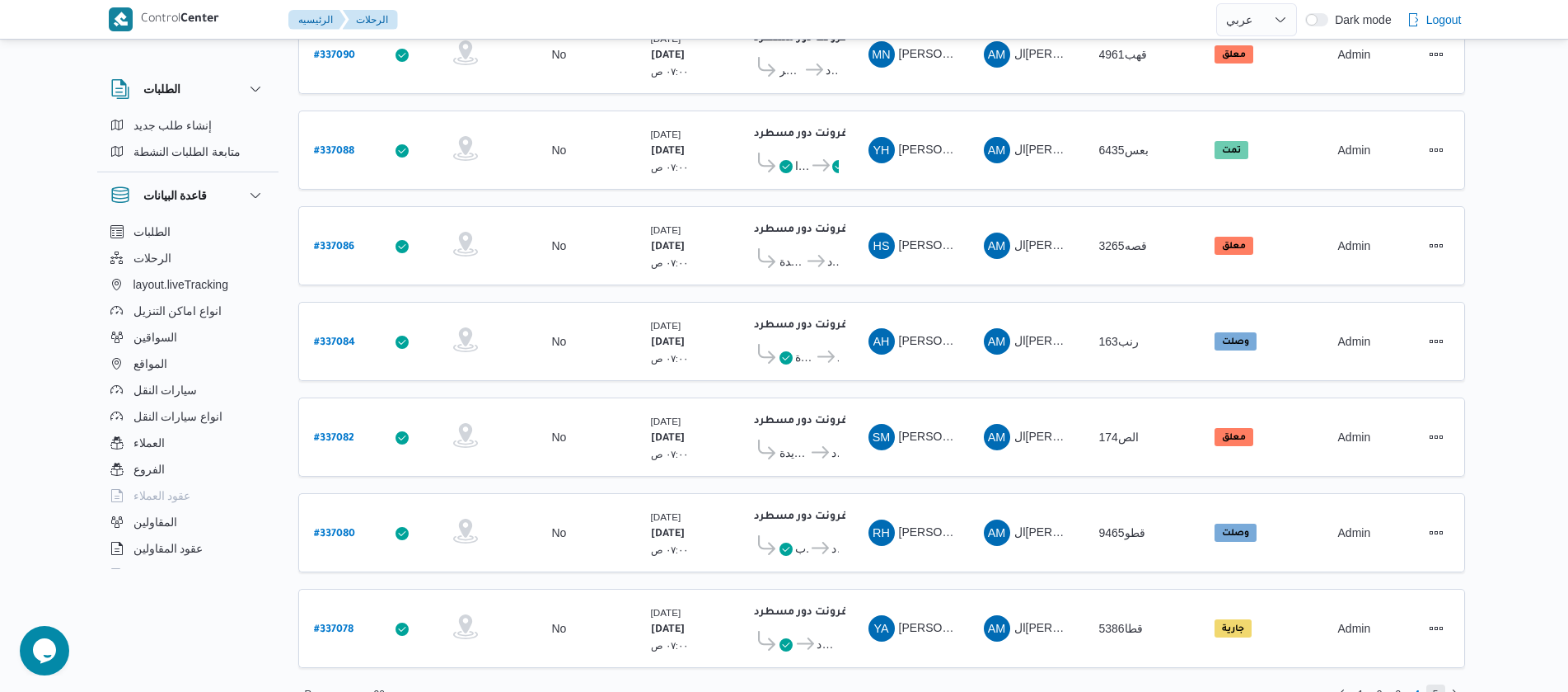
click at [1442, 684] on span "5" at bounding box center [1436, 694] width 19 height 19
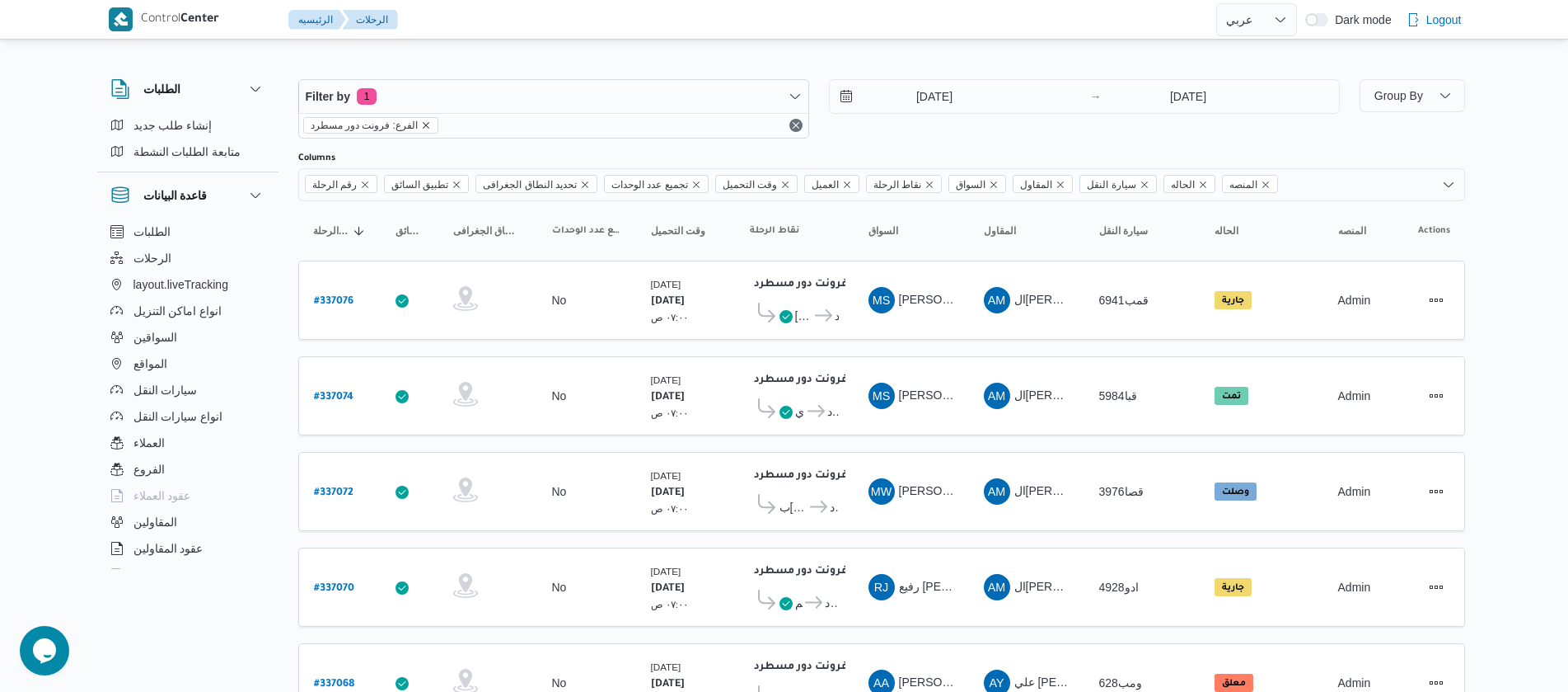
click at [421, 124] on icon "remove selected entity" at bounding box center [426, 126] width 10 height 10
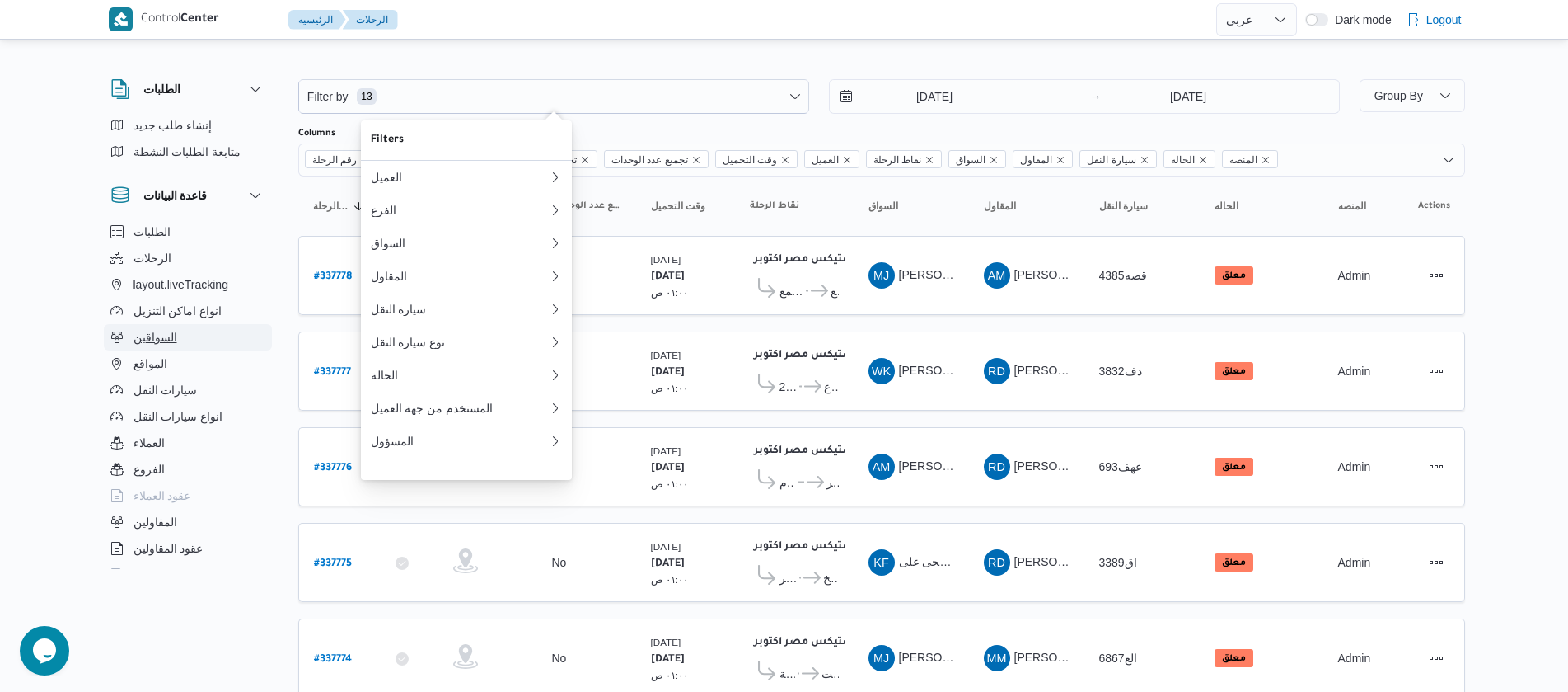
click at [178, 346] on button "السواقين" at bounding box center [187, 337] width 168 height 26
select select "ar"
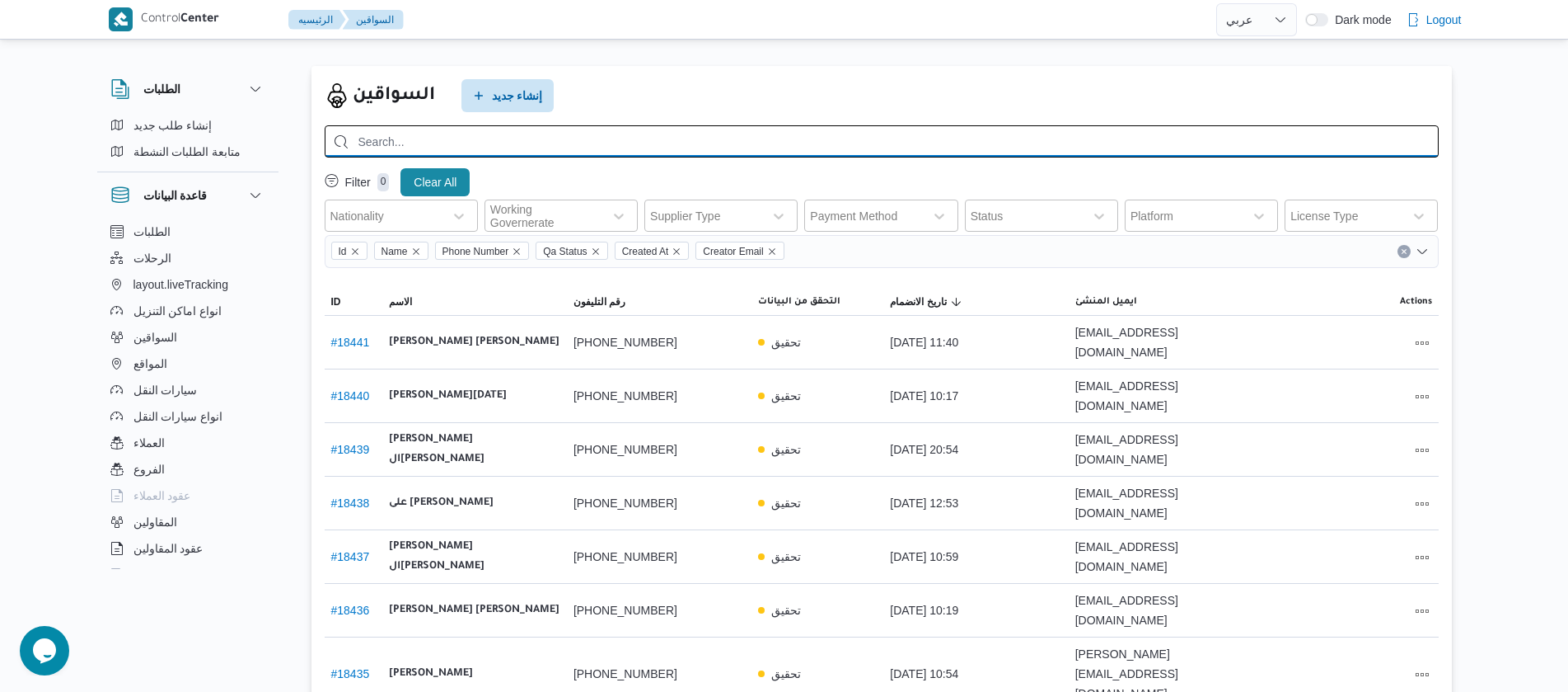
click at [741, 145] on input "search" at bounding box center [881, 141] width 1114 height 32
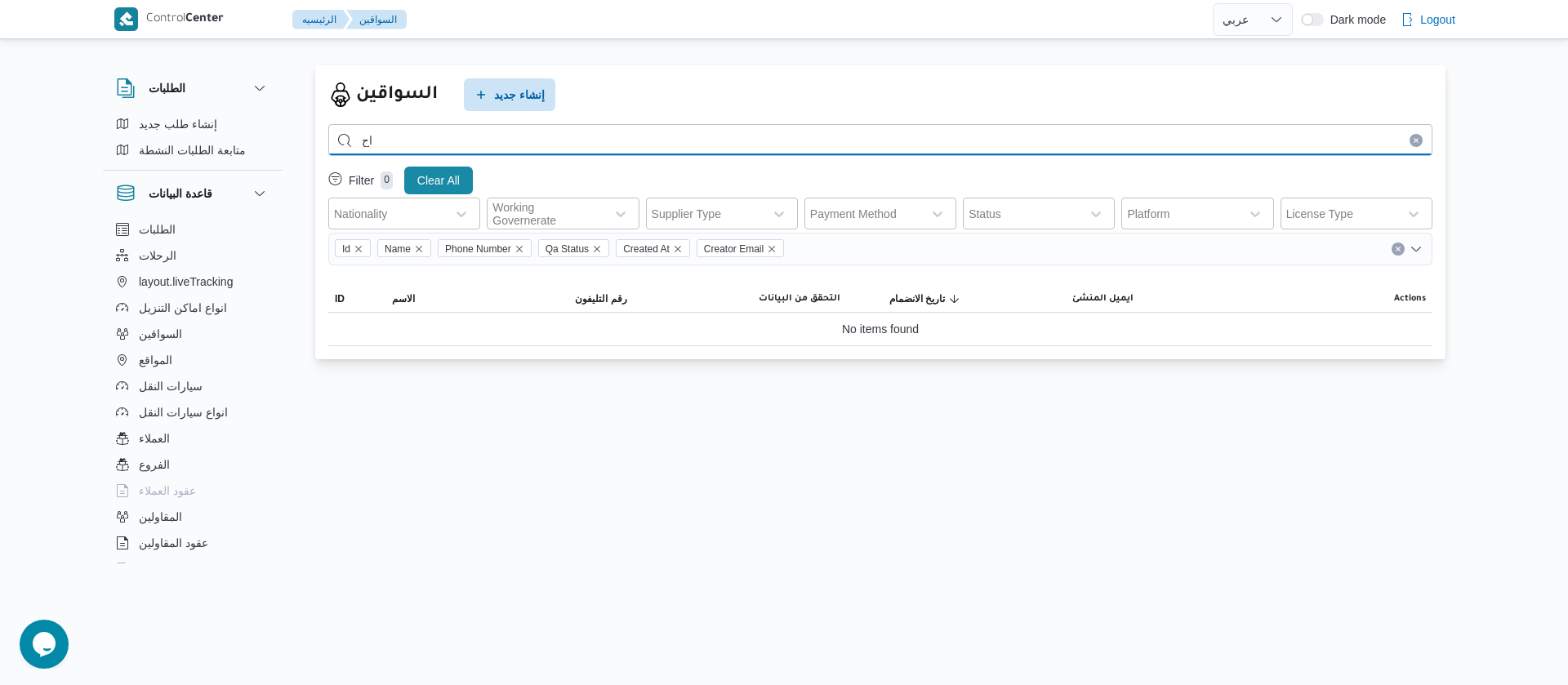
type input "ا"
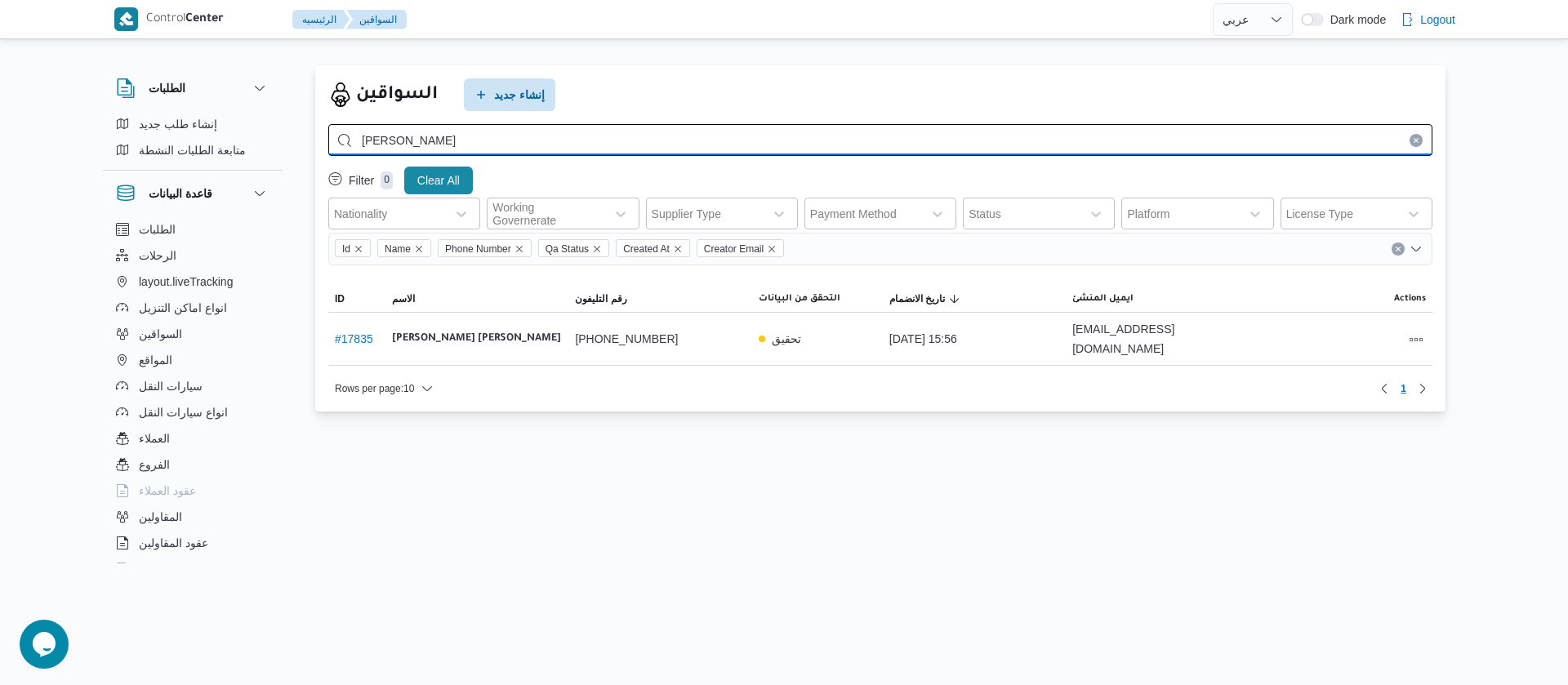
click at [529, 140] on input "احمد حمدى فرج" at bounding box center [880, 140] width 1104 height 32
type input "ا"
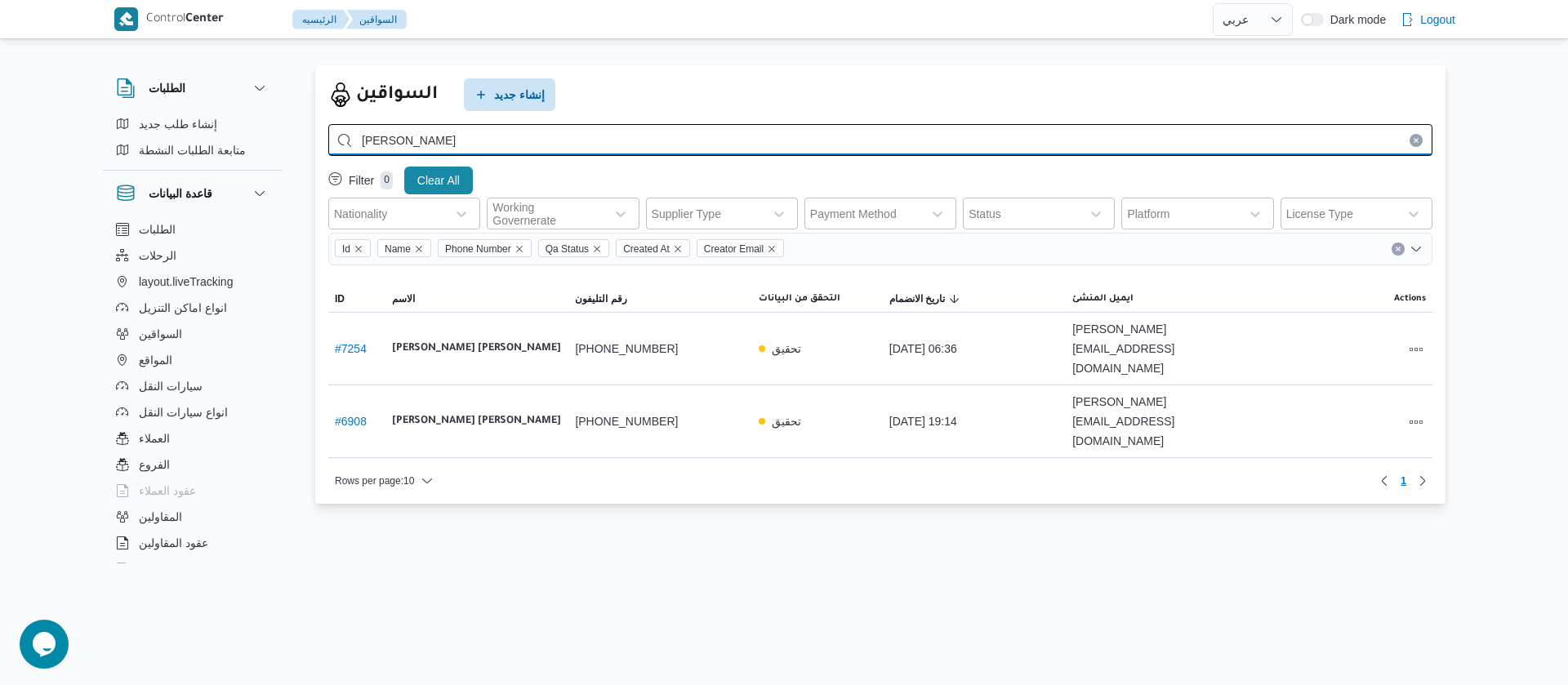
click at [469, 130] on input "عبدالله عيد عبد" at bounding box center [880, 140] width 1104 height 32
type input "ع"
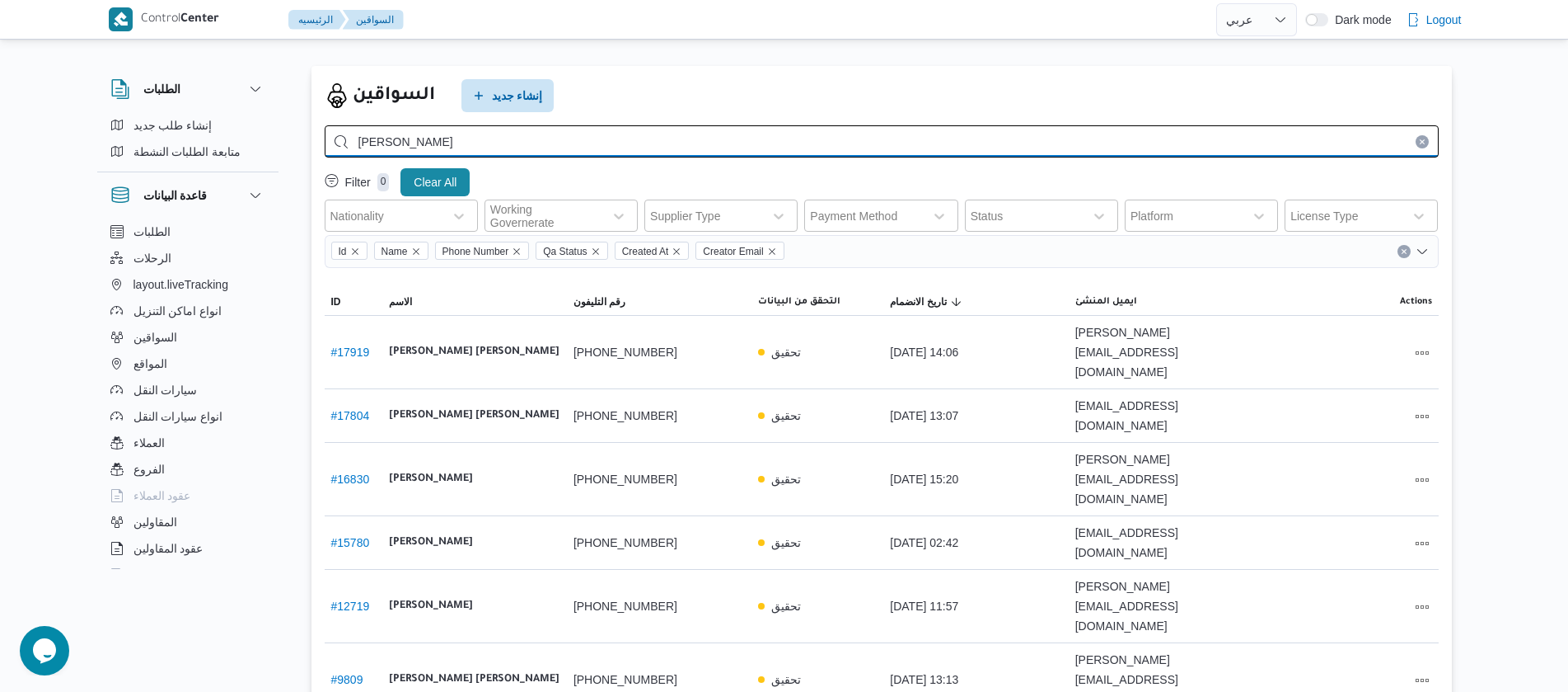
type input "محمود رزق عبدالعزيز"
